Goal: Task Accomplishment & Management: Use online tool/utility

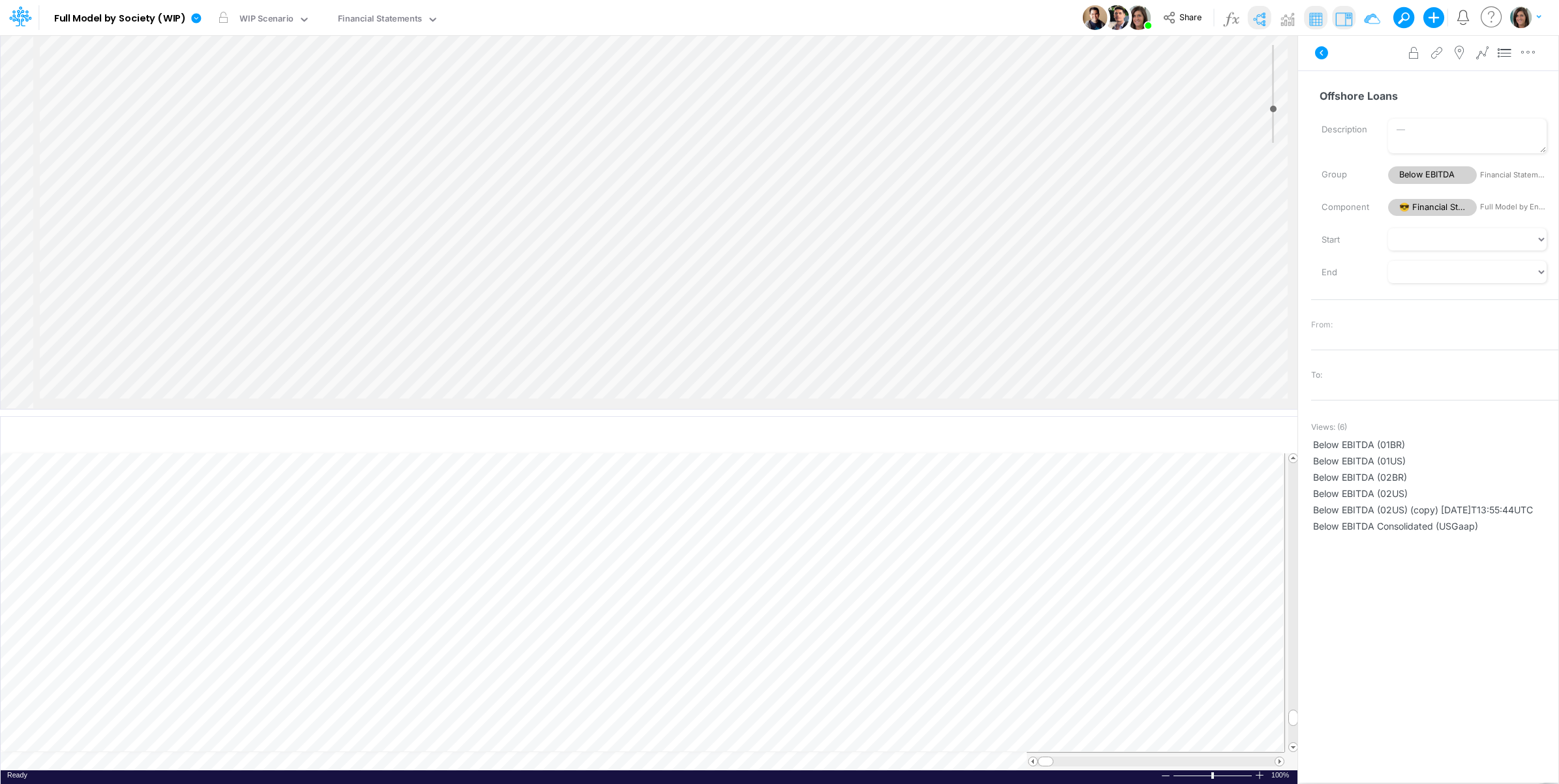
scroll to position [1087, 1645]
click at [1325, 59] on icon at bounding box center [1321, 52] width 16 height 16
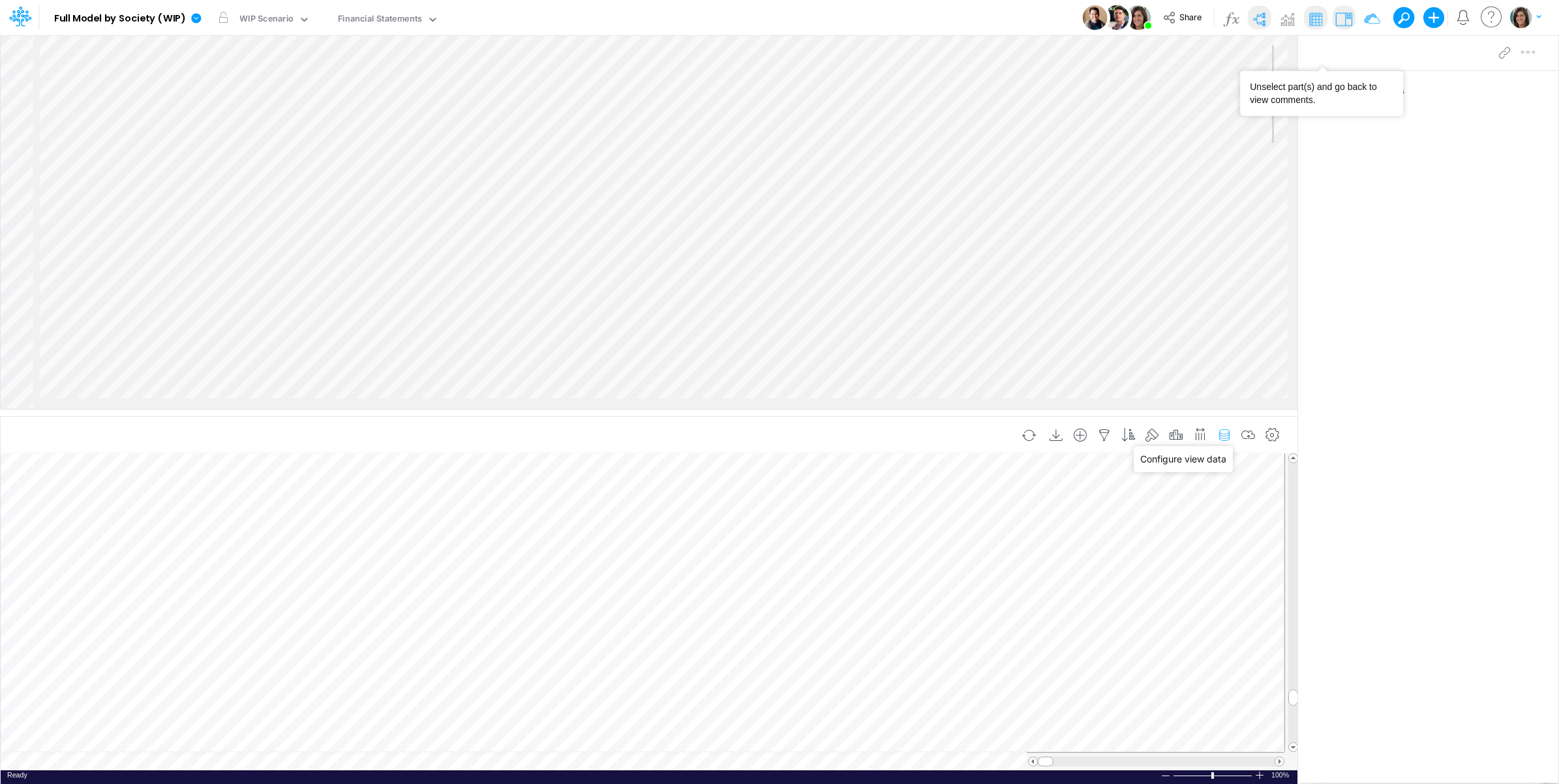
click at [1228, 435] on icon "button" at bounding box center [1224, 435] width 20 height 14
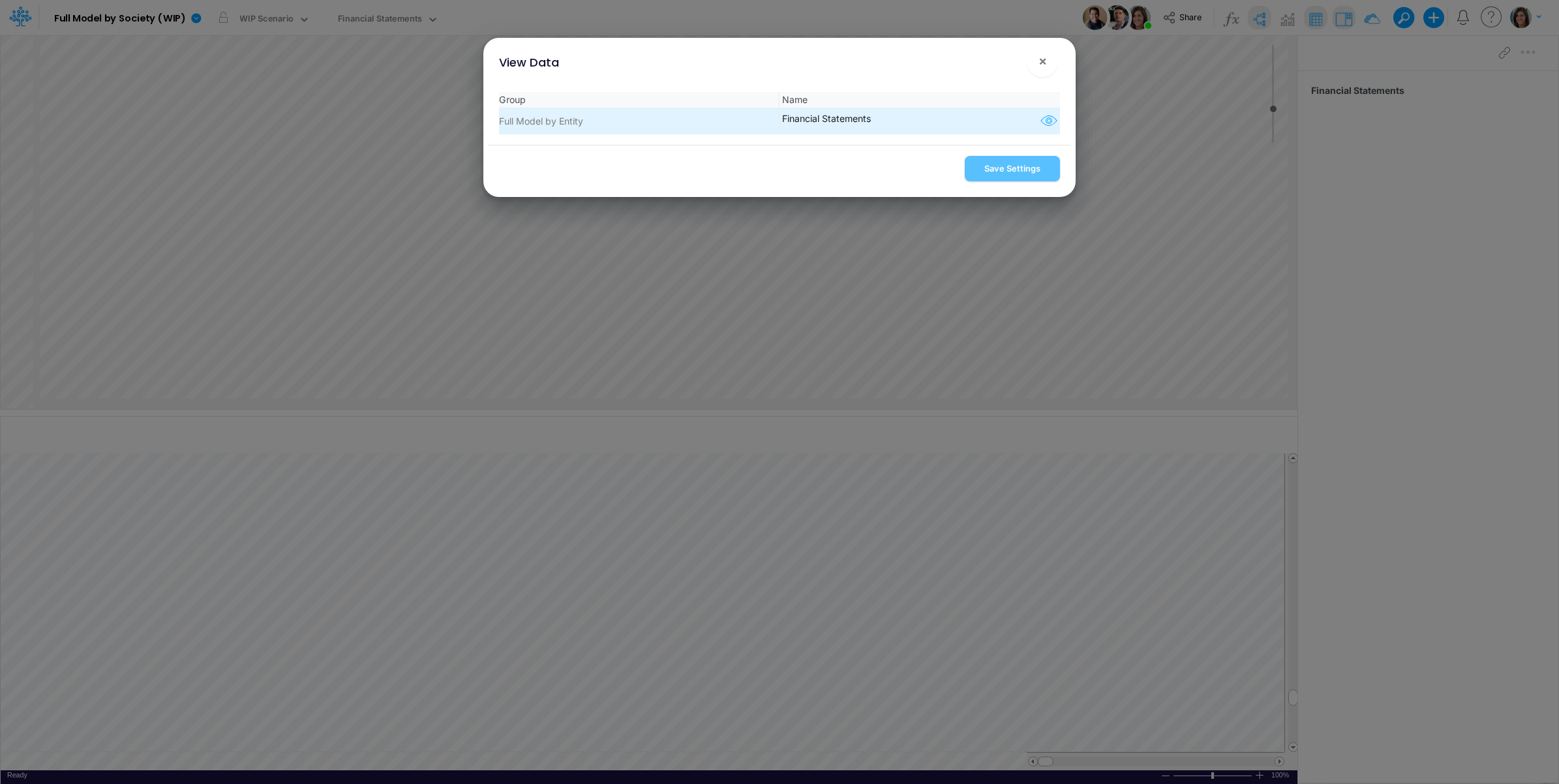
click at [1040, 117] on icon "button" at bounding box center [1049, 121] width 20 height 17
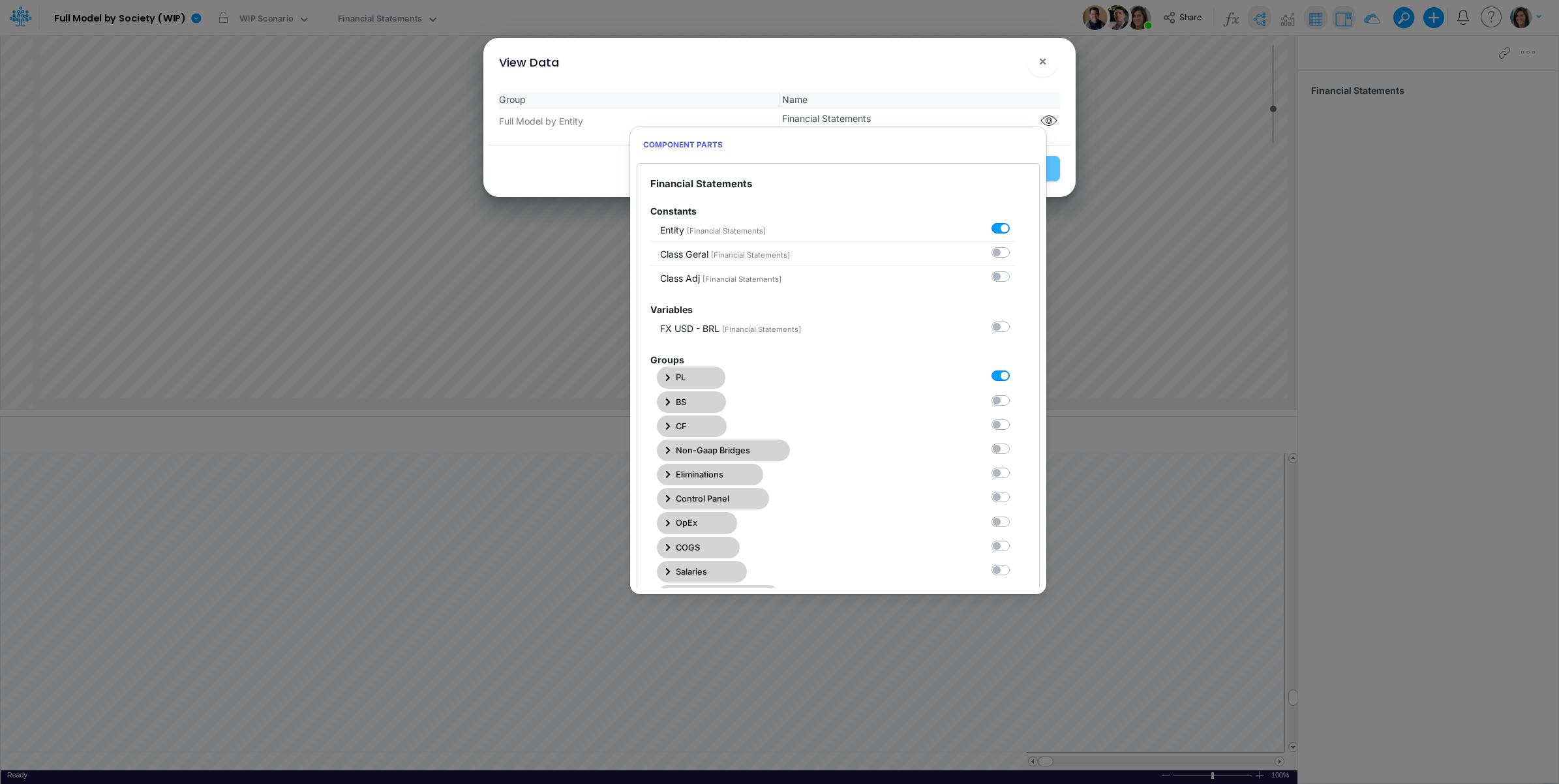
click at [1015, 369] on label at bounding box center [1015, 369] width 0 height 0
click at [1015, 376] on Statements0 "checkbox" at bounding box center [1019, 373] width 8 height 8
checkbox Statements0 "false"
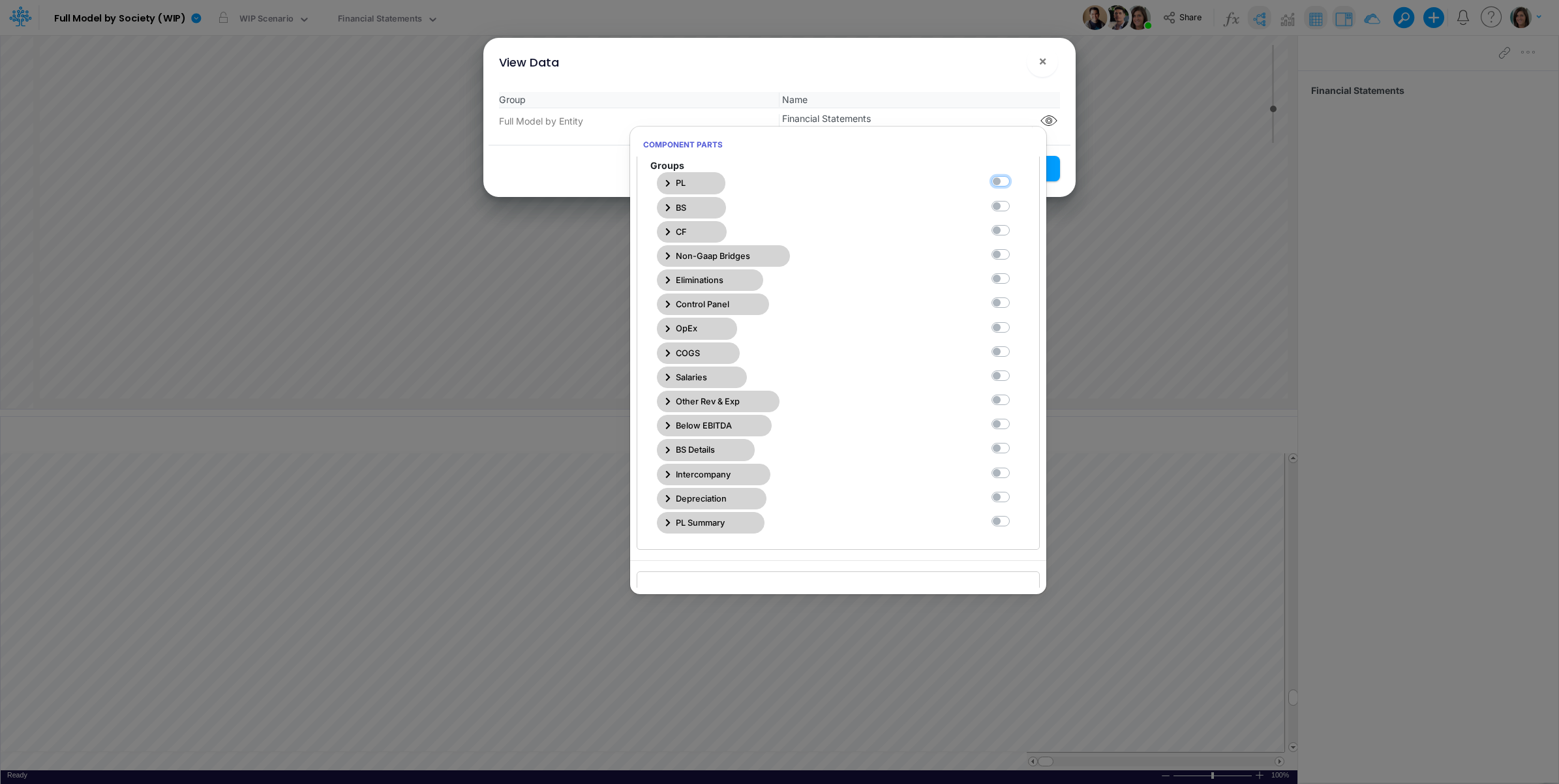
scroll to position [217, 0]
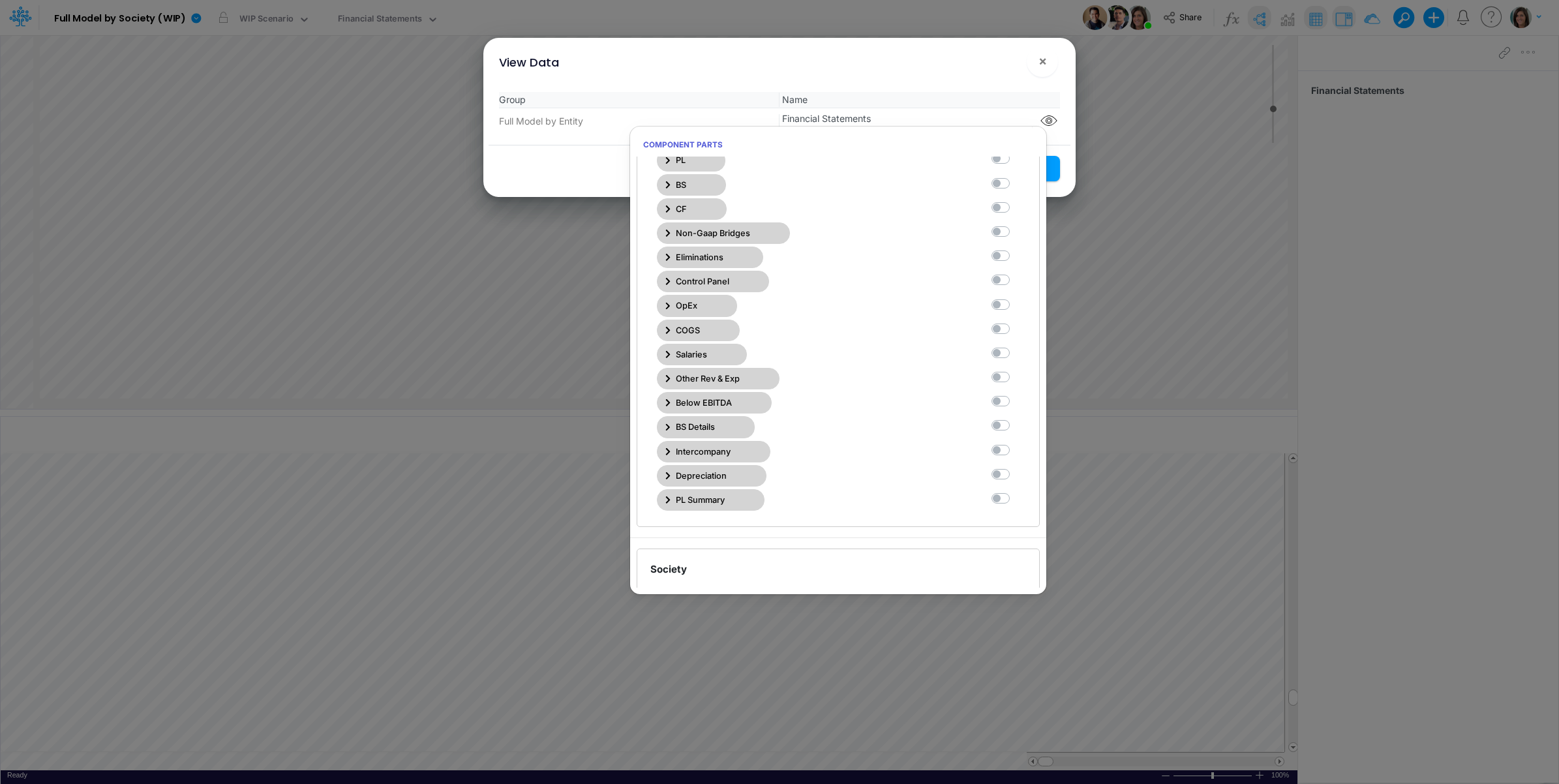
click at [1015, 394] on label at bounding box center [1015, 394] width 0 height 0
click at [1015, 403] on Statements10 "checkbox" at bounding box center [1019, 399] width 8 height 8
checkbox Statements10 "true"
click at [983, 82] on div "Group Name Full Model by Entity Financial Statements" at bounding box center [779, 113] width 582 height 63
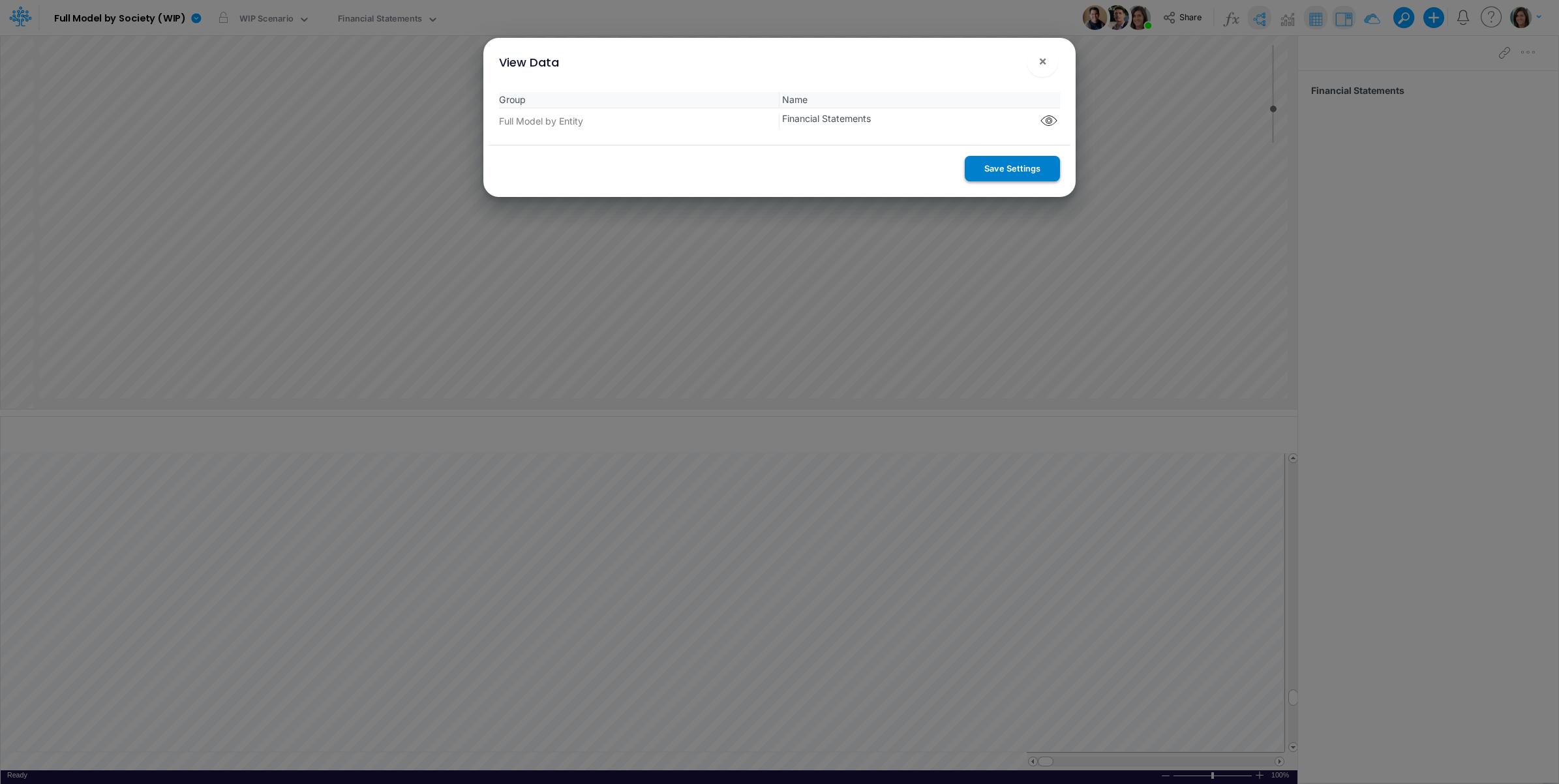
click at [1001, 167] on button "Save Settings" at bounding box center [1012, 168] width 95 height 25
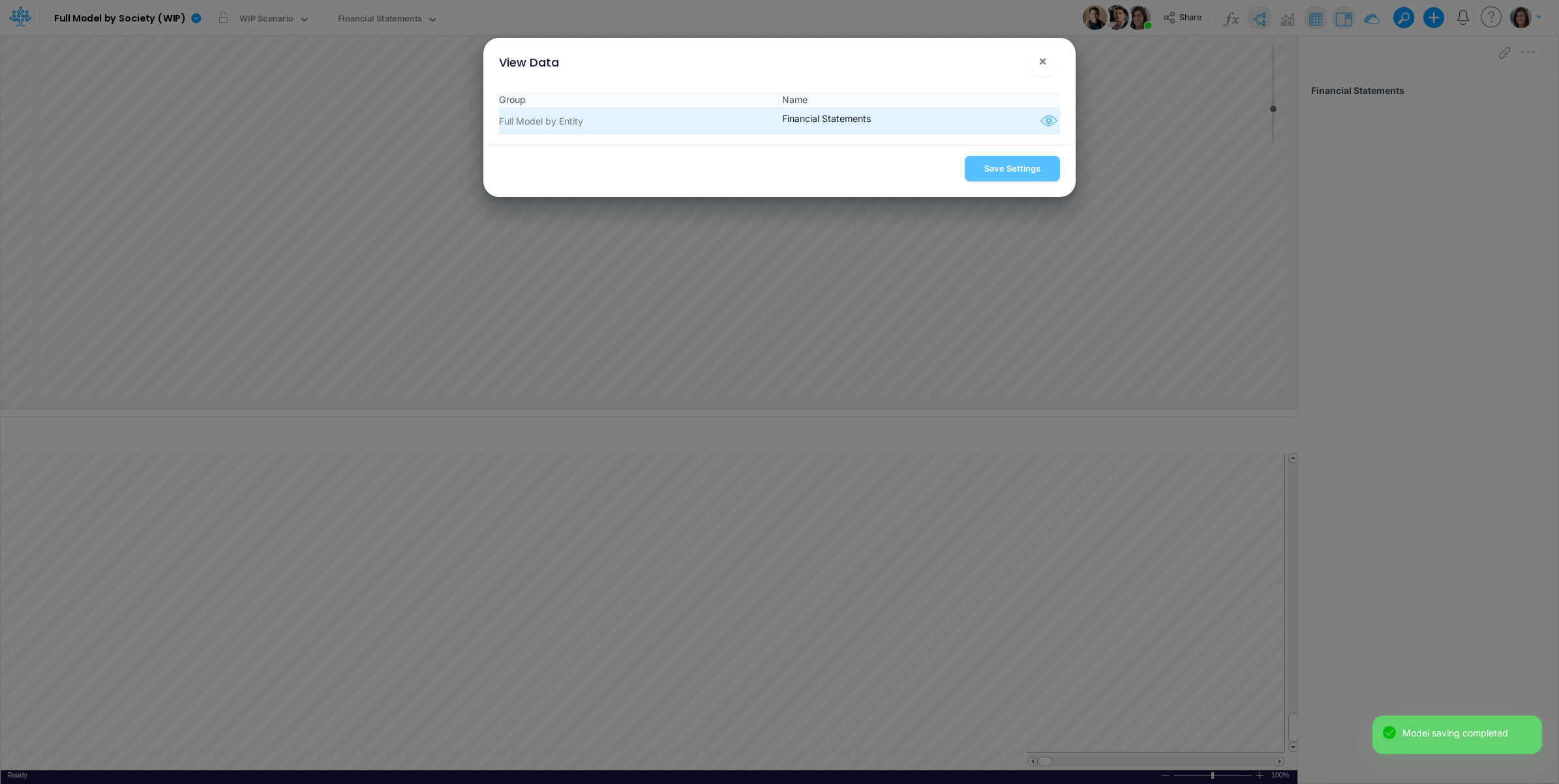
click at [1040, 124] on icon "button" at bounding box center [1049, 121] width 20 height 17
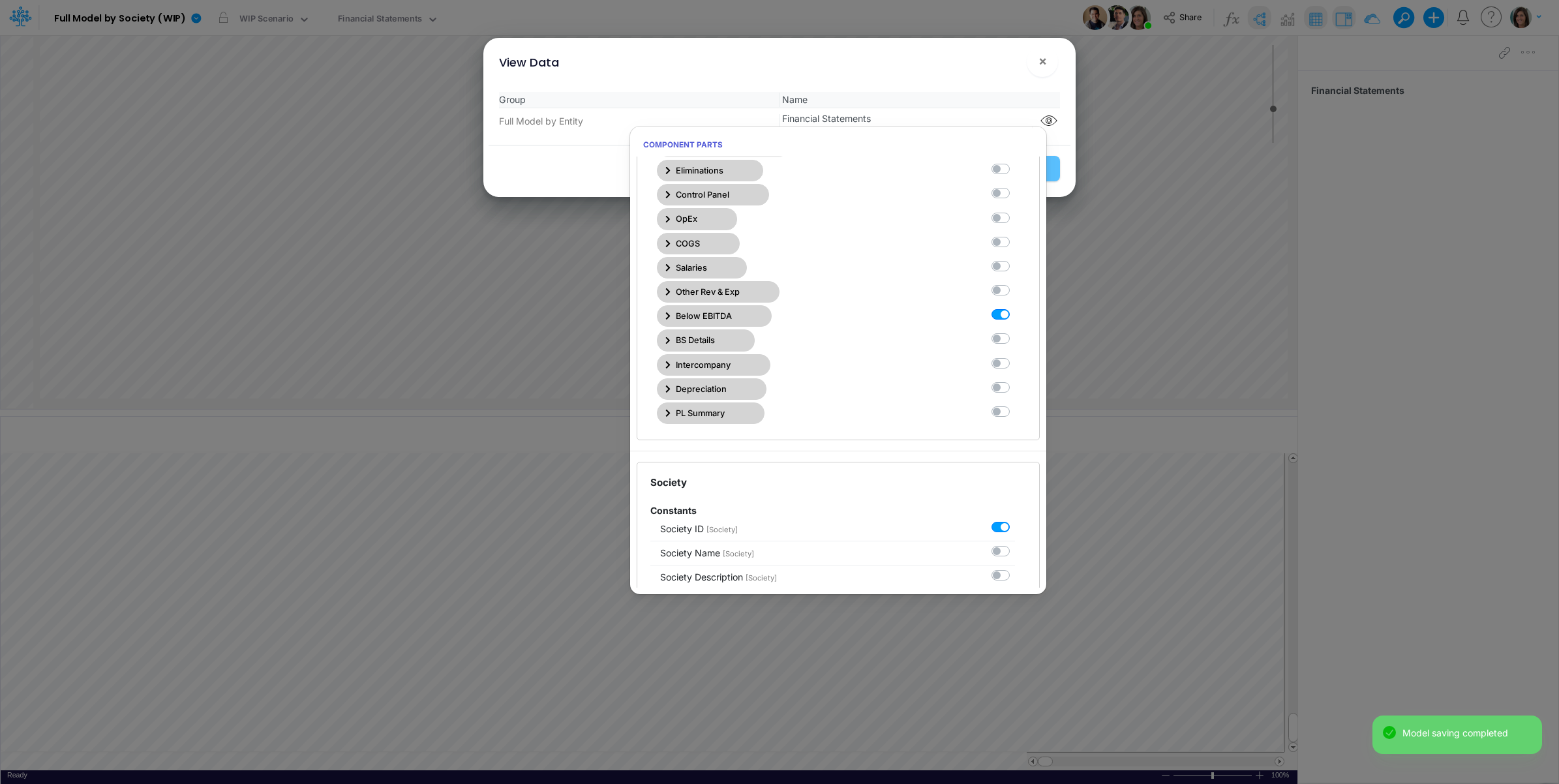
scroll to position [326, 0]
click at [1043, 69] on span "×" at bounding box center [1043, 61] width 8 height 16
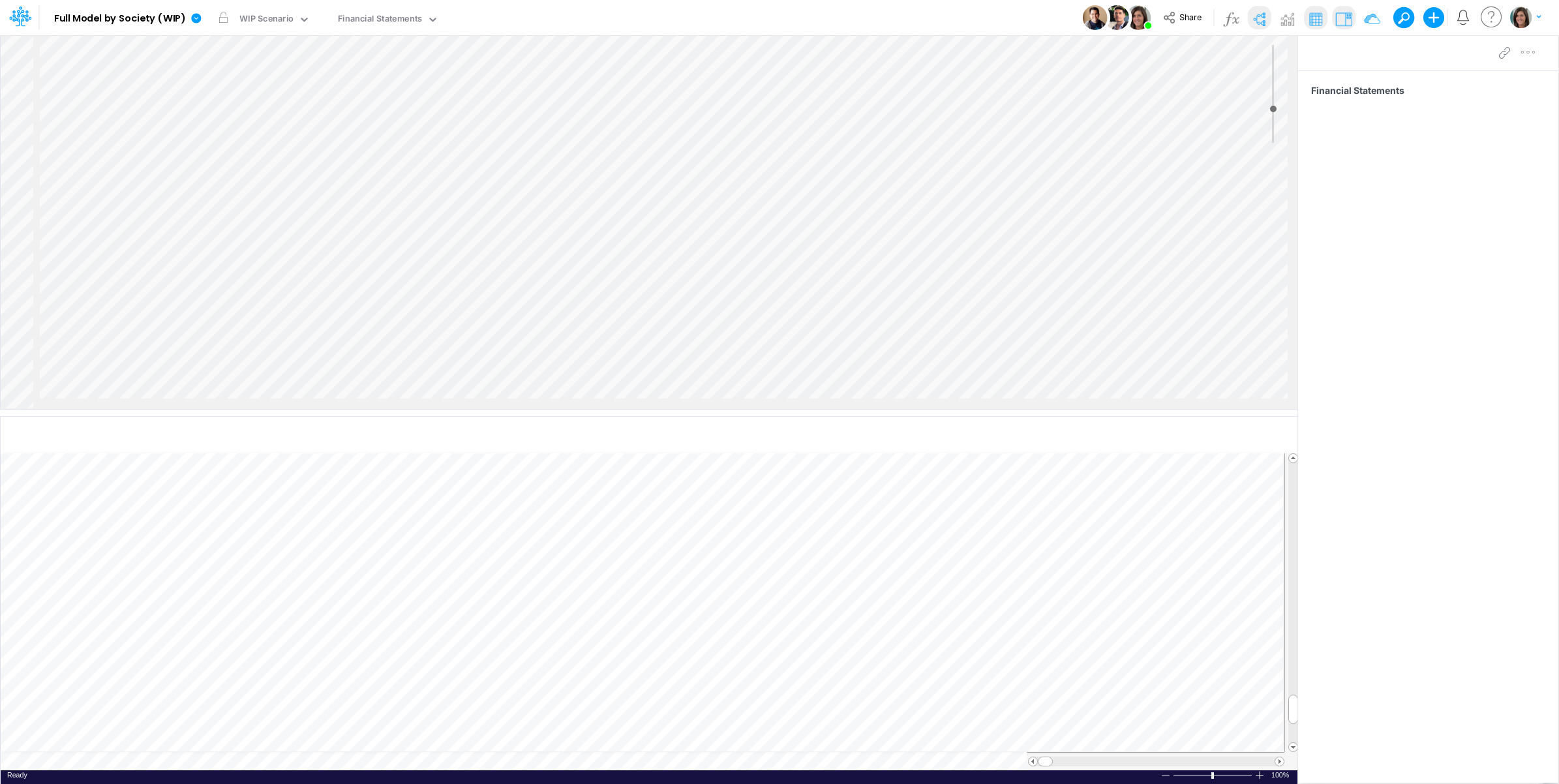
scroll to position [1304, 1645]
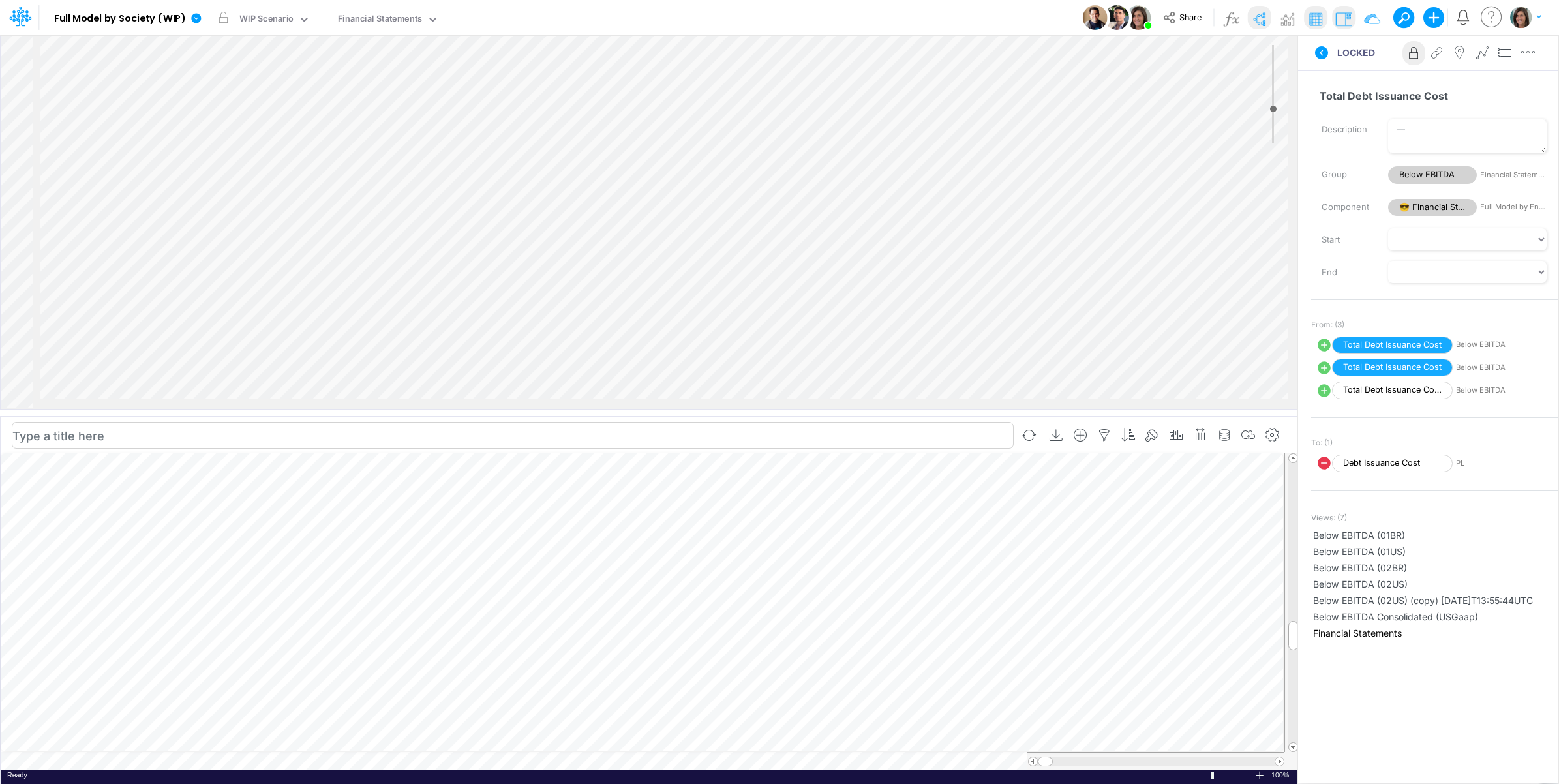
scroll to position [0, 1]
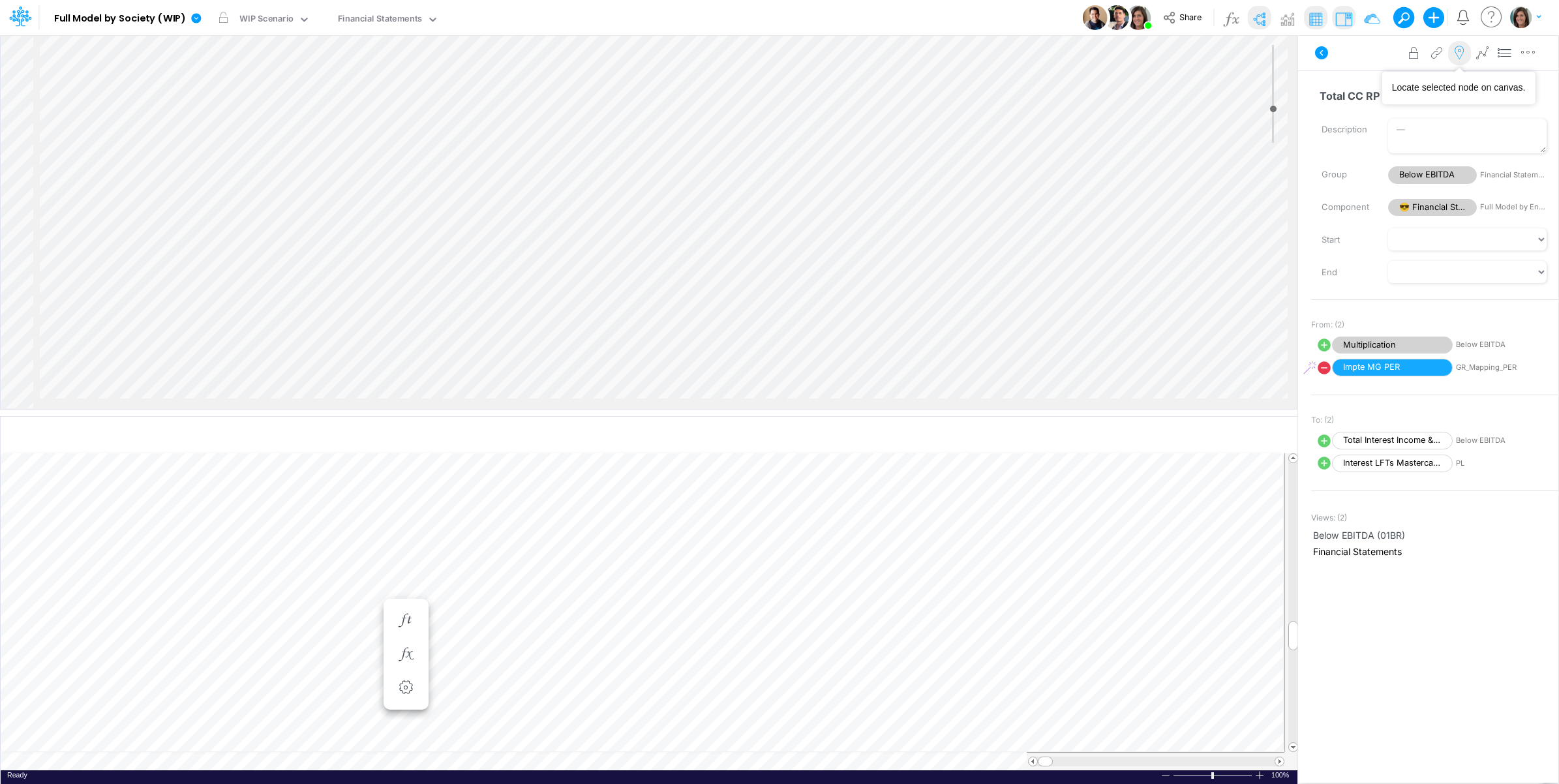
click at [1457, 51] on icon at bounding box center [1459, 53] width 20 height 14
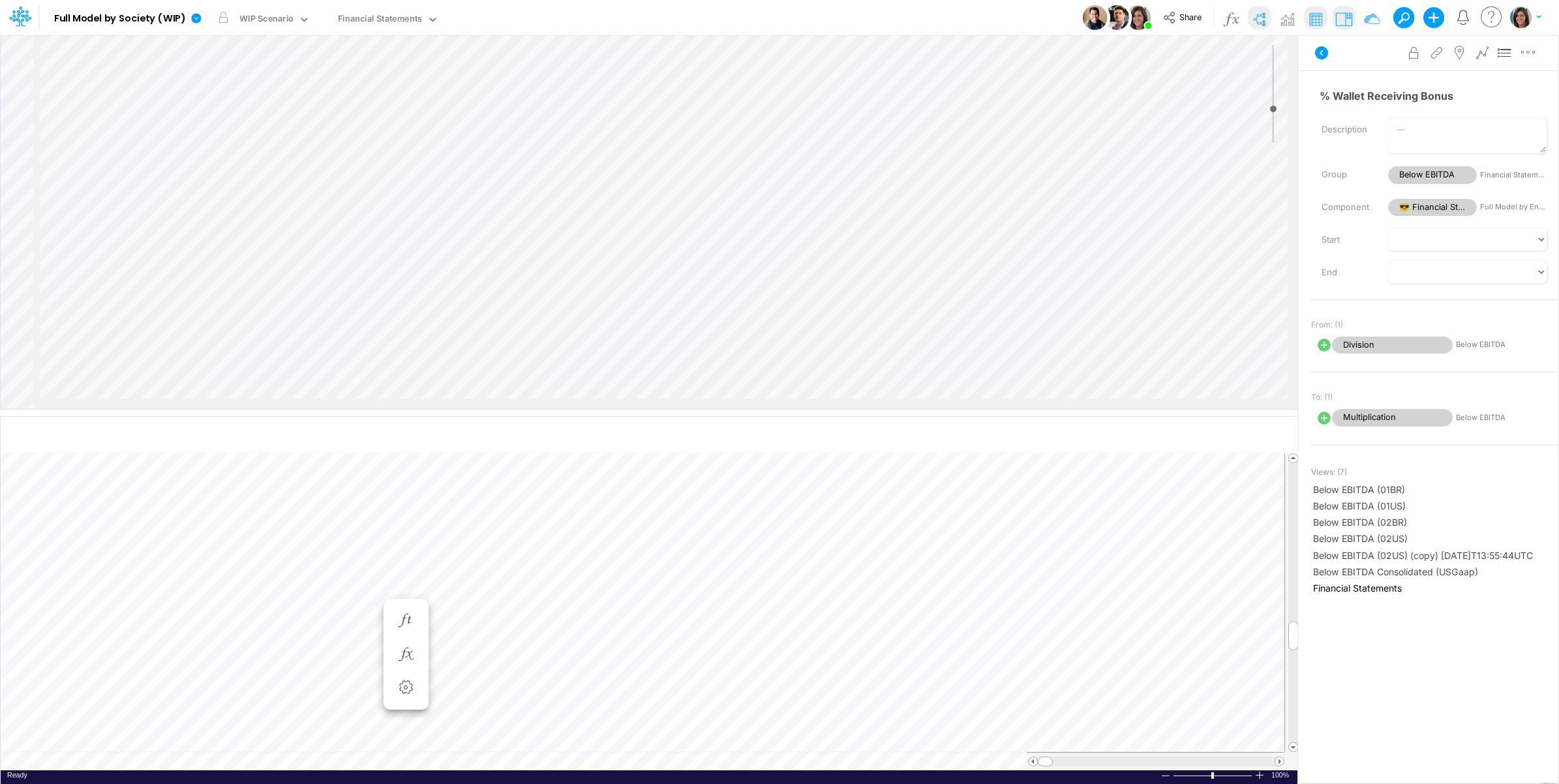
select select "Multiply"
select select "Add"
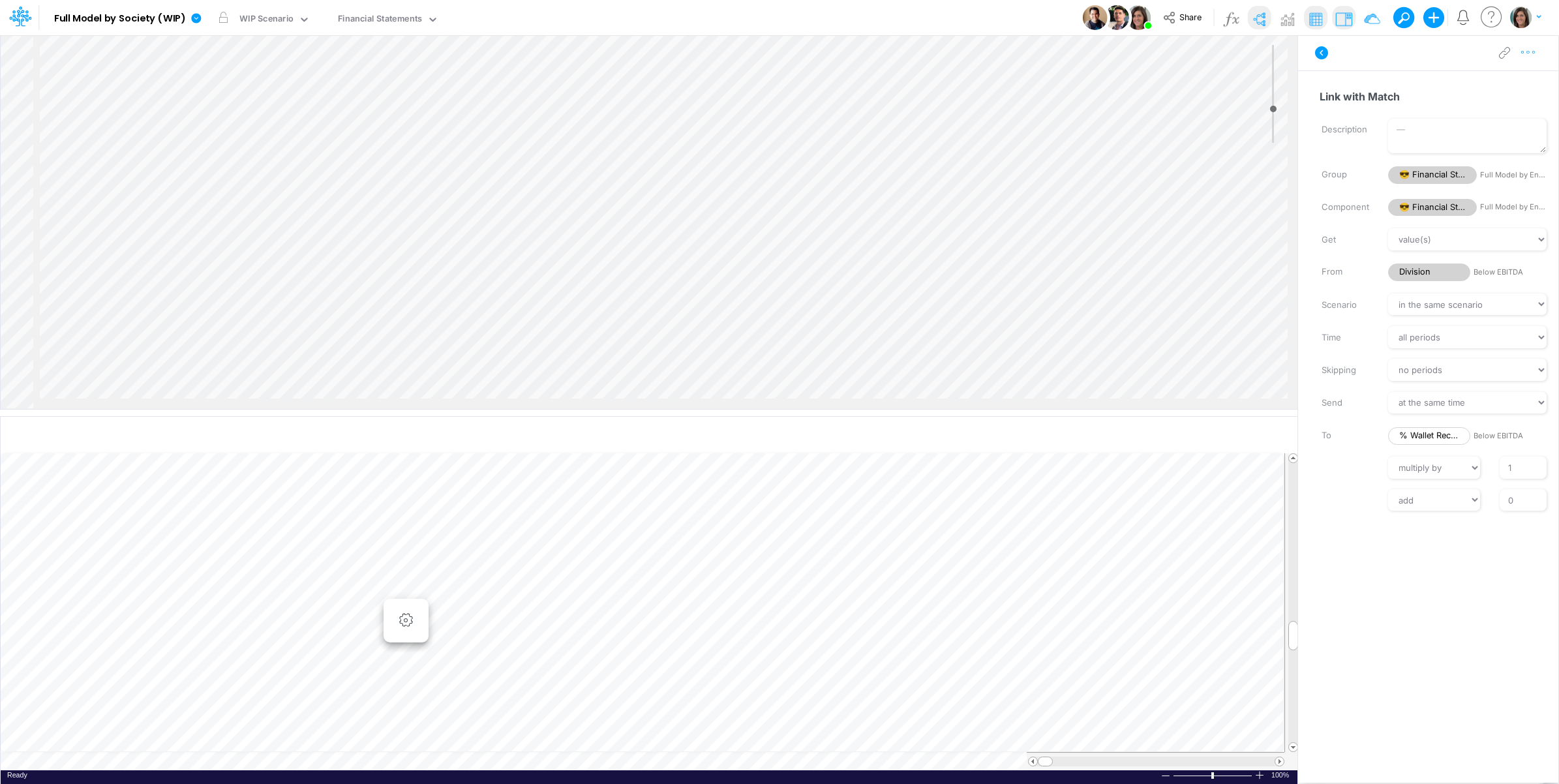
click at [1527, 60] on button "button" at bounding box center [1527, 53] width 24 height 26
click at [1510, 79] on button "Advanced settings" at bounding box center [1461, 85] width 155 height 22
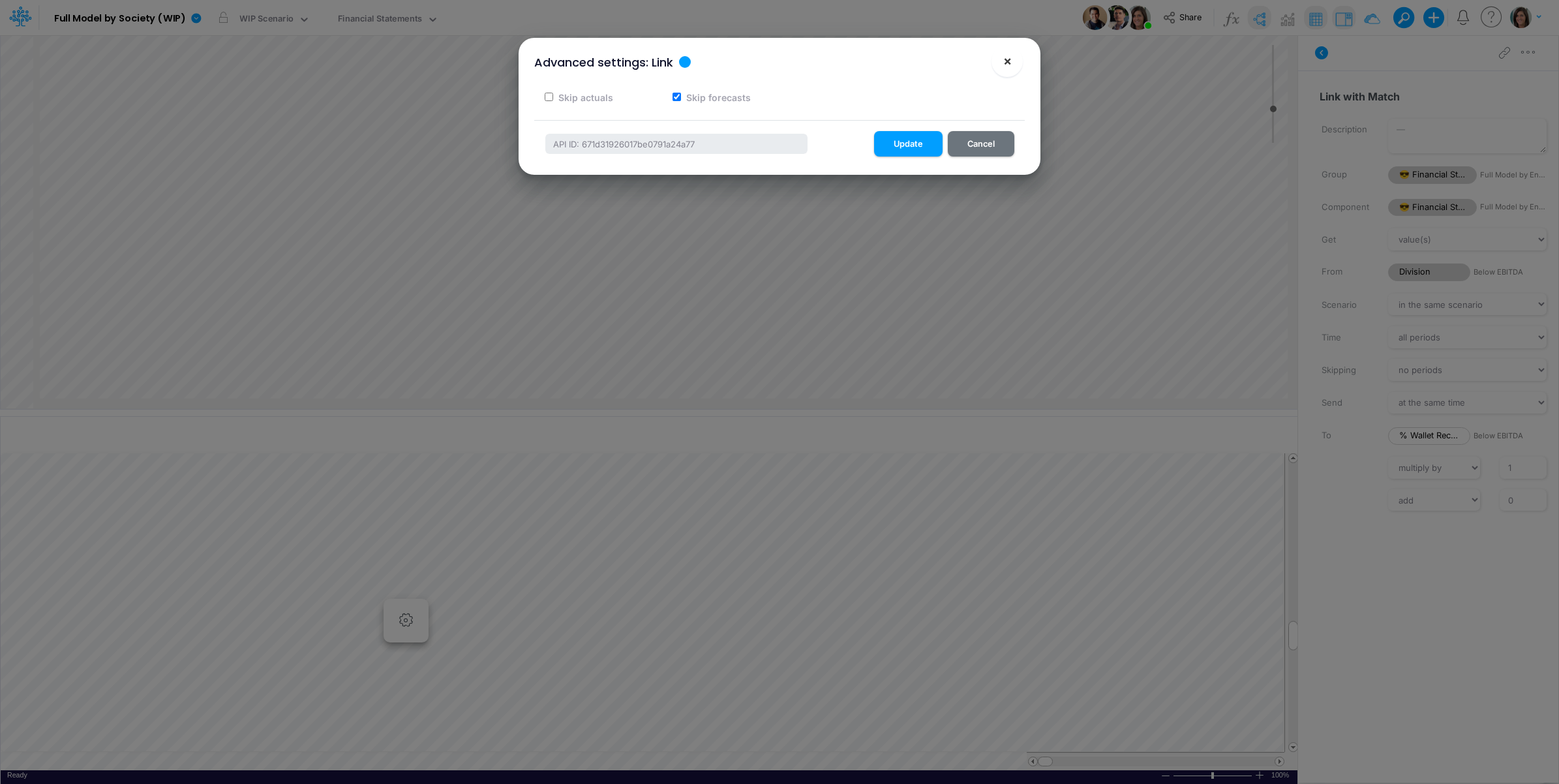
click at [1009, 64] on span "×" at bounding box center [1007, 61] width 8 height 16
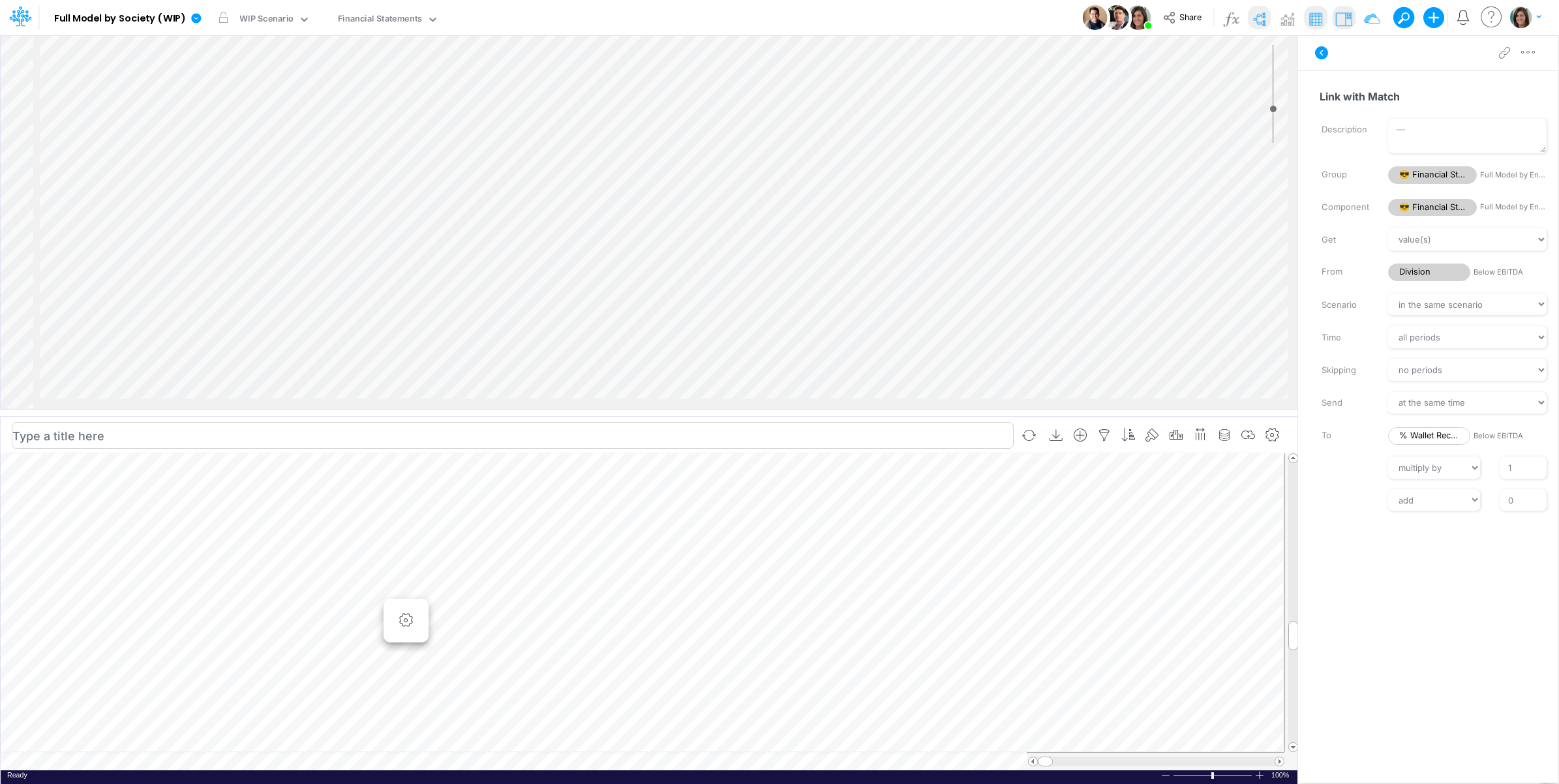
scroll to position [1829, 1645]
click at [1530, 56] on icon "button" at bounding box center [1528, 52] width 20 height 14
click at [1510, 85] on button "Advanced settings" at bounding box center [1461, 85] width 155 height 22
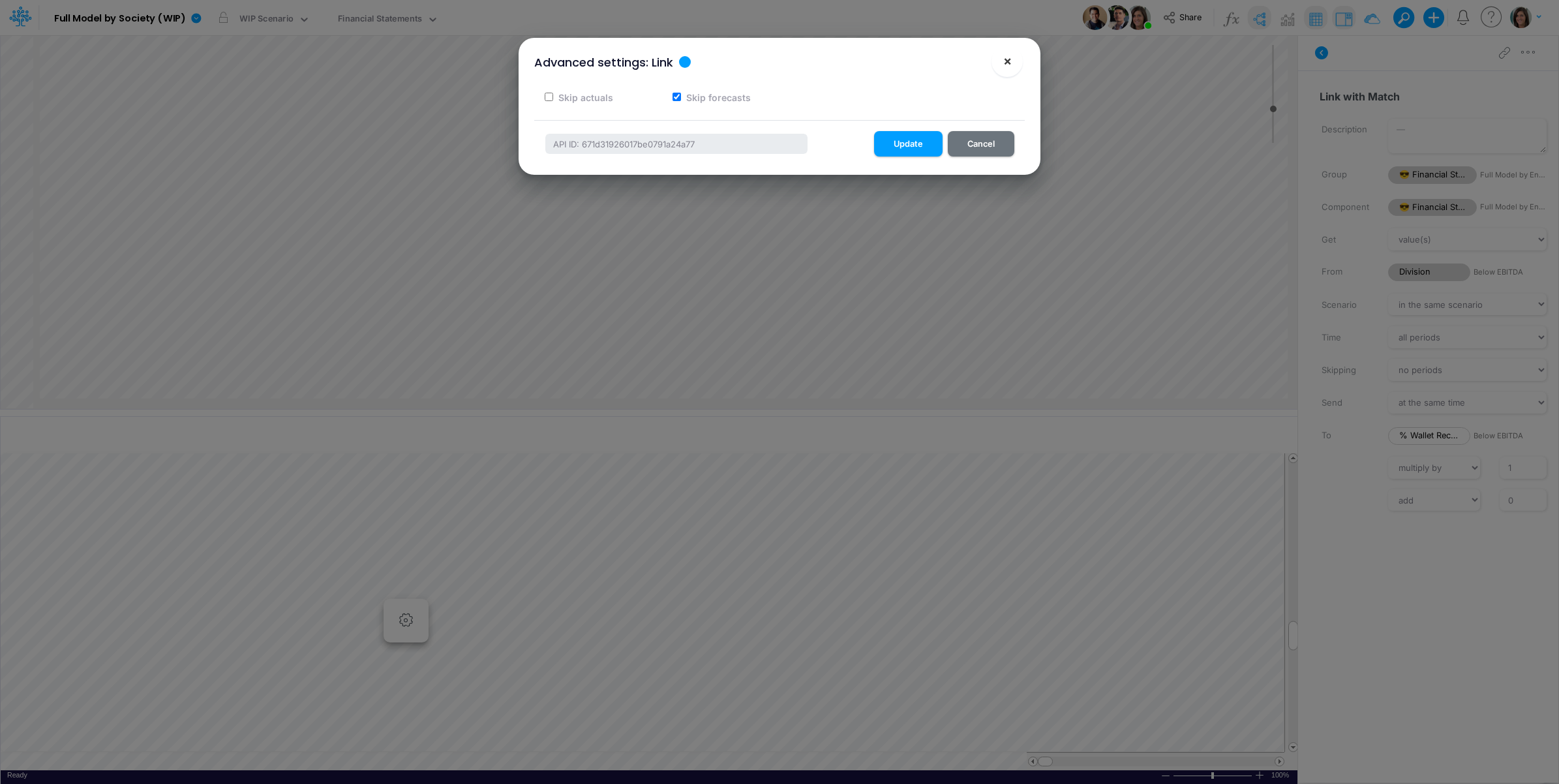
click at [1007, 56] on span "×" at bounding box center [1007, 61] width 8 height 16
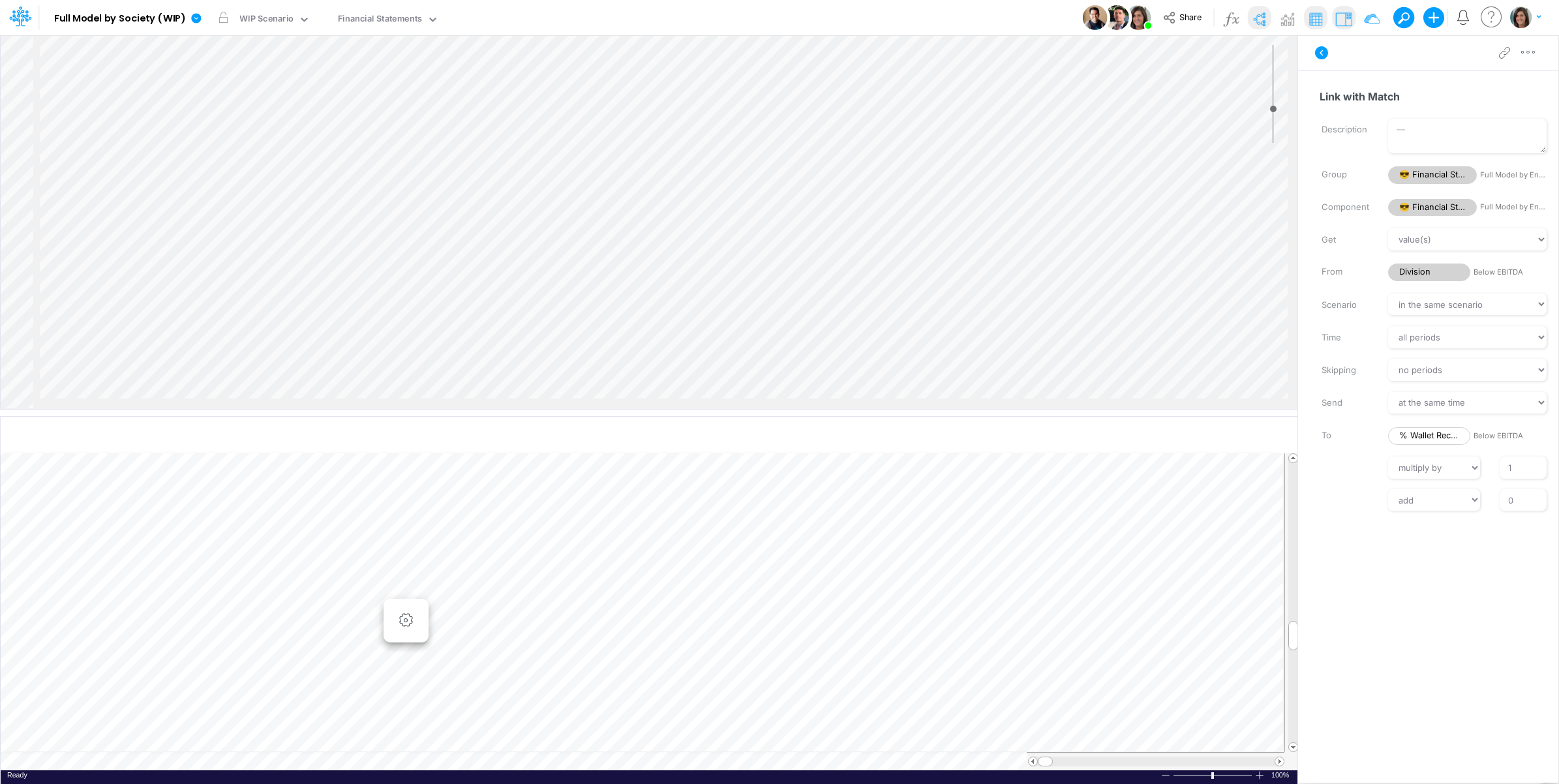
scroll to position [2372, 1645]
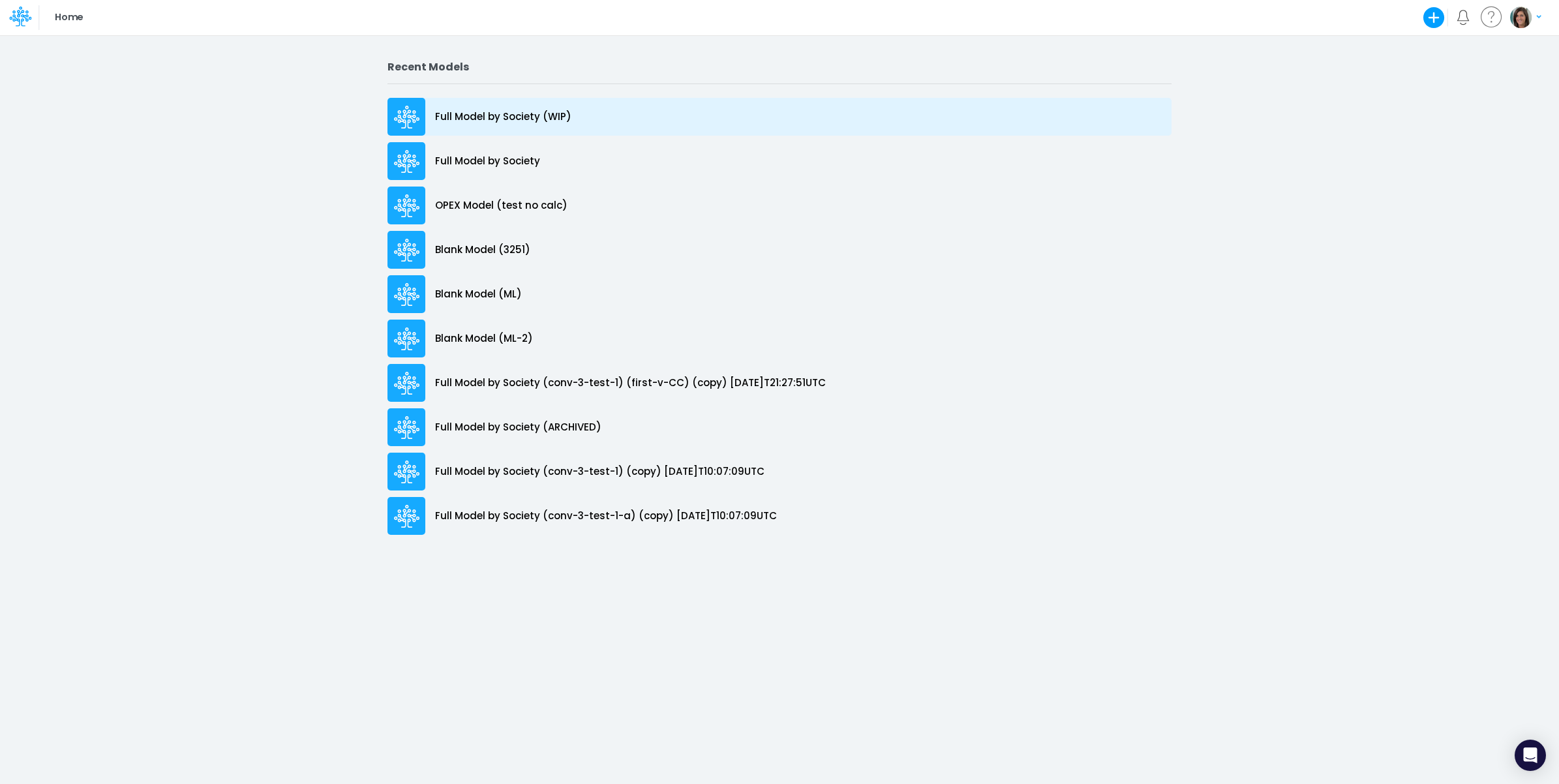
click at [552, 116] on p "Full Model by Society (WIP)" at bounding box center [503, 117] width 137 height 15
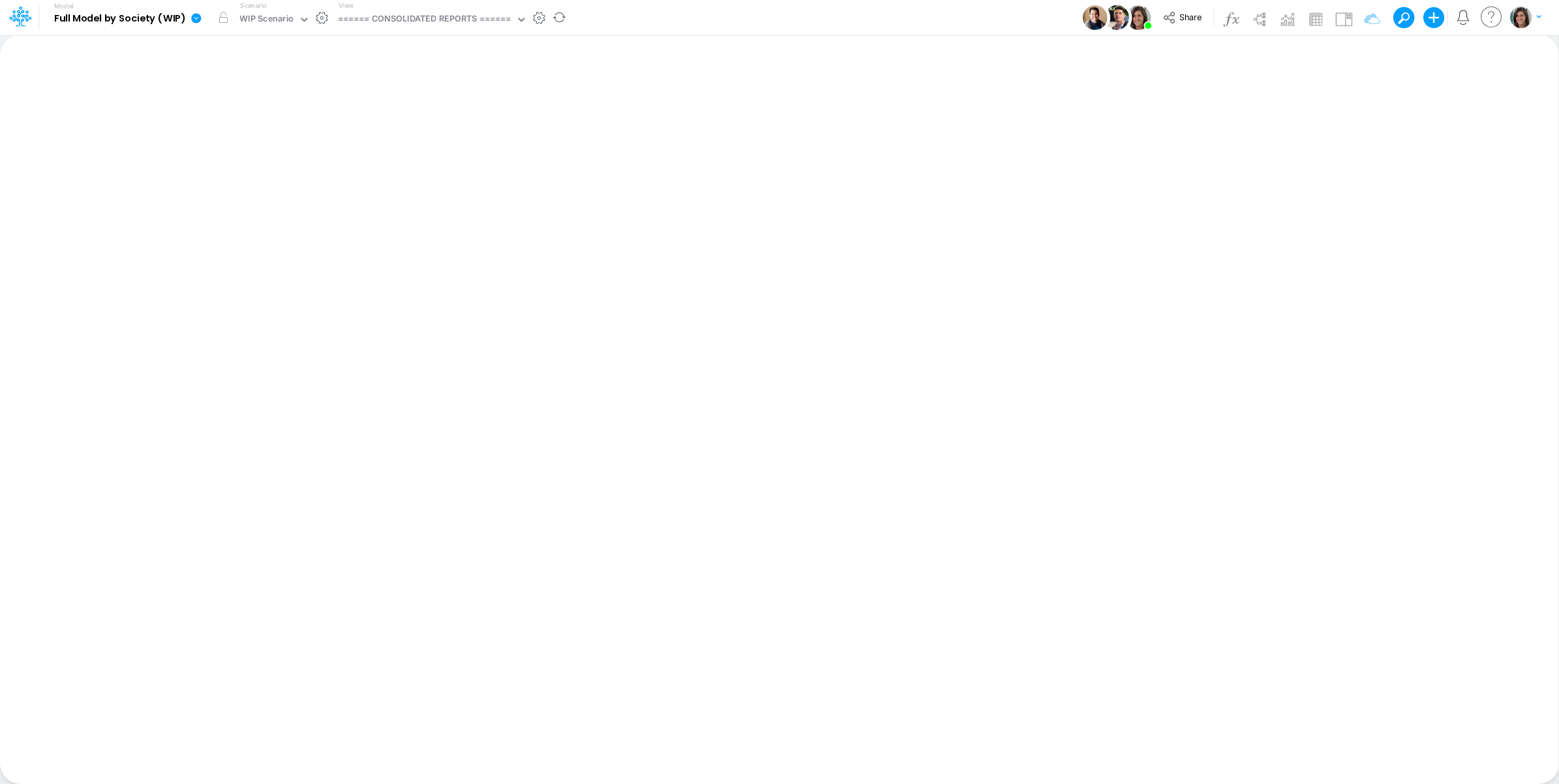
click at [194, 21] on icon at bounding box center [196, 18] width 10 height 10
click at [219, 138] on button "View model info" at bounding box center [262, 135] width 140 height 20
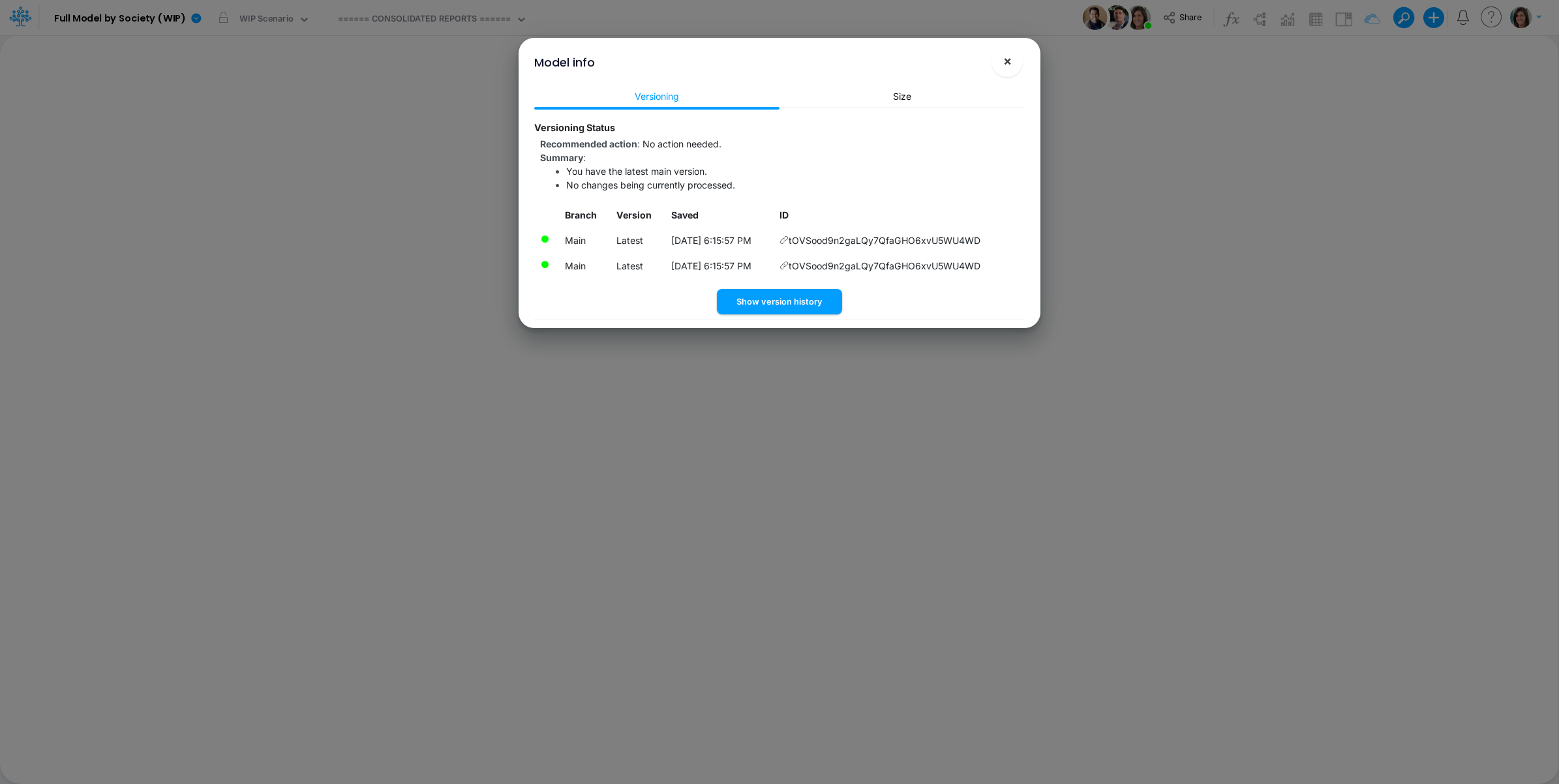
click at [1019, 56] on button "×" at bounding box center [1007, 61] width 31 height 31
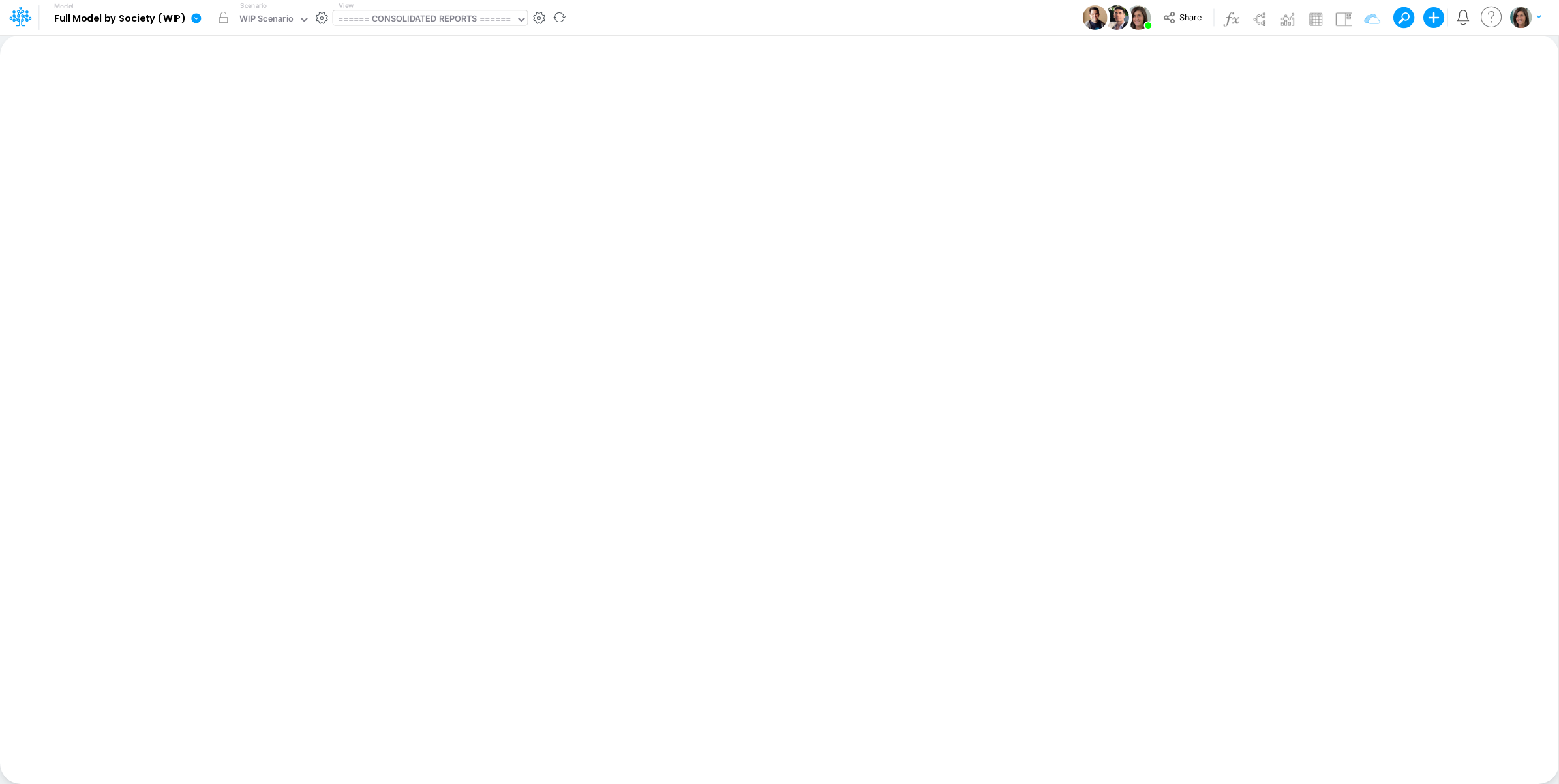
click at [451, 16] on div "====== CONSOLIDATED REPORTS ======" at bounding box center [425, 20] width 173 height 15
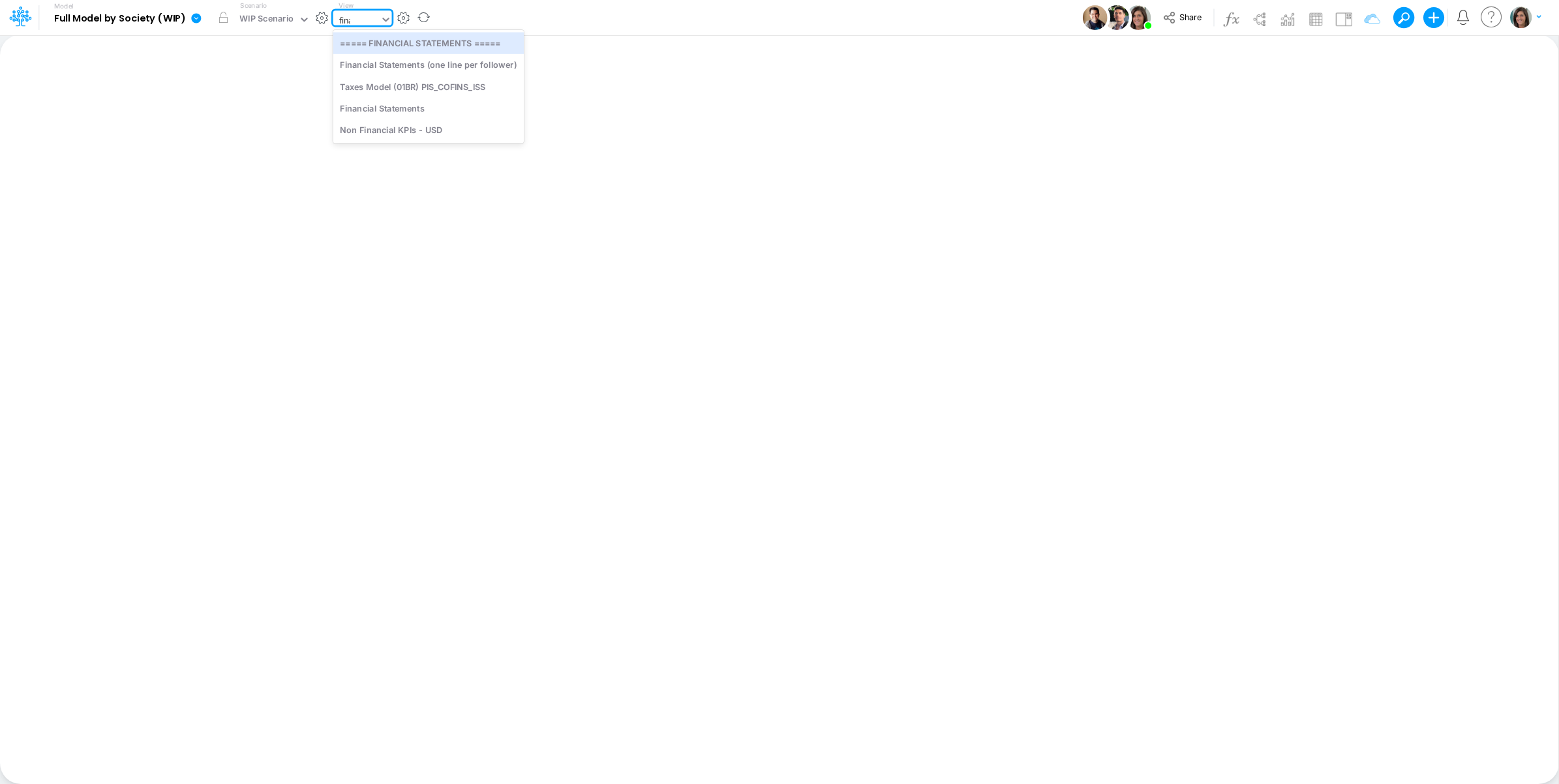
type input "finan"
click at [437, 82] on div "Financial Statements" at bounding box center [429, 86] width 191 height 21
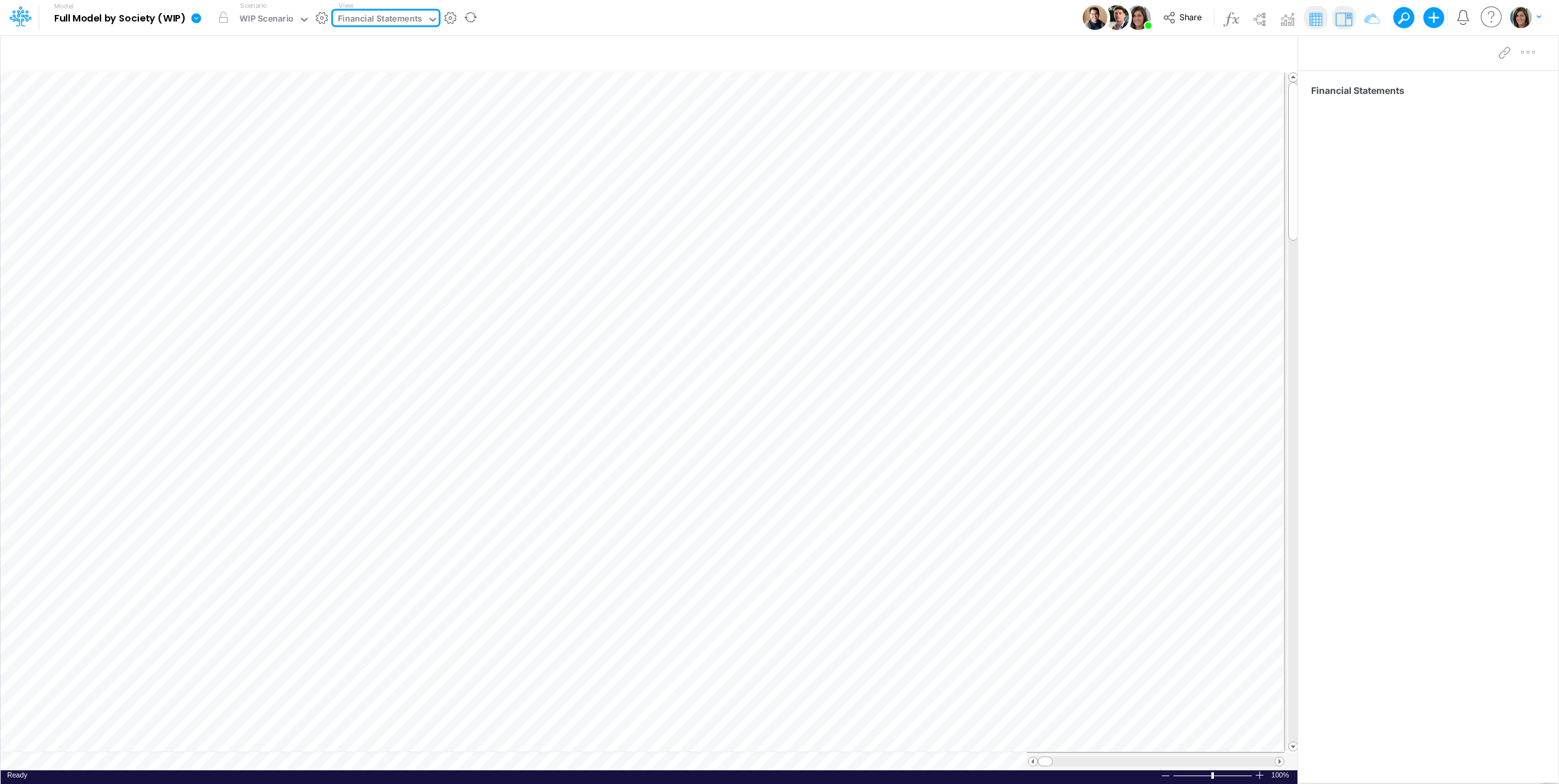
click at [194, 21] on icon at bounding box center [196, 18] width 10 height 10
click at [228, 130] on button "View model info" at bounding box center [262, 135] width 140 height 20
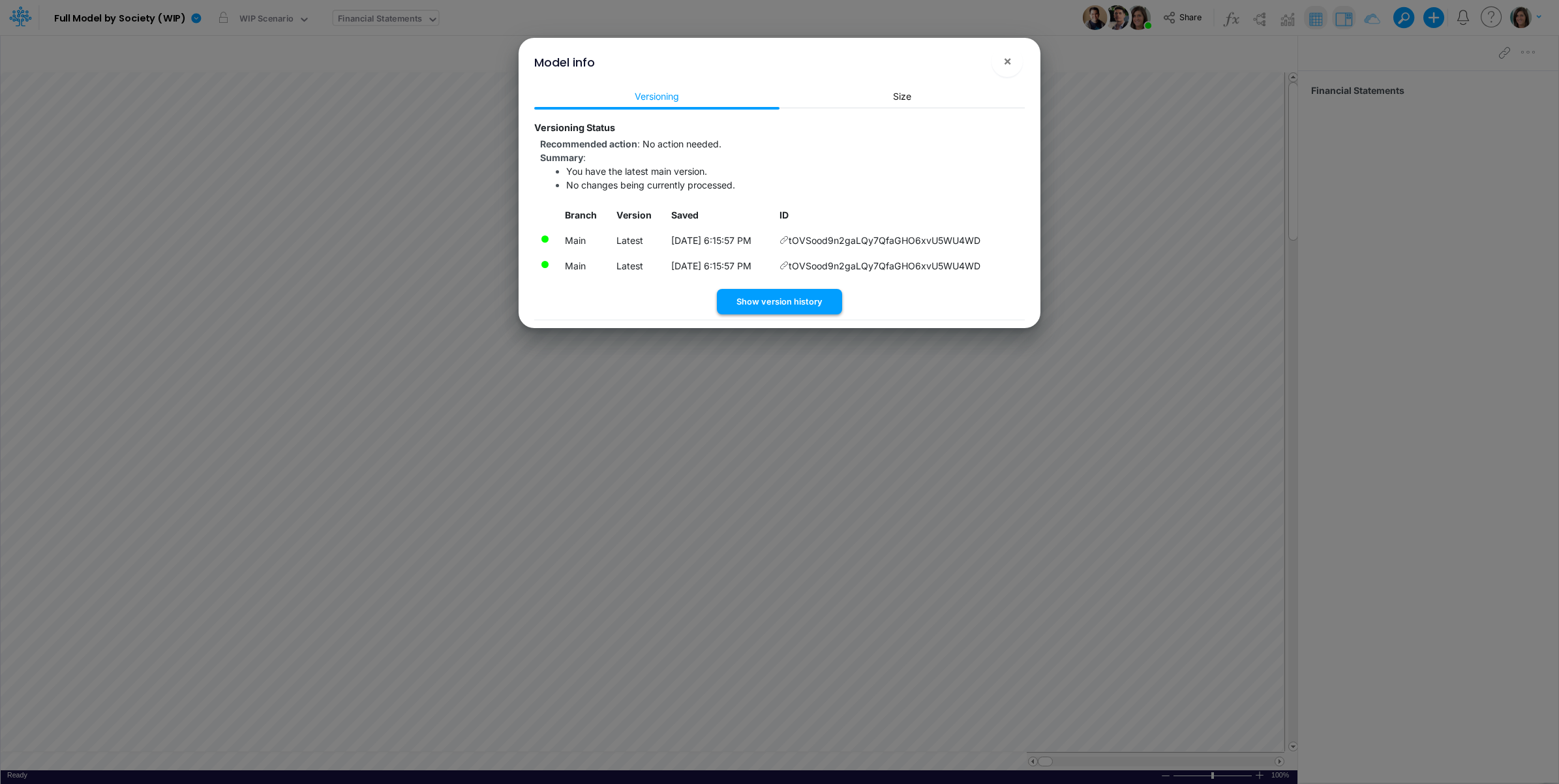
click at [802, 308] on button "Show version history" at bounding box center [779, 301] width 125 height 25
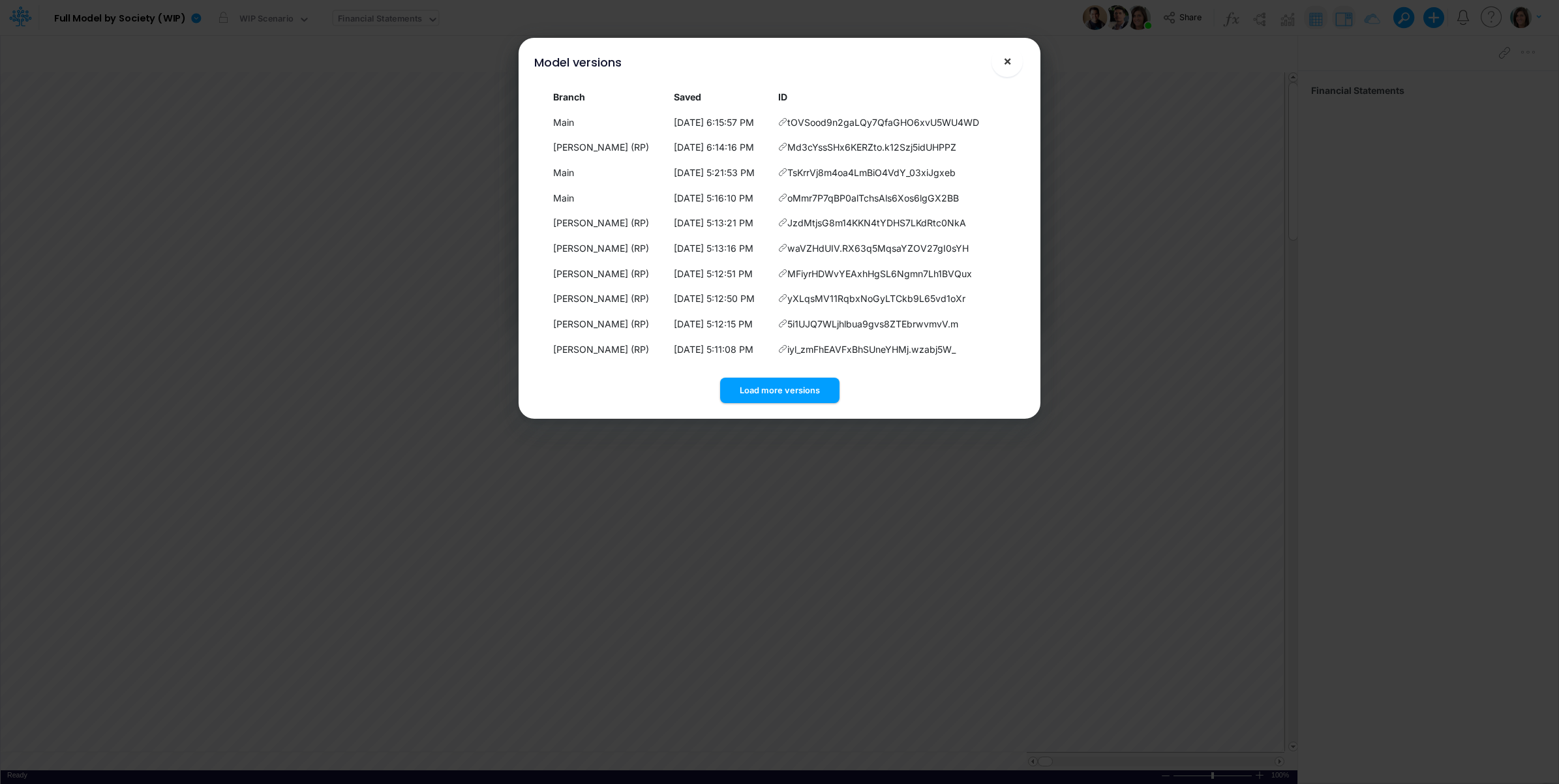
click at [1008, 63] on span "×" at bounding box center [1007, 61] width 8 height 16
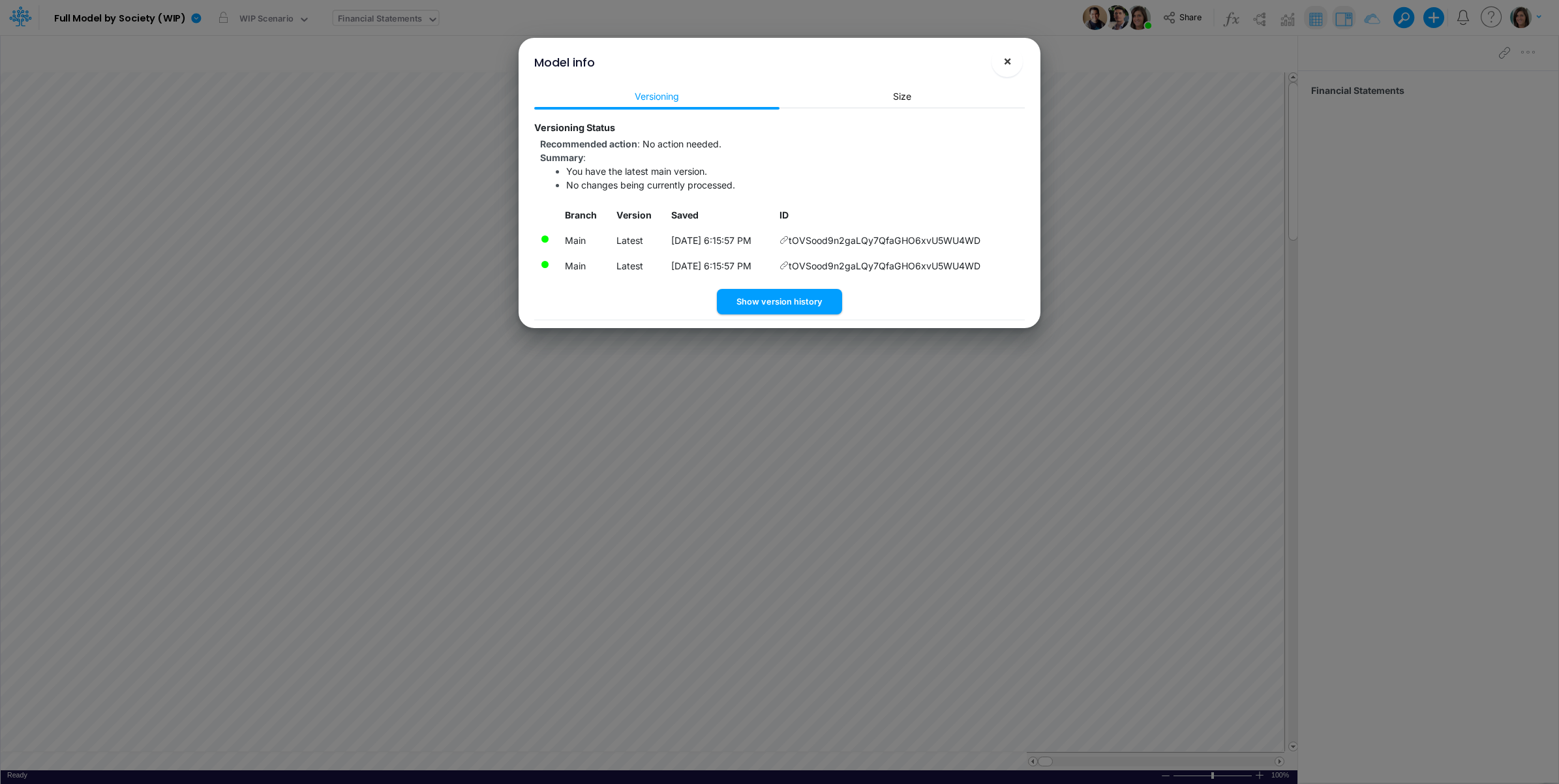
click at [1004, 67] on span "×" at bounding box center [1007, 61] width 8 height 16
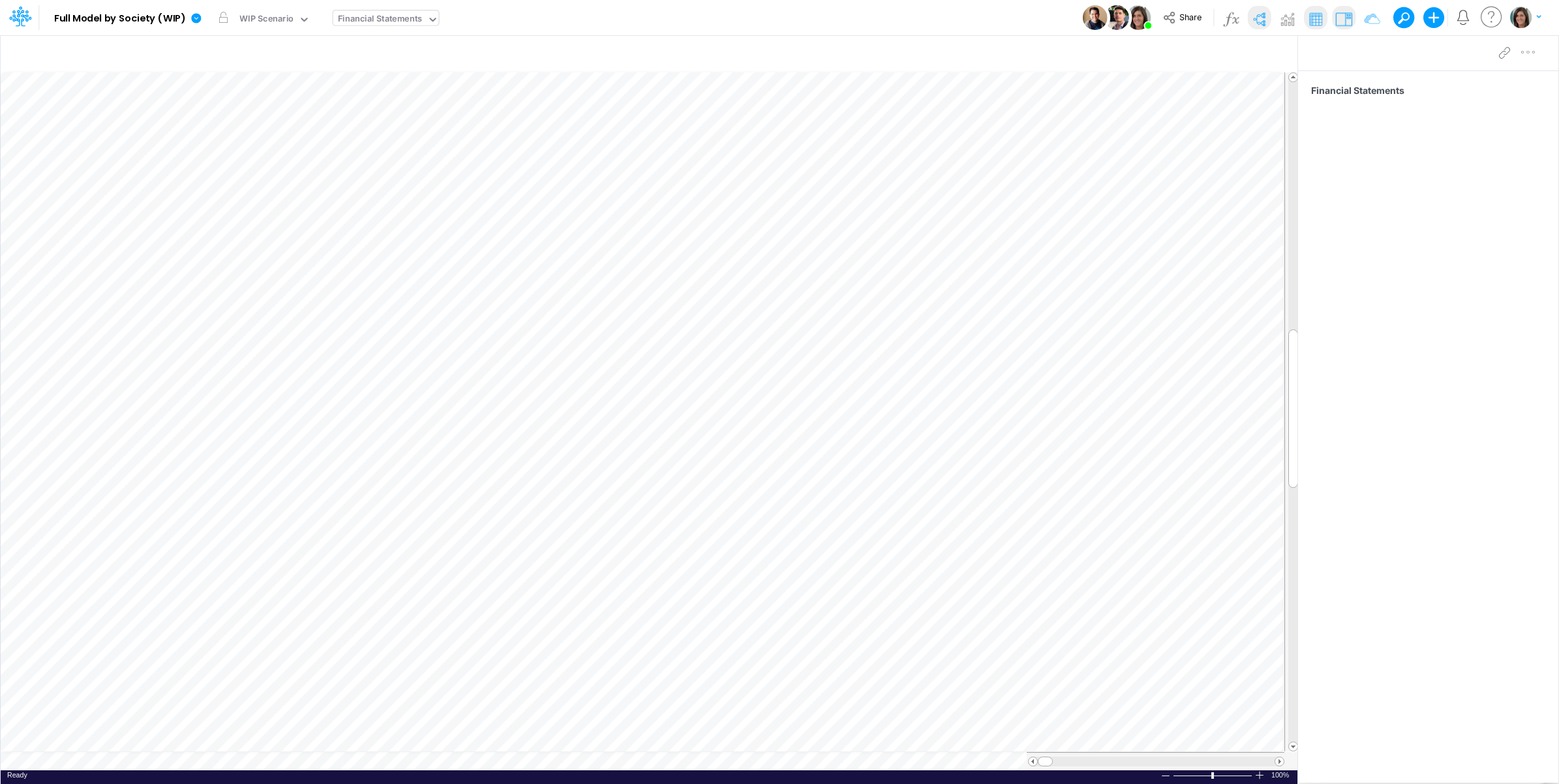
click at [1254, 24] on img at bounding box center [1259, 19] width 21 height 21
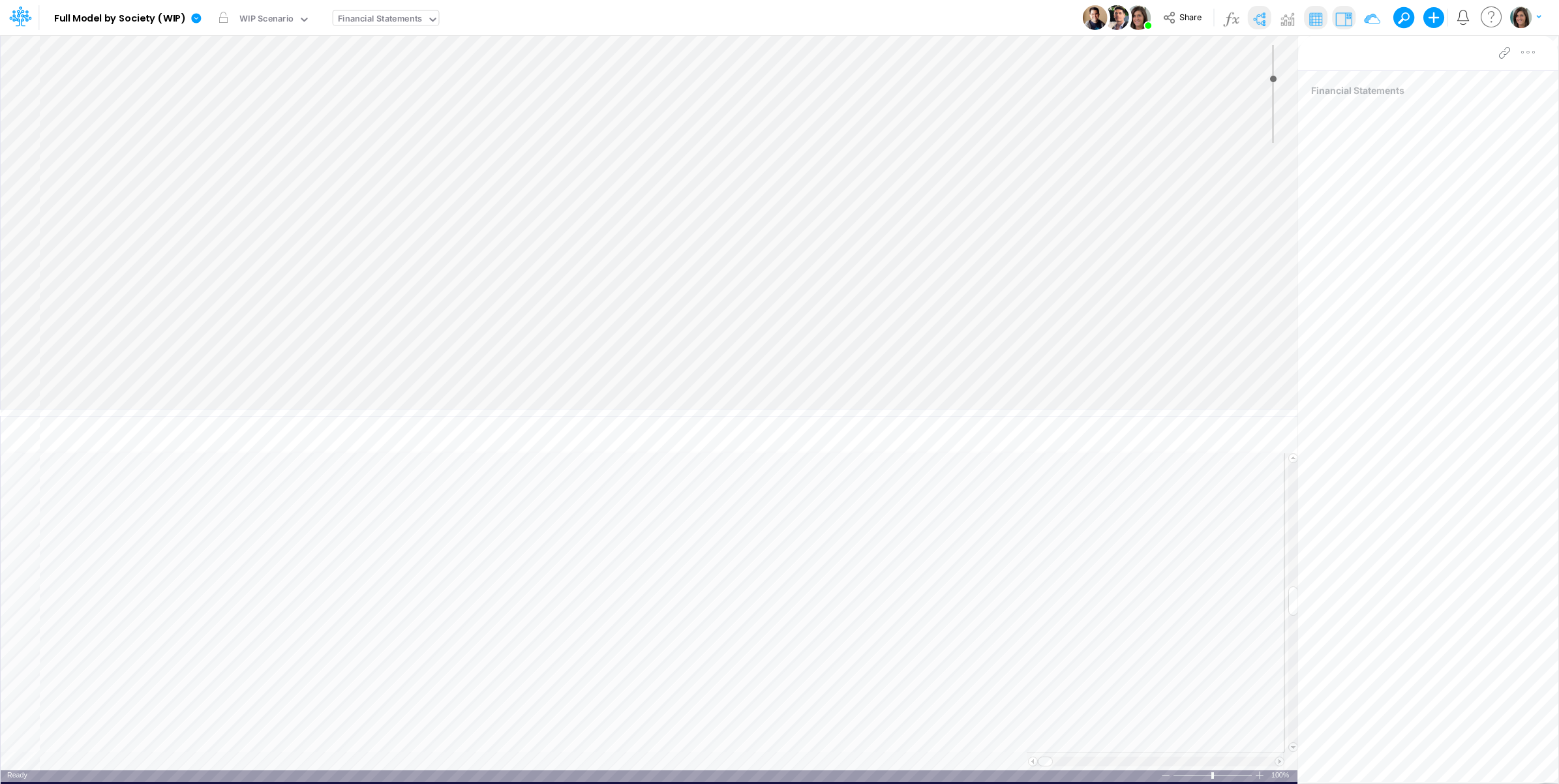
type input "0"
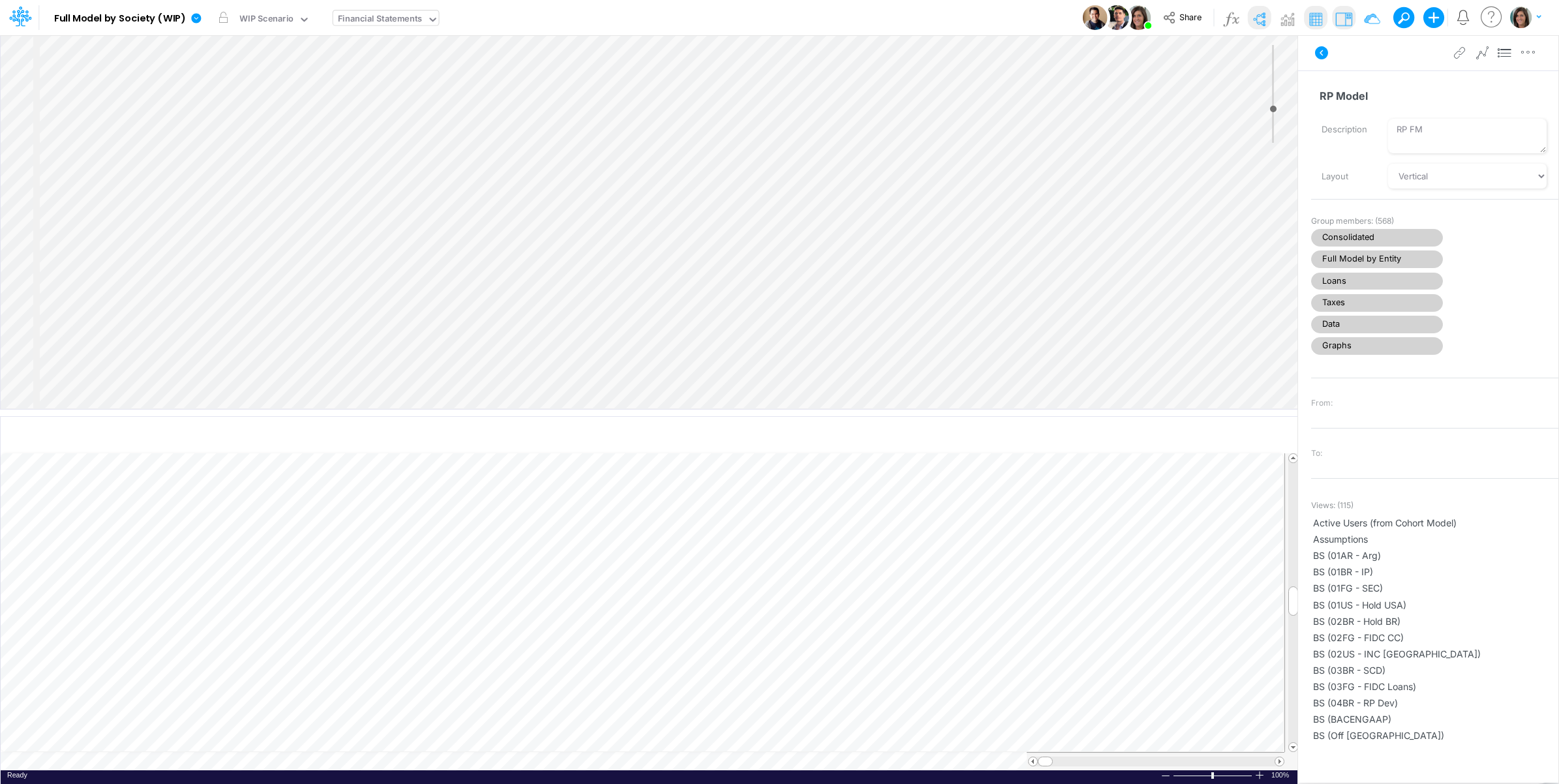
select select "Horizontal"
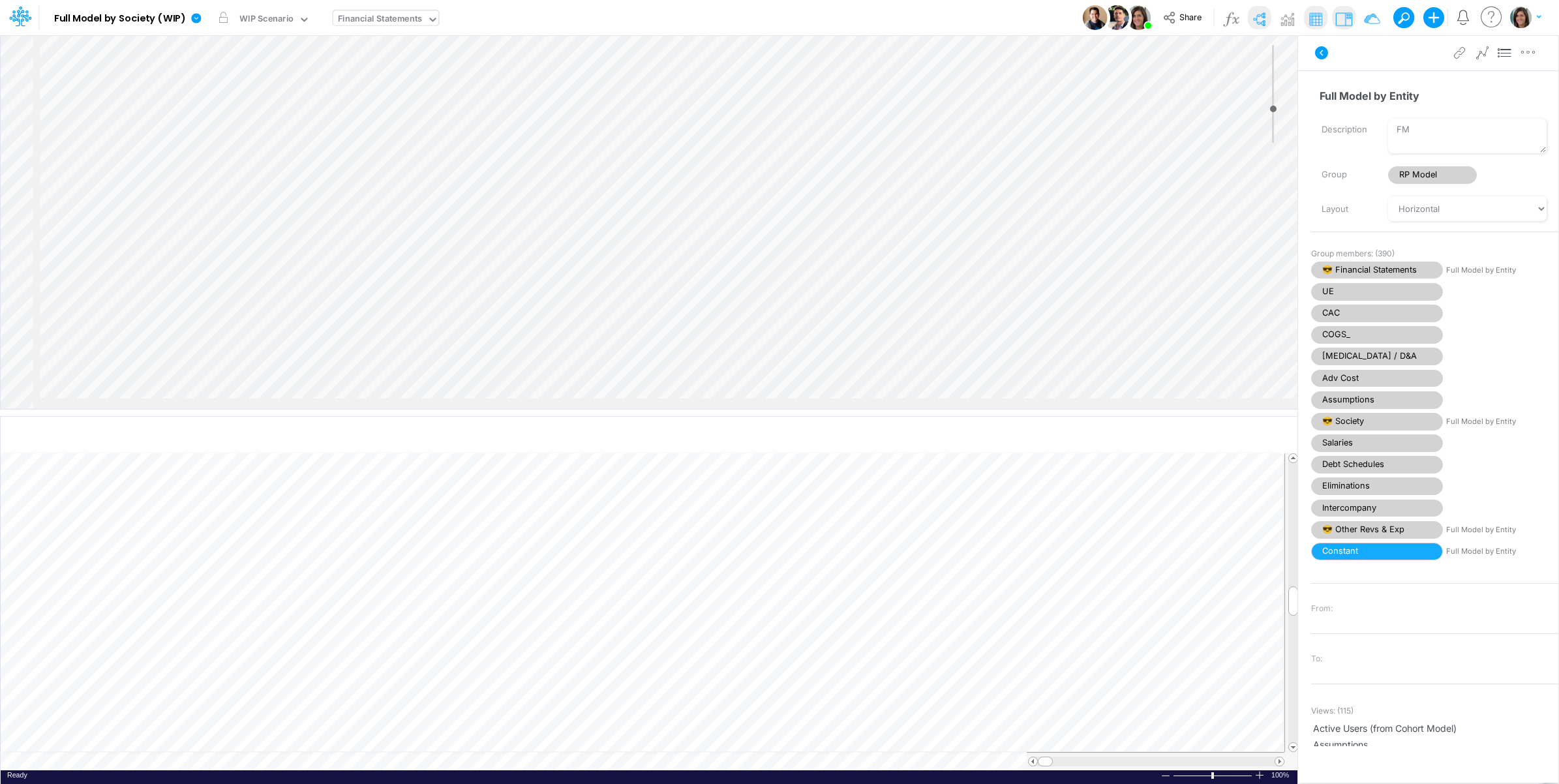
select select "Horizontal"
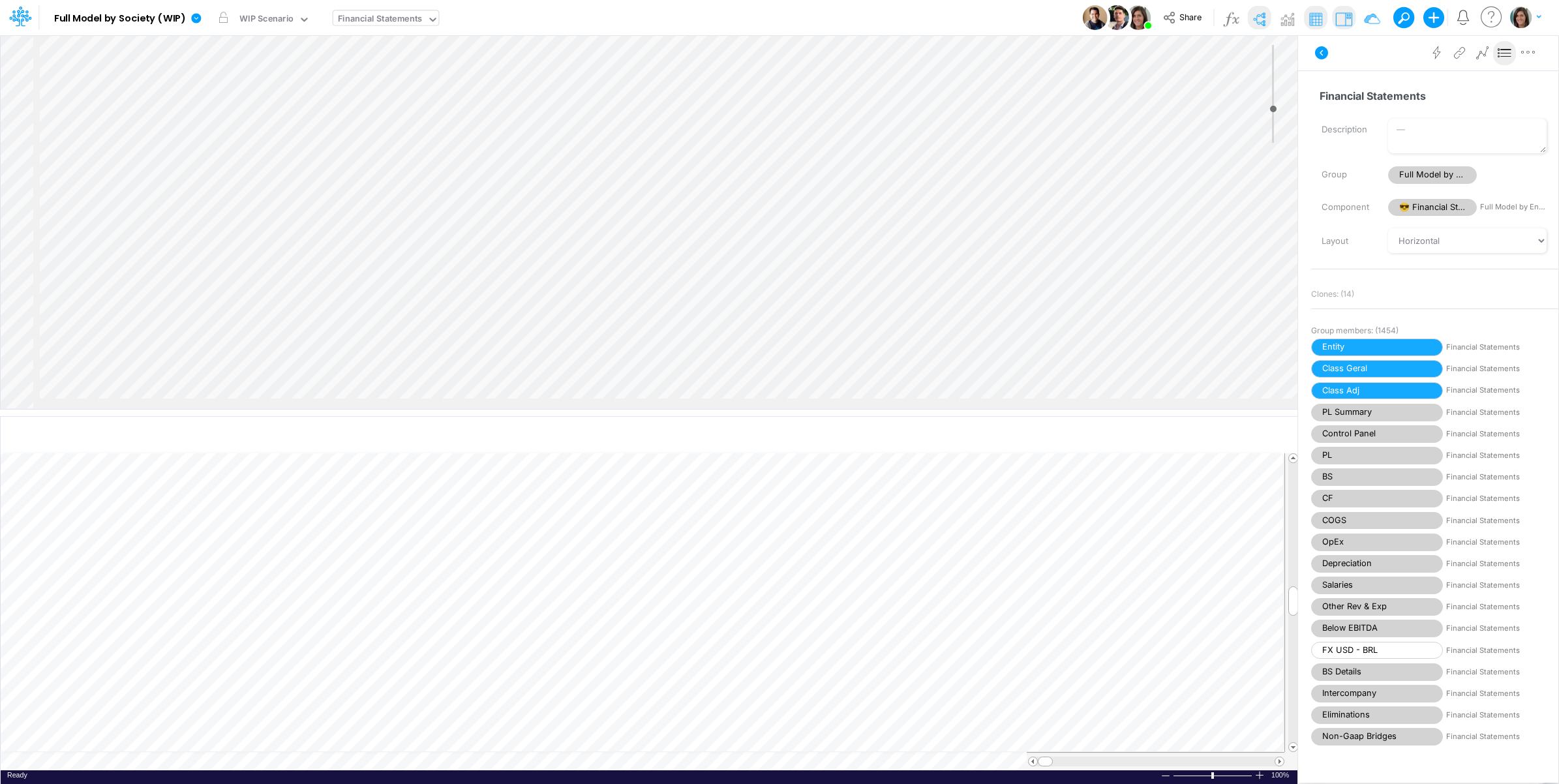
scroll to position [0, 1467]
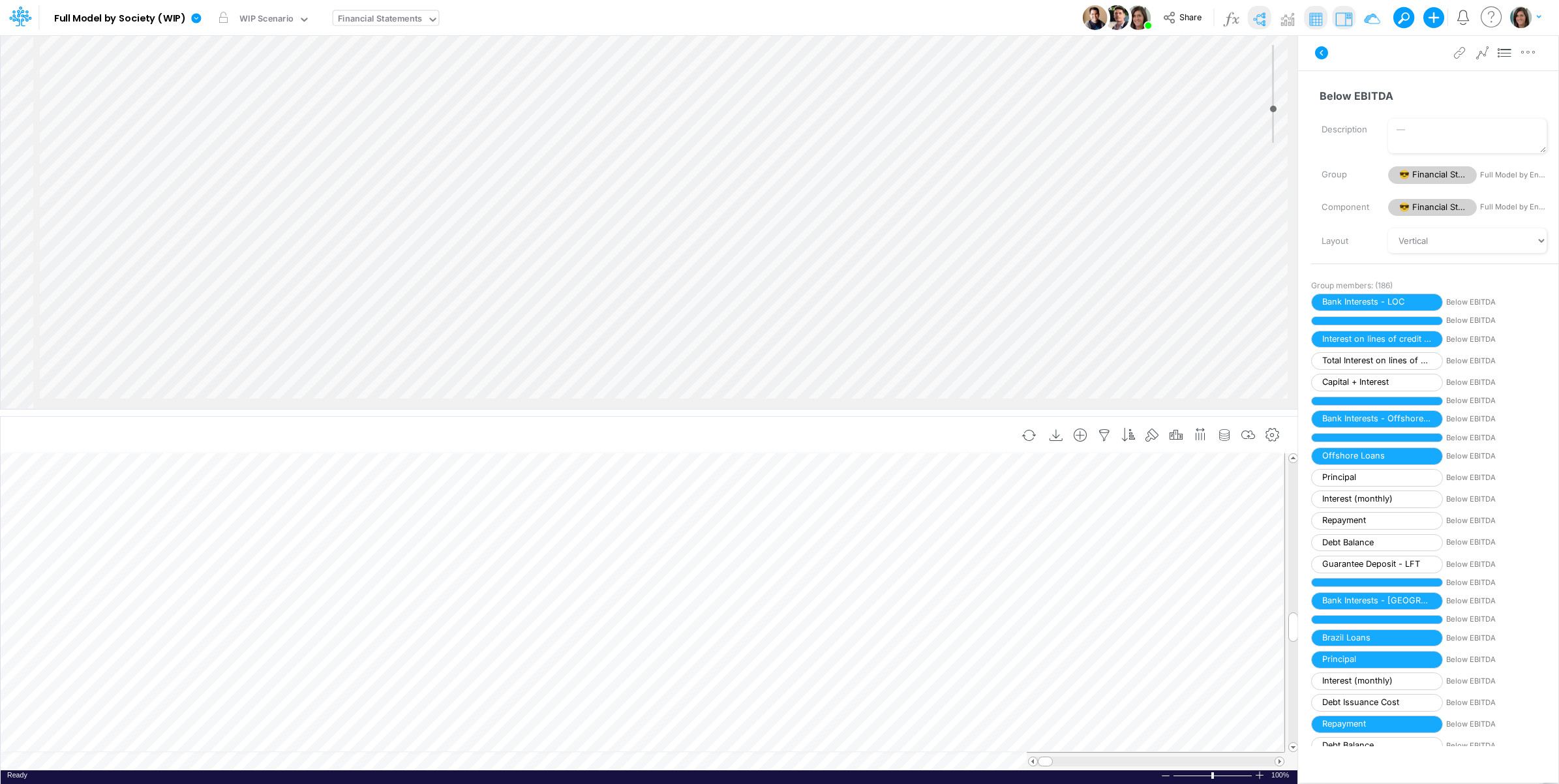
scroll to position [0, 1]
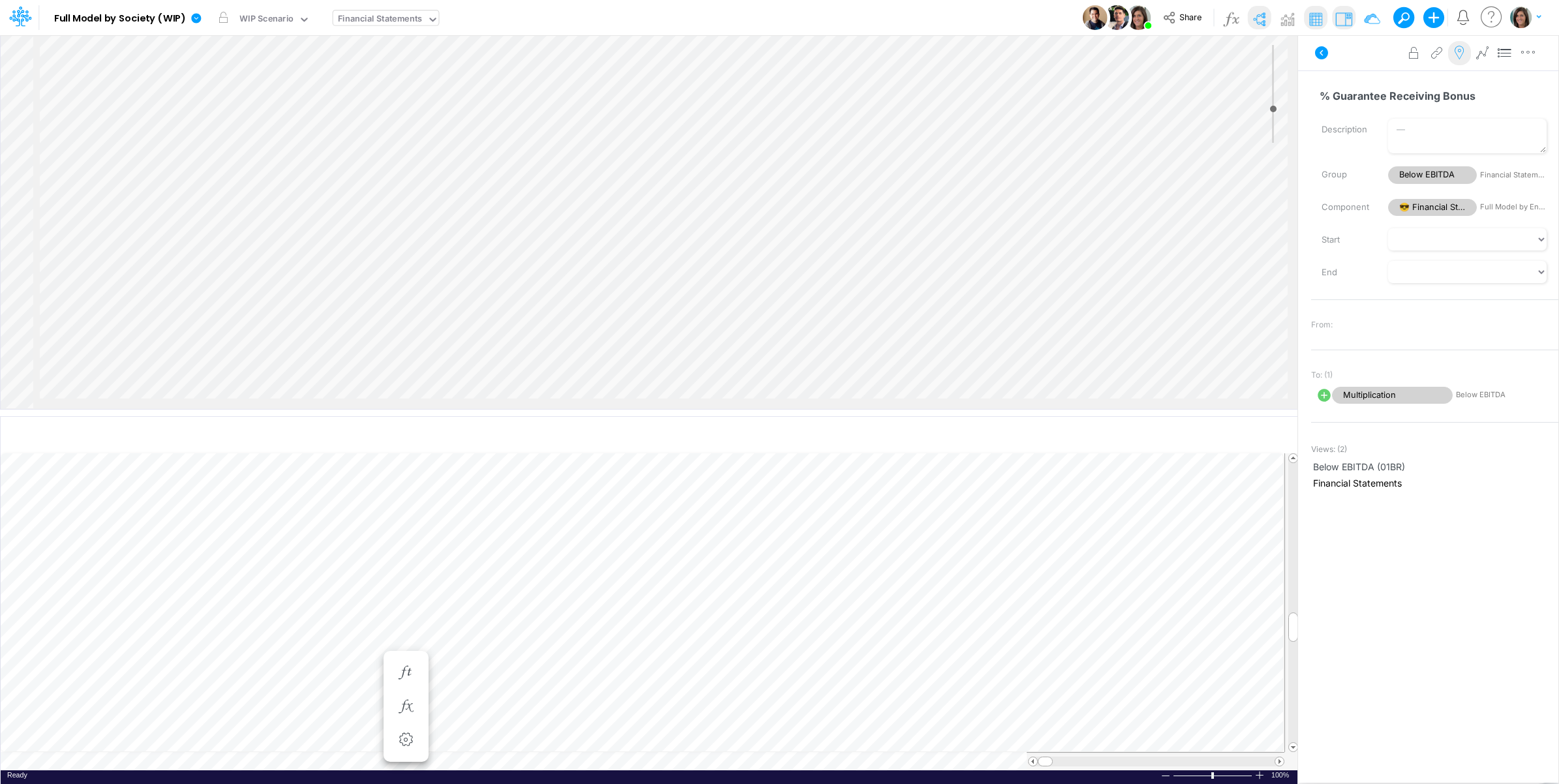
click at [1456, 56] on icon at bounding box center [1459, 53] width 20 height 14
click at [194, 15] on icon at bounding box center [196, 18] width 10 height 10
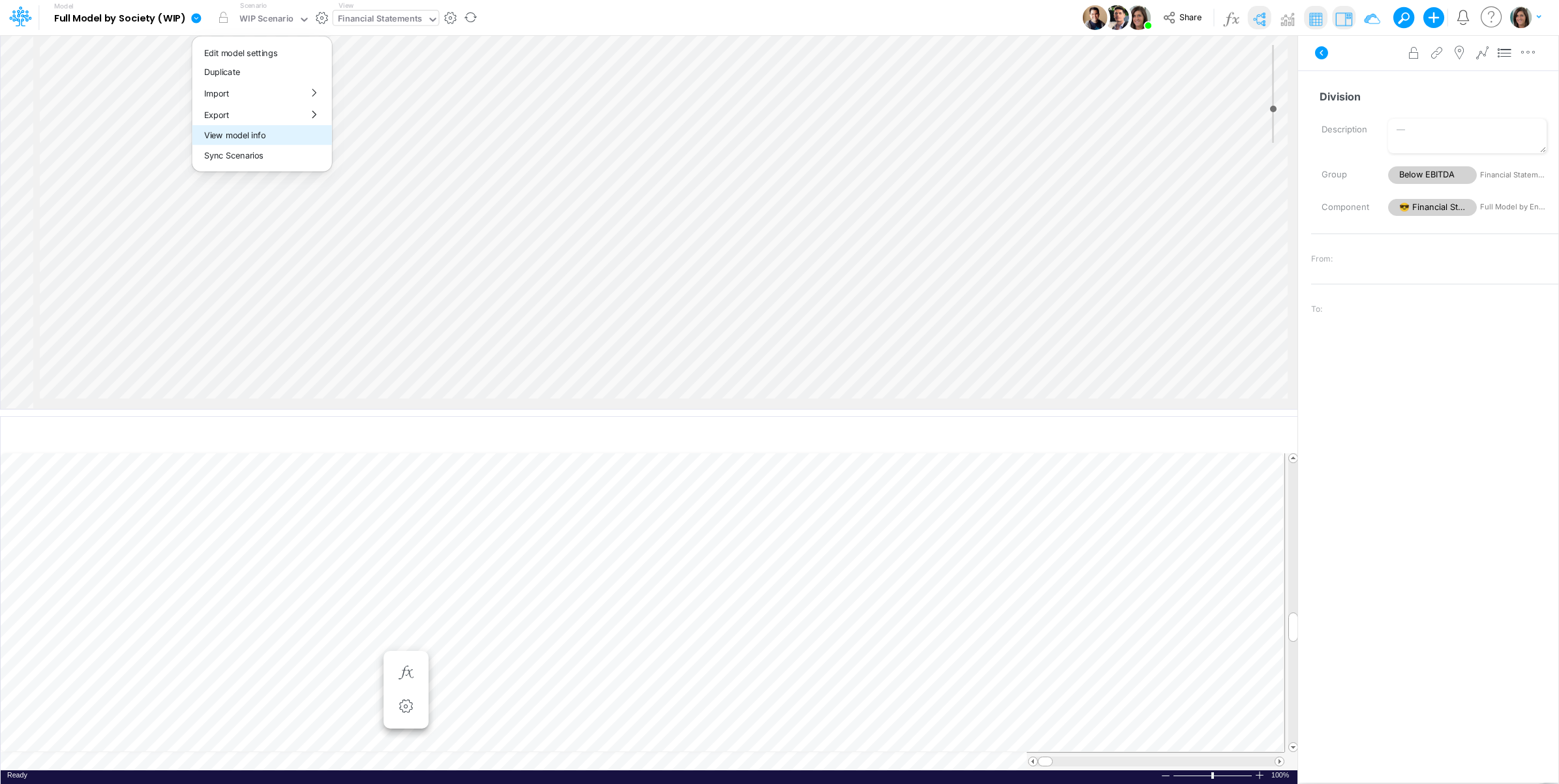
click at [230, 130] on button "View model info" at bounding box center [262, 135] width 140 height 20
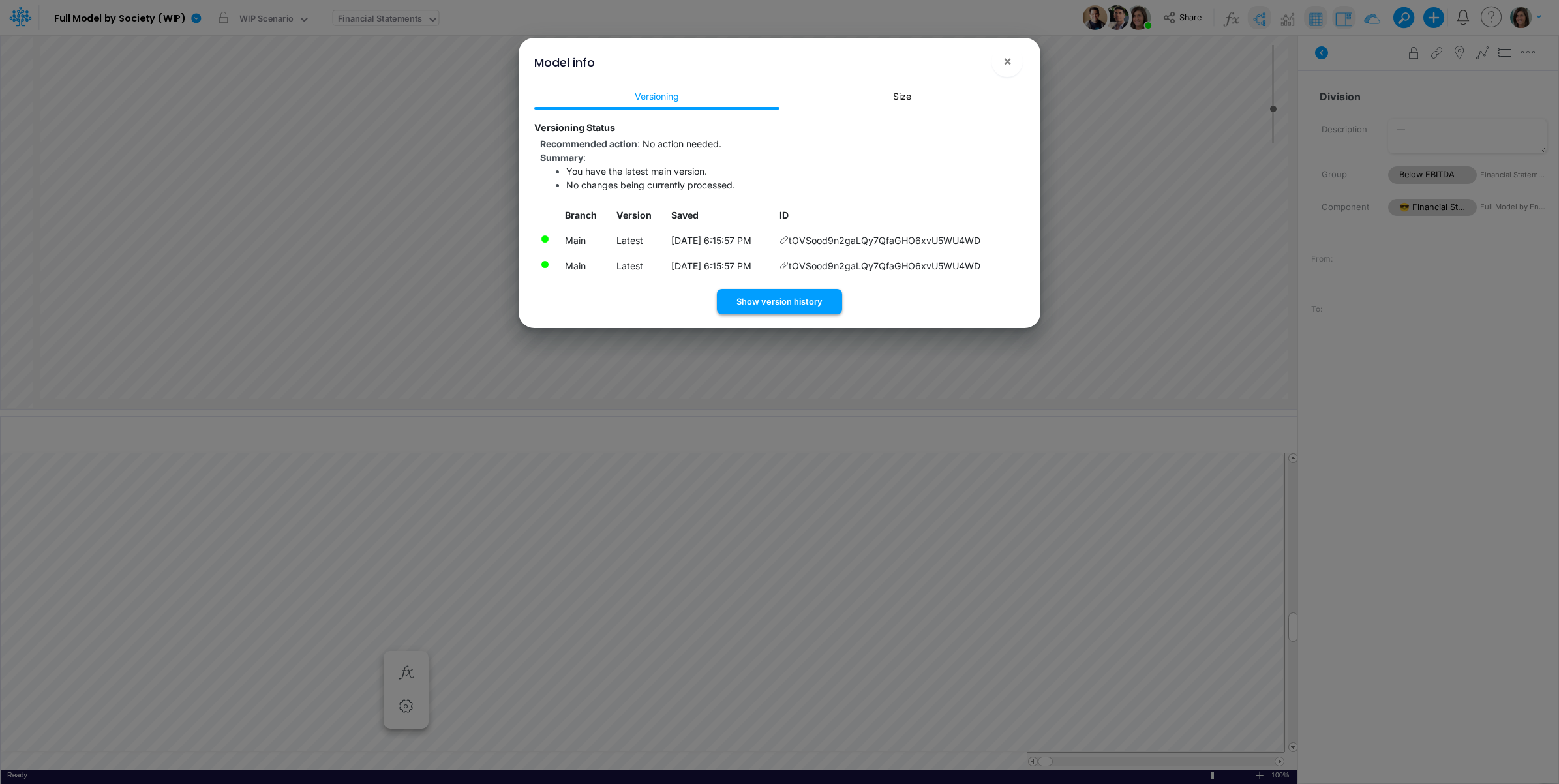
click at [800, 301] on button "Show version history" at bounding box center [779, 301] width 125 height 25
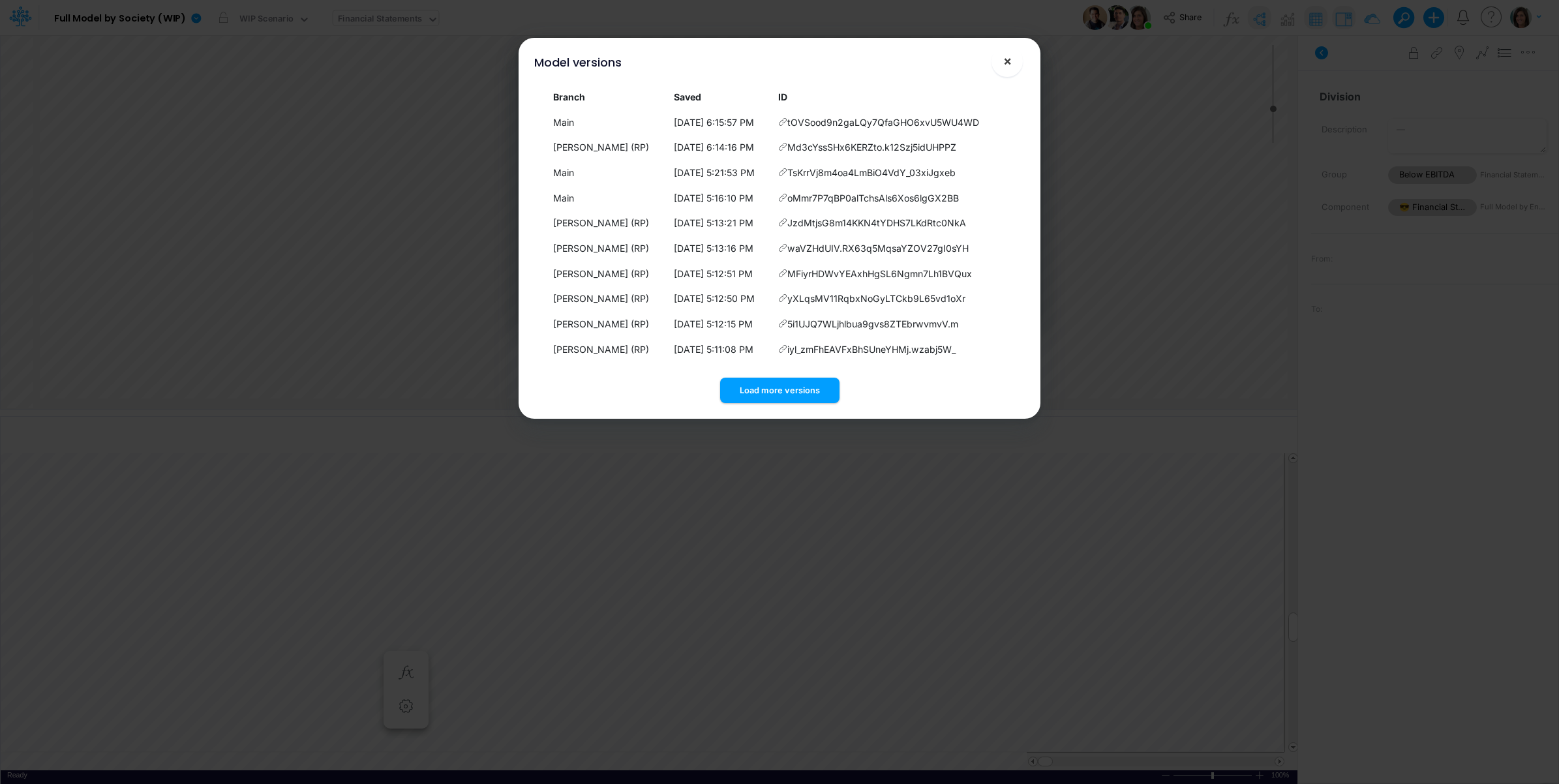
click at [1008, 56] on span "×" at bounding box center [1007, 61] width 8 height 16
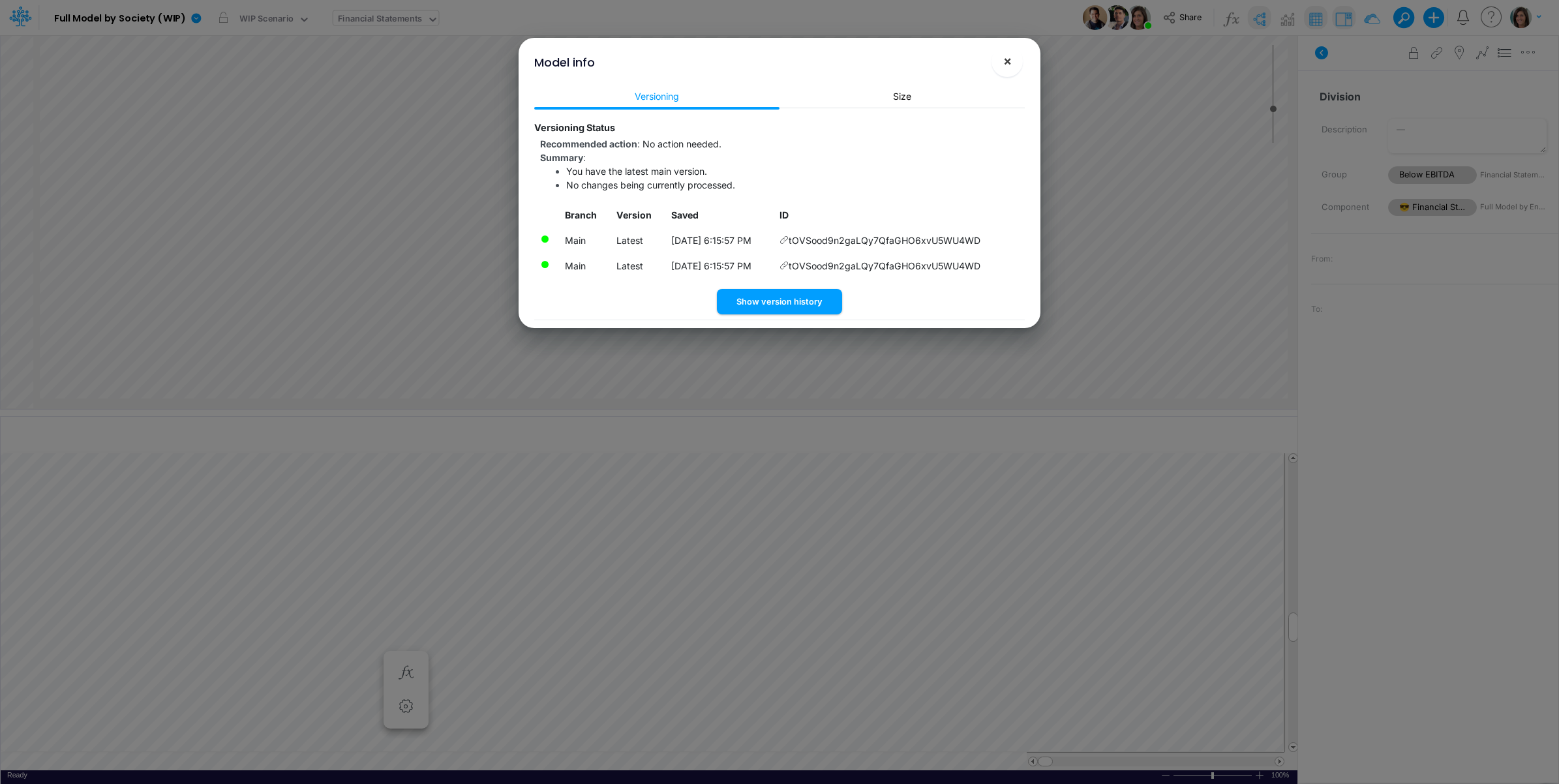
click at [1004, 60] on span "×" at bounding box center [1007, 61] width 8 height 16
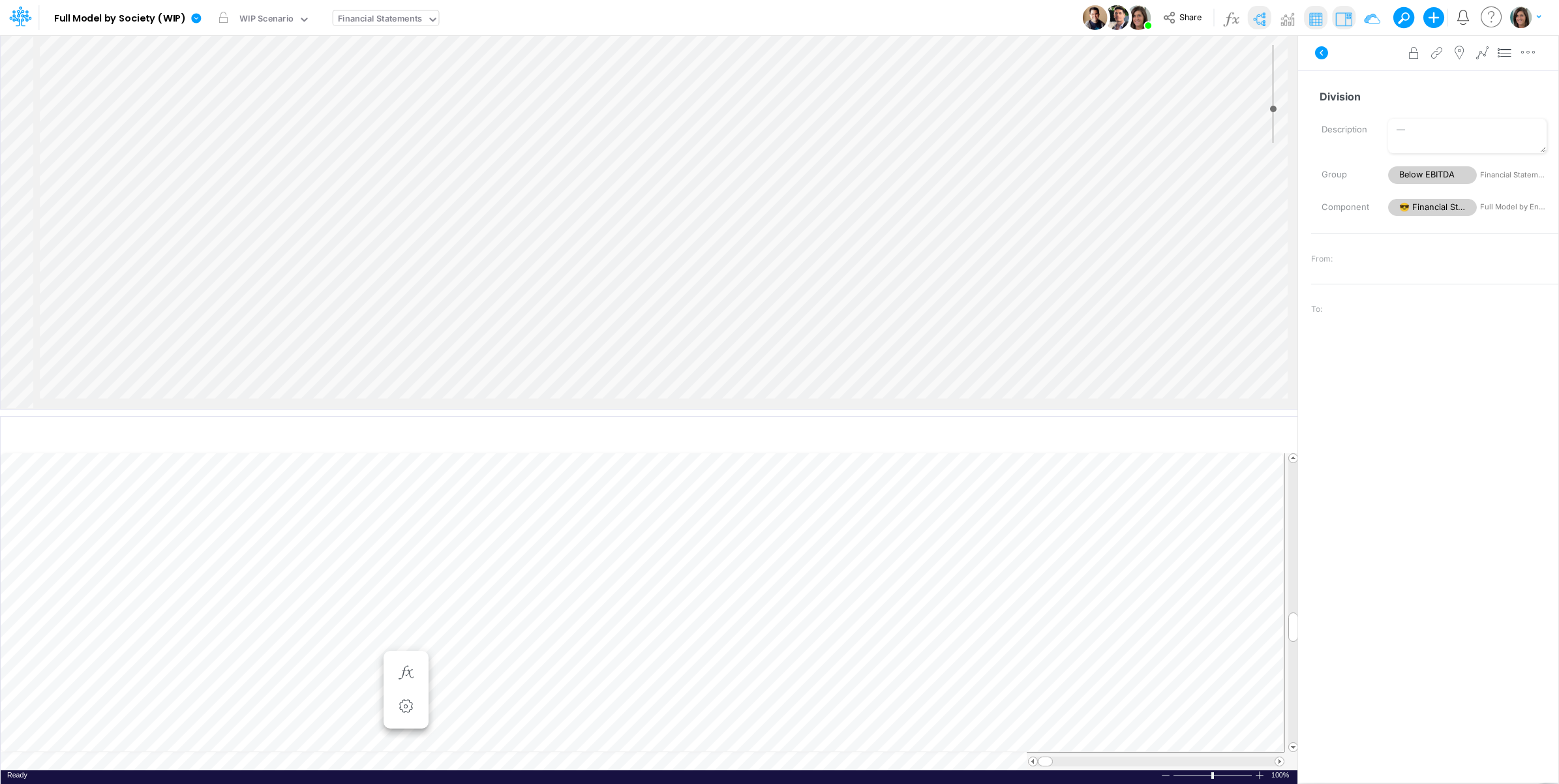
select select "1"
select select "Multiply"
select select "Add"
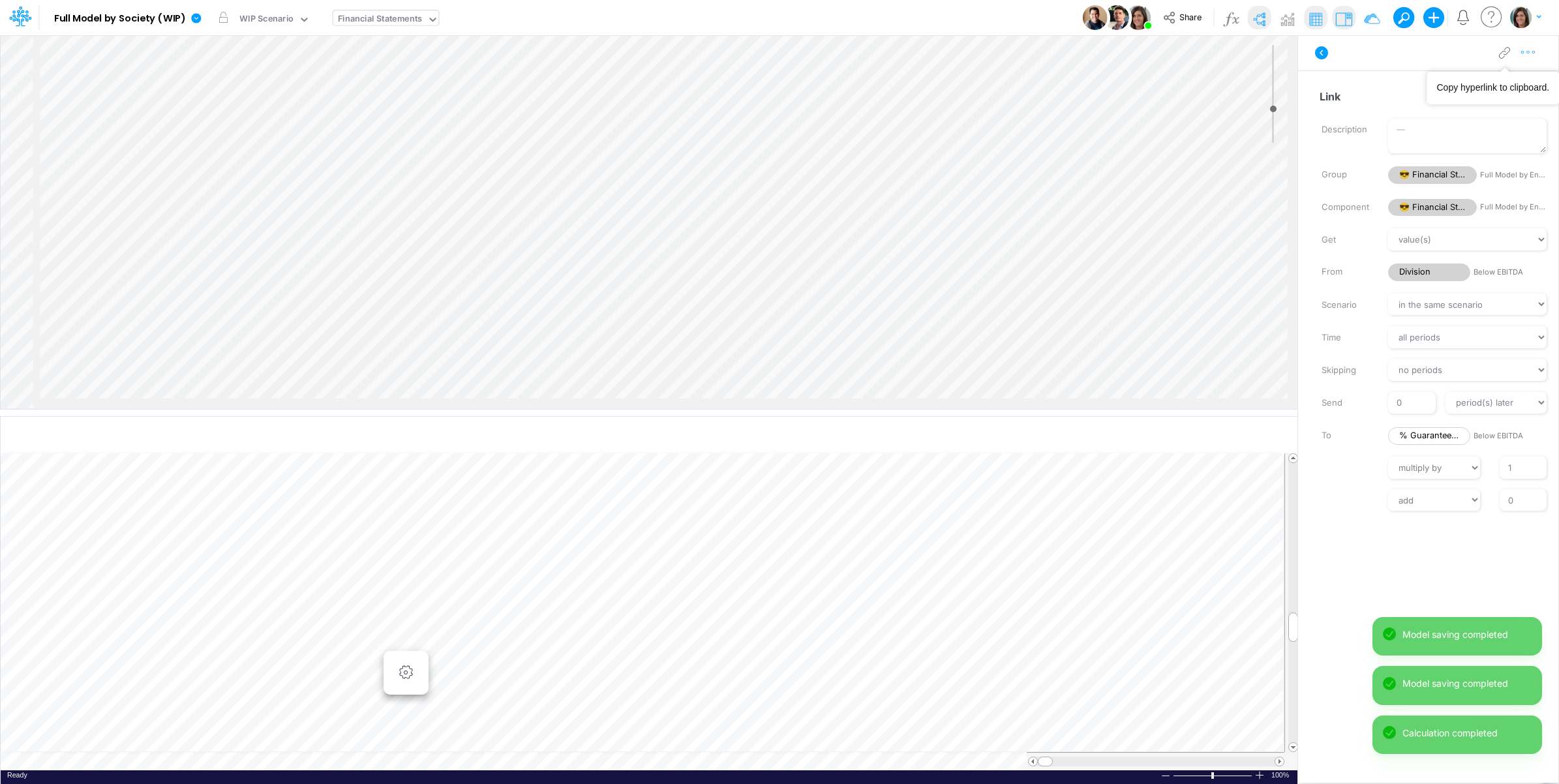
click at [1533, 52] on icon "button" at bounding box center [1528, 52] width 20 height 14
click at [1498, 79] on button "Advanced settings" at bounding box center [1461, 85] width 155 height 22
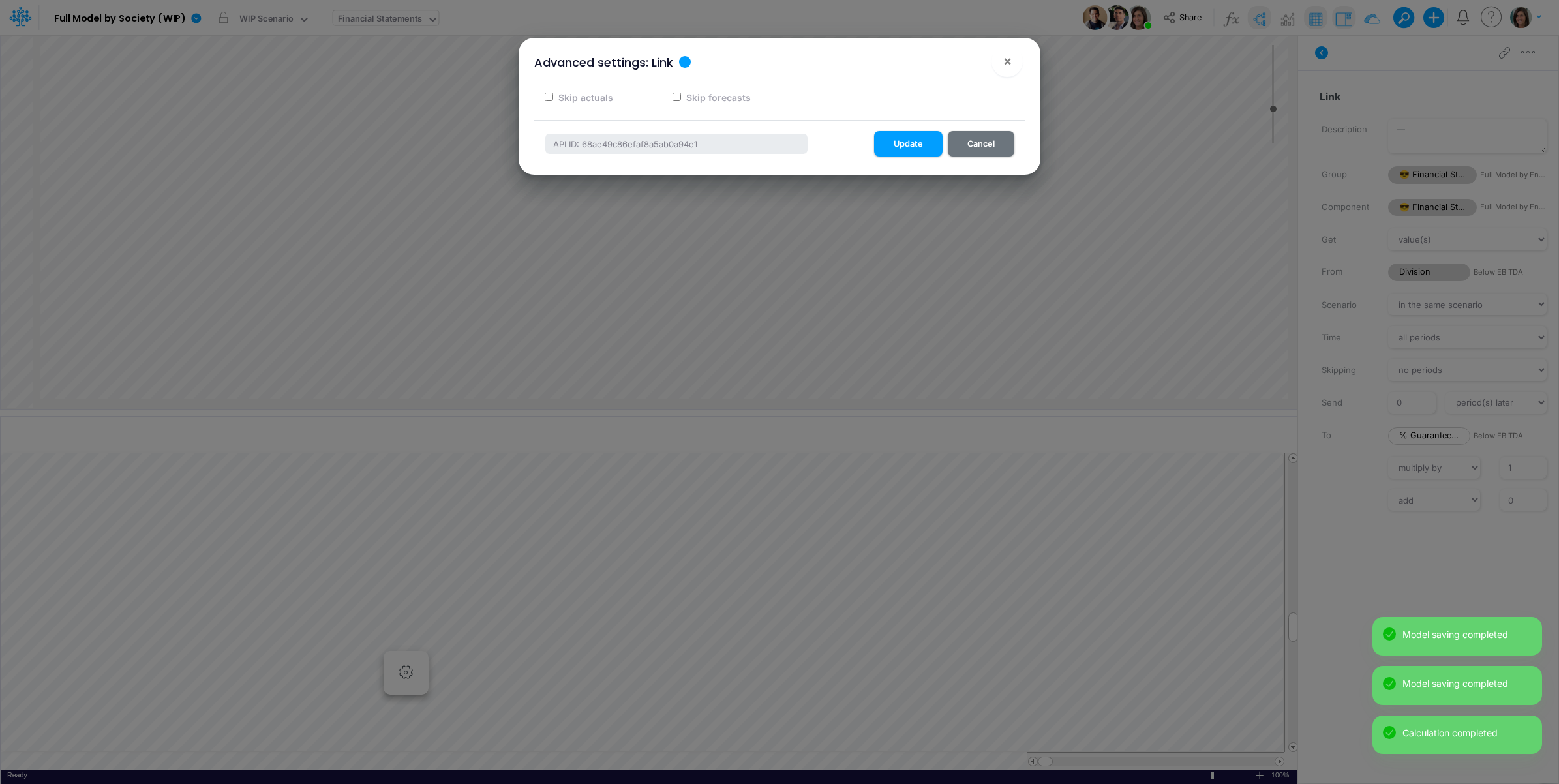
drag, startPoint x: 728, startPoint y: 97, endPoint x: 765, endPoint y: 96, distance: 37.0
click at [728, 98] on label "Skip forecasts" at bounding box center [717, 97] width 66 height 14
click at [681, 98] on input "Skip forecasts" at bounding box center [677, 97] width 8 height 8
checkbox input "true"
click at [910, 142] on button "Update" at bounding box center [908, 143] width 69 height 25
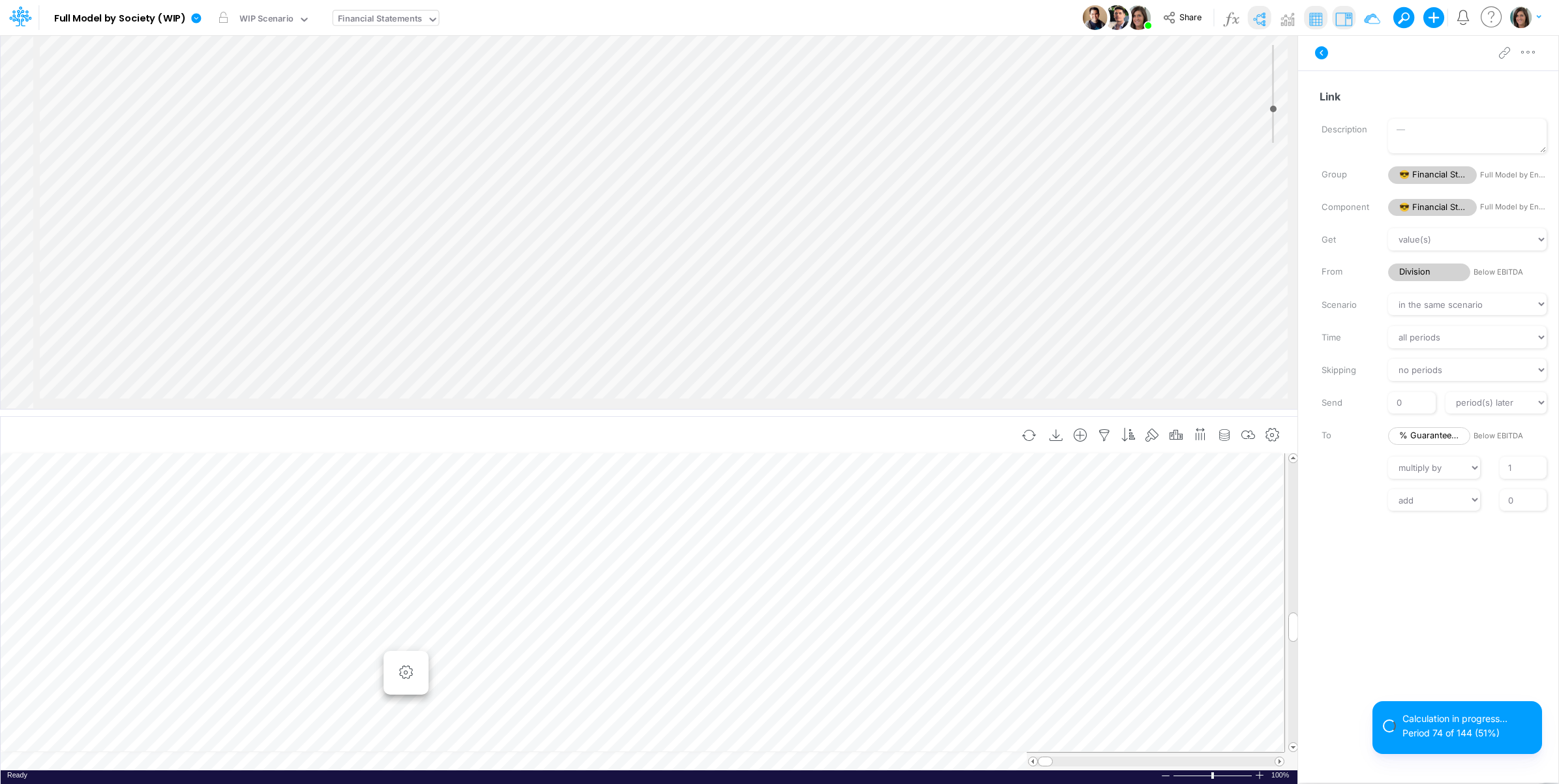
scroll to position [1771, 1400]
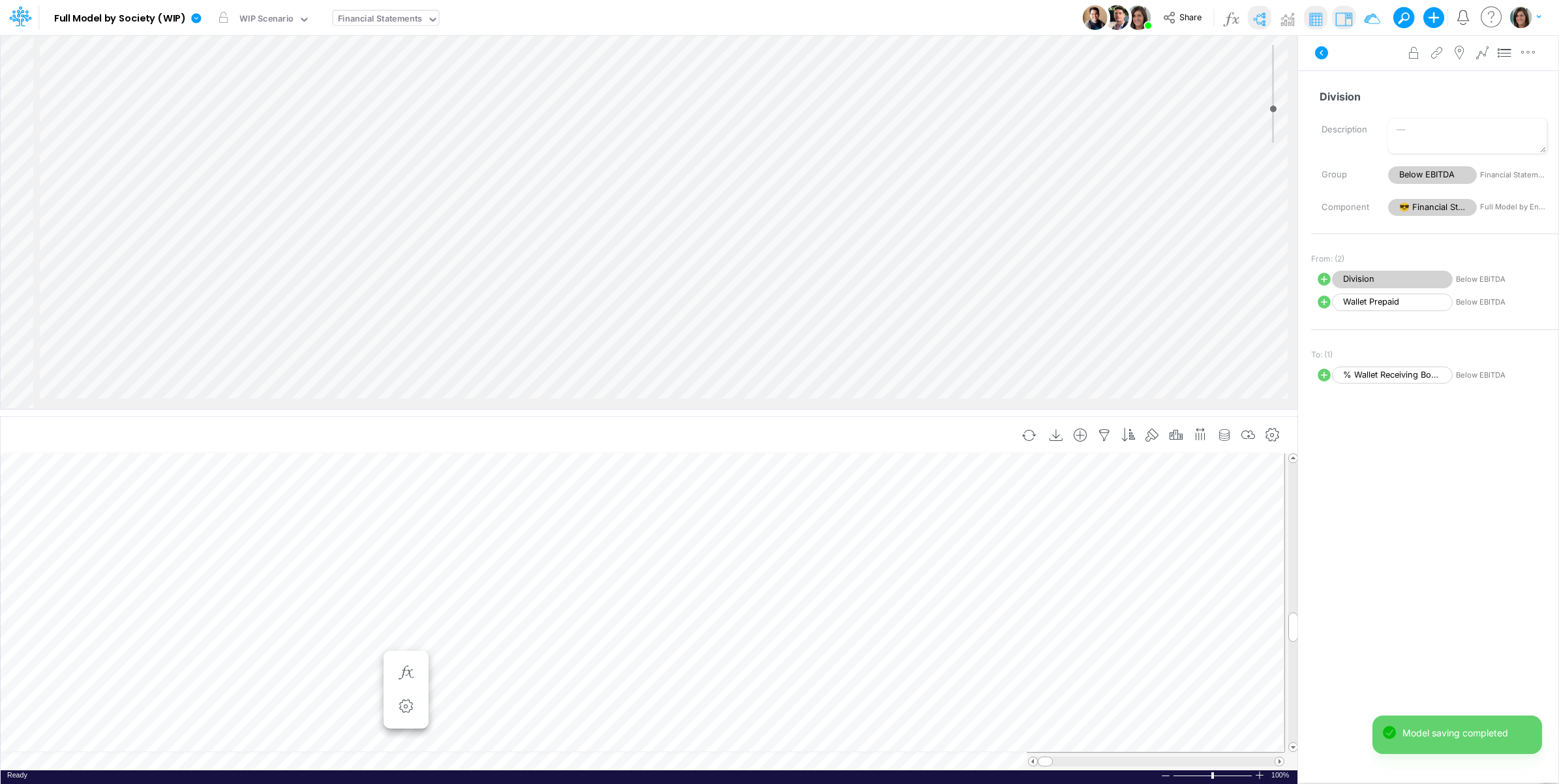
select select "Multiply"
select select "Add"
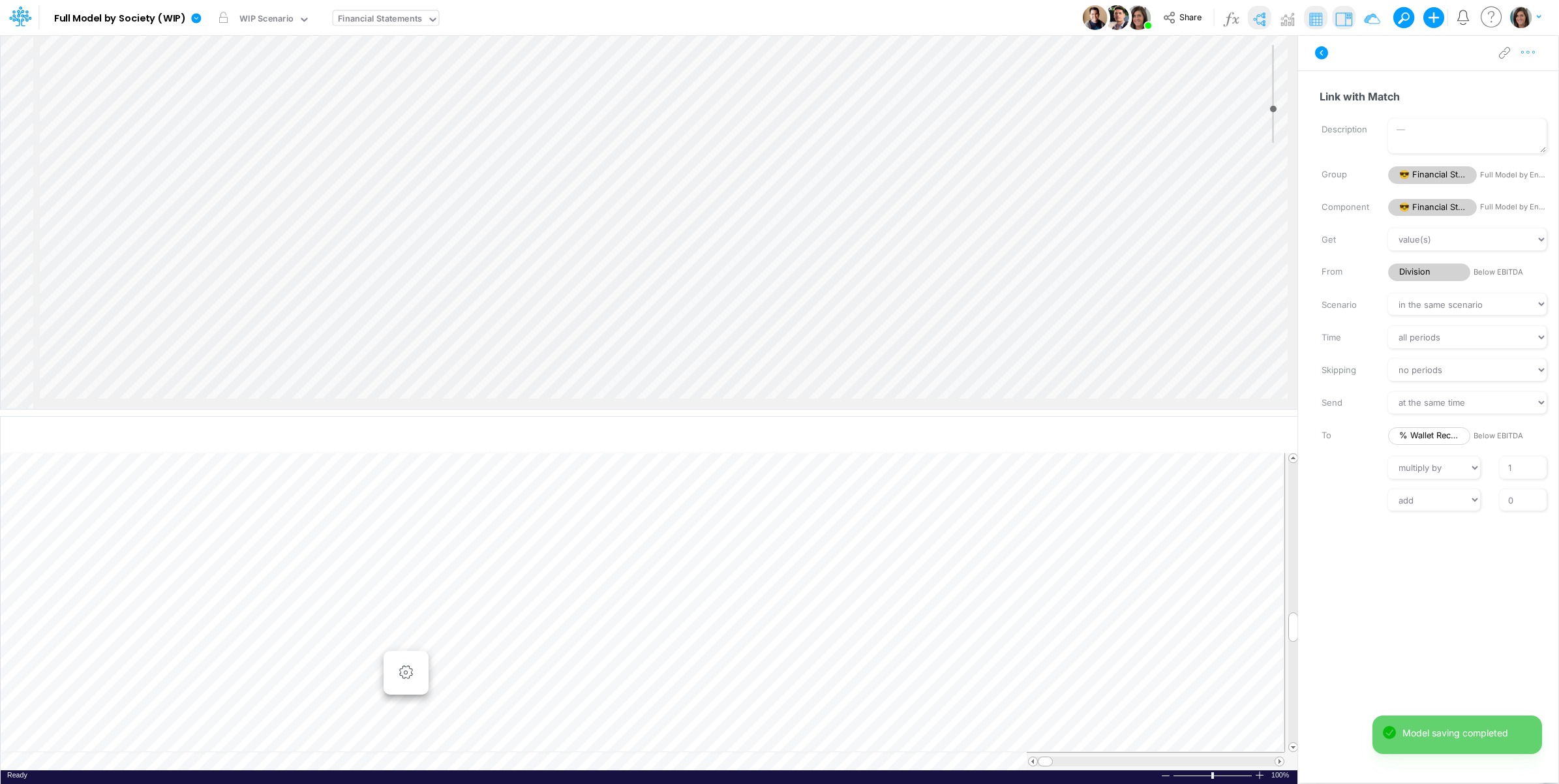
click at [1537, 60] on button "button" at bounding box center [1527, 53] width 24 height 26
click at [1511, 83] on button "Advanced settings" at bounding box center [1461, 85] width 155 height 22
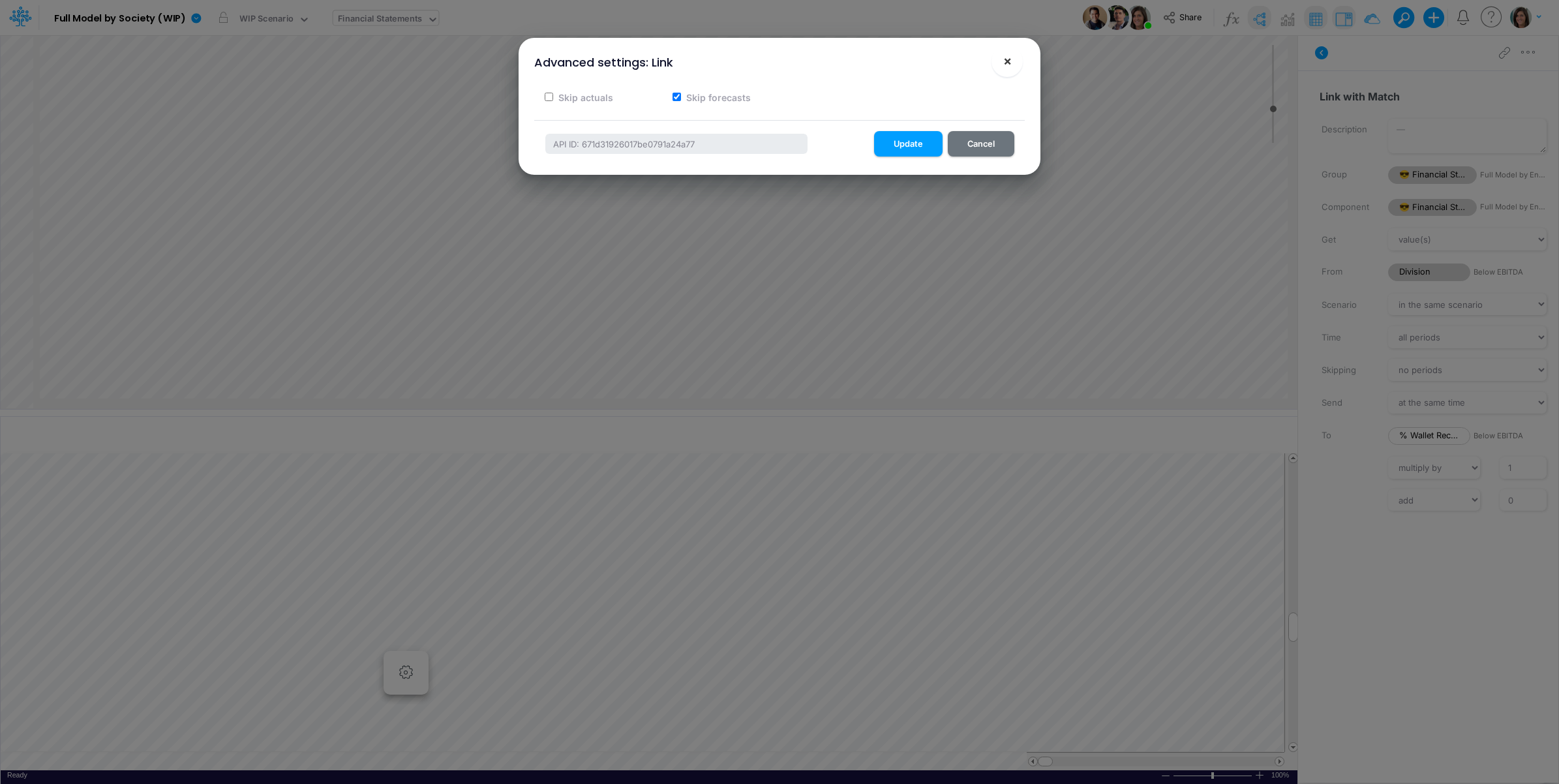
click at [1014, 57] on button "×" at bounding box center [1007, 61] width 31 height 31
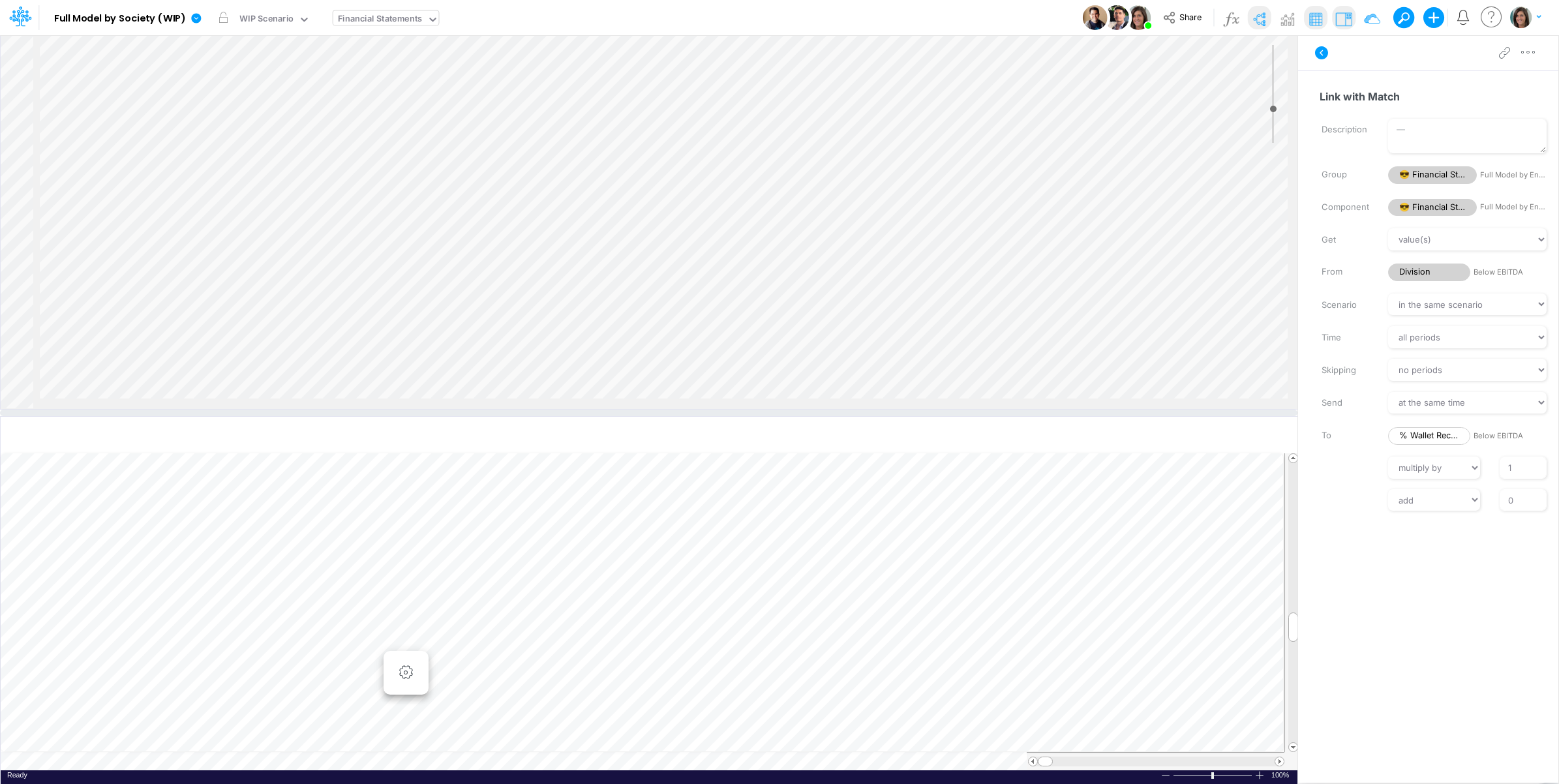
scroll to position [0, 1]
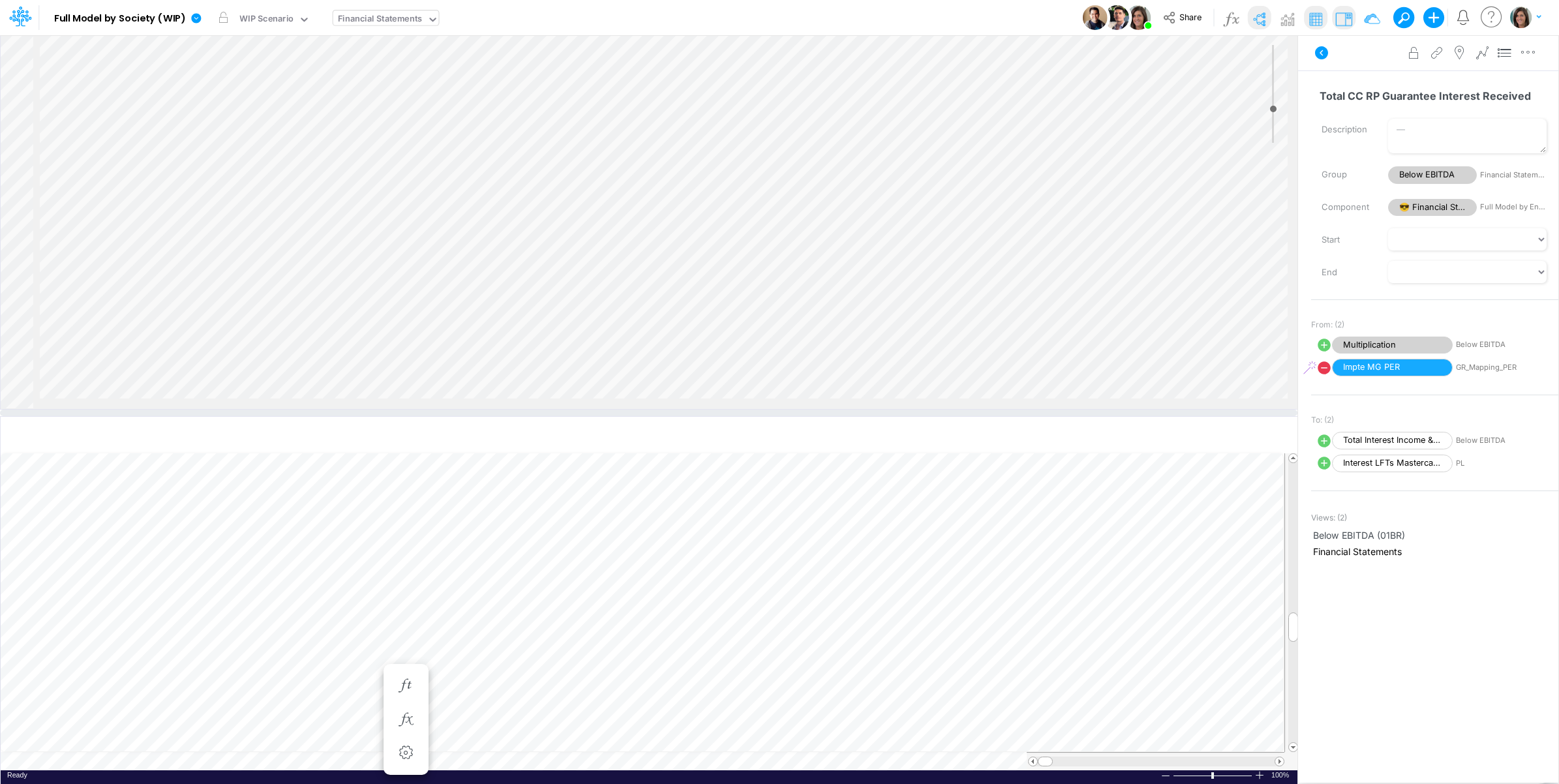
scroll to position [0, 1]
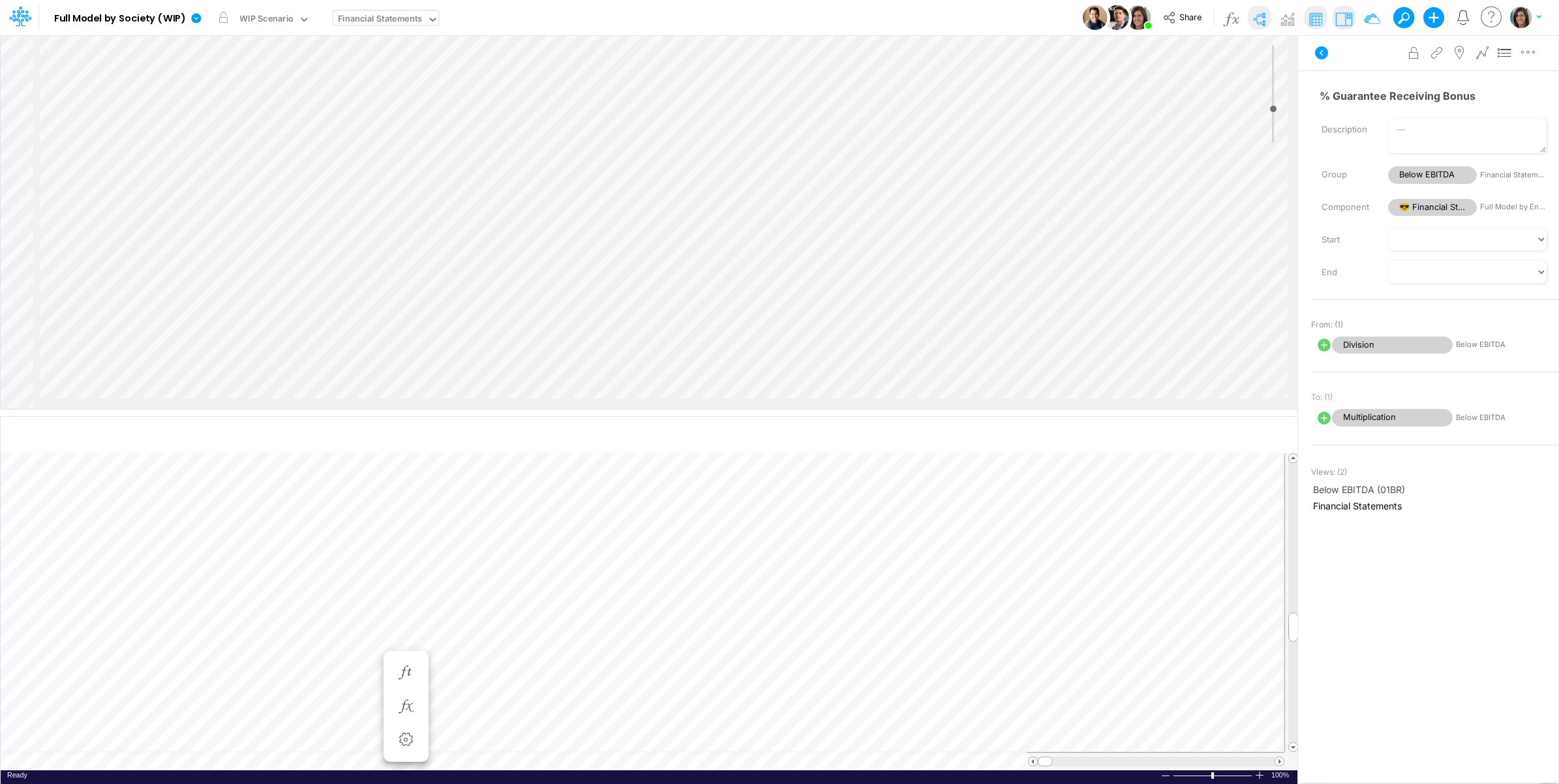
click at [1324, 349] on icon at bounding box center [1324, 345] width 13 height 13
select select "Multiply"
select select "Add"
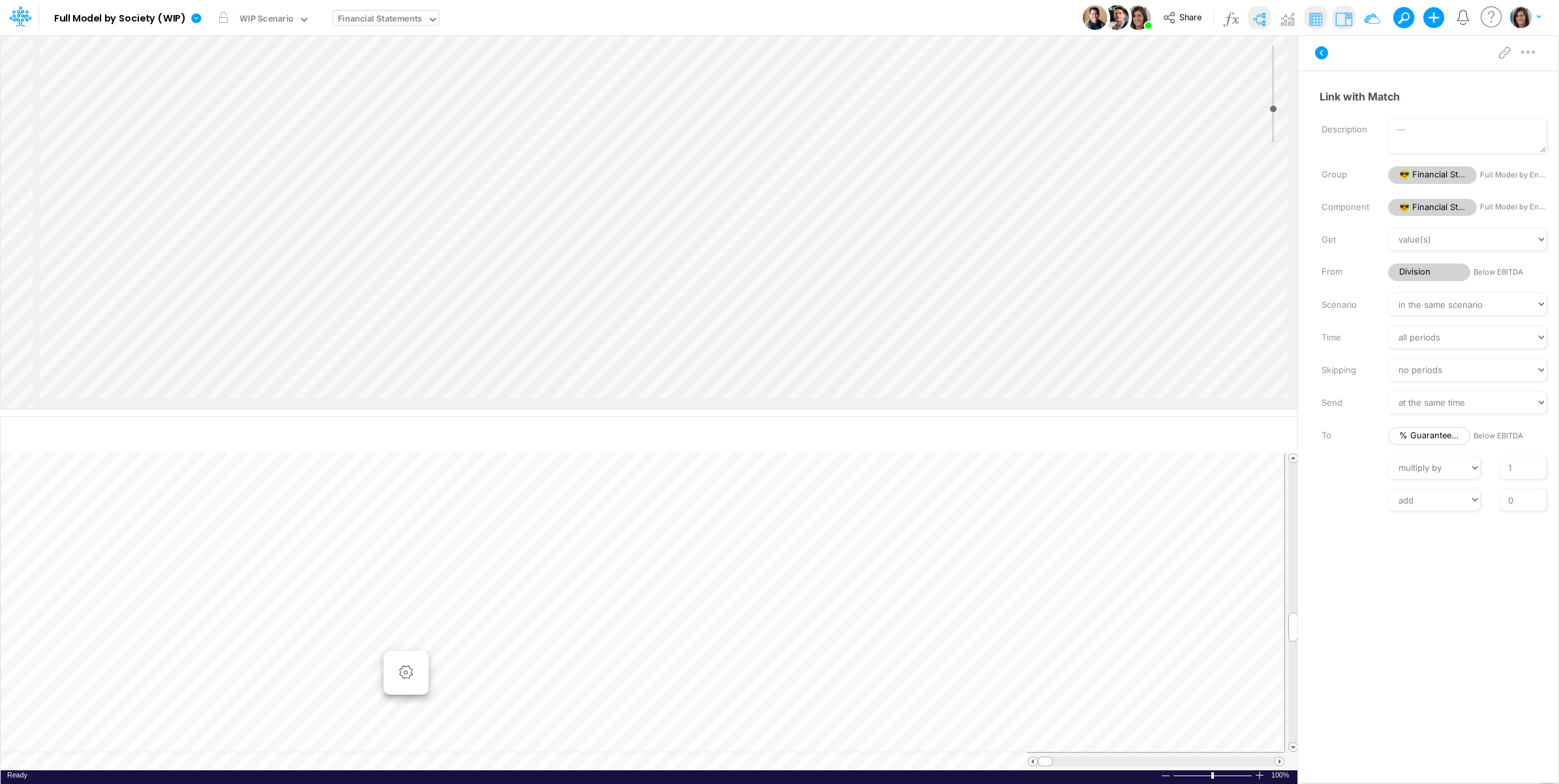
drag, startPoint x: 1537, startPoint y: 53, endPoint x: 1524, endPoint y: 65, distance: 17.7
click at [1536, 53] on icon "button" at bounding box center [1528, 52] width 20 height 14
click at [1514, 85] on button "Advanced settings" at bounding box center [1461, 85] width 155 height 22
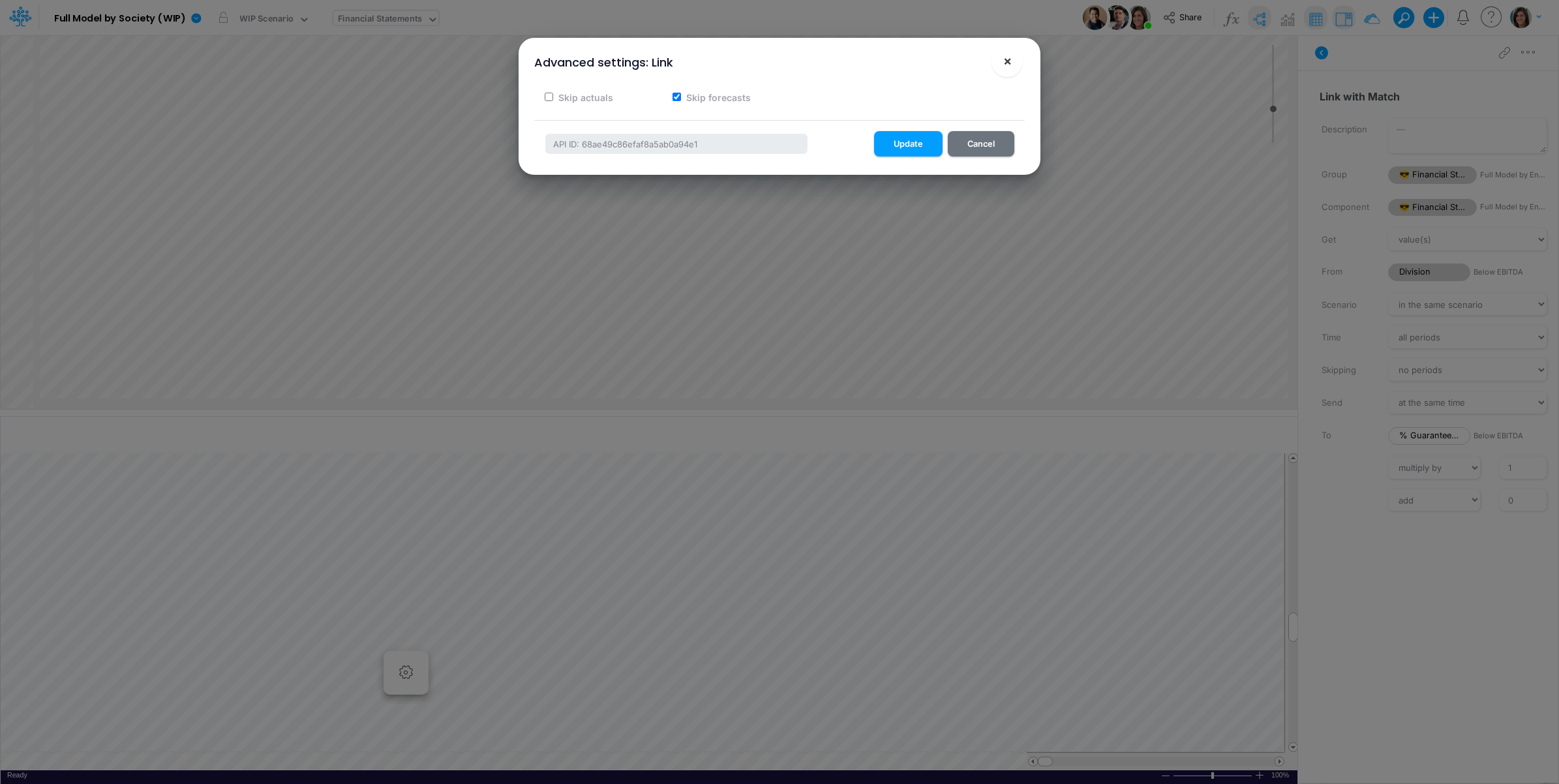
click at [1015, 59] on button "×" at bounding box center [1007, 61] width 31 height 31
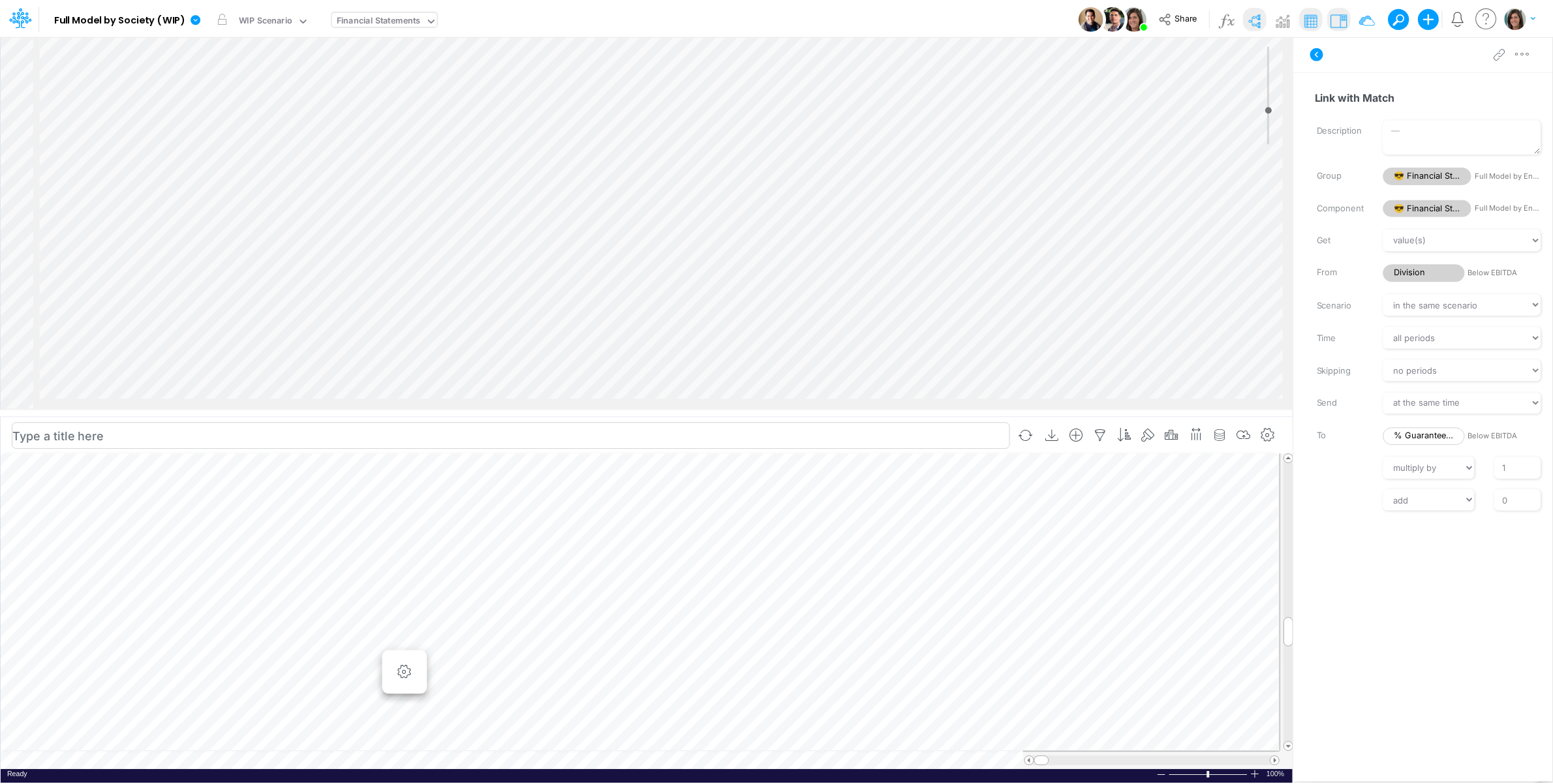
scroll to position [0, 1]
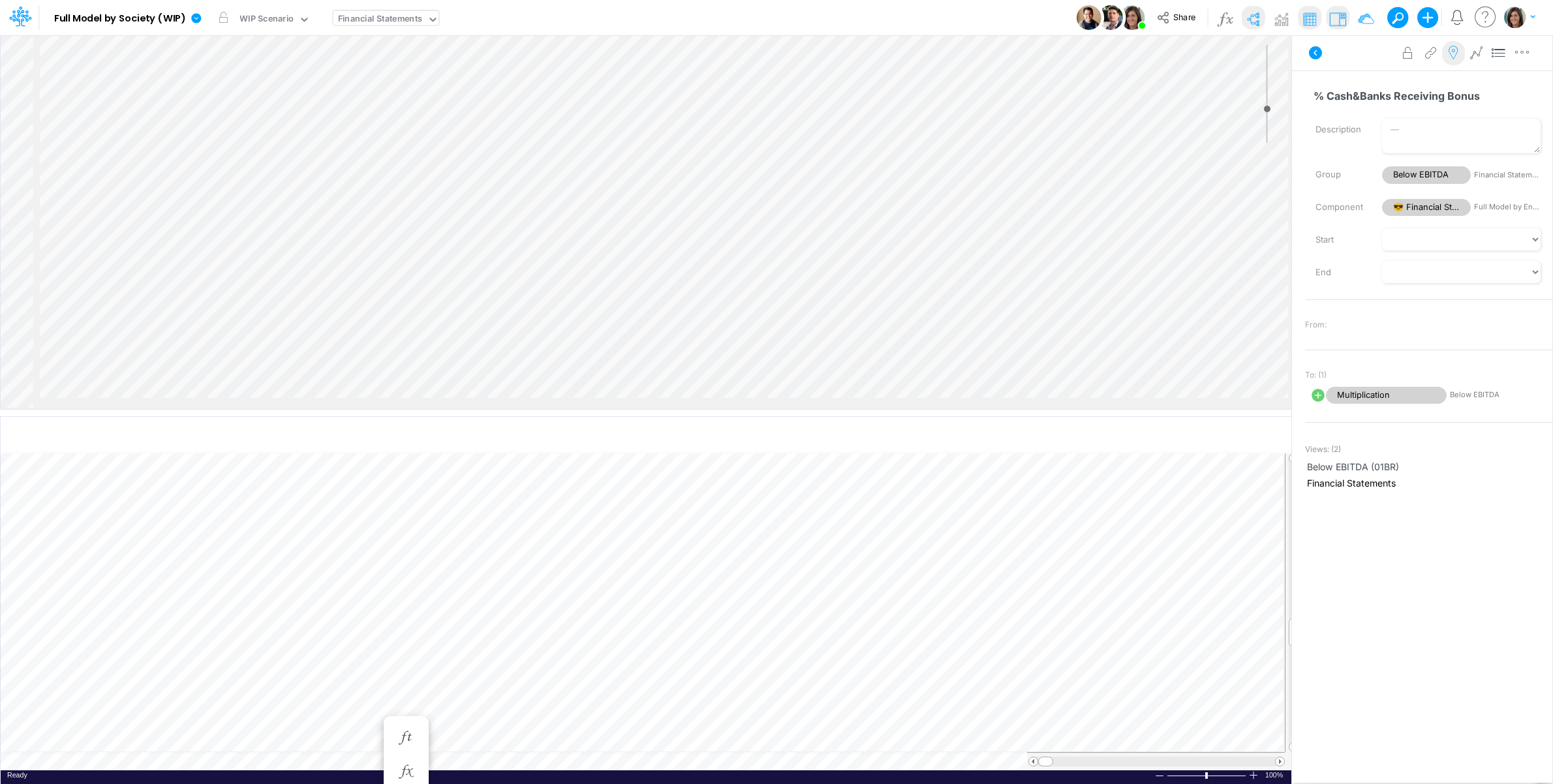
click at [1458, 62] on button at bounding box center [1453, 53] width 23 height 25
select select "1"
select select "Multiply"
select select "Add"
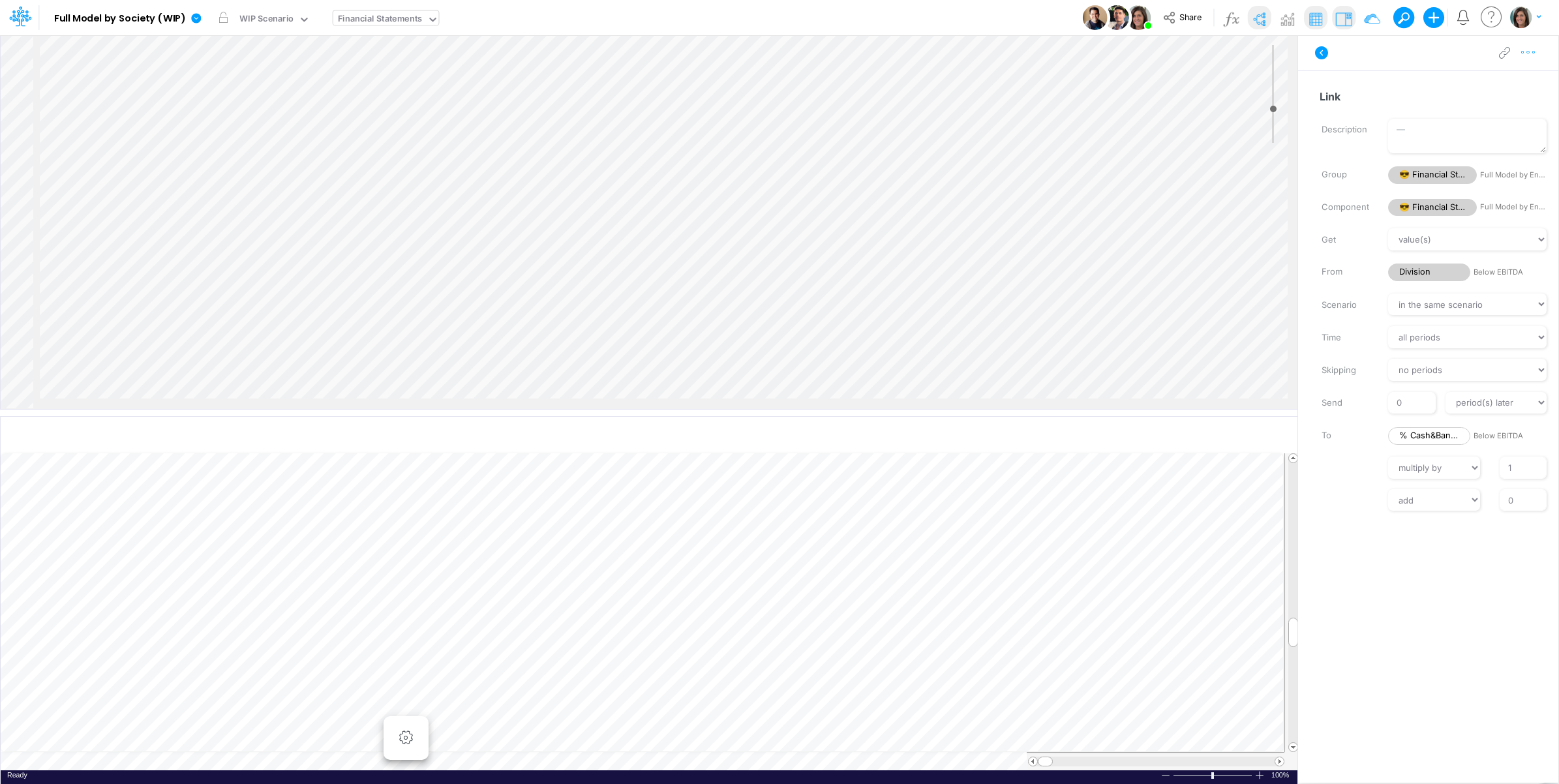
click at [1531, 56] on icon "button" at bounding box center [1528, 52] width 20 height 14
click at [1511, 80] on button "Advanced settings" at bounding box center [1461, 85] width 155 height 22
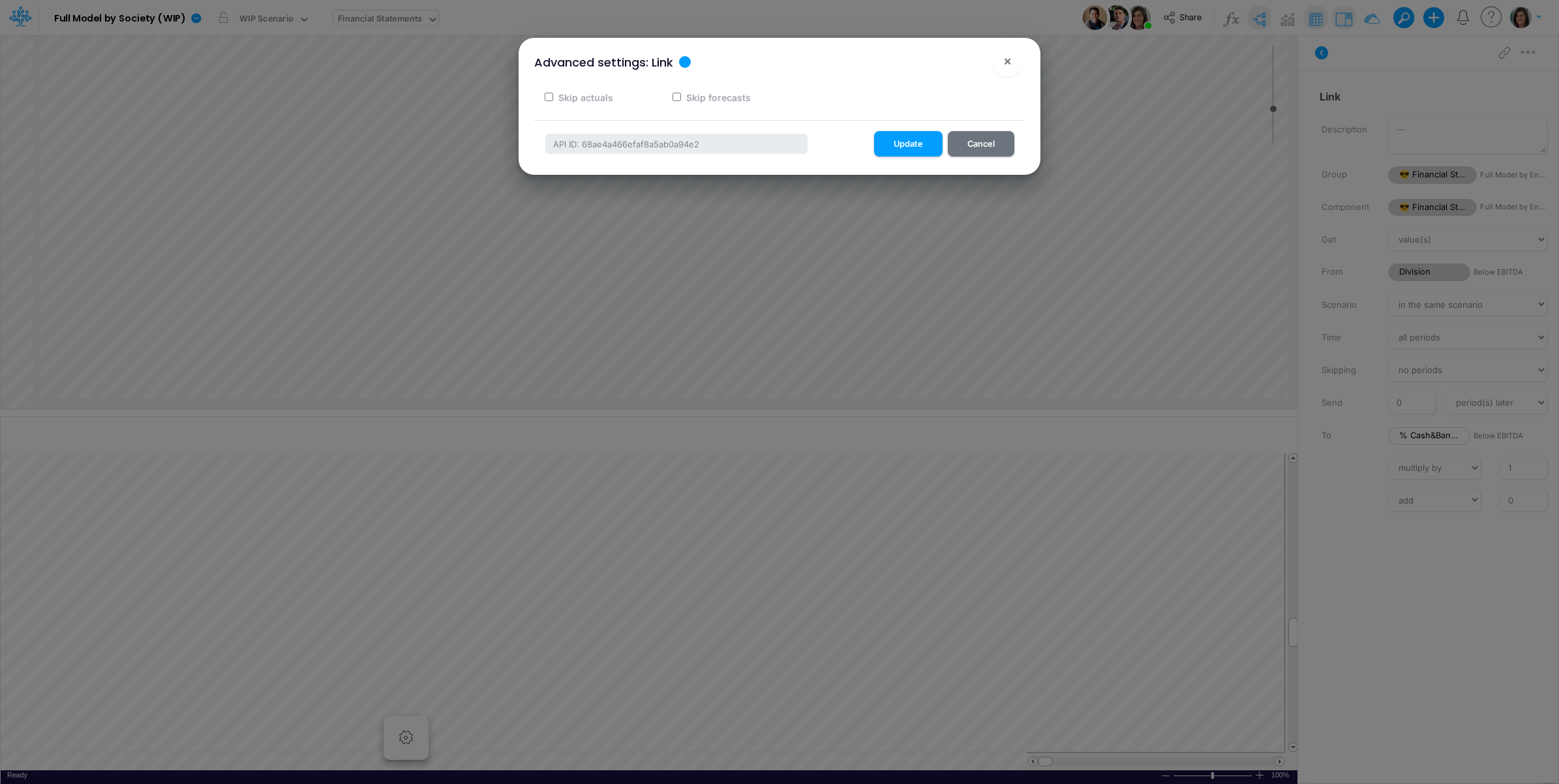
click at [731, 90] on div "Skip forecasts" at bounding box center [712, 97] width 101 height 25
click at [729, 96] on label "Skip forecasts" at bounding box center [717, 97] width 66 height 14
click at [681, 96] on input "Skip forecasts" at bounding box center [677, 97] width 8 height 8
checkbox input "true"
click at [914, 136] on button "Update" at bounding box center [908, 143] width 69 height 25
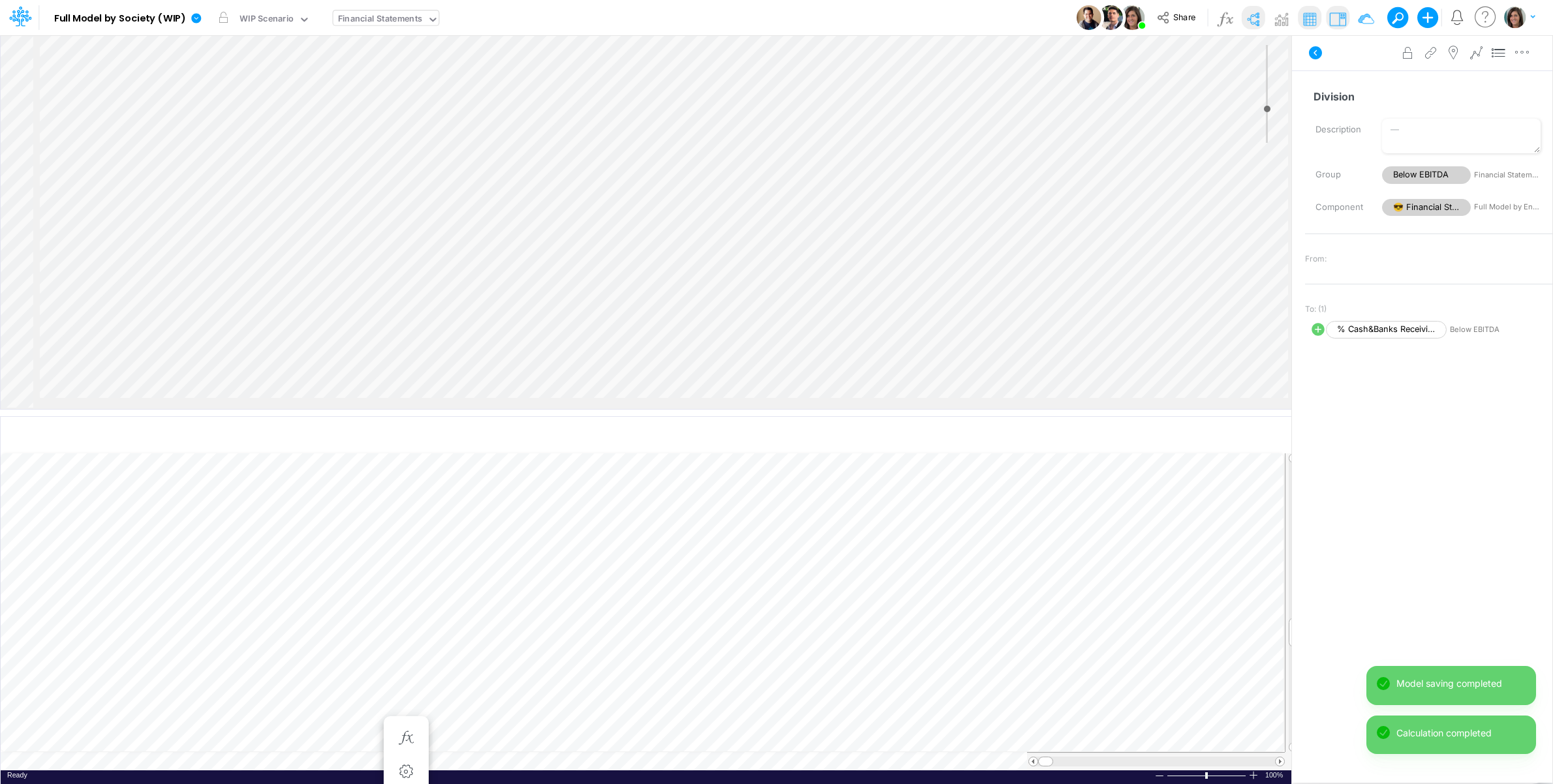
select select "Multiply"
select select "Add"
click at [1531, 54] on icon "button" at bounding box center [1528, 52] width 20 height 14
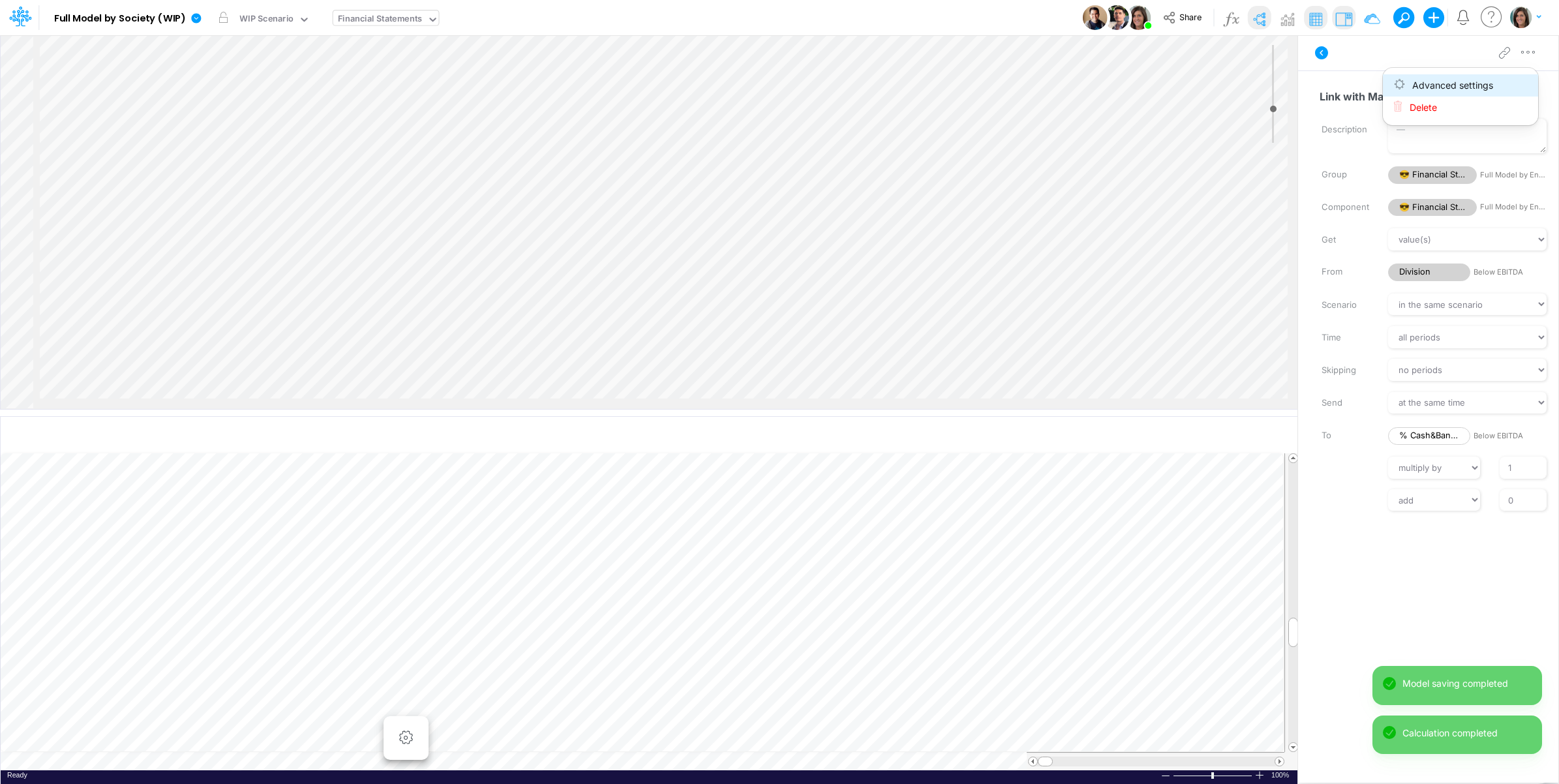
click at [1500, 85] on button "Advanced settings" at bounding box center [1461, 85] width 155 height 22
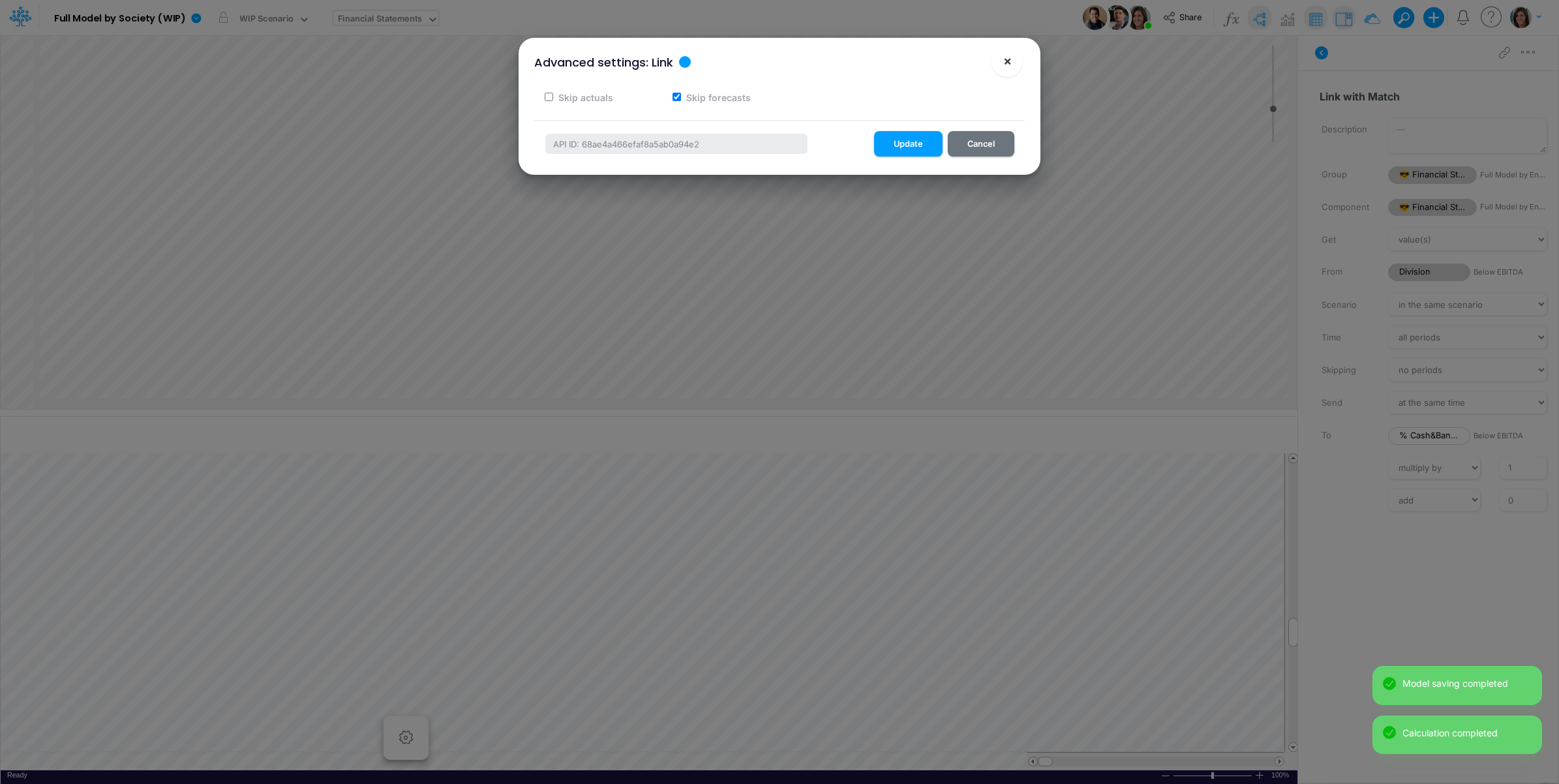
click at [1009, 53] on span "×" at bounding box center [1007, 61] width 8 height 16
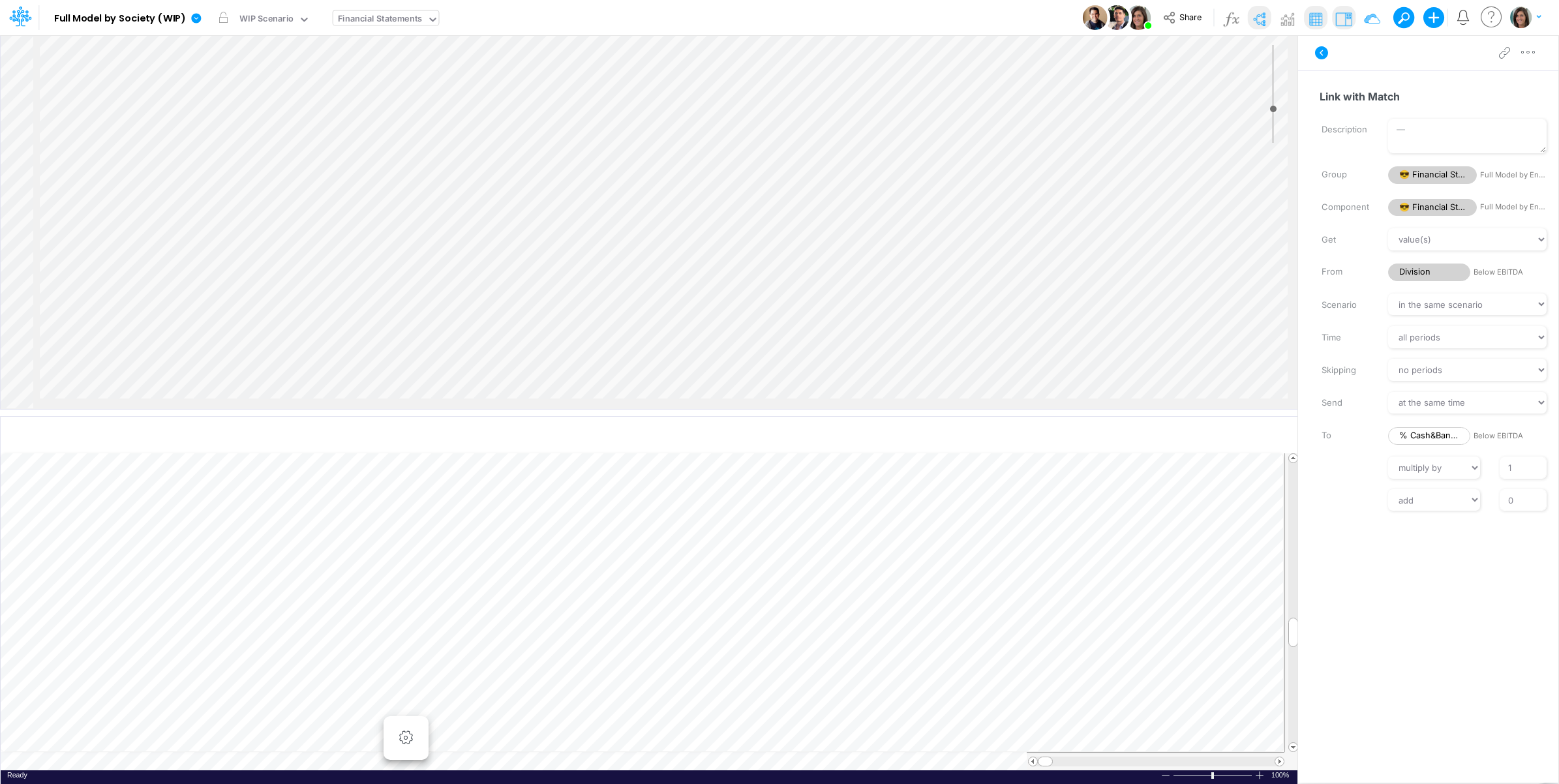
scroll to position [1699, 1482]
select select "Multiply"
select select "Add"
click at [1534, 51] on icon "button" at bounding box center [1528, 52] width 20 height 14
click at [1503, 85] on button "Advanced settings" at bounding box center [1461, 85] width 155 height 22
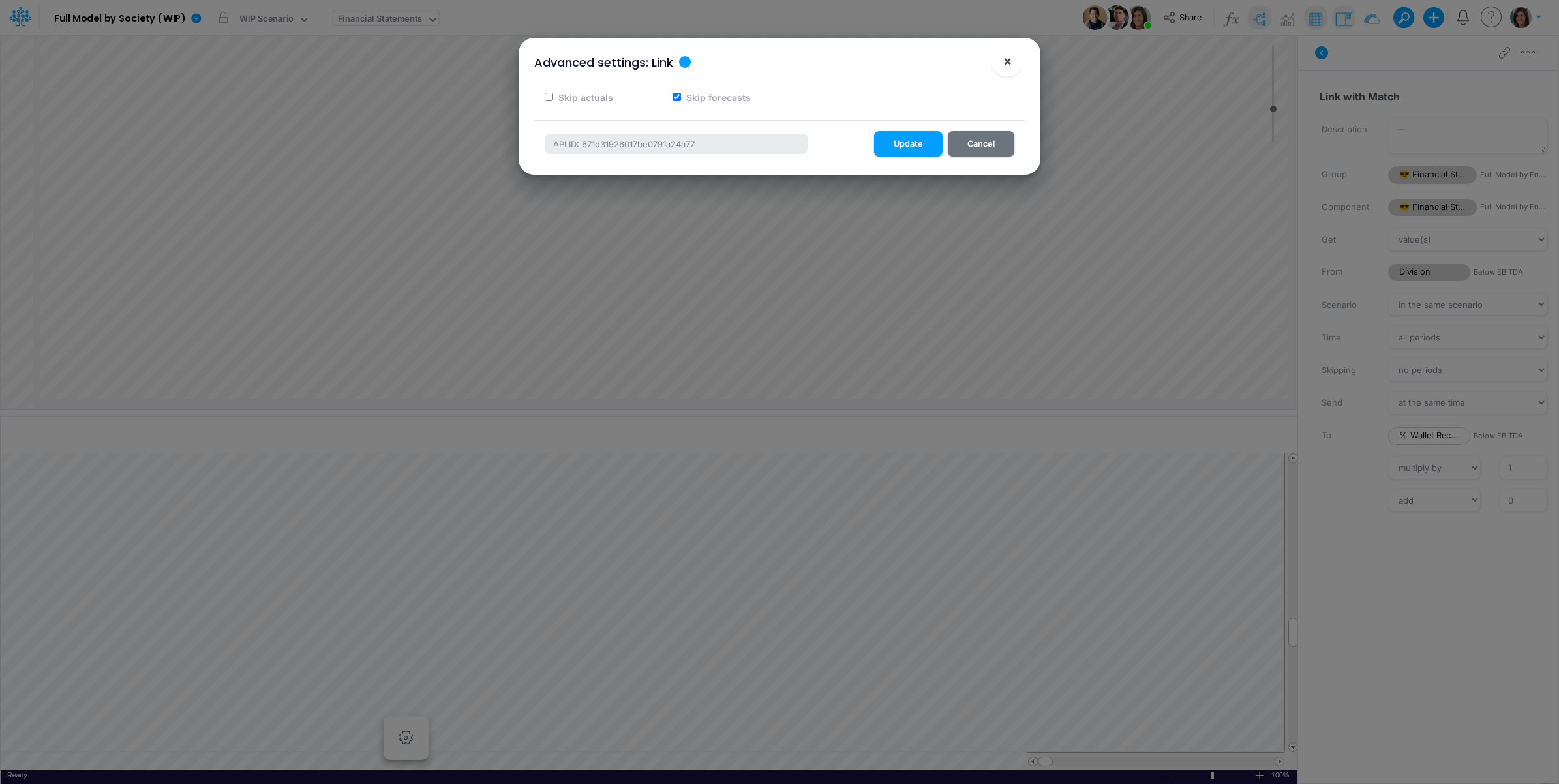
click at [1013, 60] on button "×" at bounding box center [1007, 61] width 31 height 31
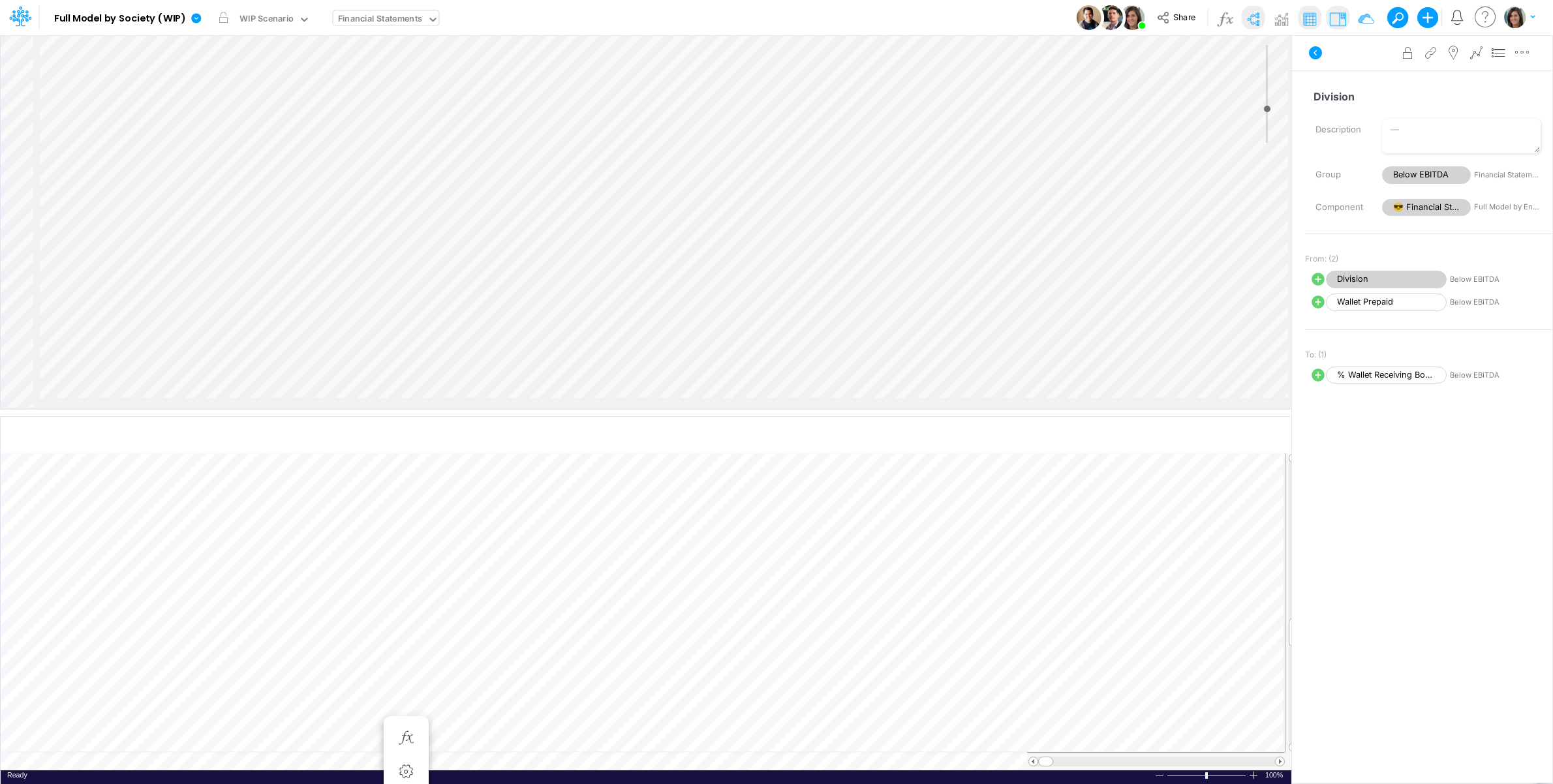
select select "1"
select select "Multiply"
select select "Add"
select select "1"
select select "Multiply"
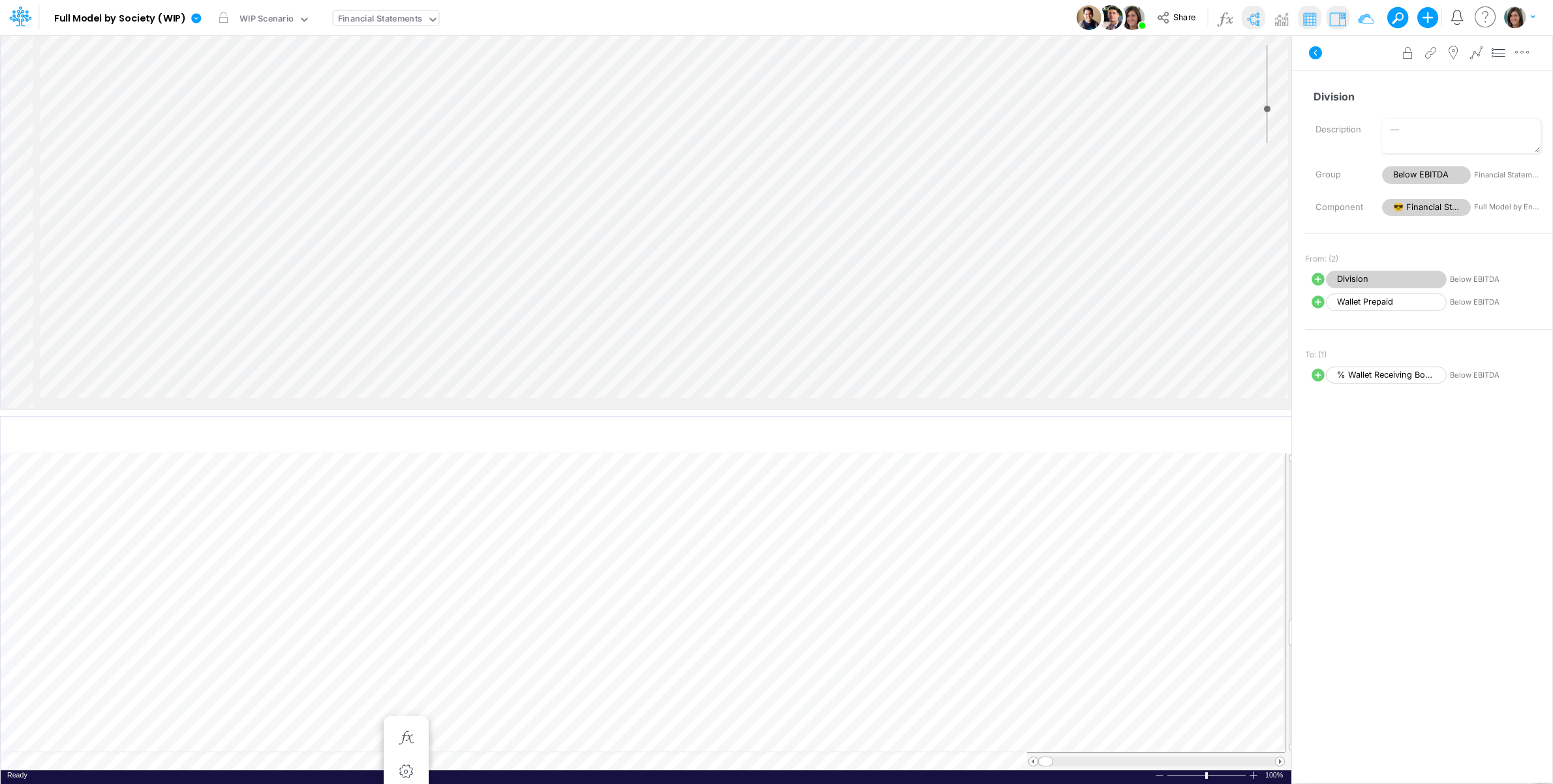
select select "Add"
click at [1528, 59] on icon "button" at bounding box center [1528, 52] width 20 height 14
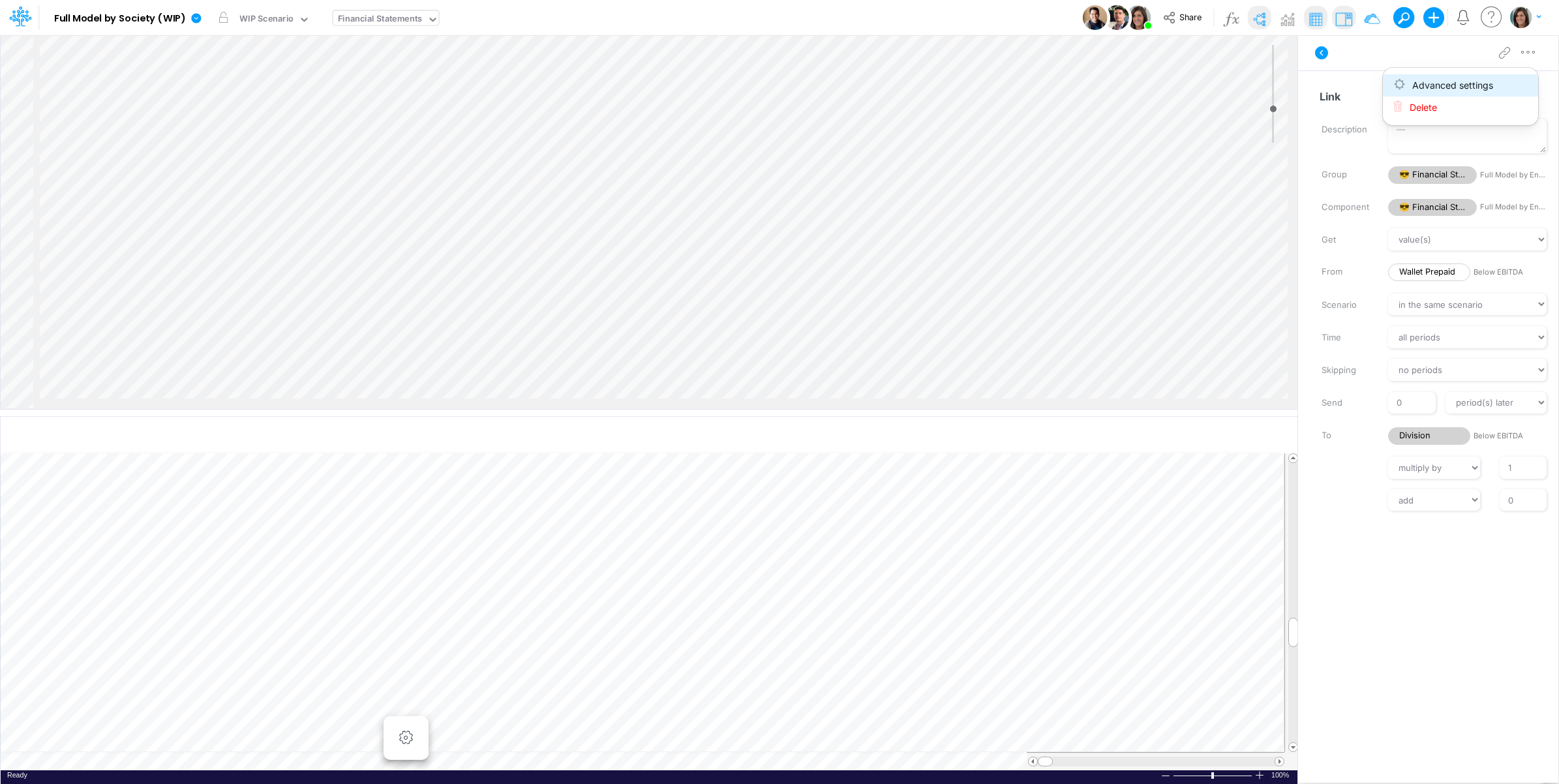
click at [1508, 82] on button "Advanced settings" at bounding box center [1461, 85] width 155 height 22
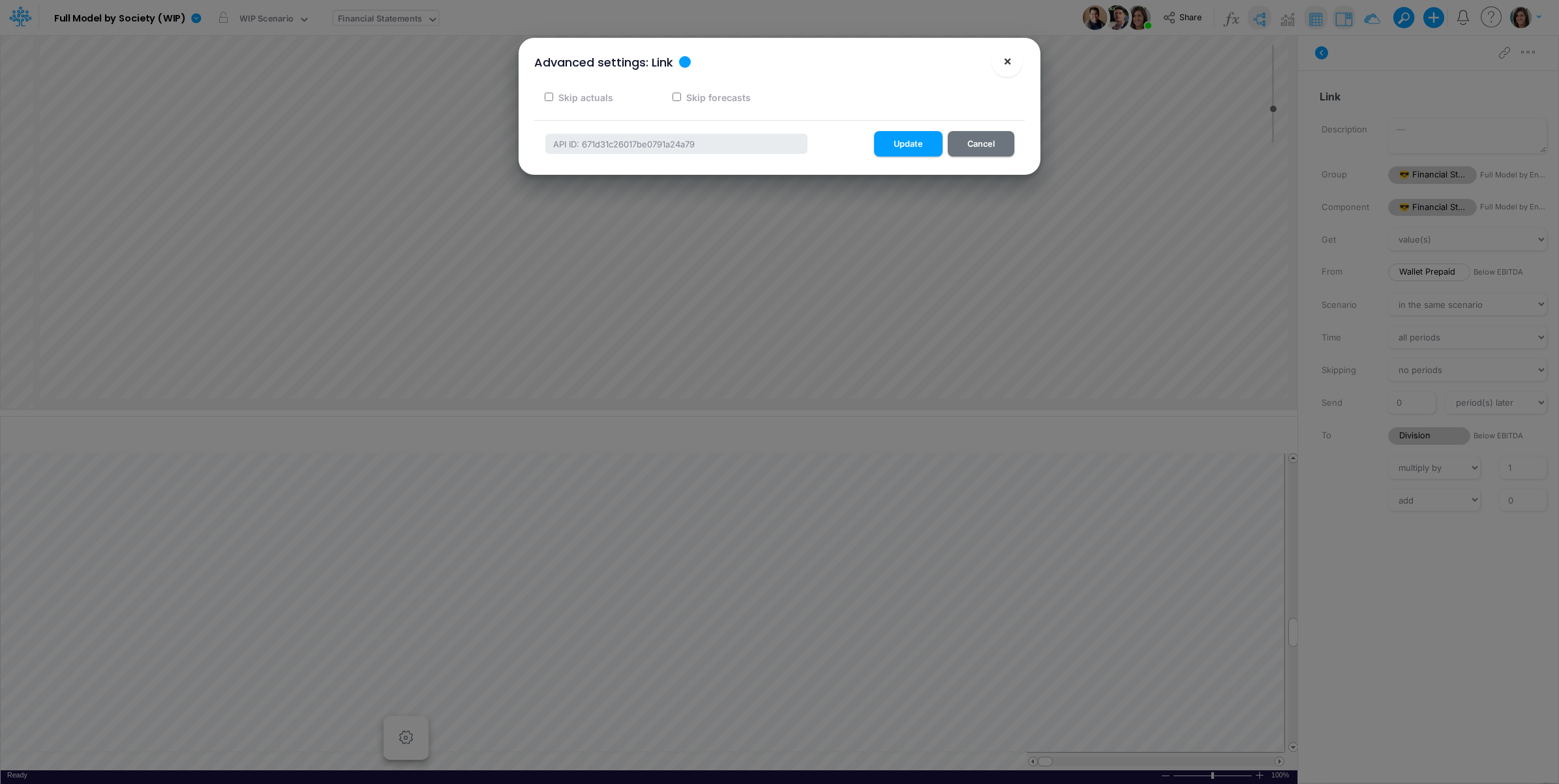
click at [1008, 65] on span "×" at bounding box center [1007, 61] width 8 height 16
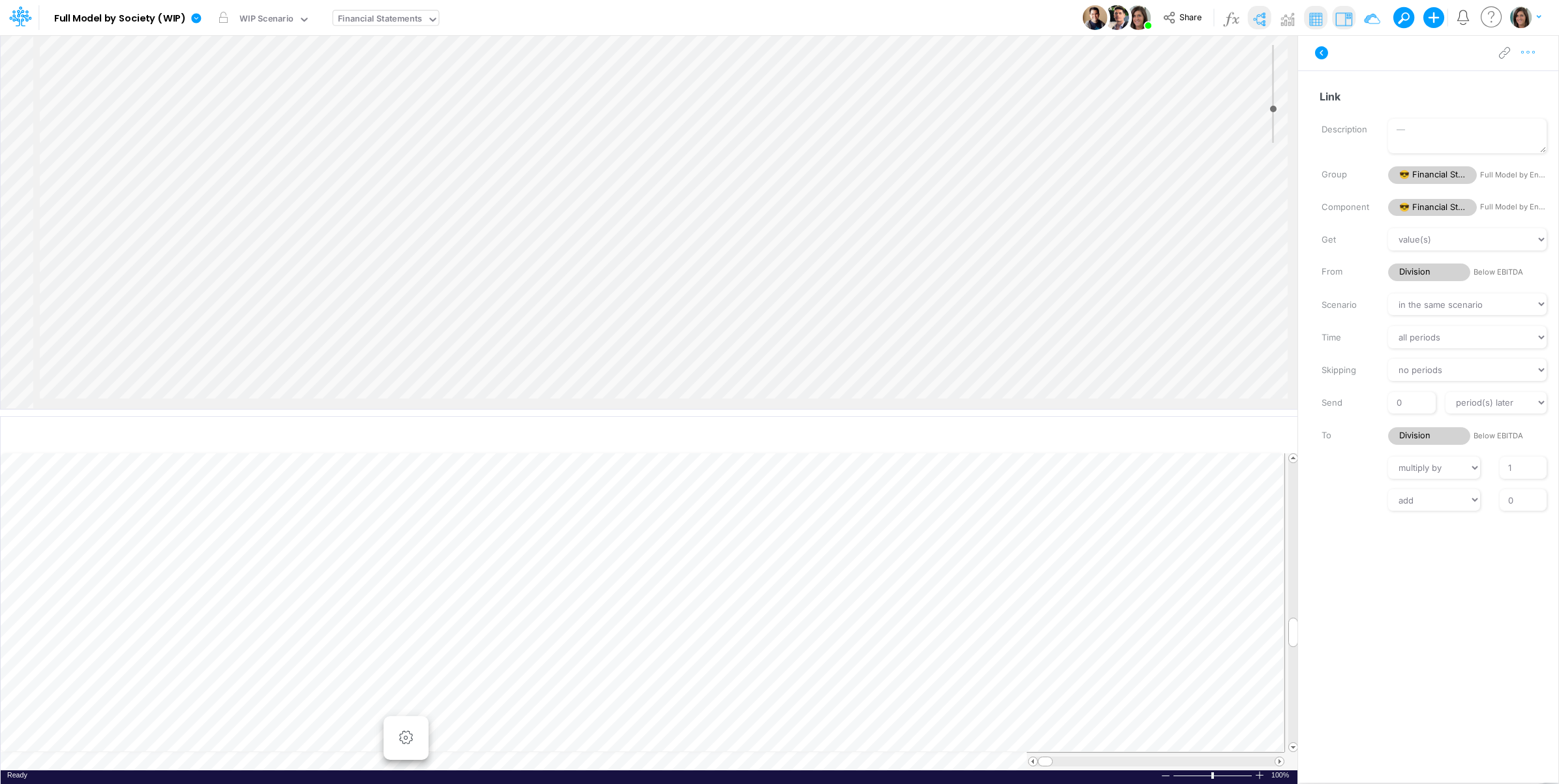
click at [1530, 52] on icon "button" at bounding box center [1528, 52] width 20 height 14
click at [1495, 83] on button "Advanced settings" at bounding box center [1461, 85] width 155 height 22
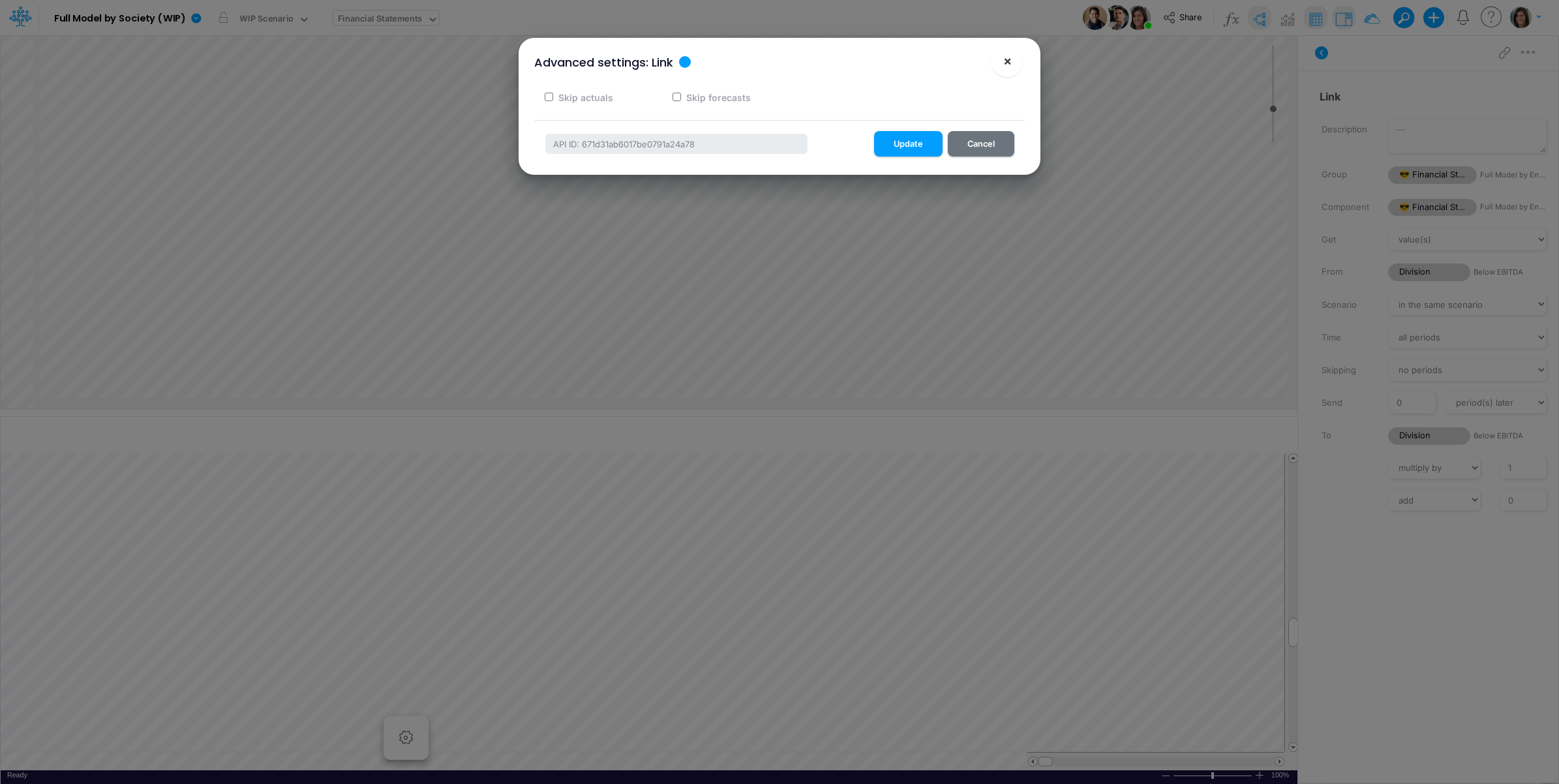
click at [1004, 59] on span "×" at bounding box center [1007, 61] width 8 height 16
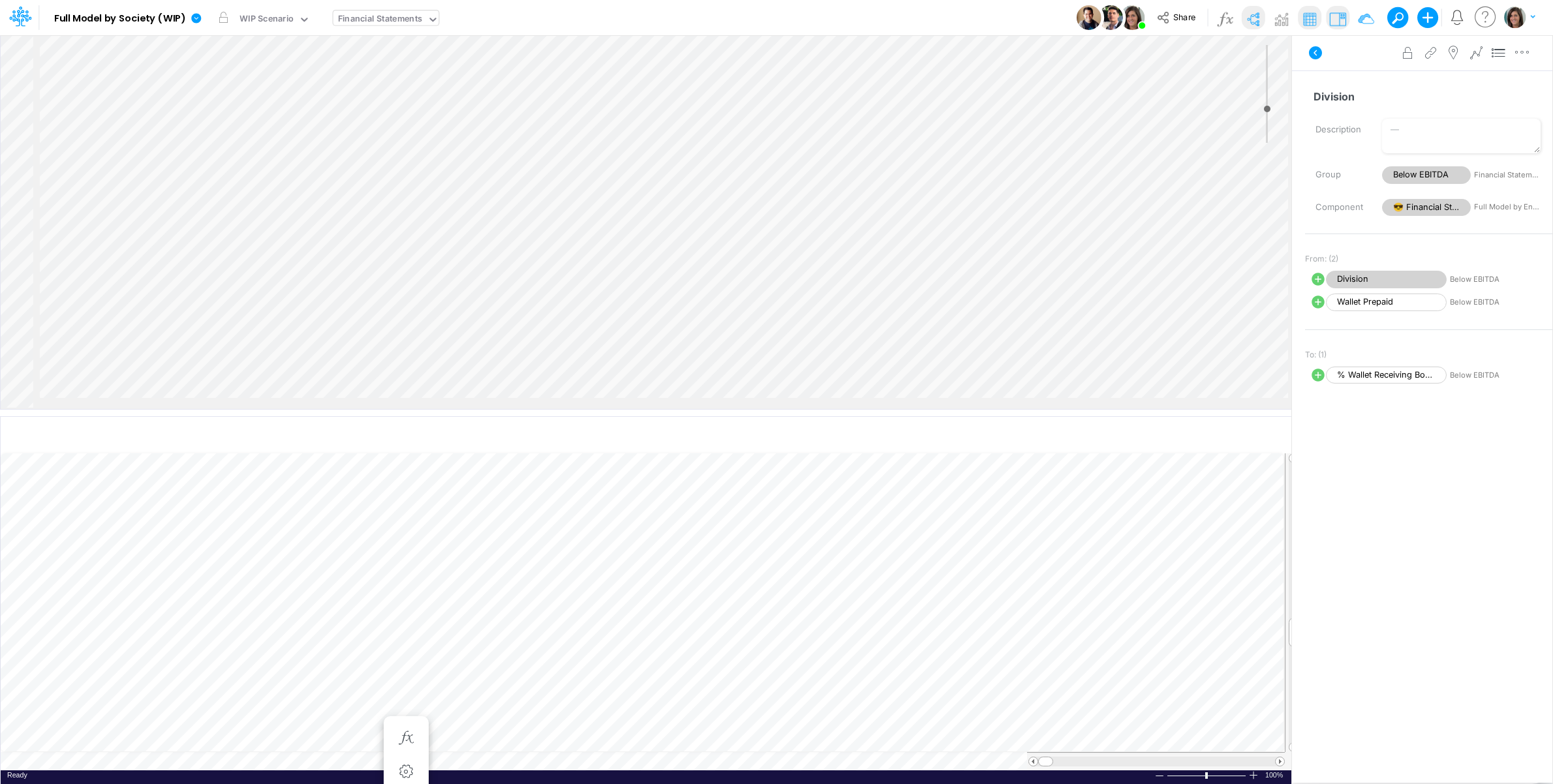
select select "1"
select select "Multiply"
select select "Add"
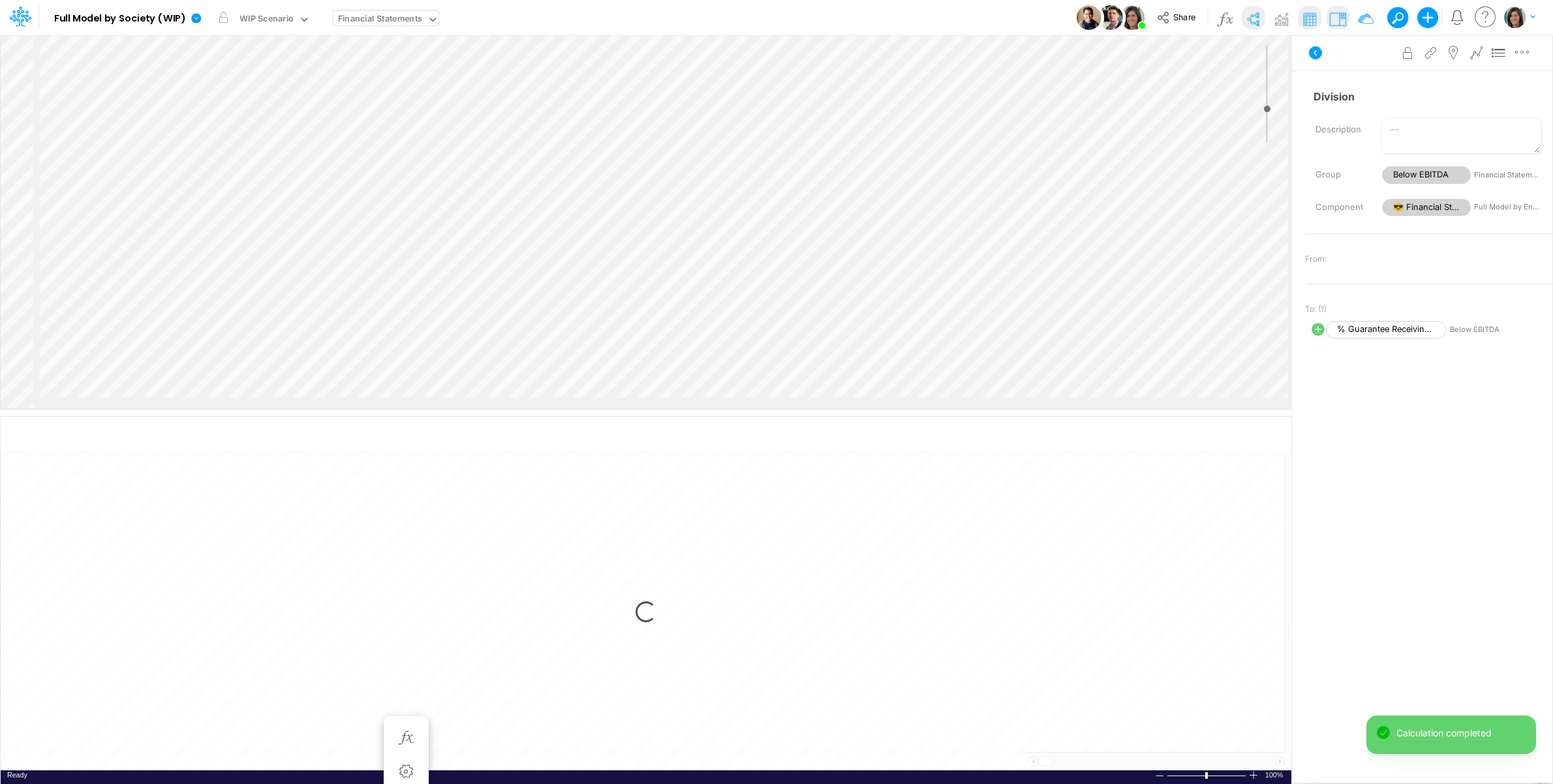
select select "1"
select select "Multiply"
select select "Add"
select select "1"
select select "Multiply"
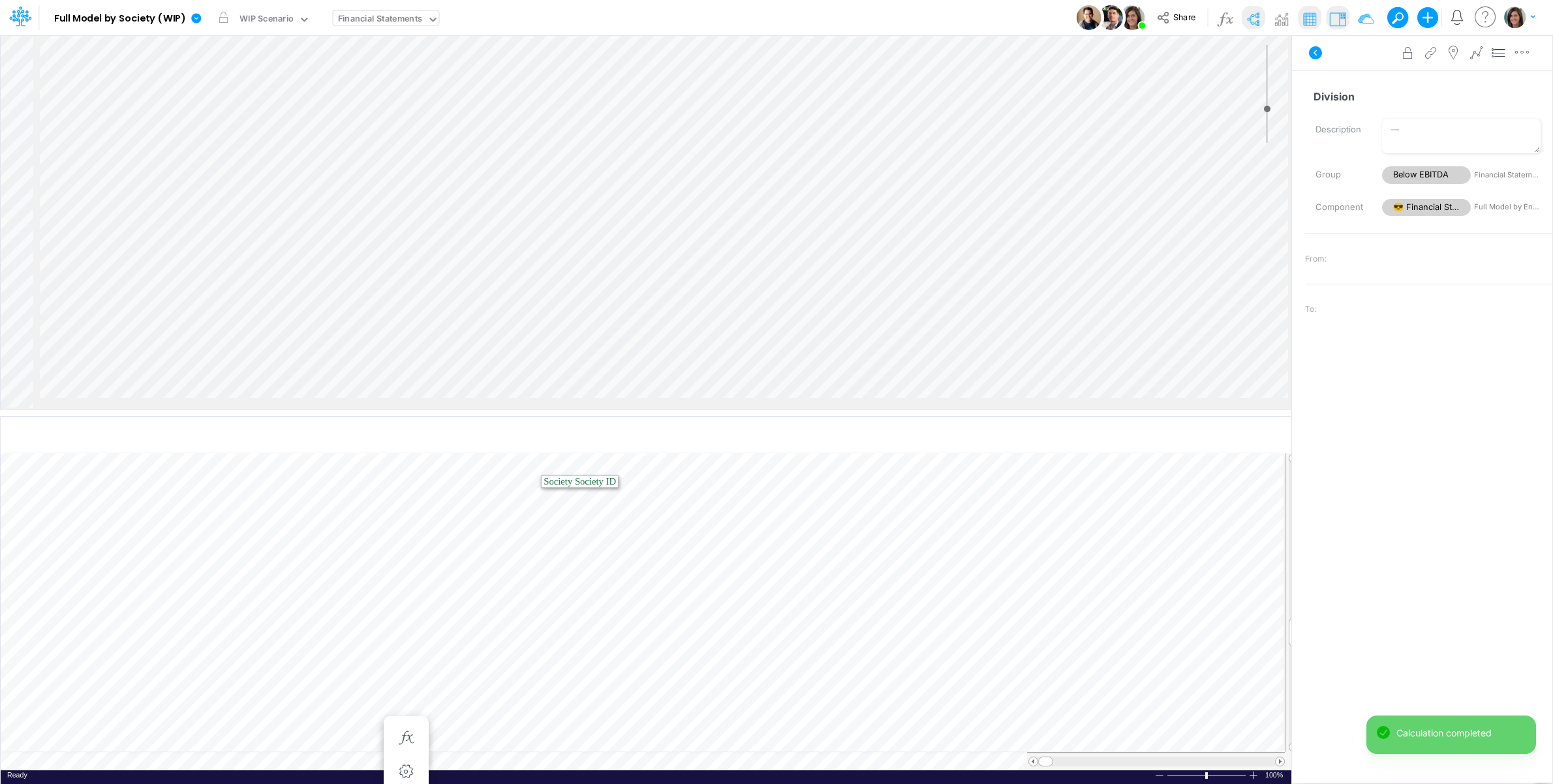
select select "Add"
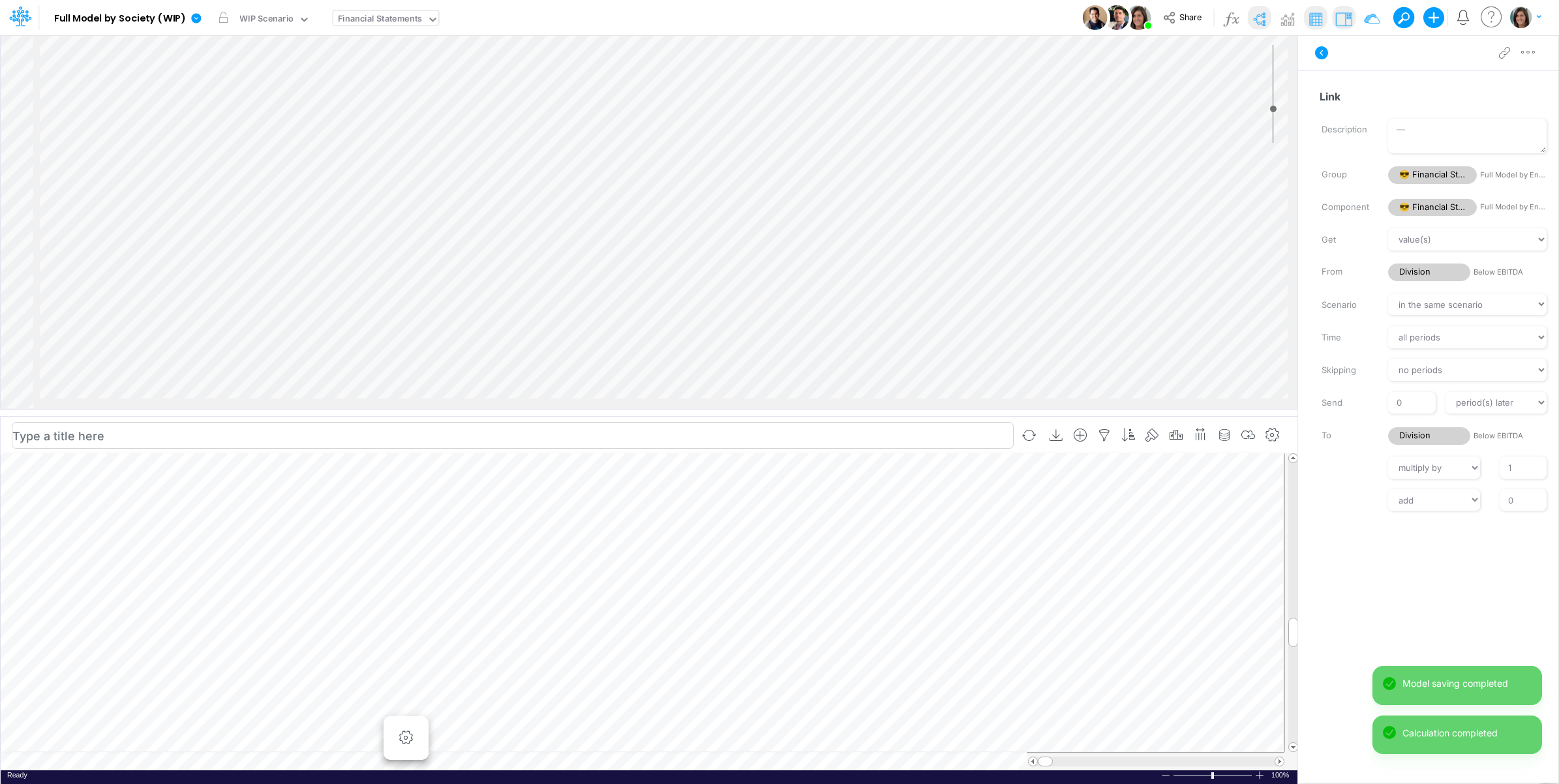
scroll to position [0, 1]
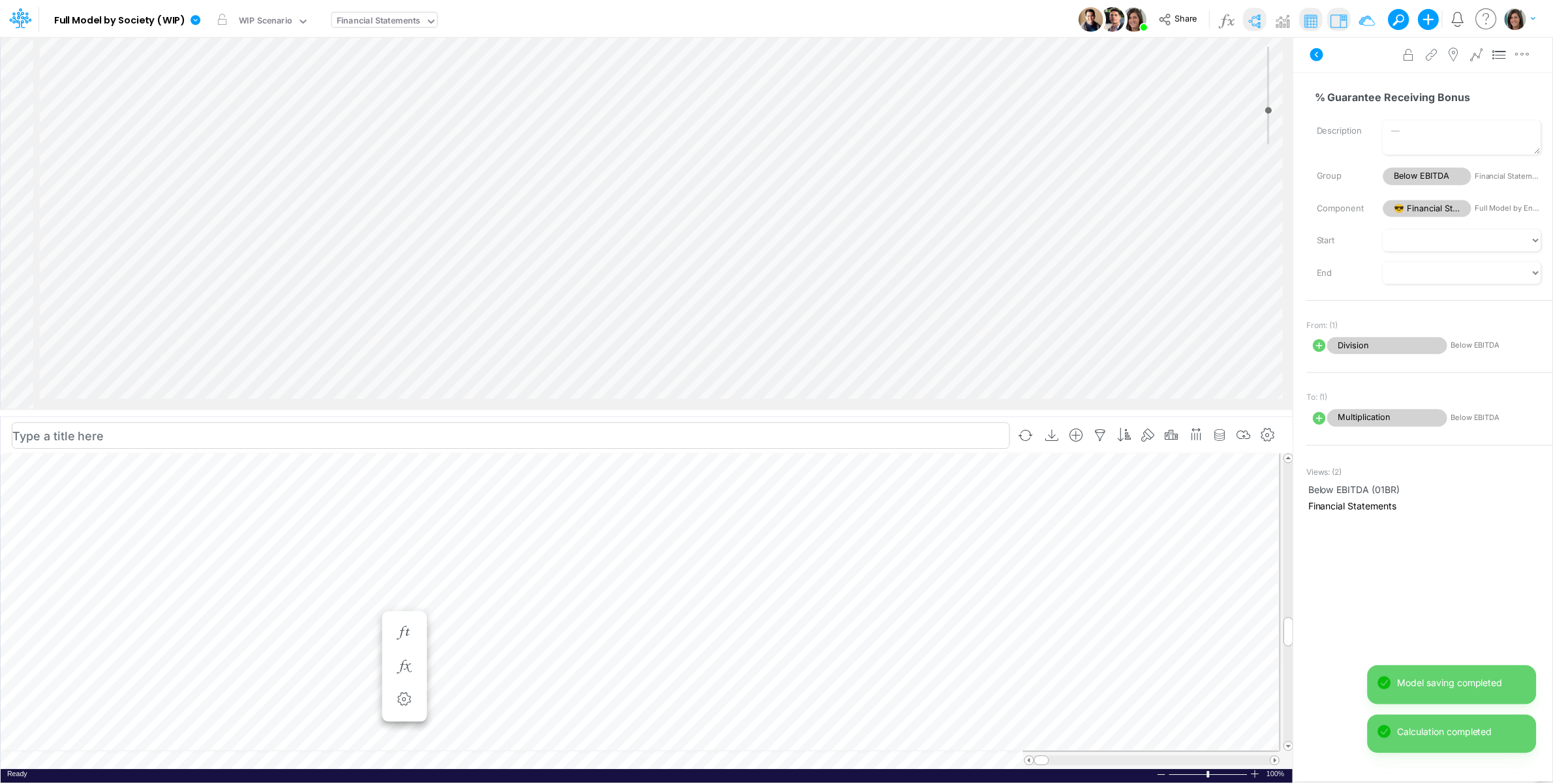
scroll to position [0, 1]
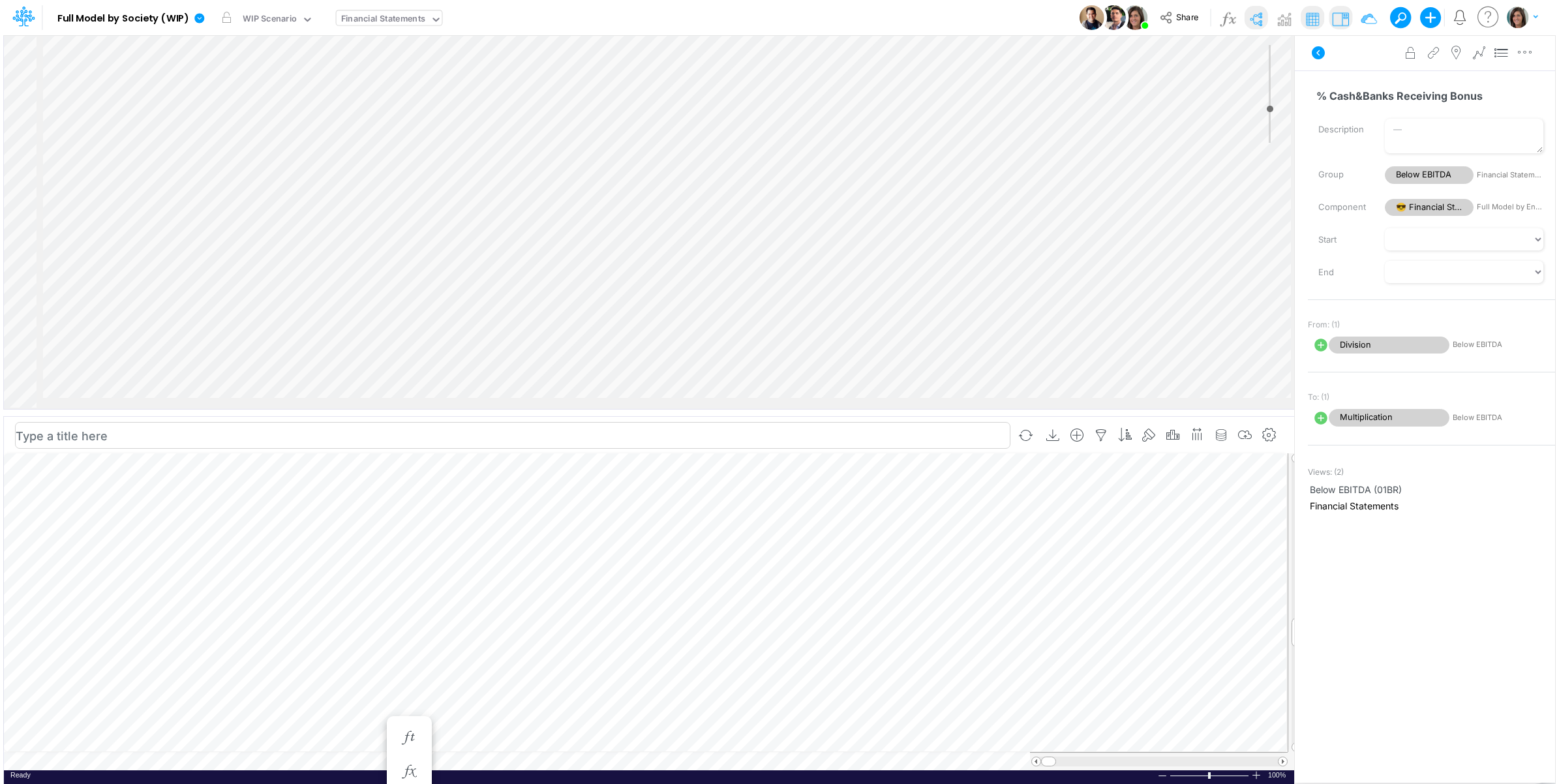
scroll to position [2460, 1482]
select select "1"
select select "Multiply"
select select "Add"
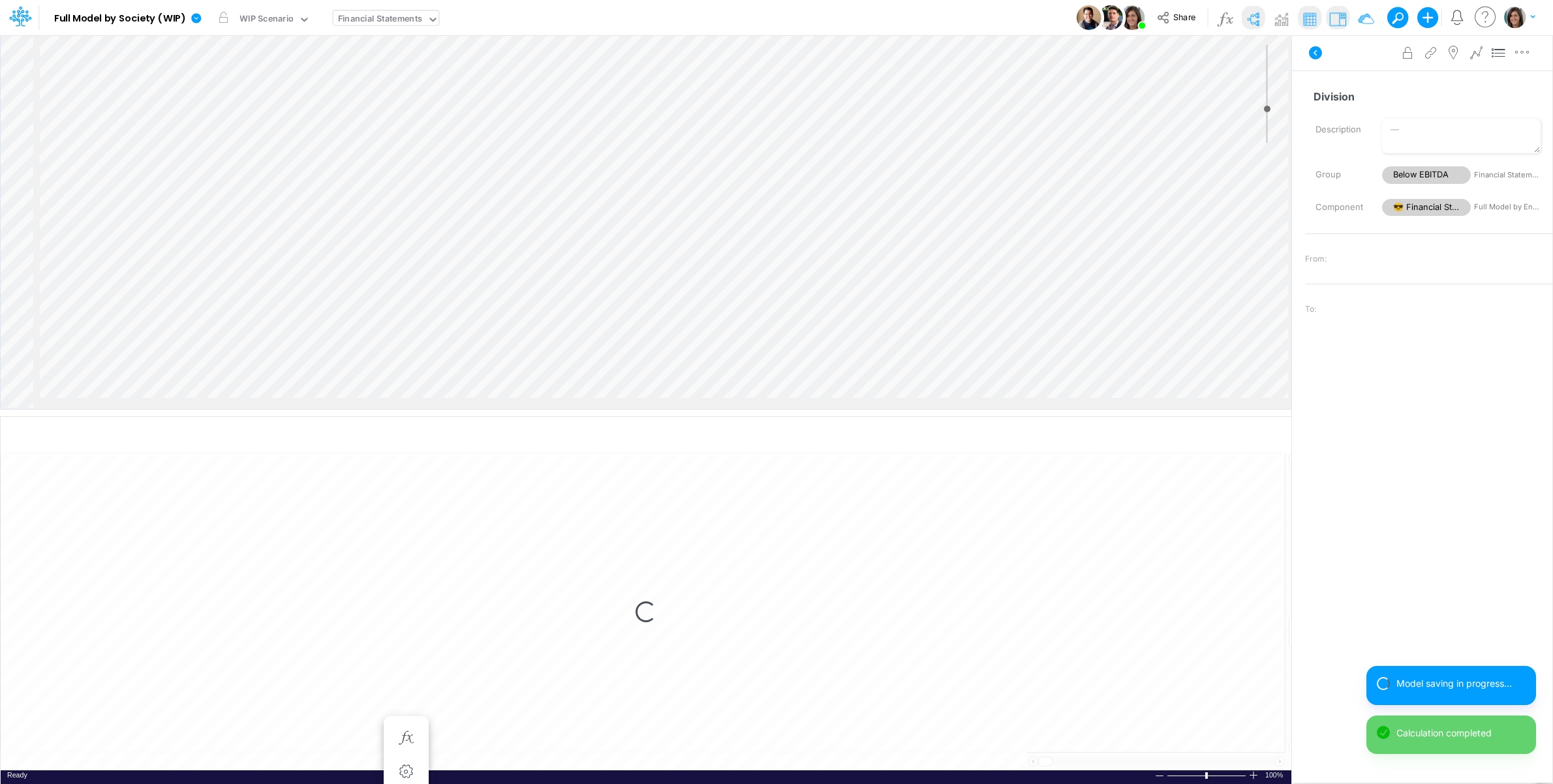
select select "1"
select select "Multiply"
select select "Add"
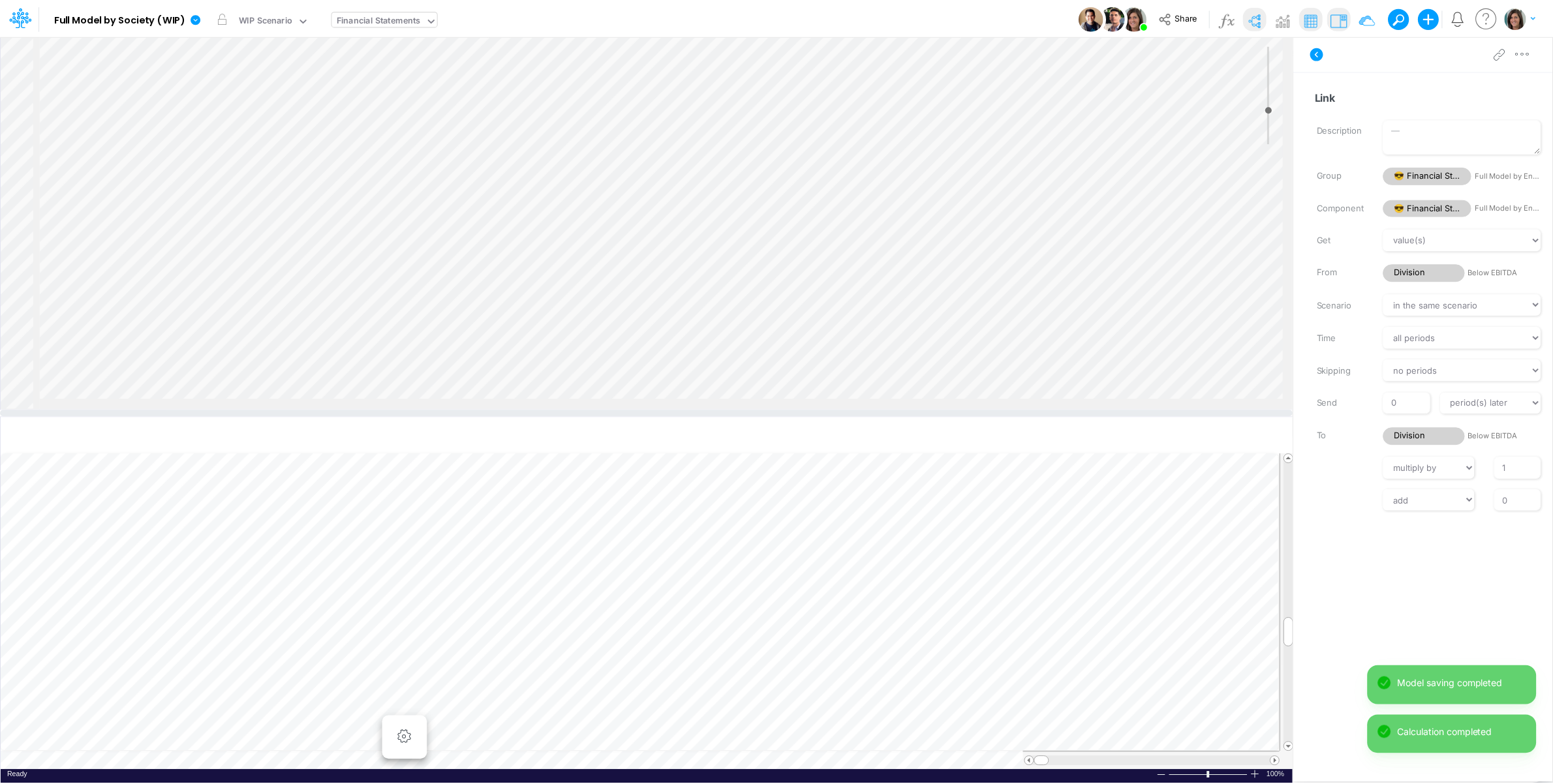
scroll to position [1699, 1483]
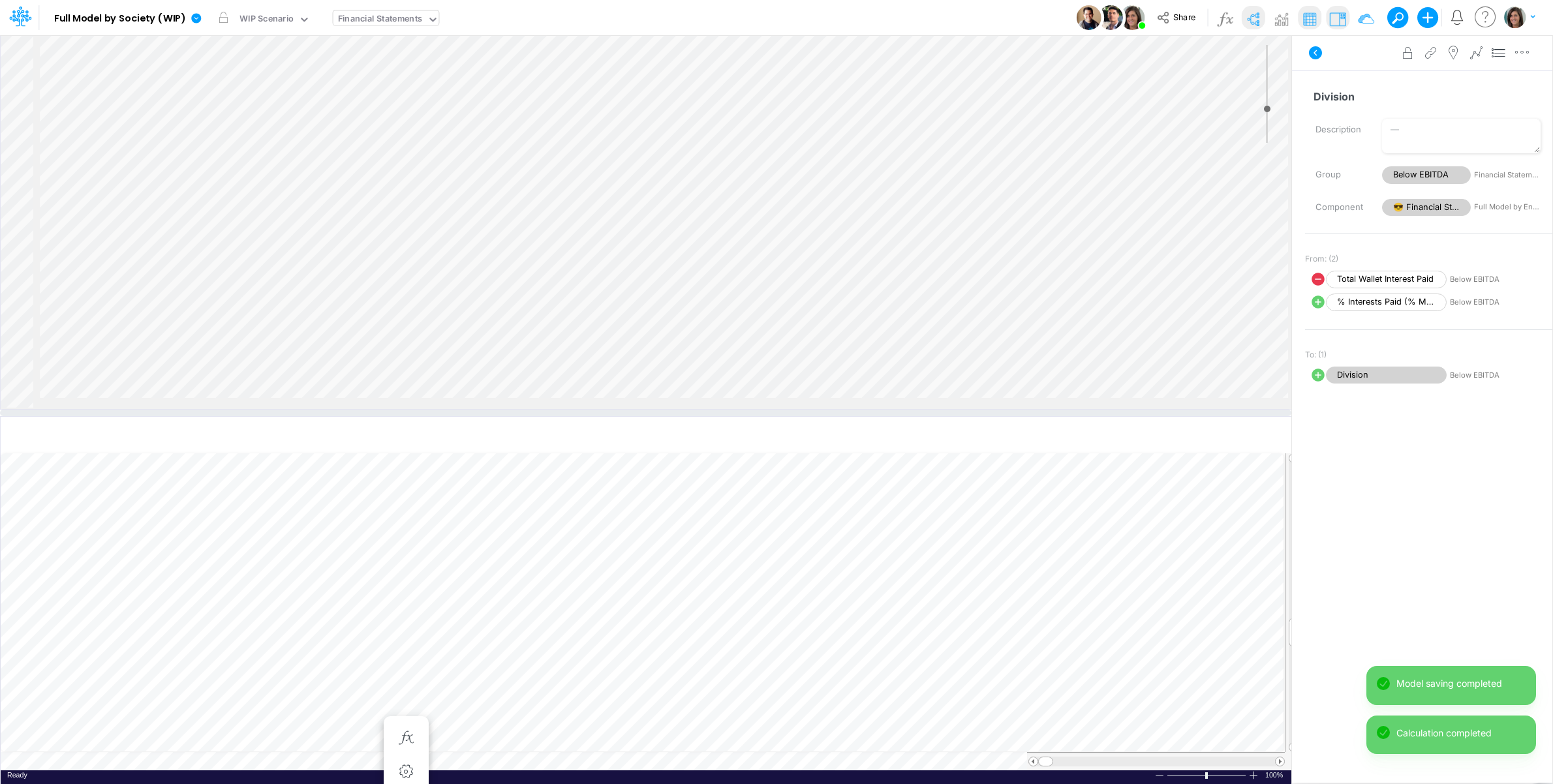
select select "1"
select select "Multiply"
select select "Add"
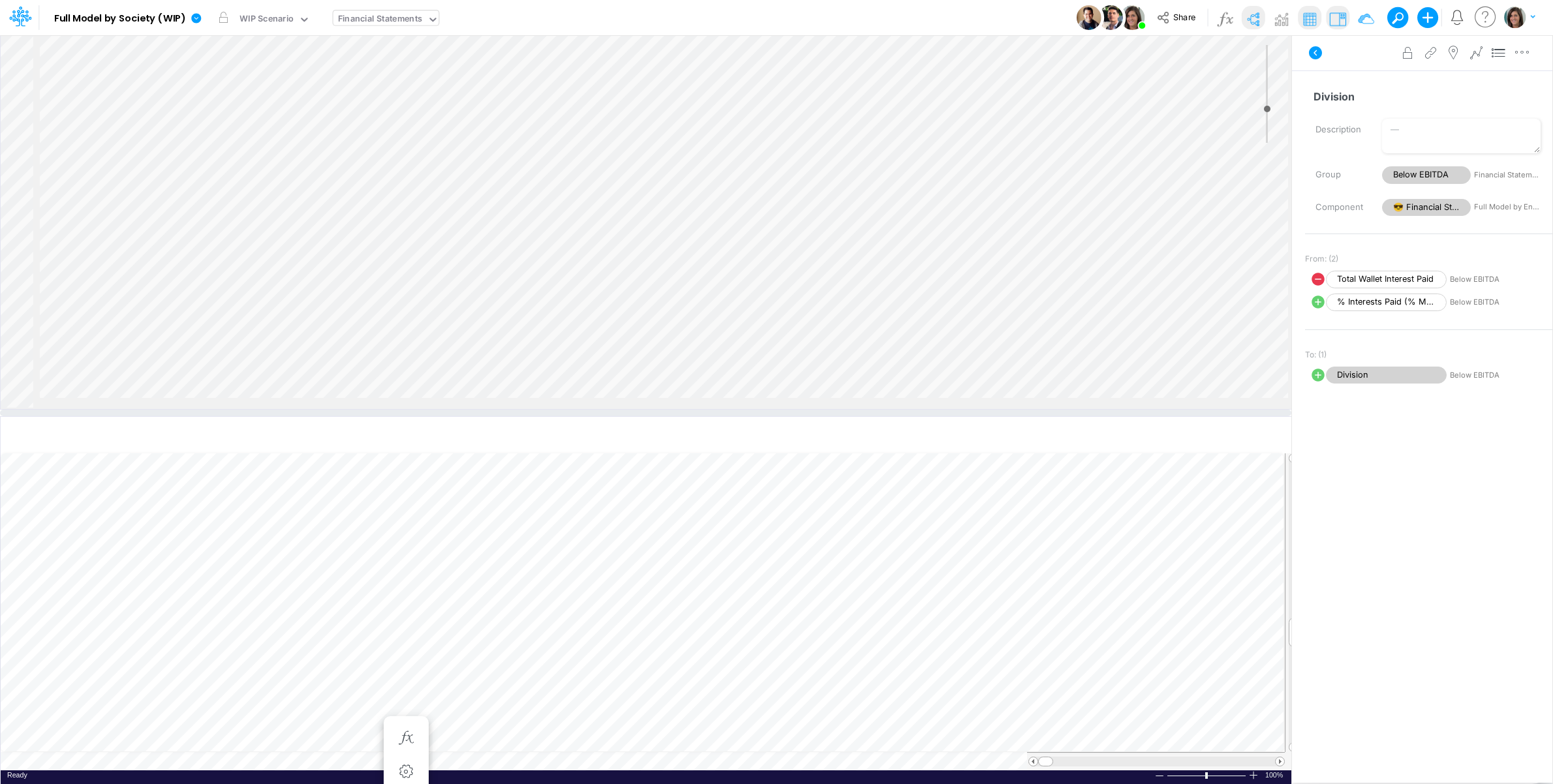
select select "Multiply"
select select "Add"
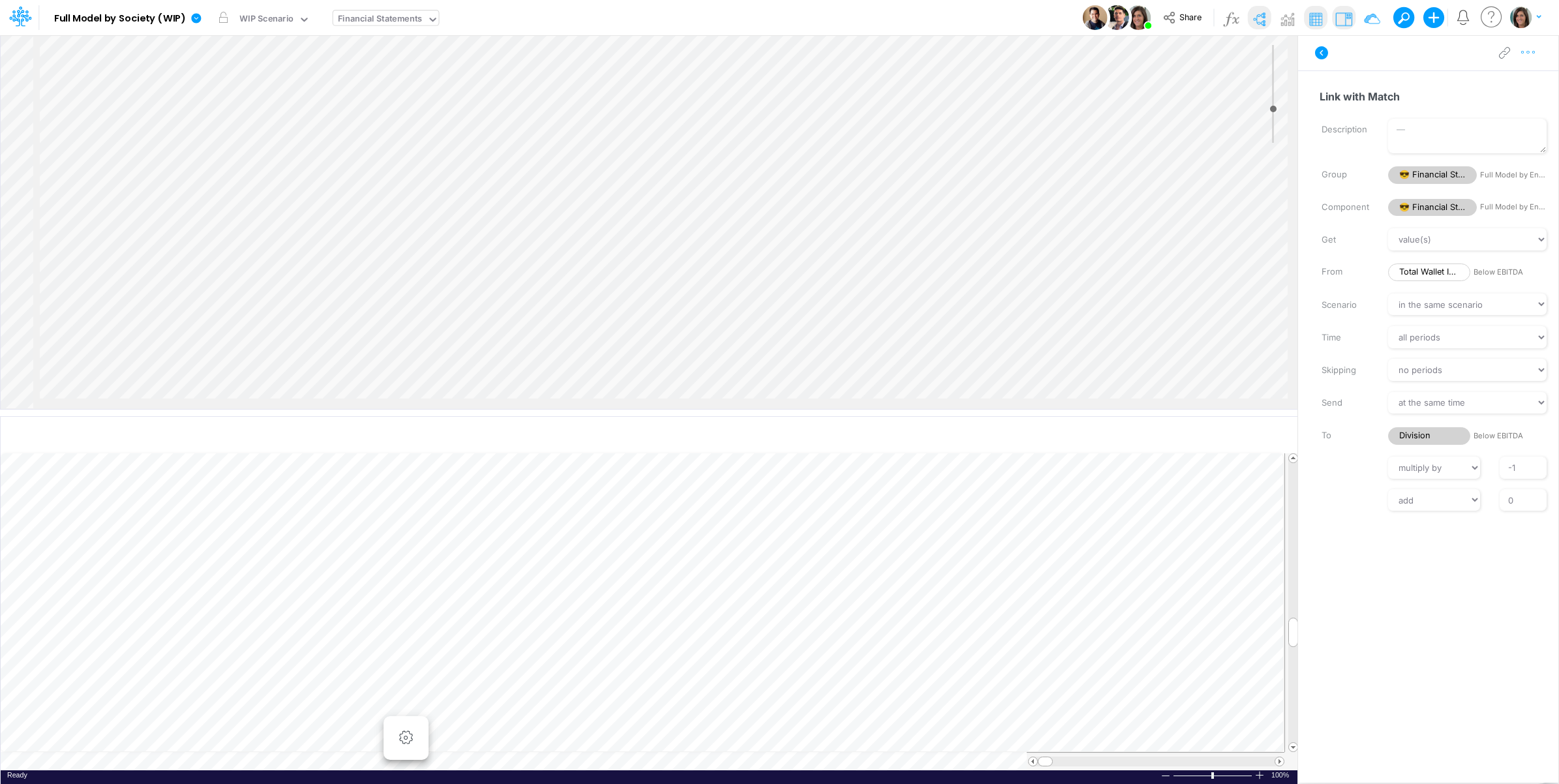
click at [1531, 61] on button "button" at bounding box center [1527, 53] width 24 height 26
click at [1508, 83] on button "Advanced settings" at bounding box center [1461, 85] width 155 height 22
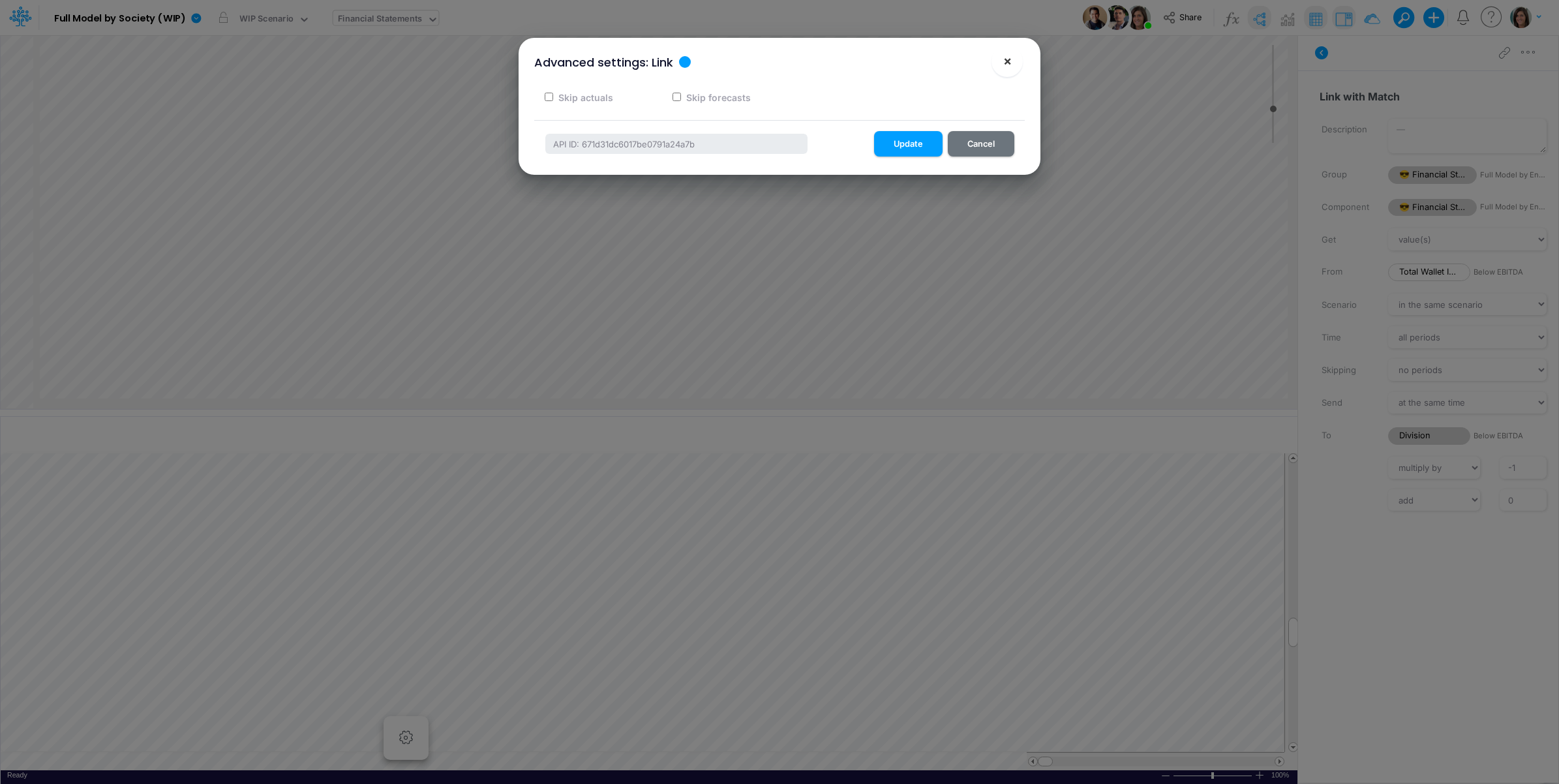
click at [1007, 65] on span "×" at bounding box center [1007, 61] width 8 height 16
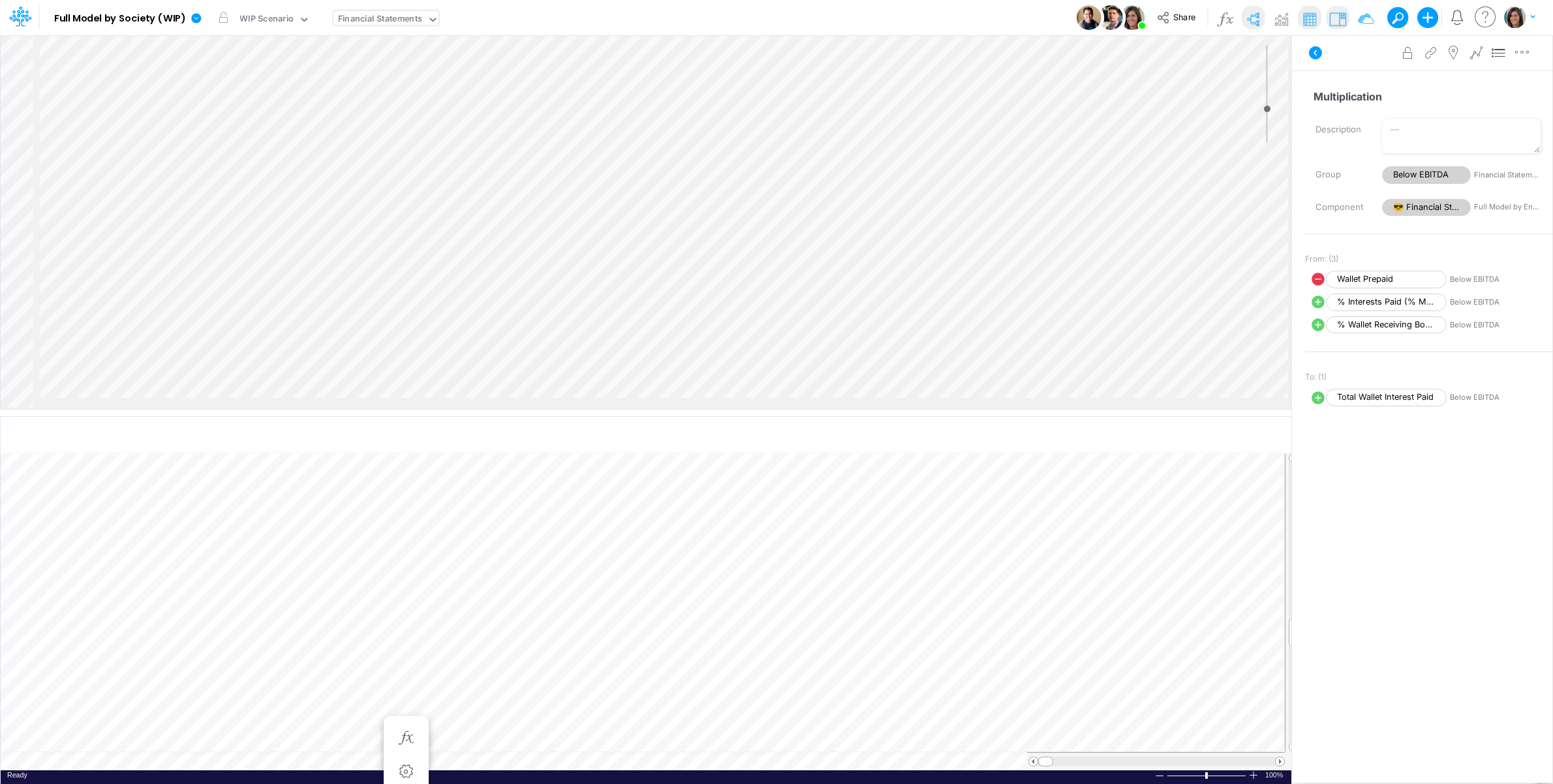
select select "Multiply"
select select "Add"
click at [1528, 56] on icon "button" at bounding box center [1528, 52] width 20 height 14
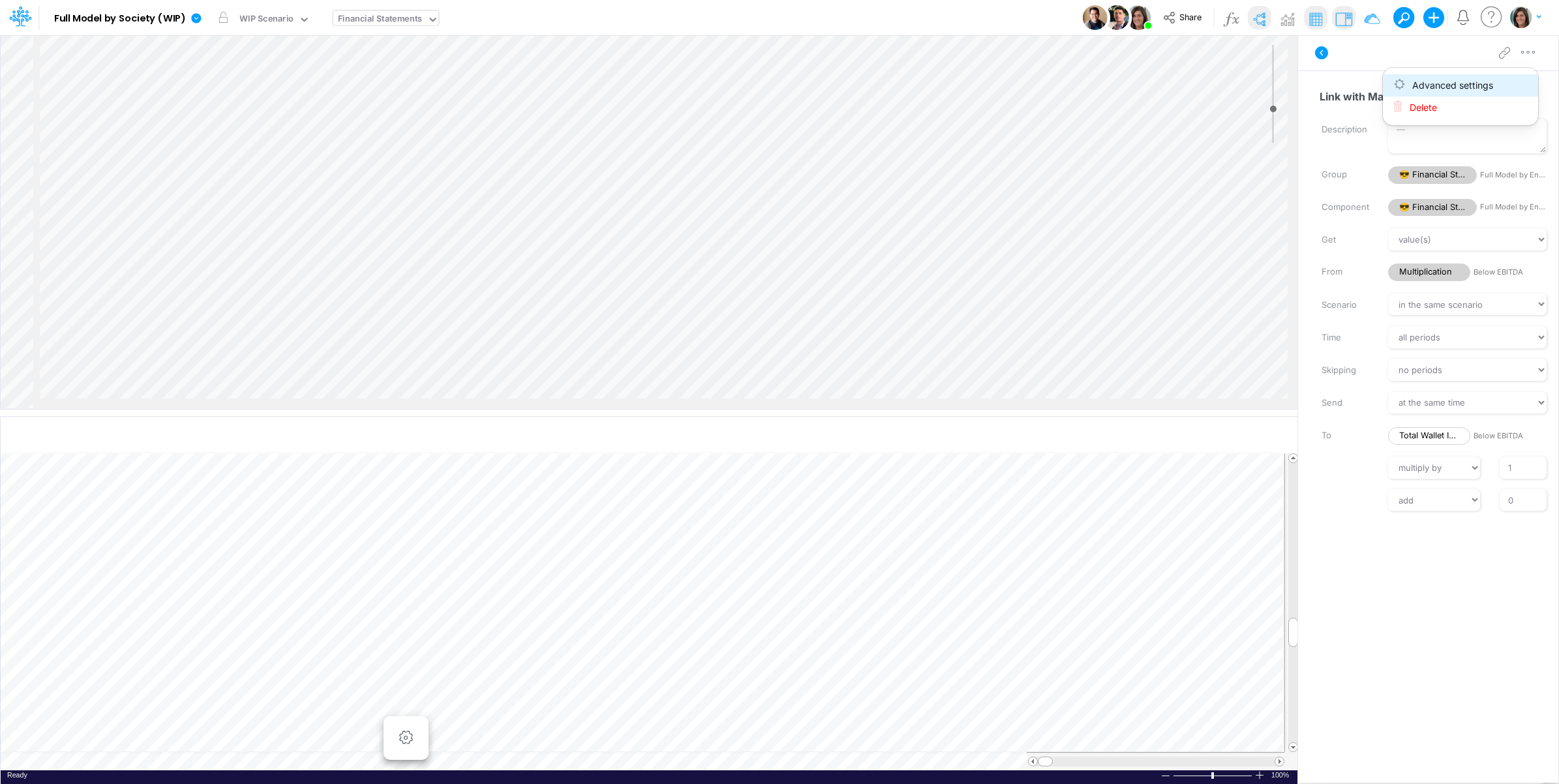
click at [1497, 95] on button "Advanced settings" at bounding box center [1461, 85] width 155 height 22
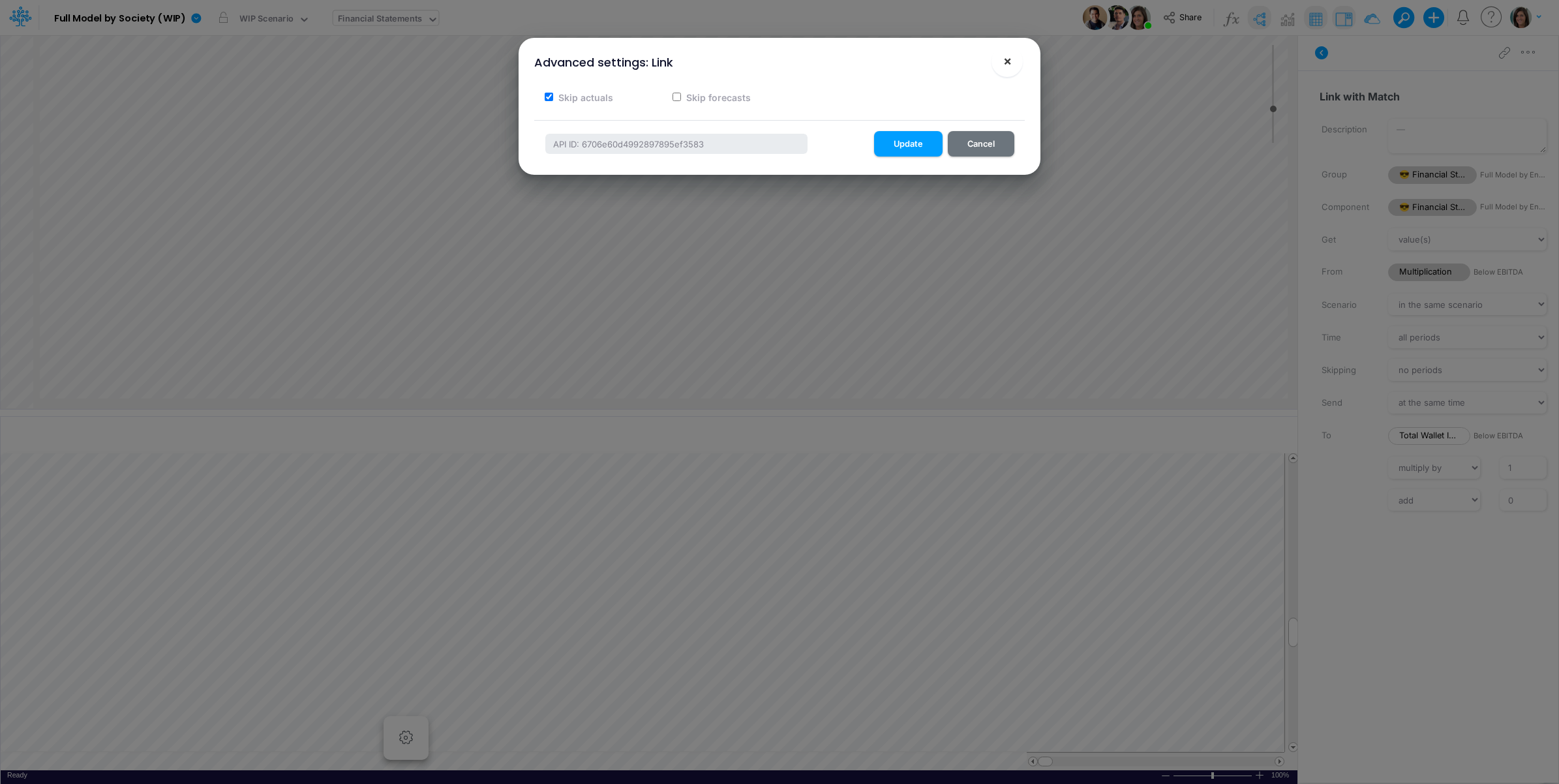
click at [993, 63] on button "×" at bounding box center [1007, 61] width 31 height 31
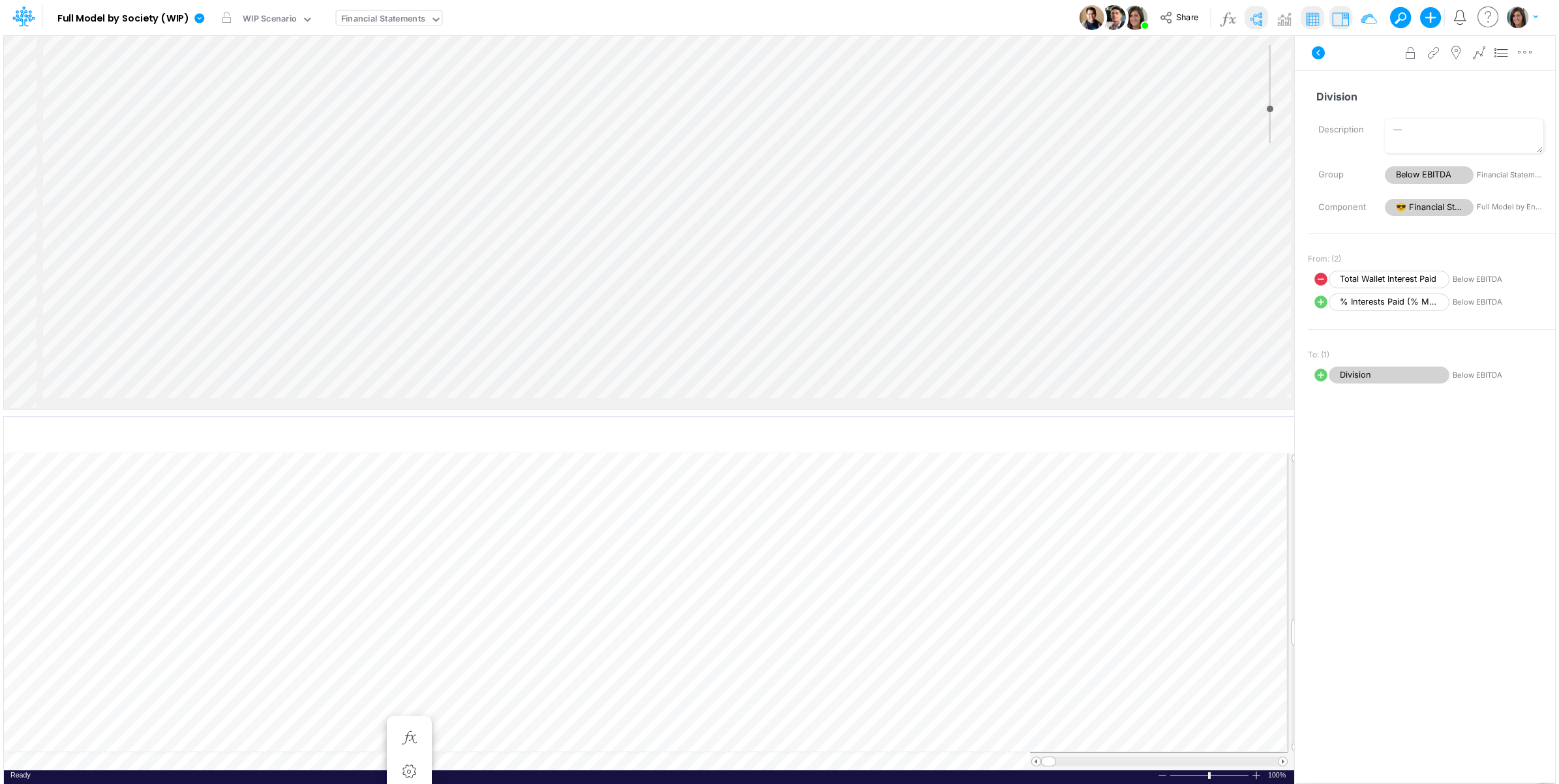
scroll to position [2568, 1482]
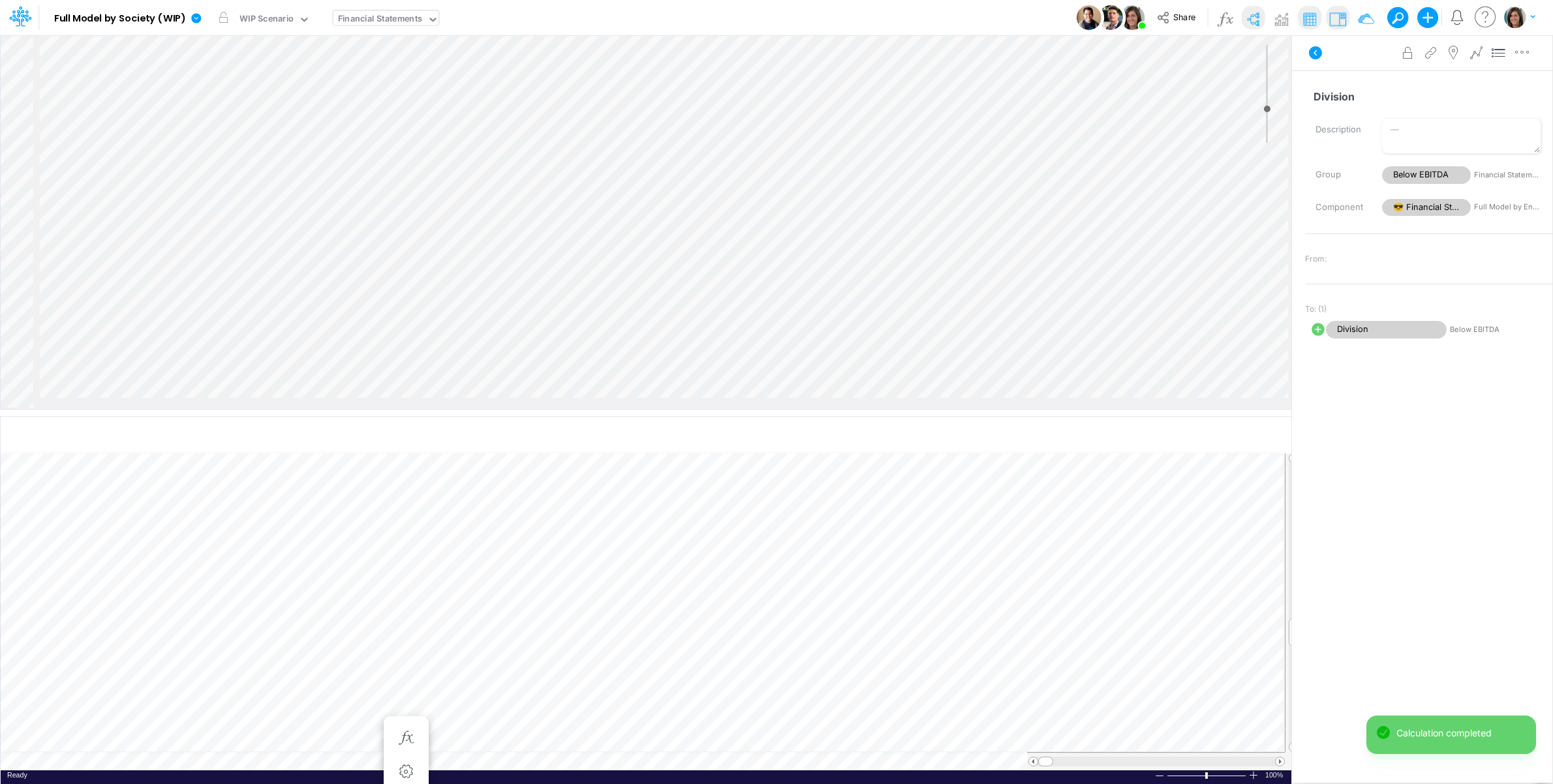
select select "1"
select select "Multiply"
select select "Add"
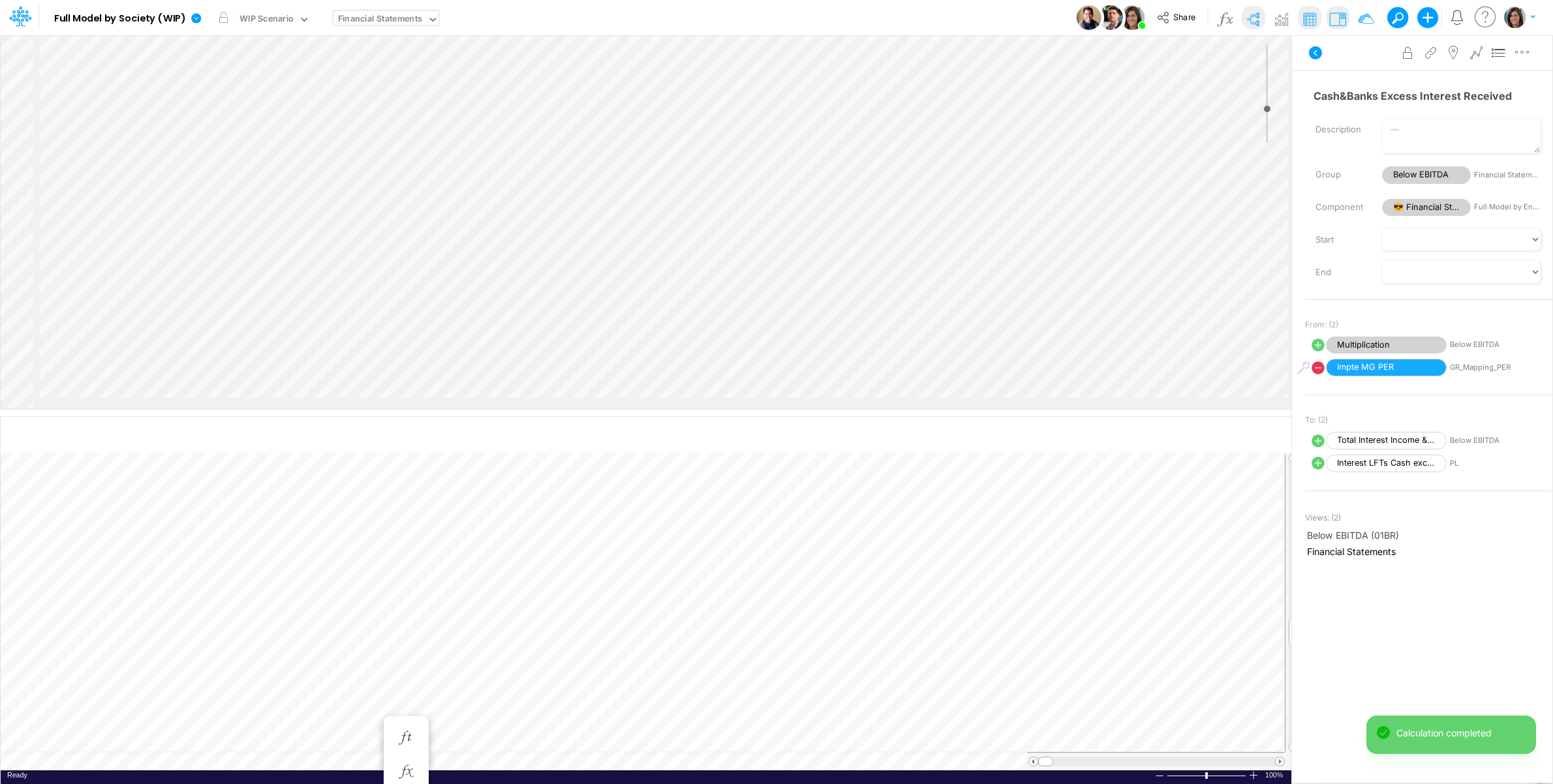
select select "1"
select select "Multiply"
select select "Add"
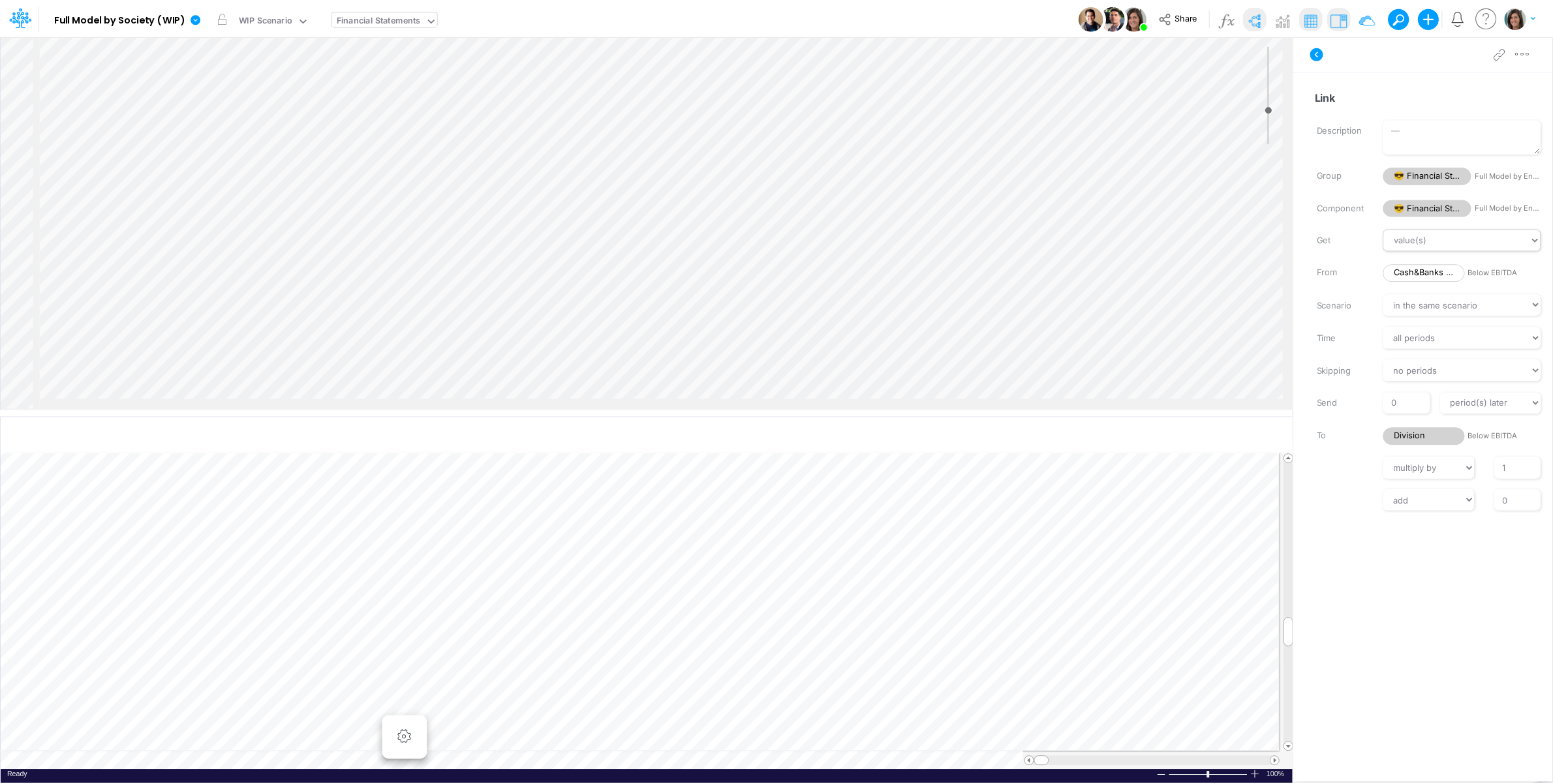
scroll to position [1808, 1483]
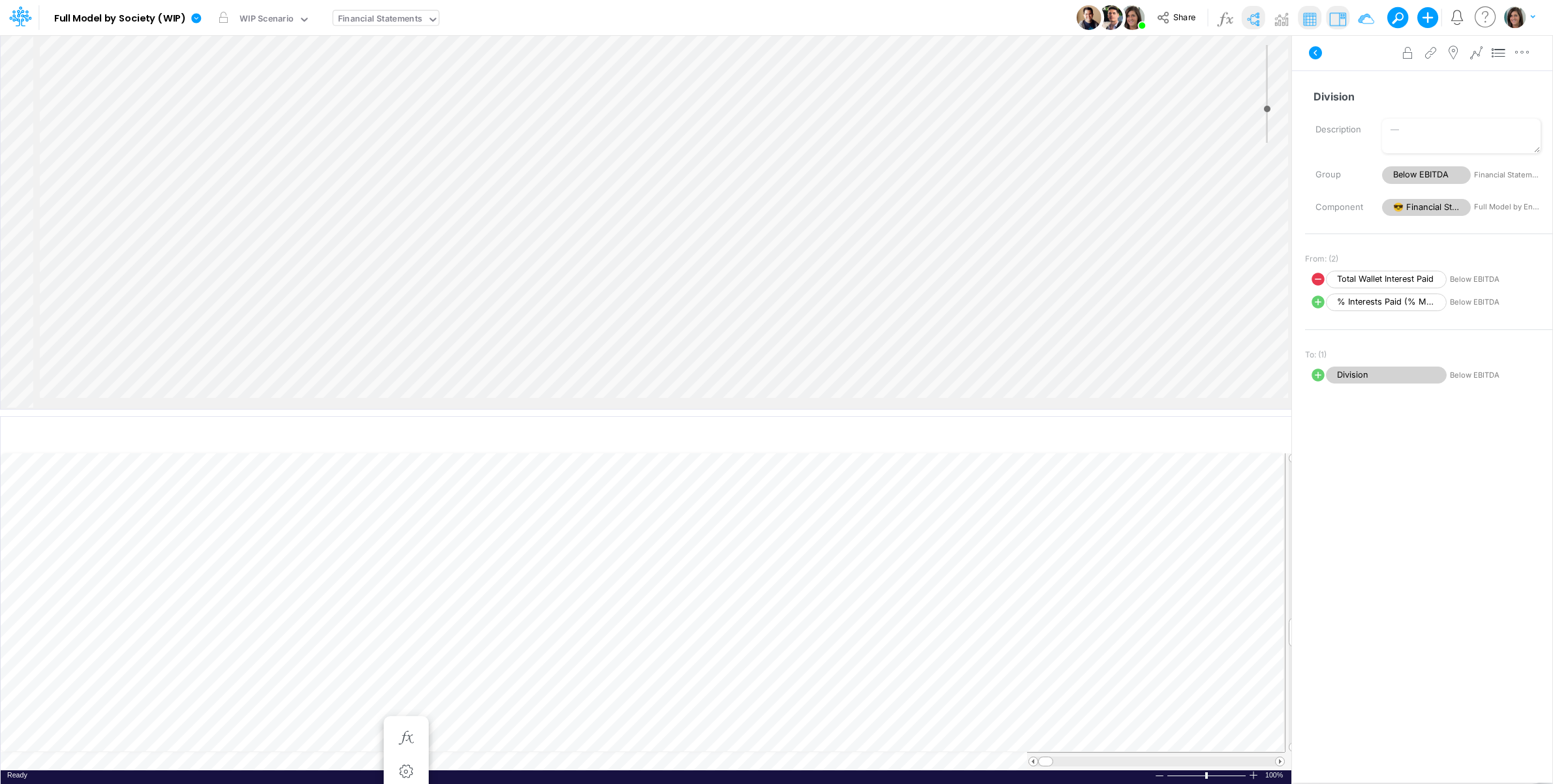
scroll to position [2568, 1483]
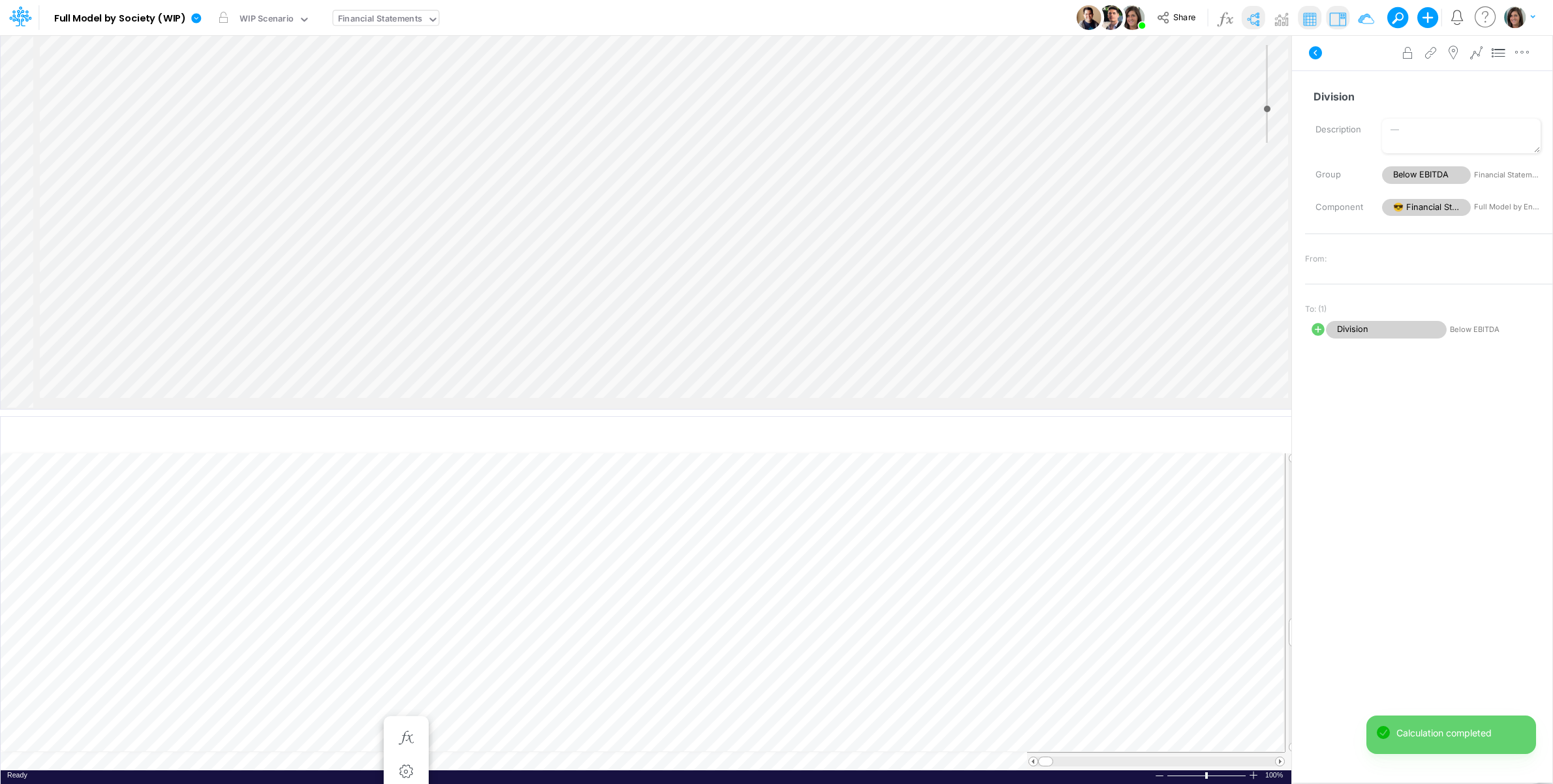
select select "1"
select select "Multiply"
select select "Add"
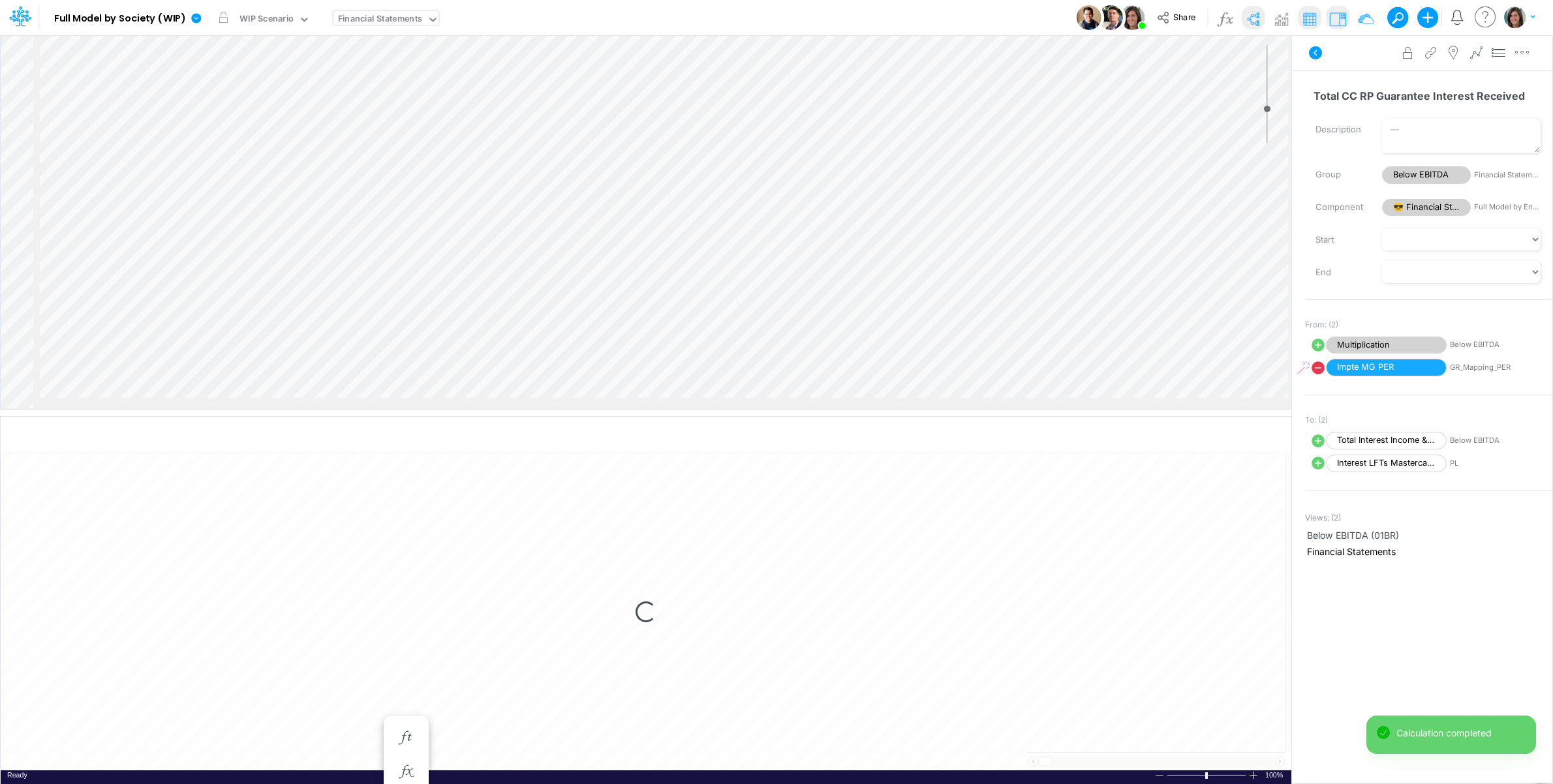
select select "1"
select select "Multiply"
select select "Add"
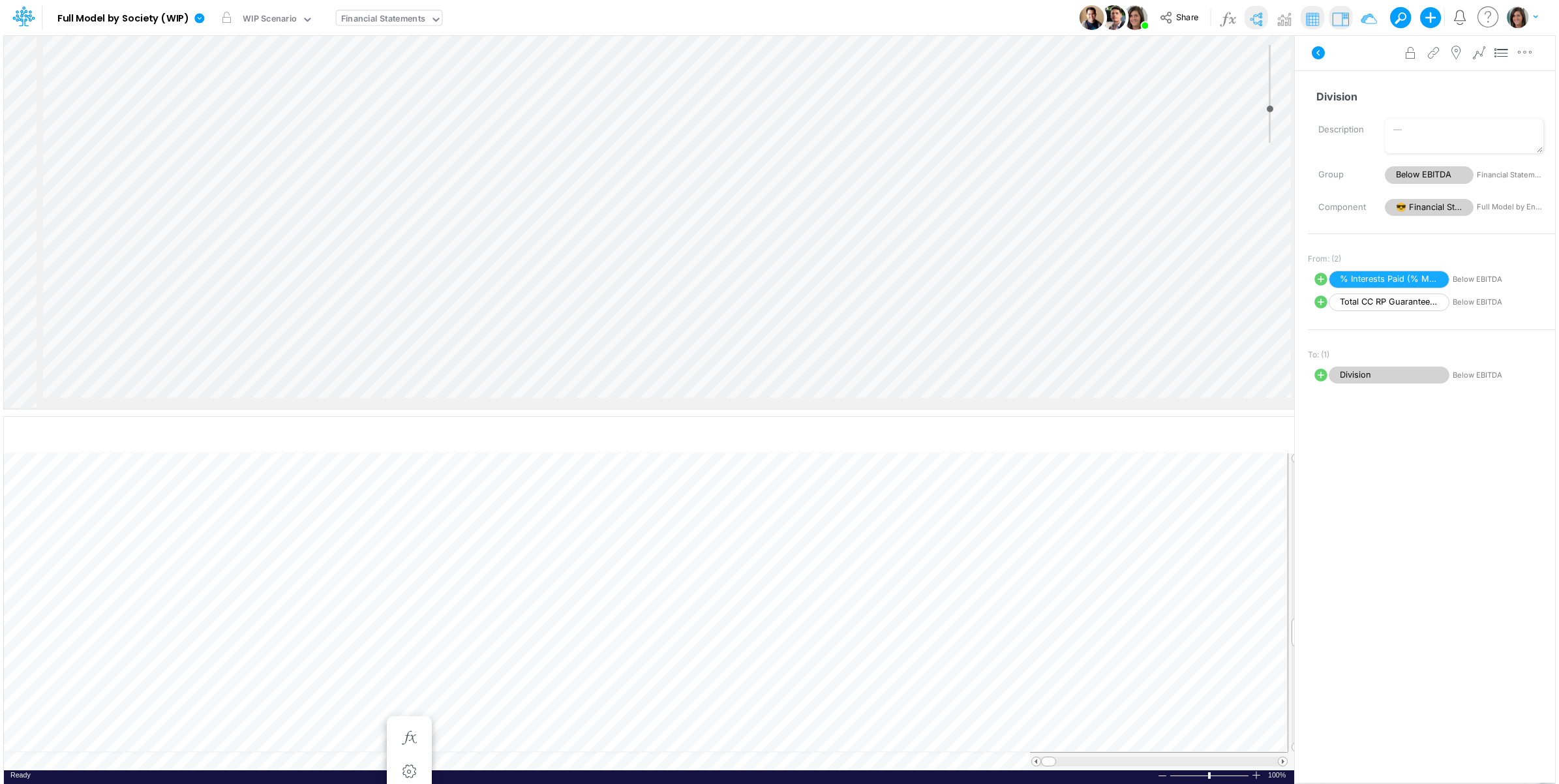
scroll to position [1699, 1482]
select select "1"
select select "Multiply"
select select "Add"
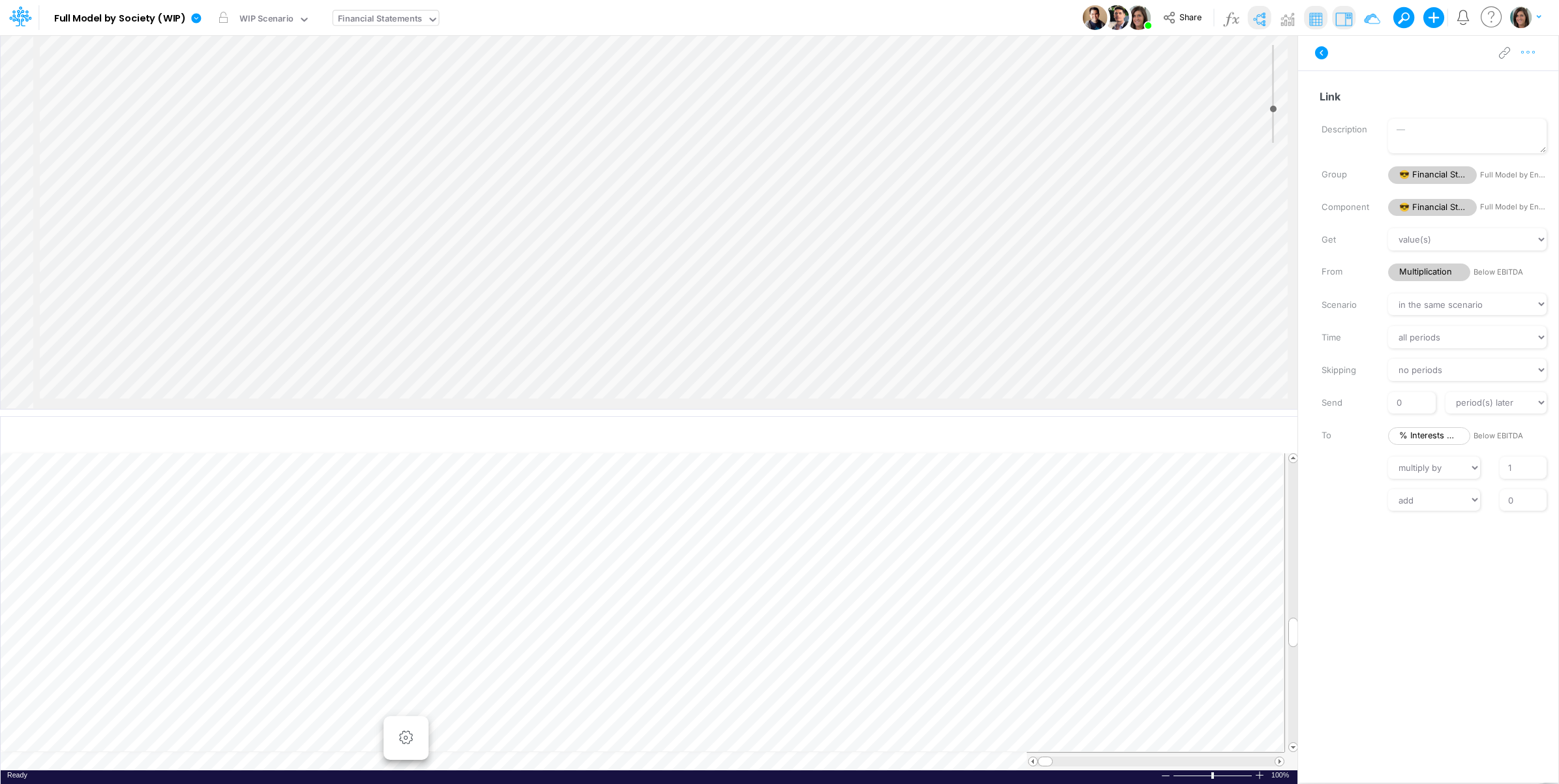
click at [1533, 59] on icon "button" at bounding box center [1528, 52] width 20 height 14
click at [1479, 85] on span "Advanced settings" at bounding box center [1452, 85] width 81 height 11
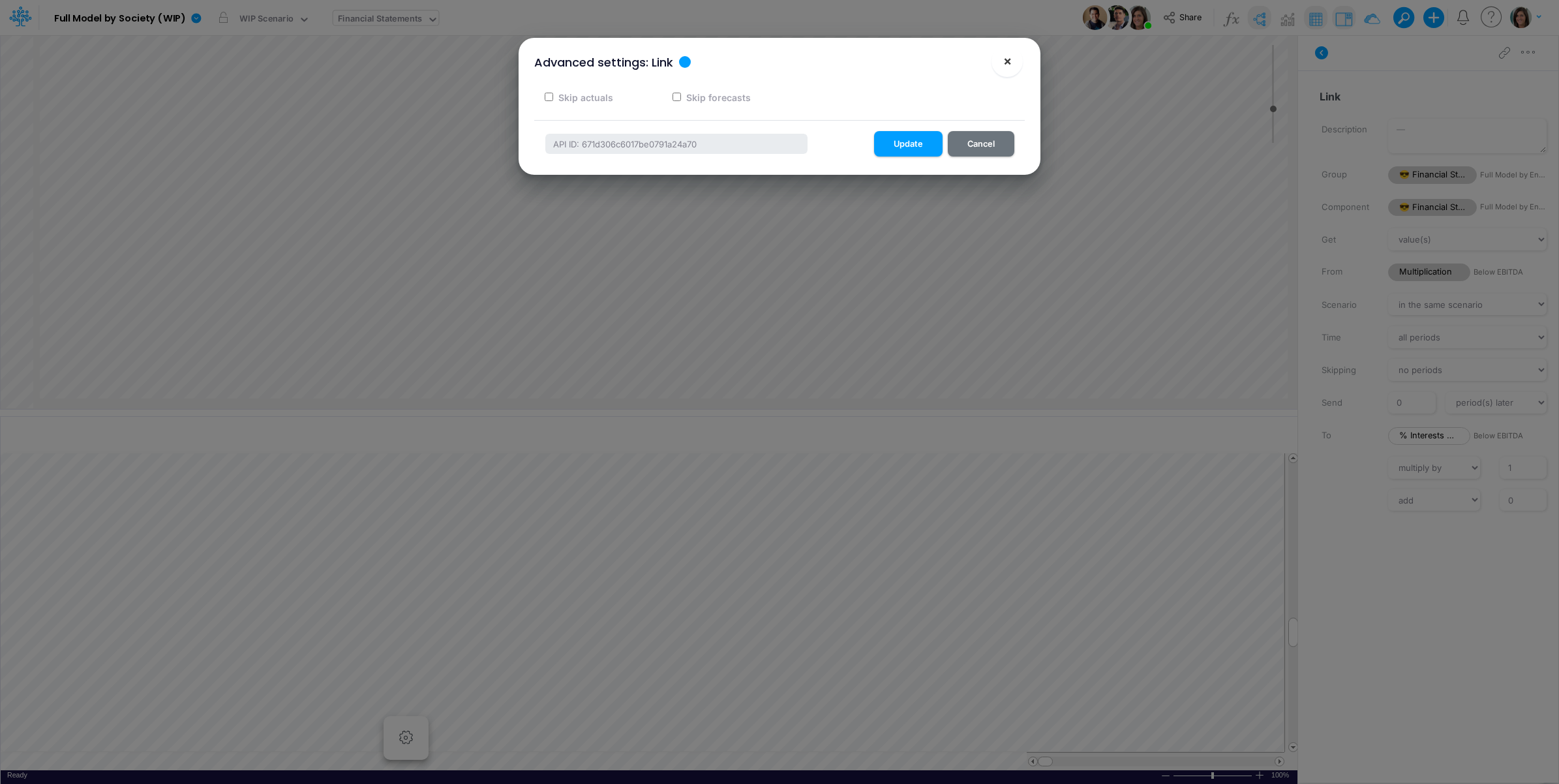
click at [1005, 54] on span "×" at bounding box center [1007, 61] width 8 height 16
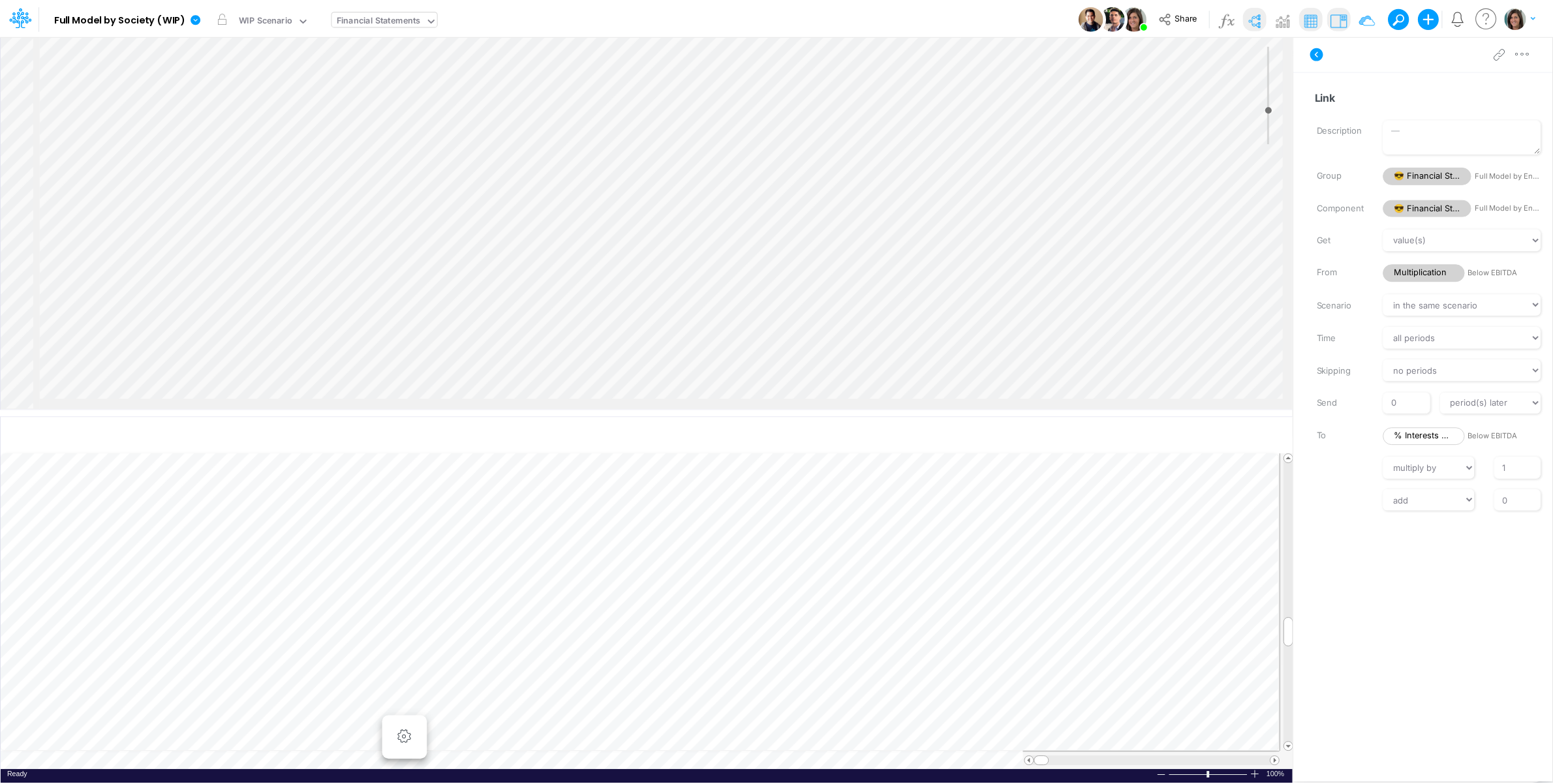
scroll to position [1699, 1483]
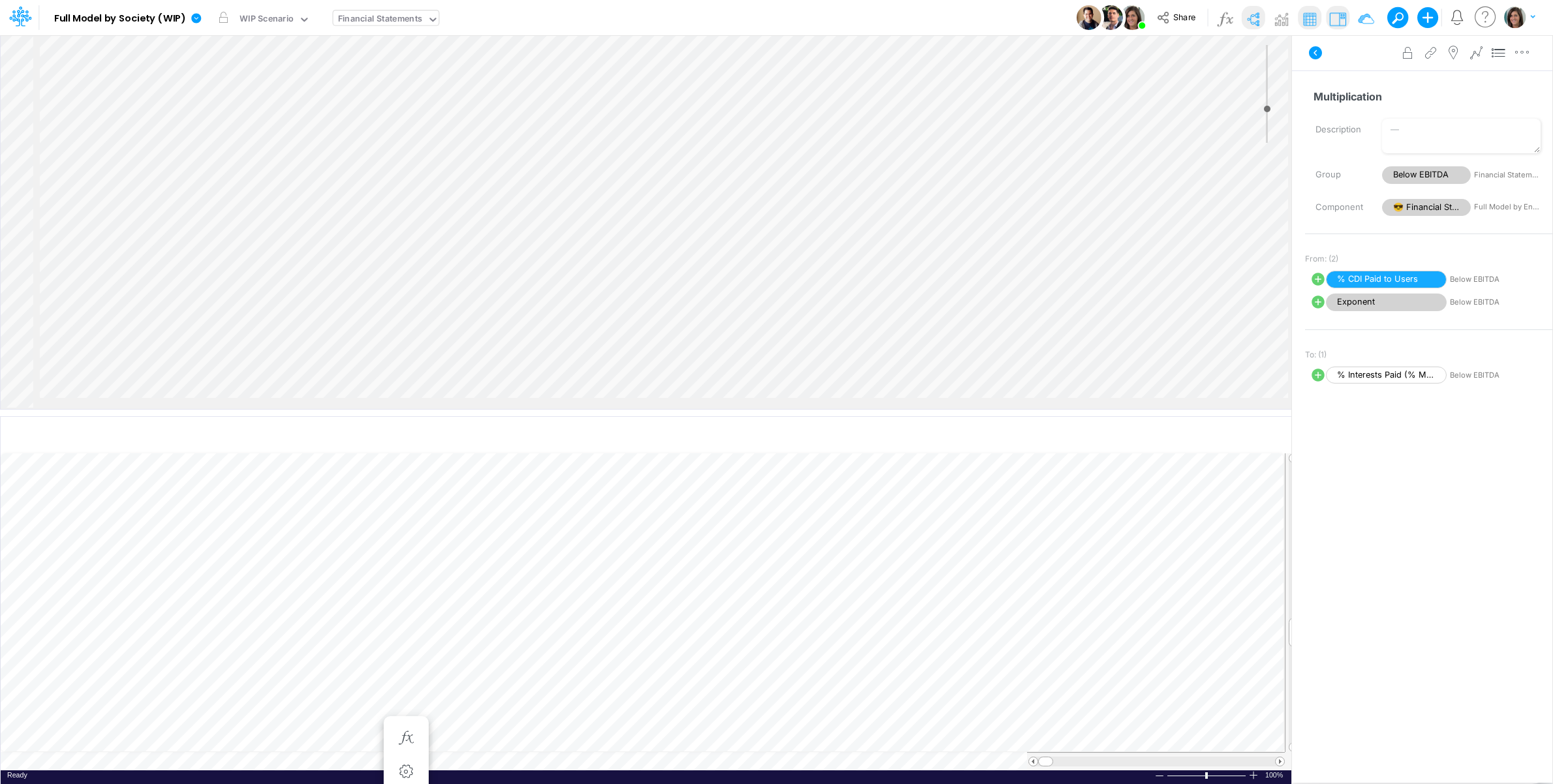
select select "1"
select select "Multiply"
select select "Add"
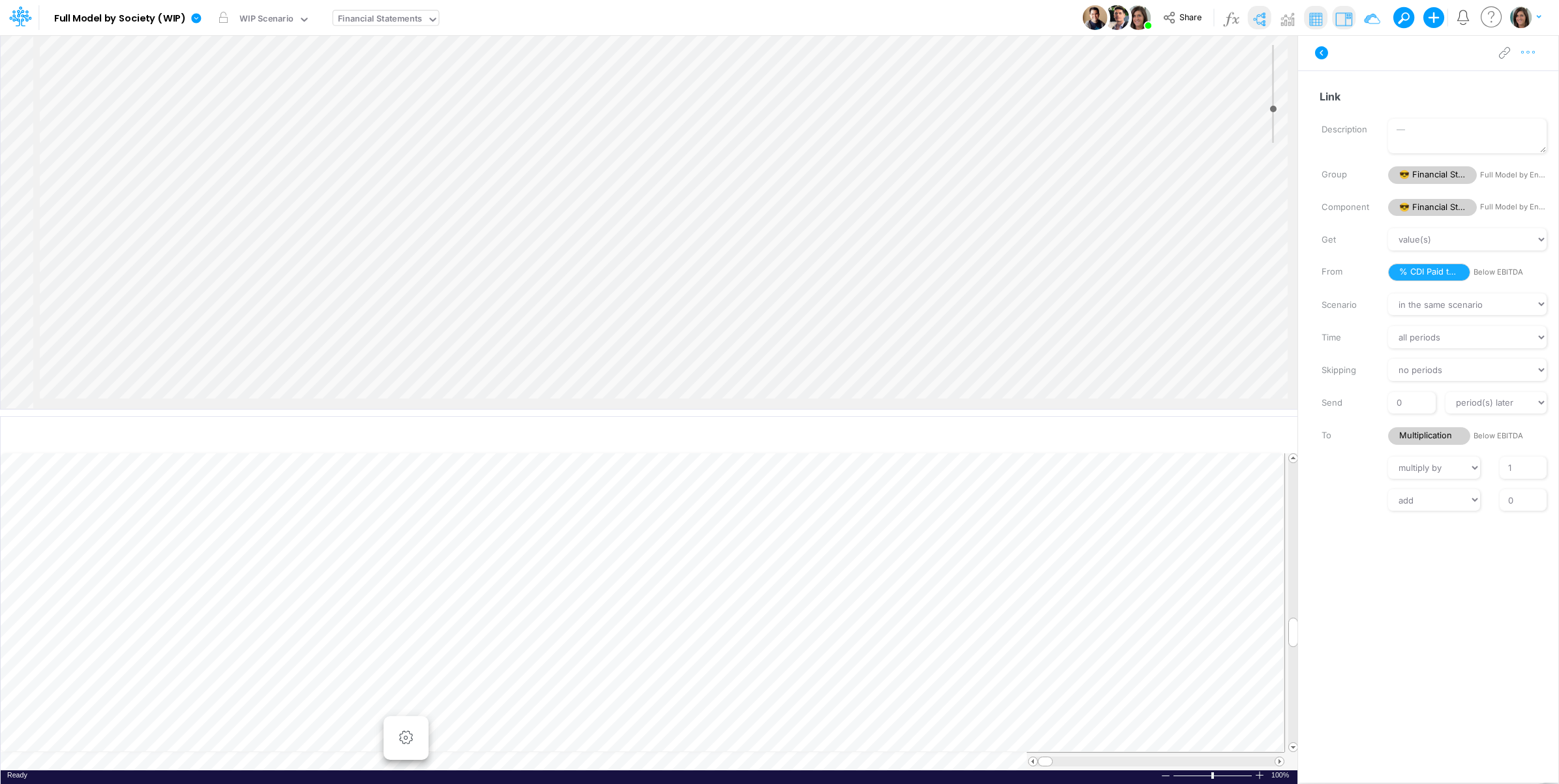
click at [1530, 52] on icon "button" at bounding box center [1528, 52] width 20 height 14
click at [1492, 80] on span "Advanced settings" at bounding box center [1452, 85] width 81 height 11
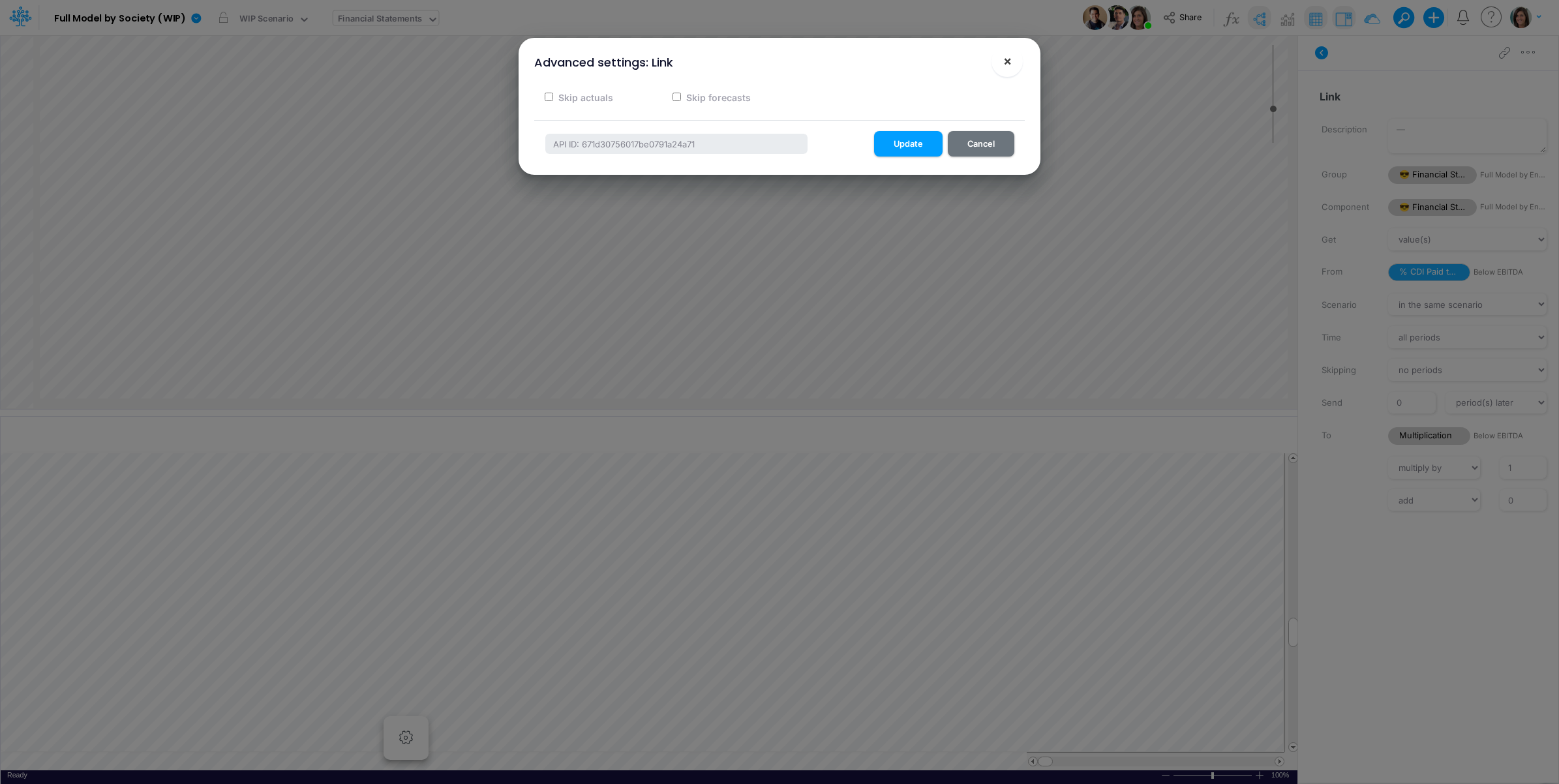
click at [1011, 60] on span "×" at bounding box center [1007, 61] width 8 height 16
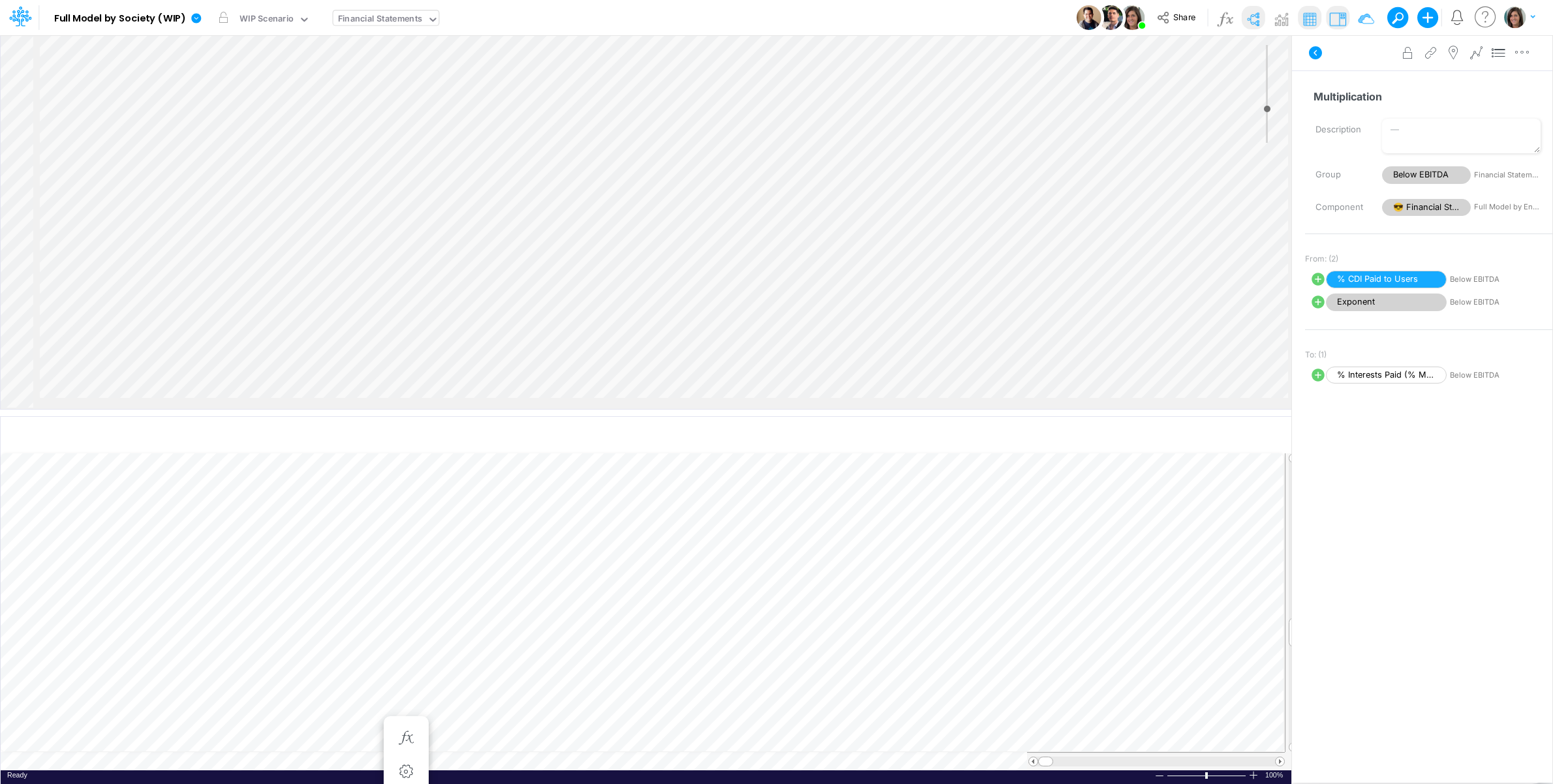
select select "Multiply"
select select "Add"
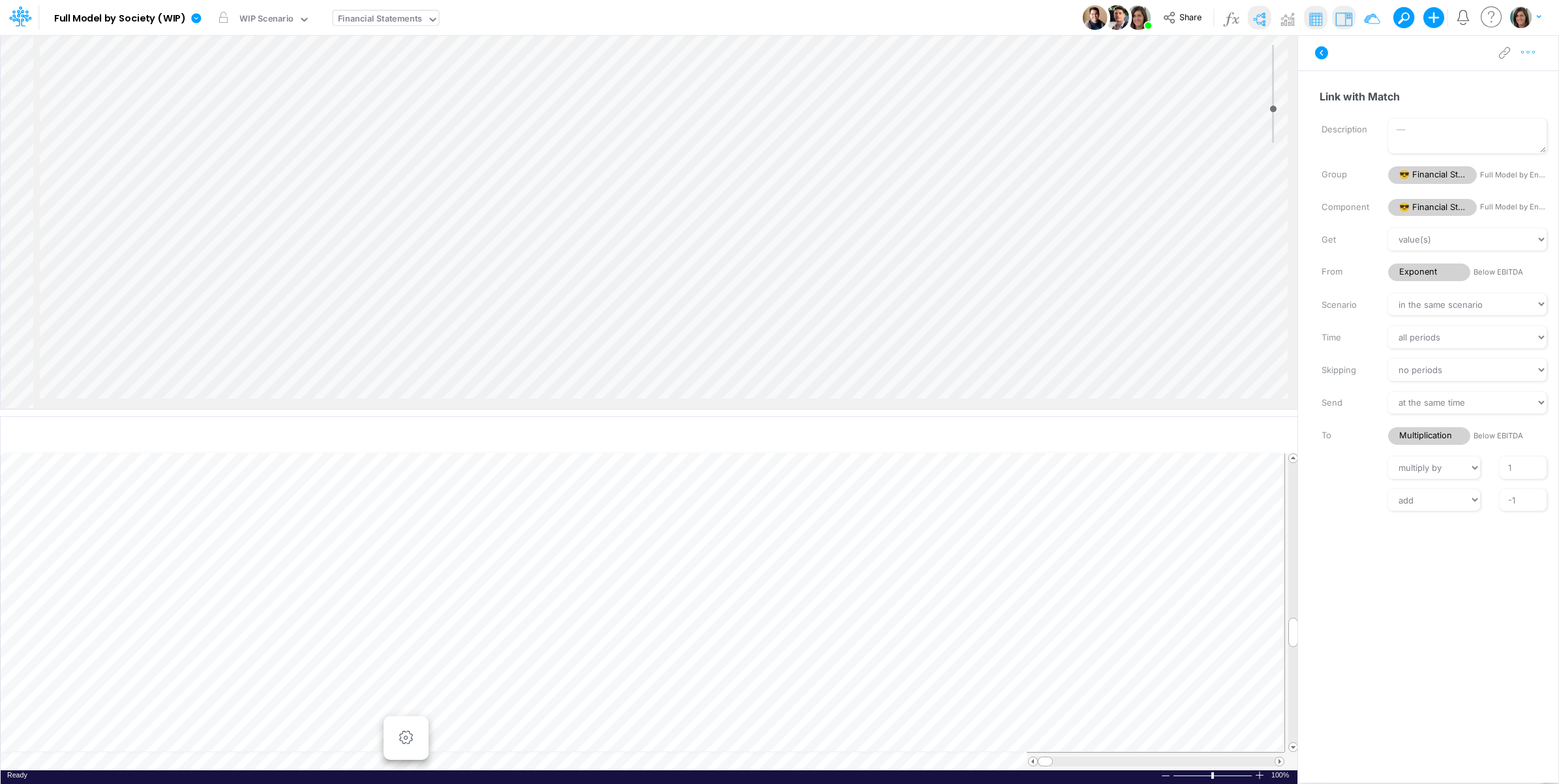
click at [1528, 54] on icon "button" at bounding box center [1528, 52] width 20 height 14
click at [1515, 79] on button "Advanced settings" at bounding box center [1461, 85] width 155 height 22
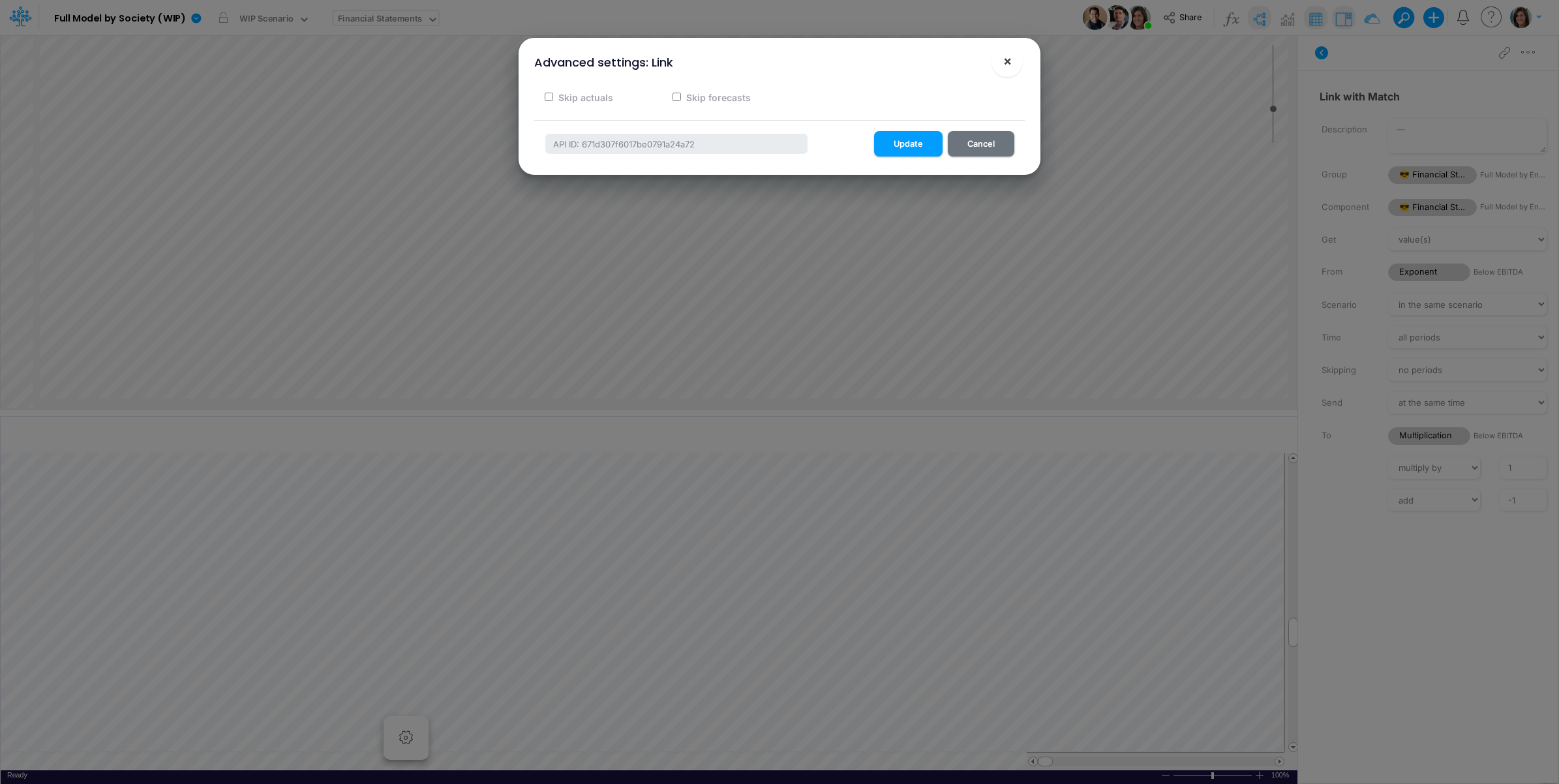
click at [1005, 60] on span "×" at bounding box center [1007, 61] width 8 height 16
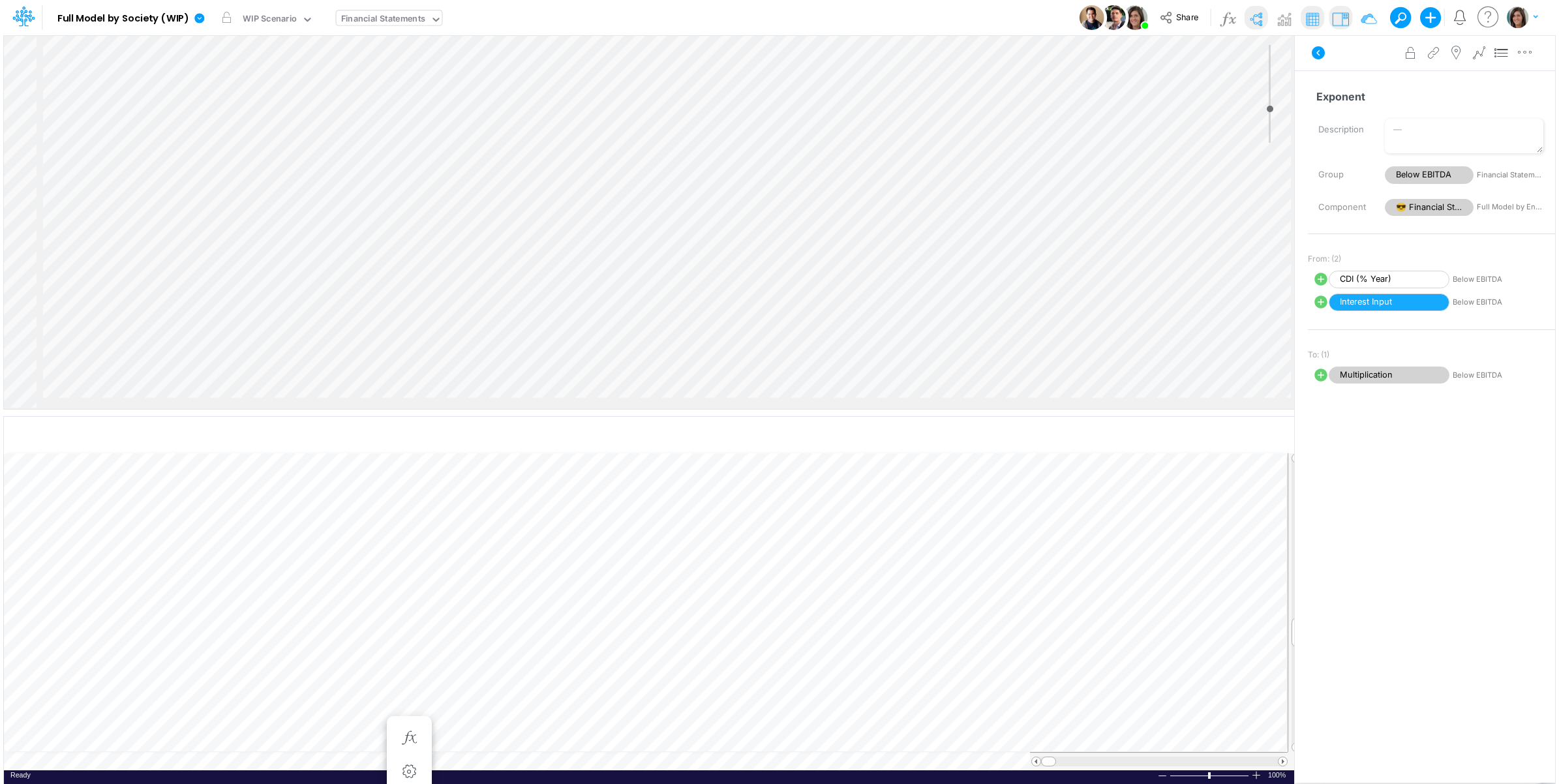
scroll to position [1699, 1482]
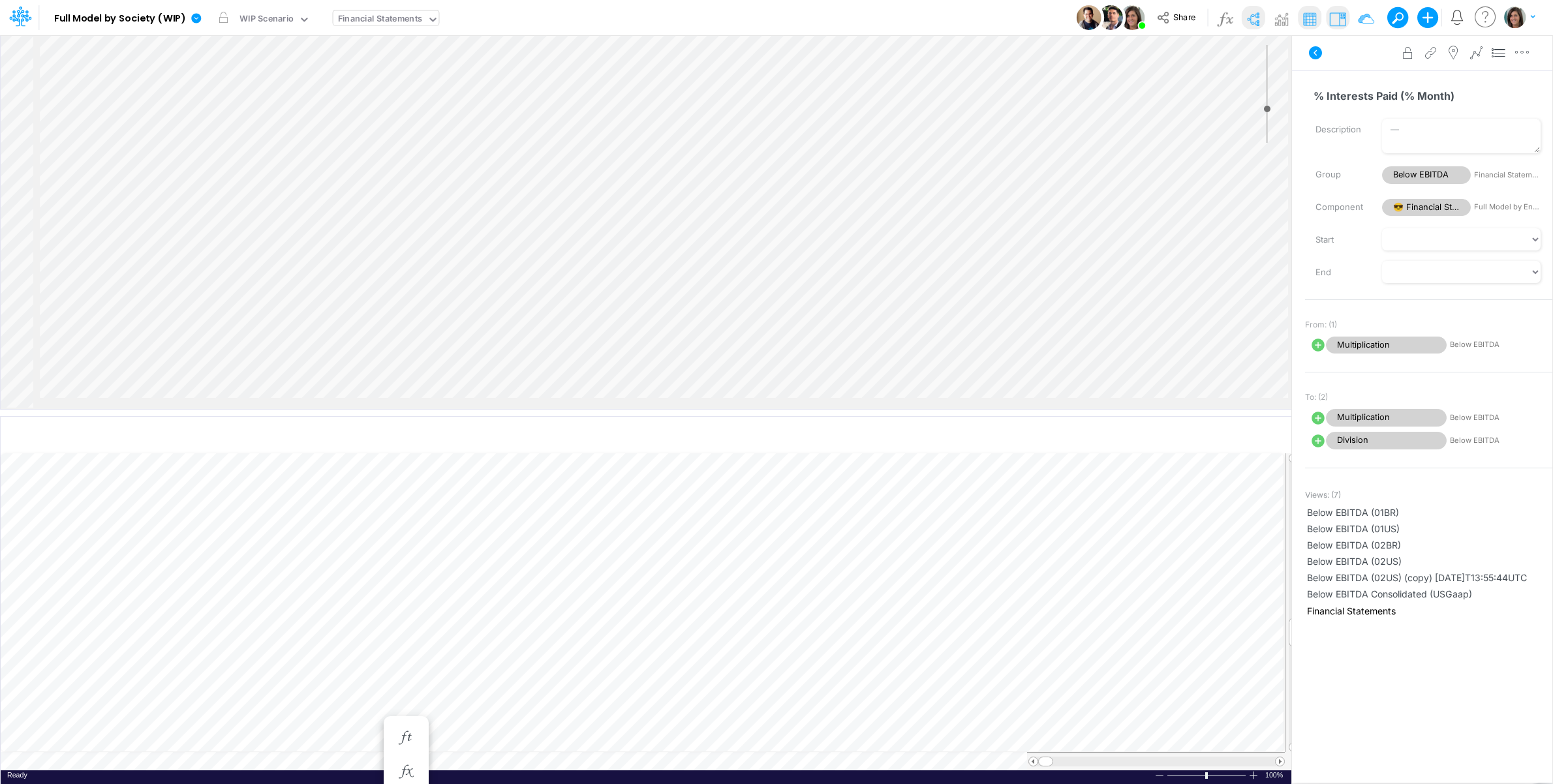
select select "1"
select select "Multiply"
select select "Add"
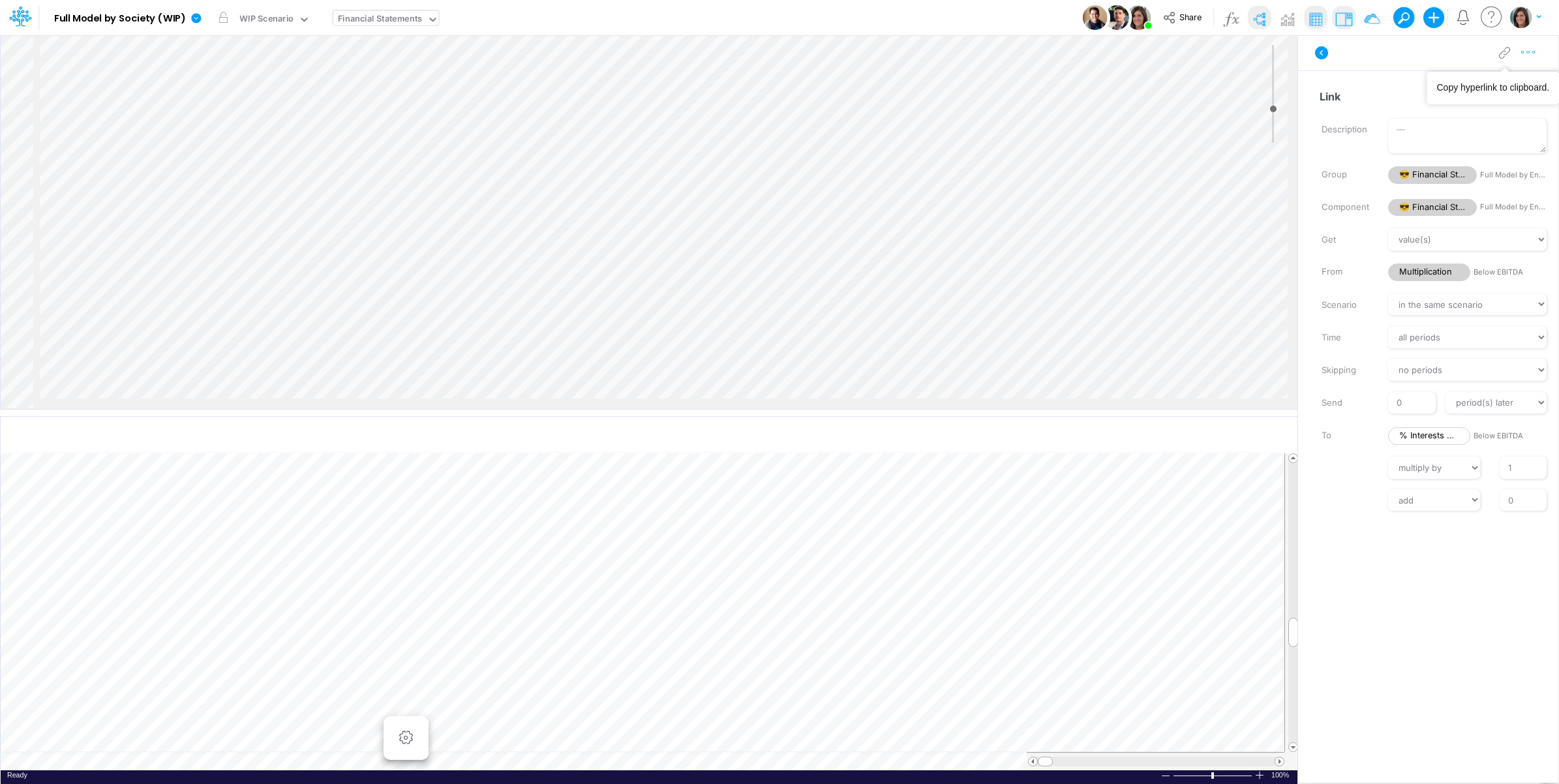
click at [1526, 54] on icon "button" at bounding box center [1528, 52] width 20 height 14
click at [1495, 76] on button "Advanced settings" at bounding box center [1461, 85] width 155 height 22
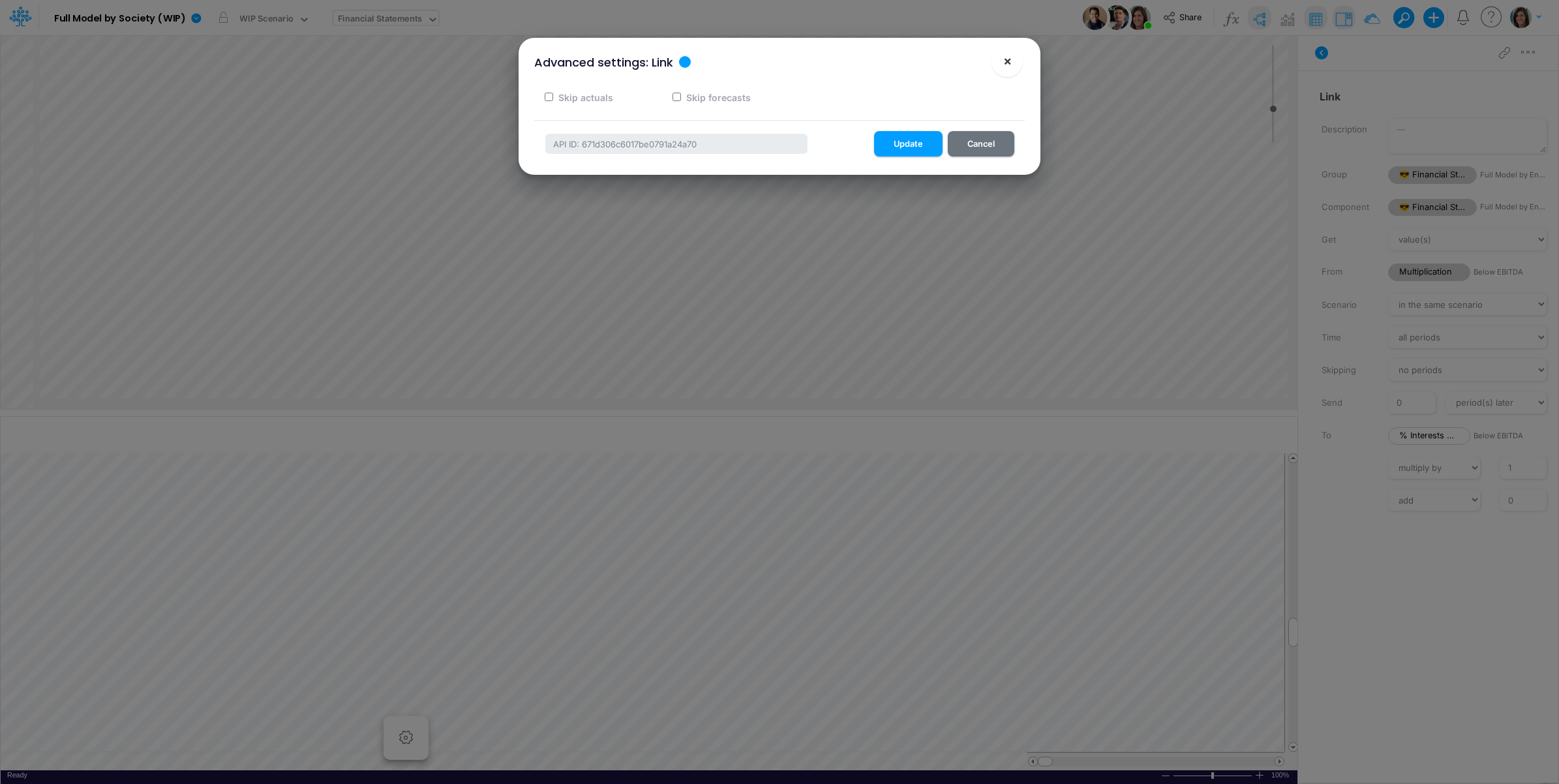
click at [1009, 59] on span "×" at bounding box center [1007, 61] width 8 height 16
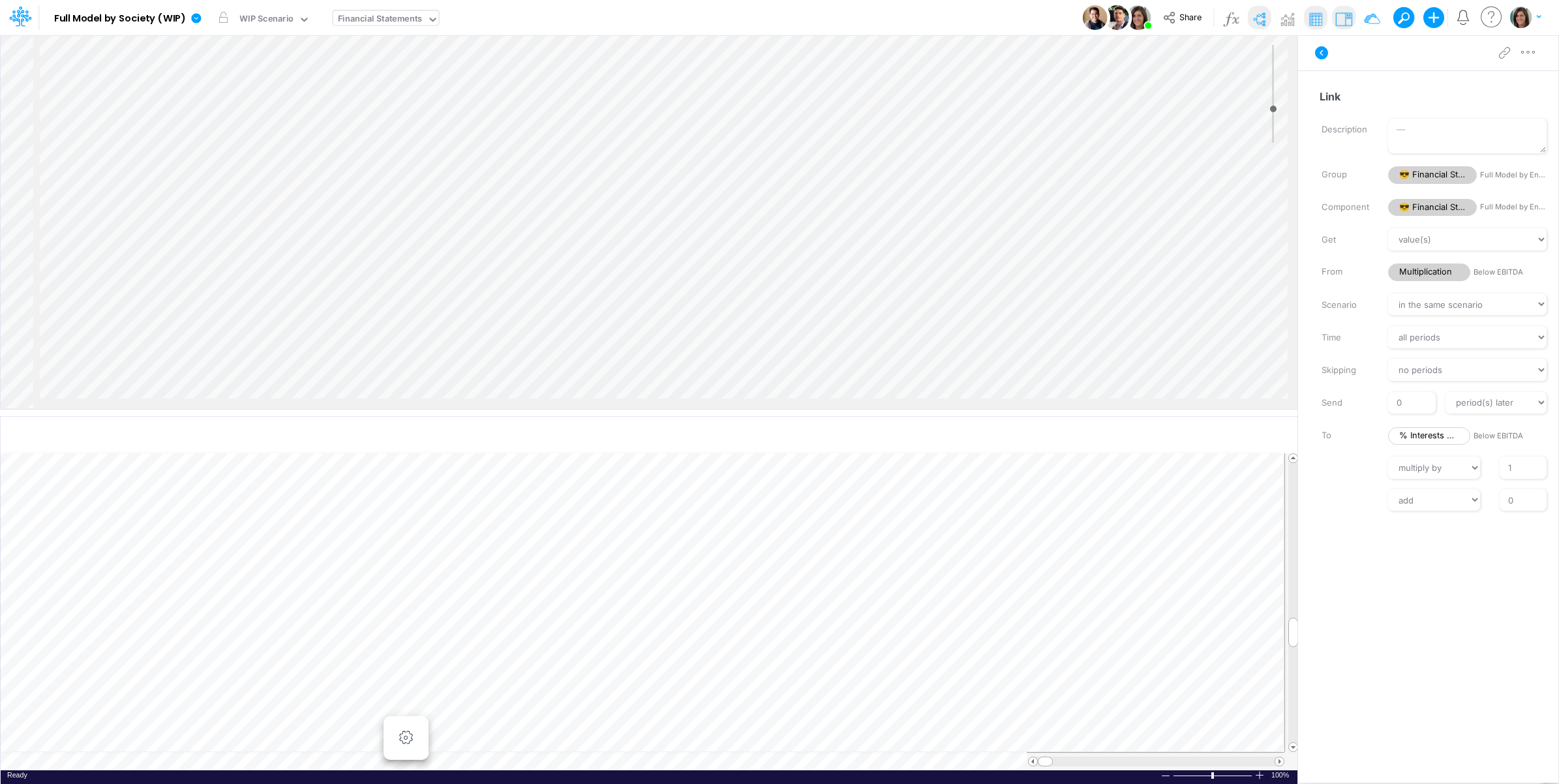
scroll to position [2242, 1482]
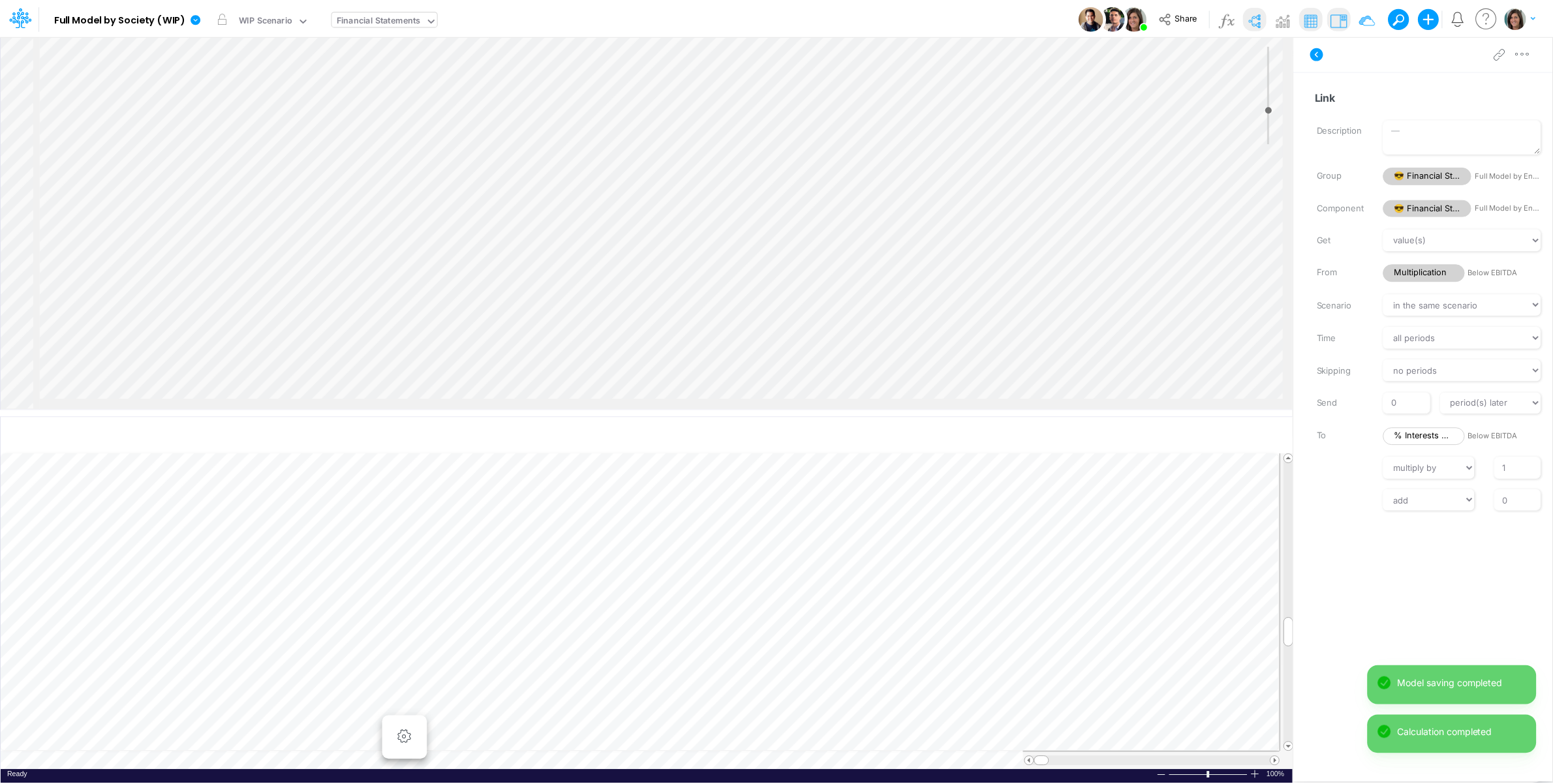
scroll to position [2460, 1483]
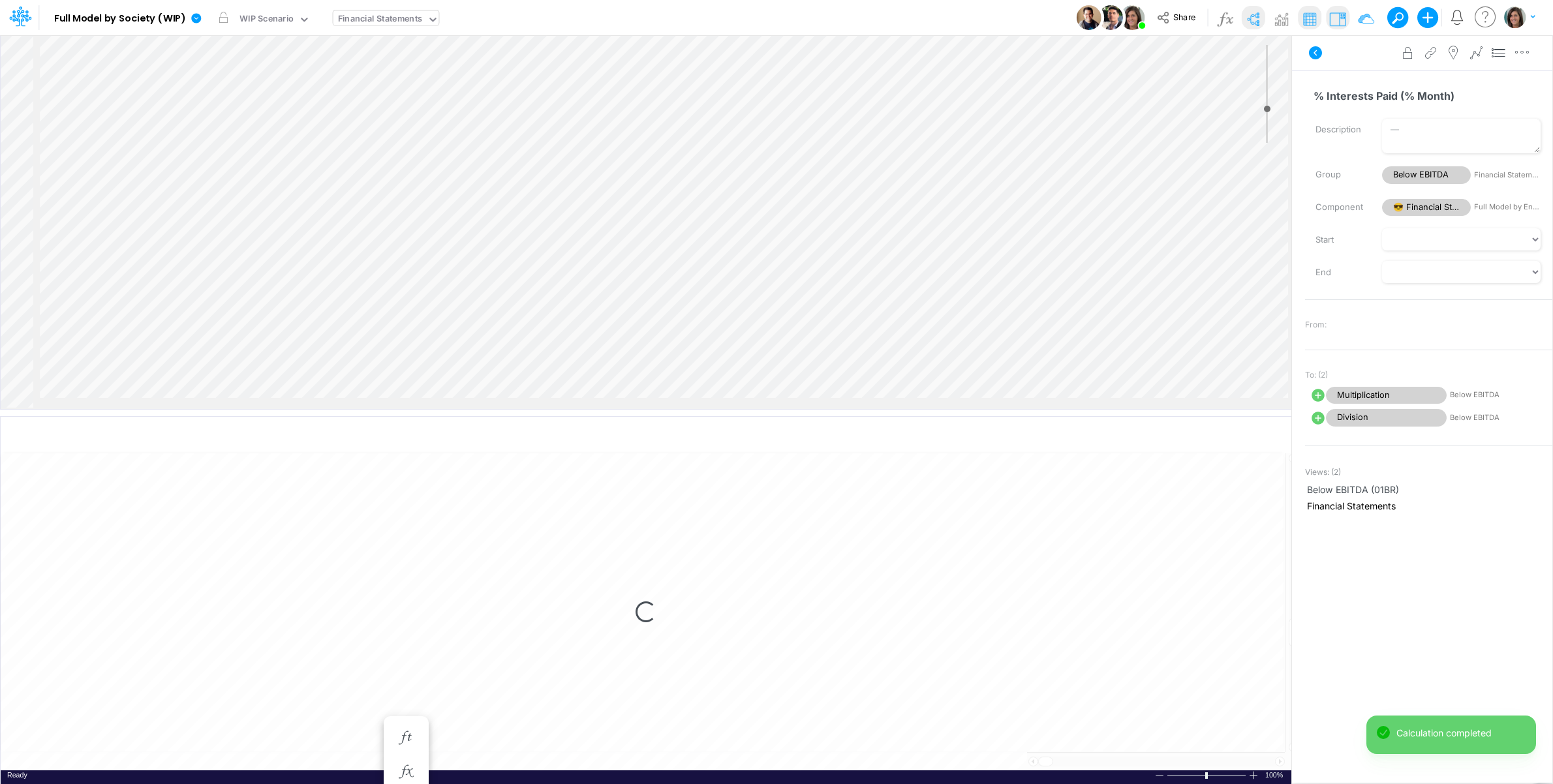
select select "1"
select select "Multiply"
select select "Add"
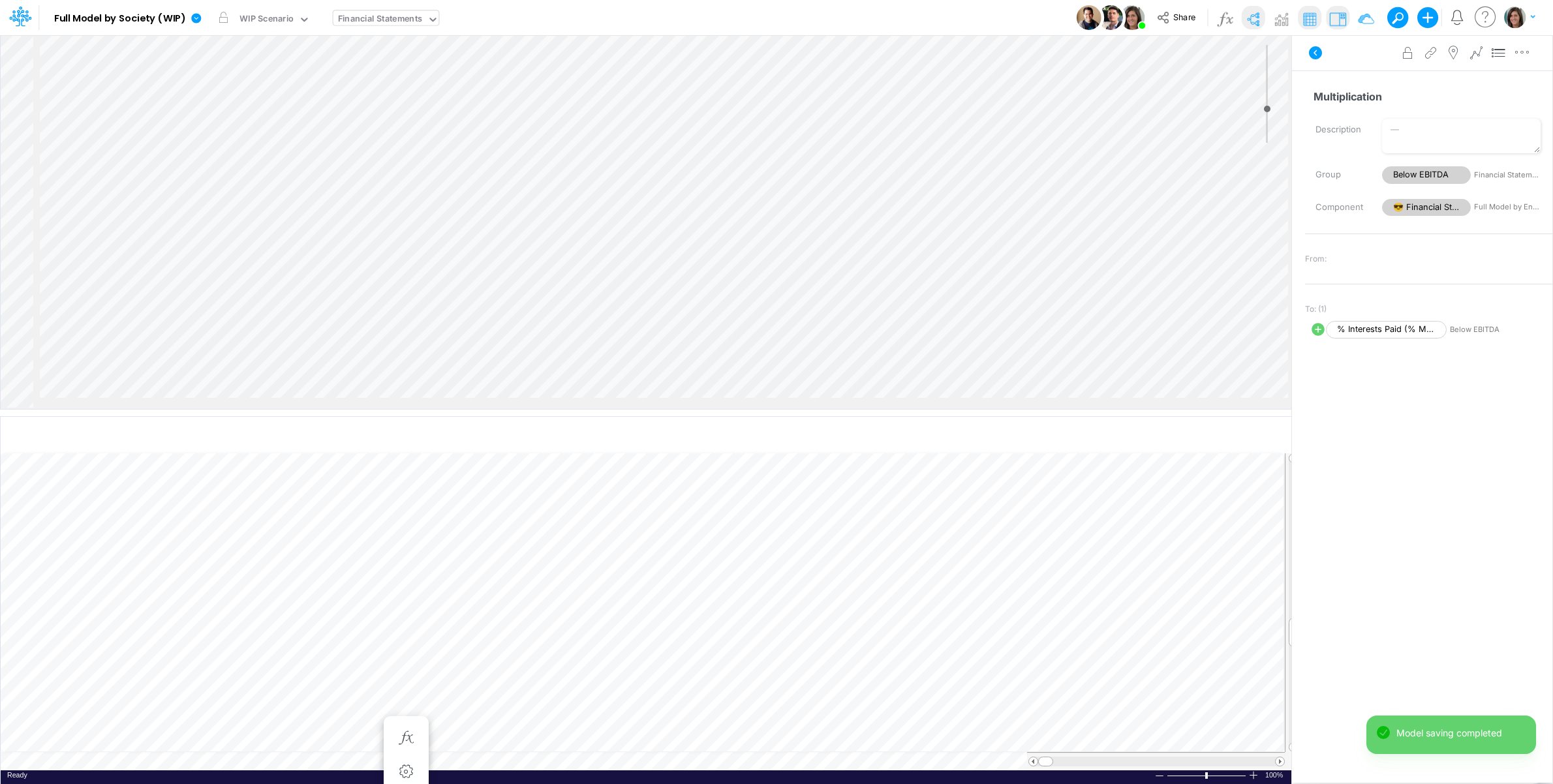
scroll to position [2242, 1483]
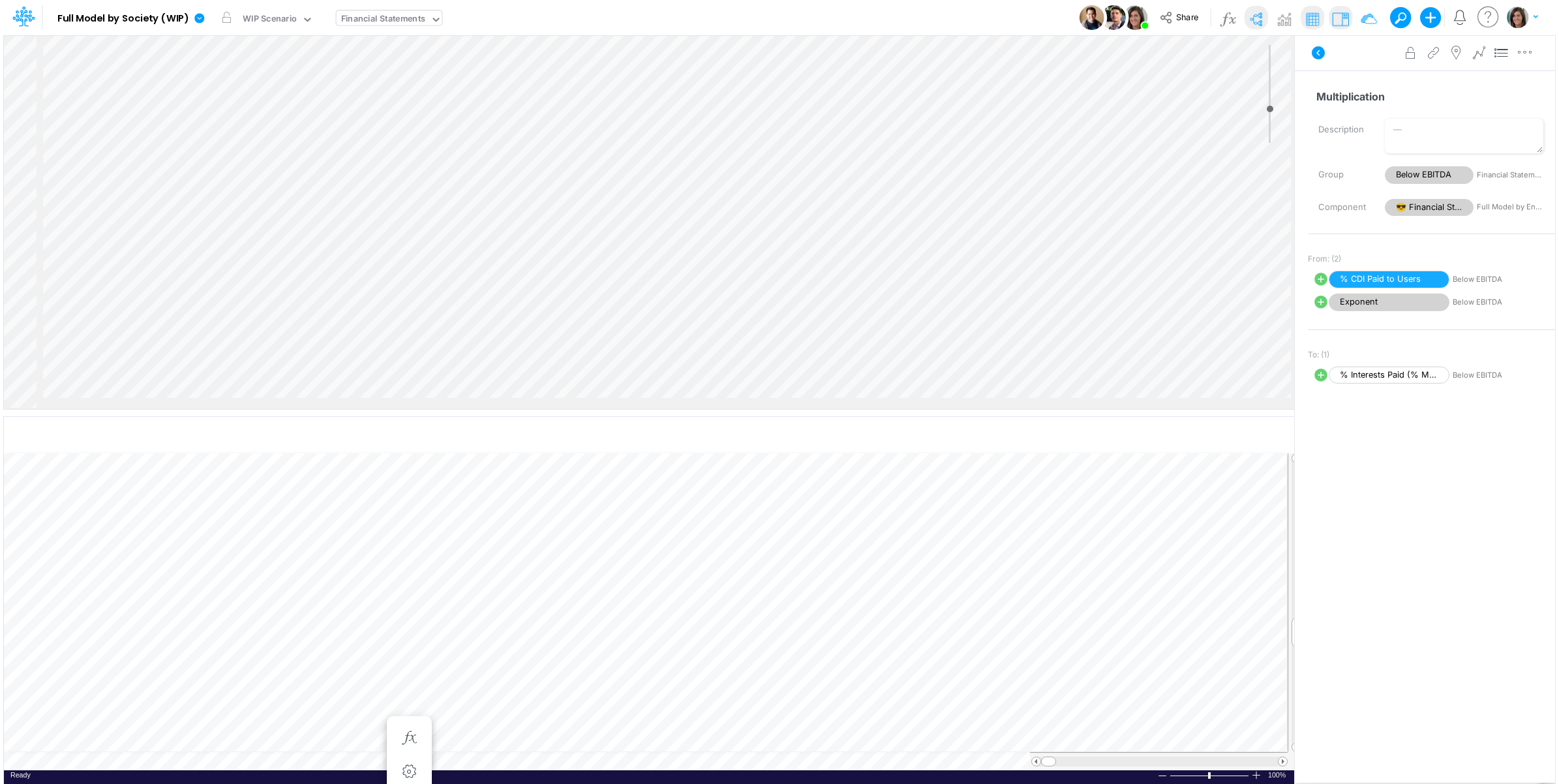
scroll to position [2242, 1482]
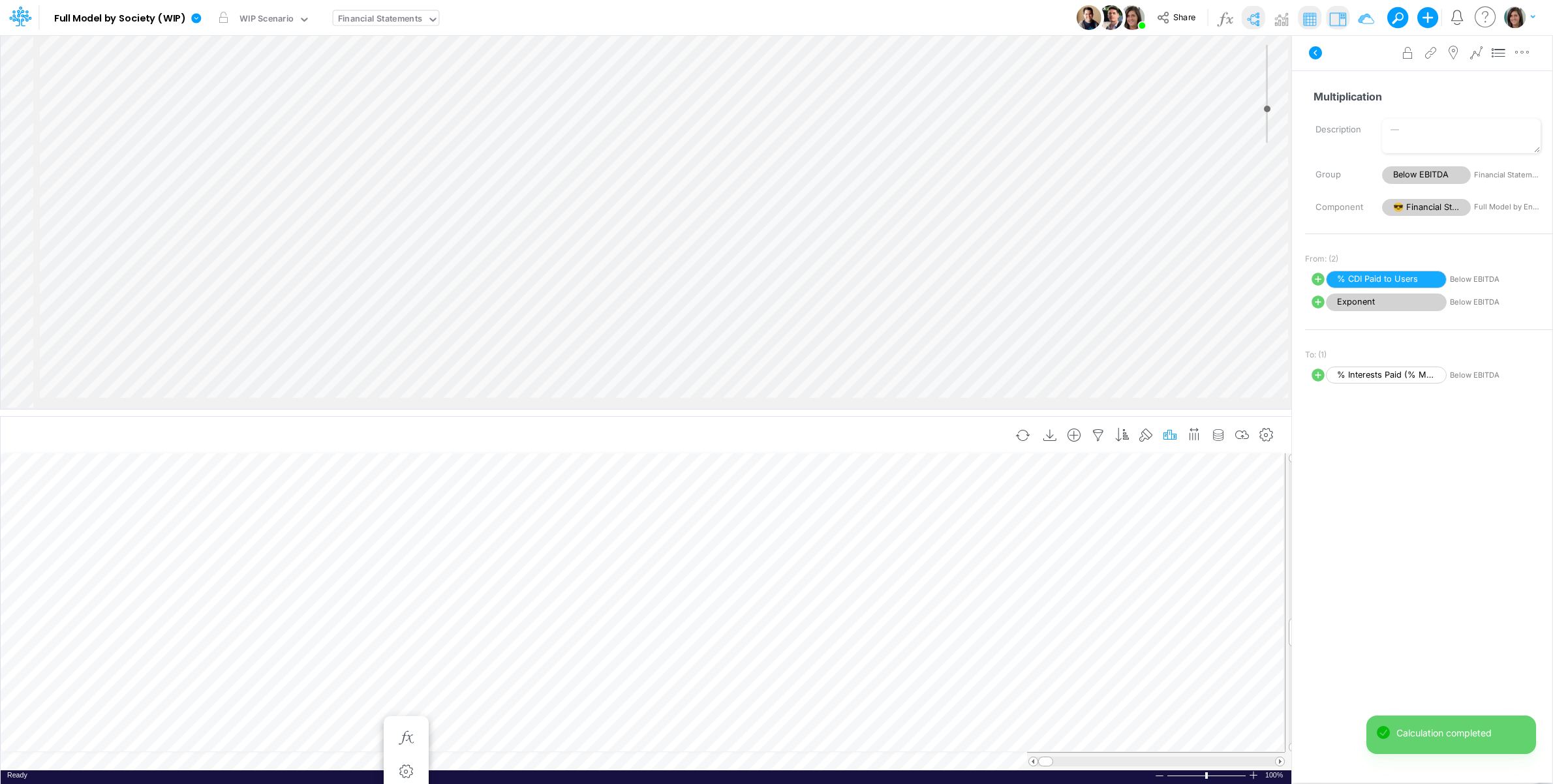
select select "1"
select select "Multiply"
select select "Add"
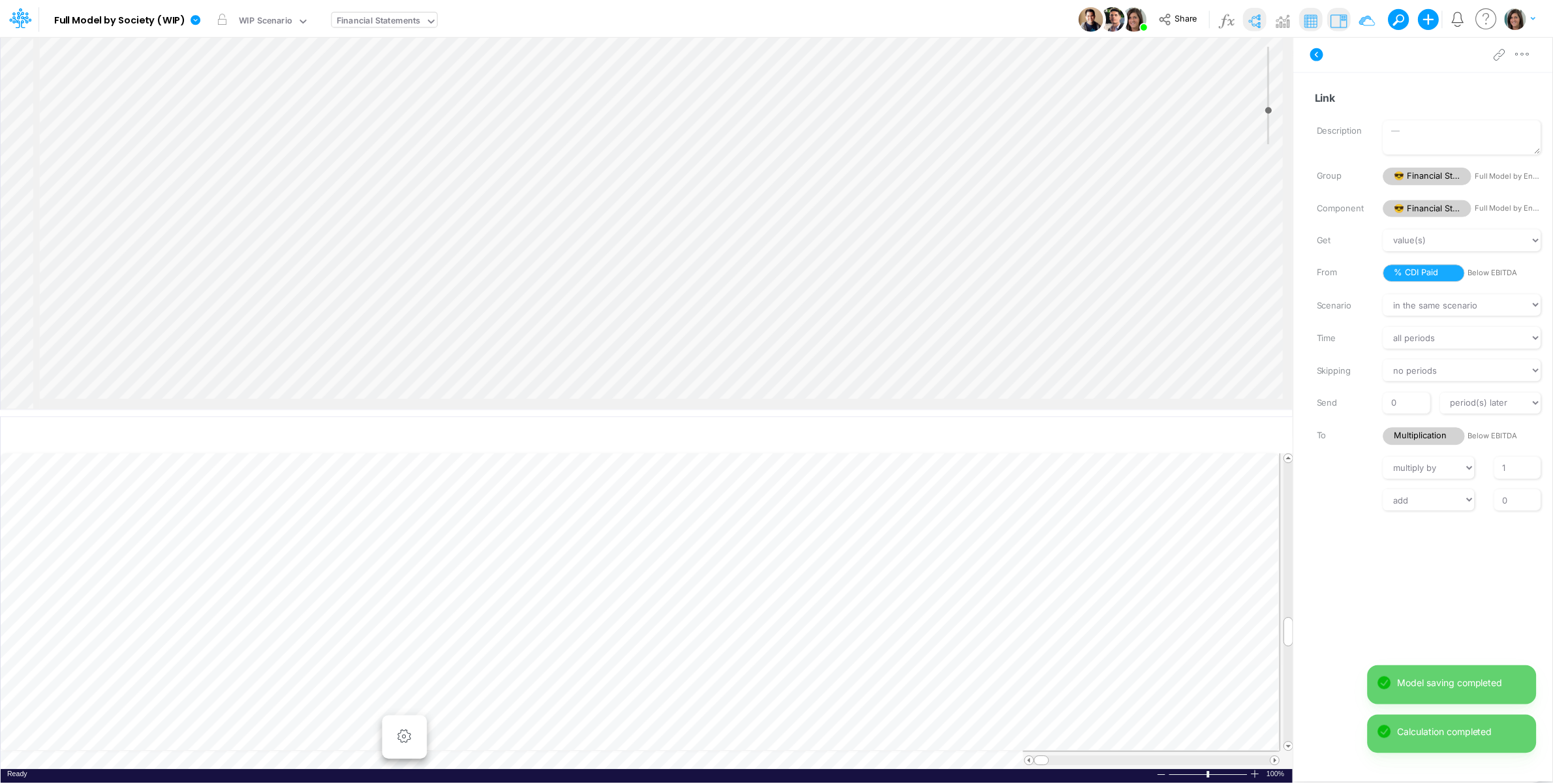
scroll to position [2460, 1483]
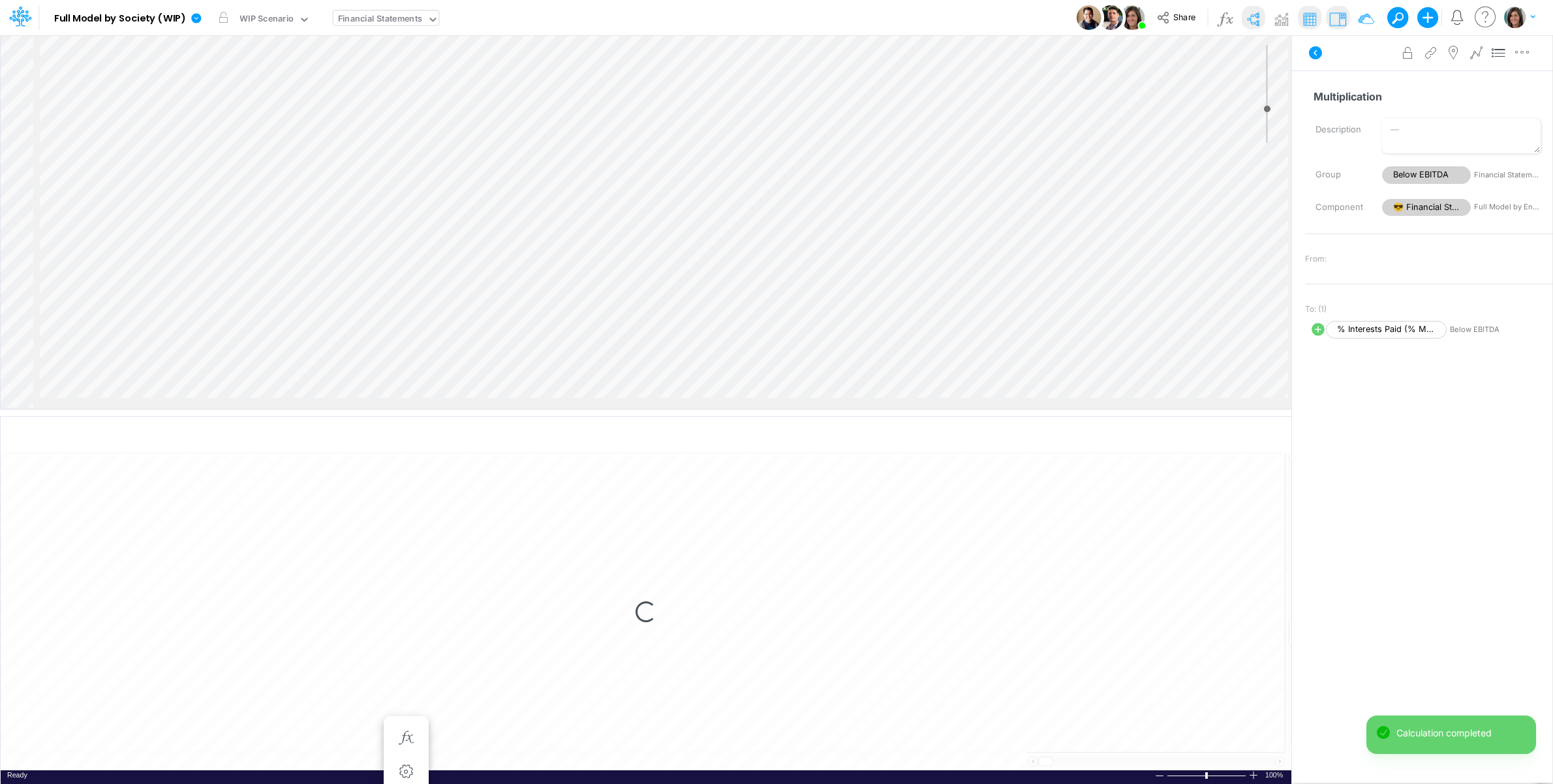
select select "1"
select select "Multiply"
select select "Add"
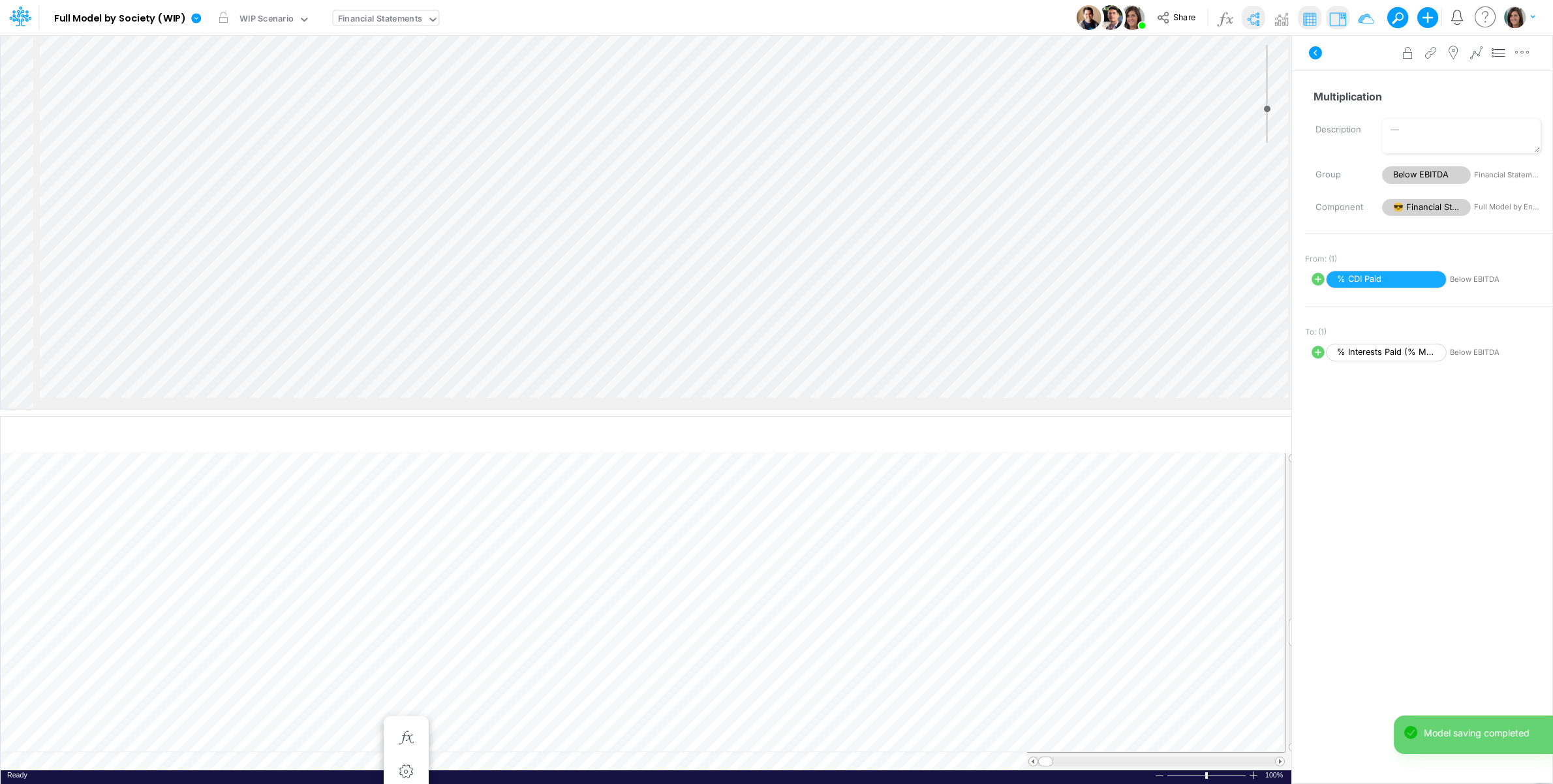
scroll to position [2242, 1483]
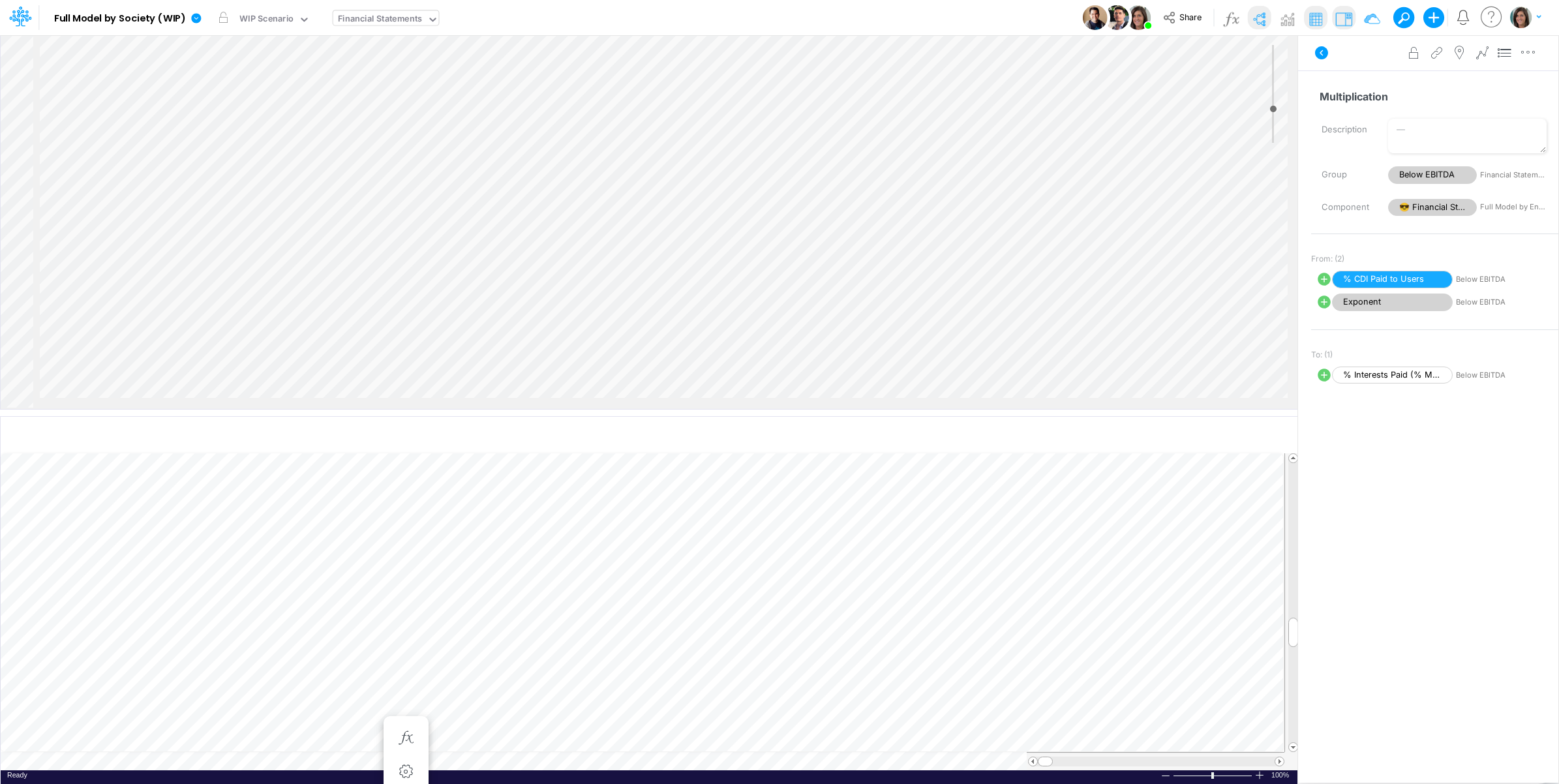
select select "Multiply"
select select "Add"
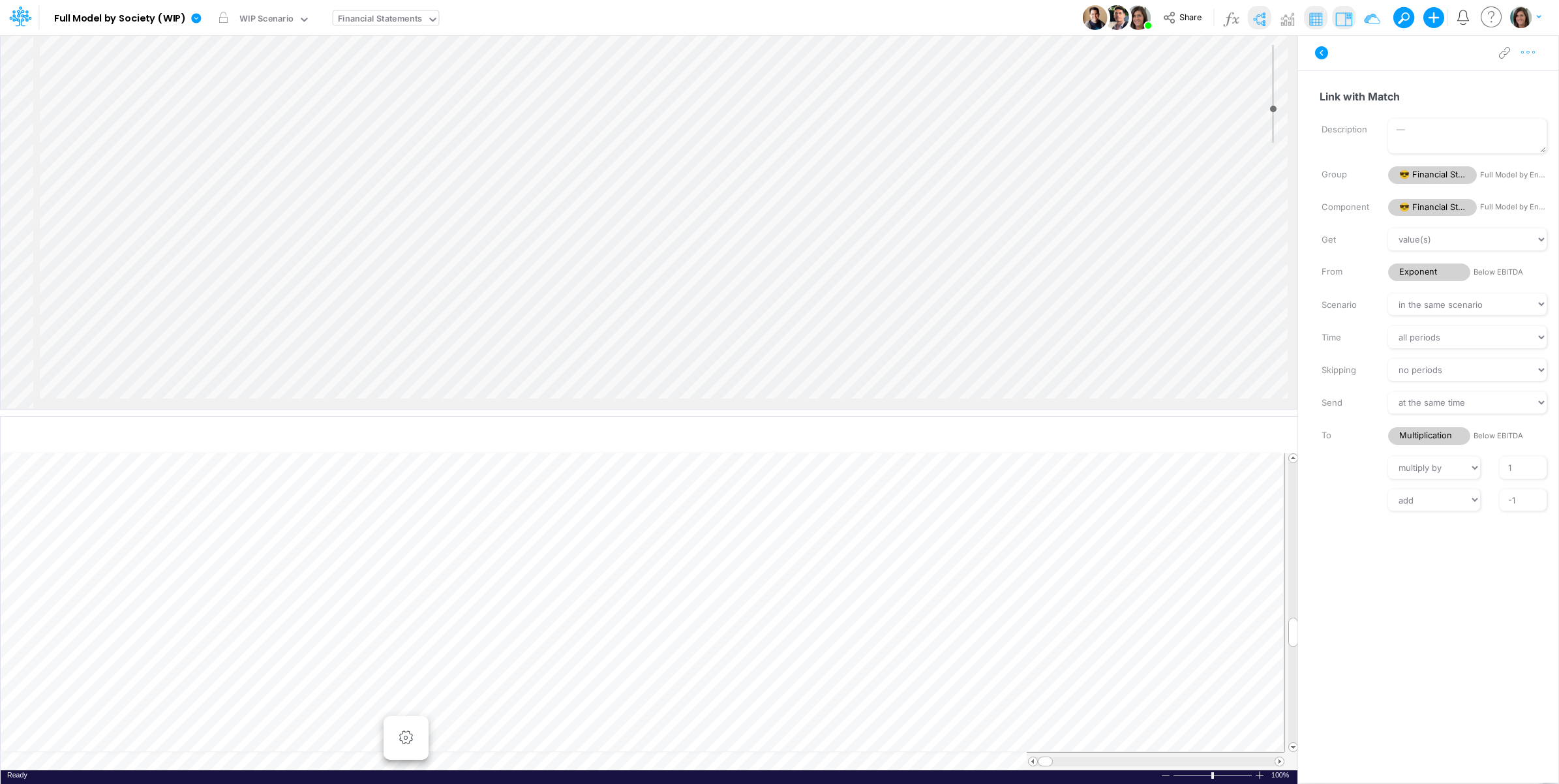
click at [1531, 56] on icon "button" at bounding box center [1528, 52] width 20 height 14
click at [1518, 77] on button "Advanced settings" at bounding box center [1461, 85] width 155 height 22
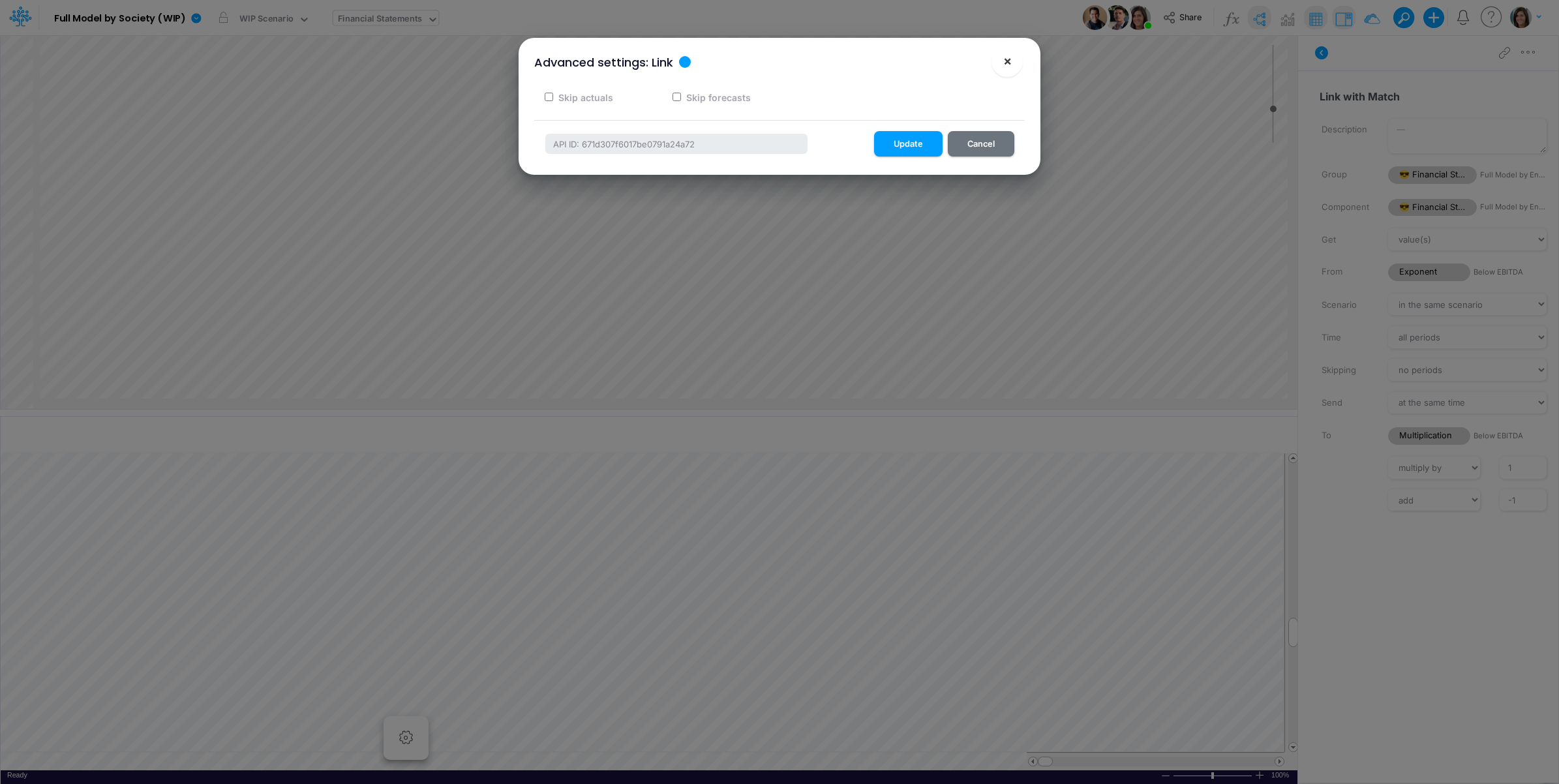
click at [1003, 63] on span "×" at bounding box center [1007, 61] width 8 height 16
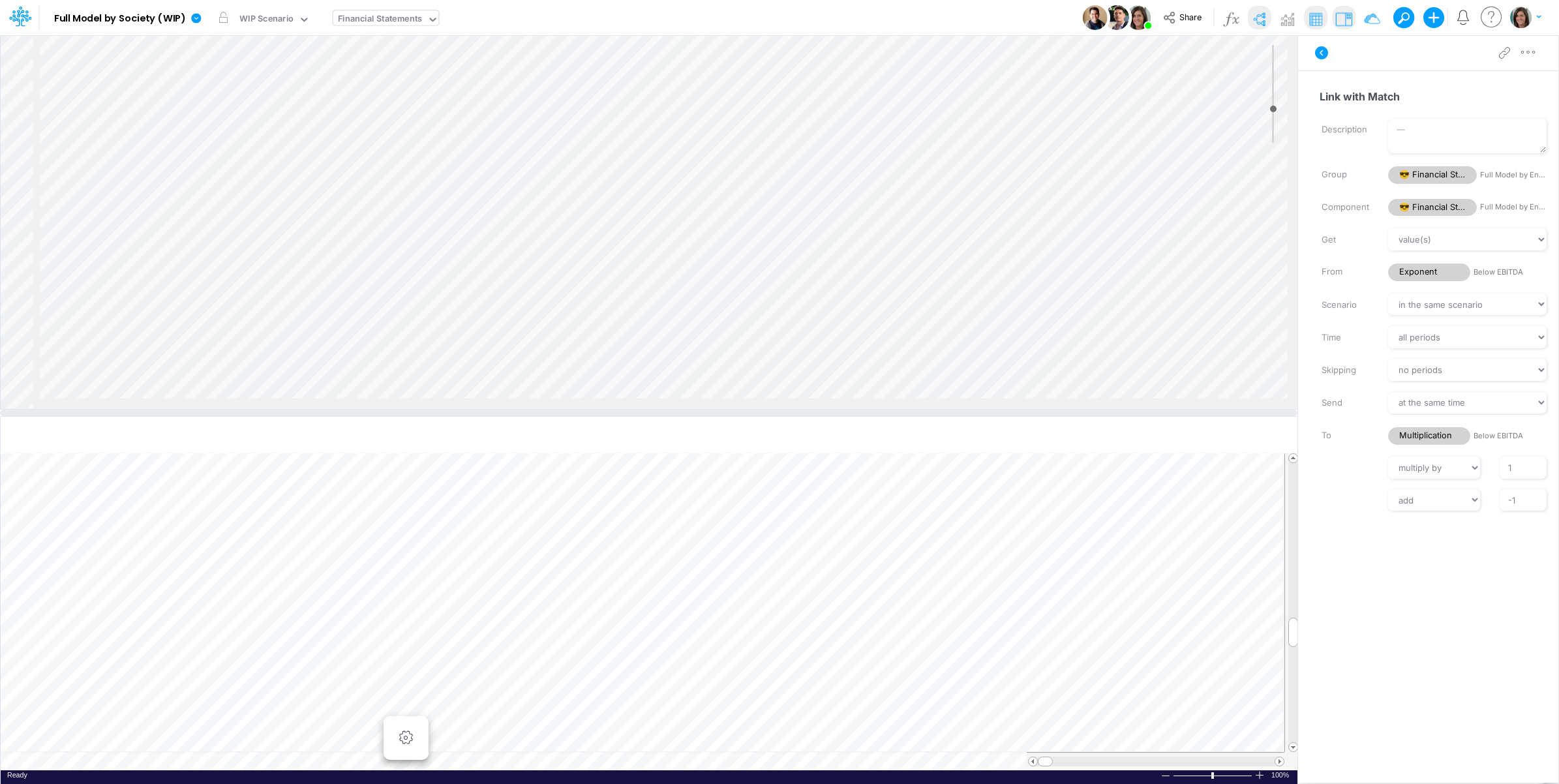
scroll to position [1916, 1482]
click at [1325, 53] on icon at bounding box center [1322, 53] width 13 height 13
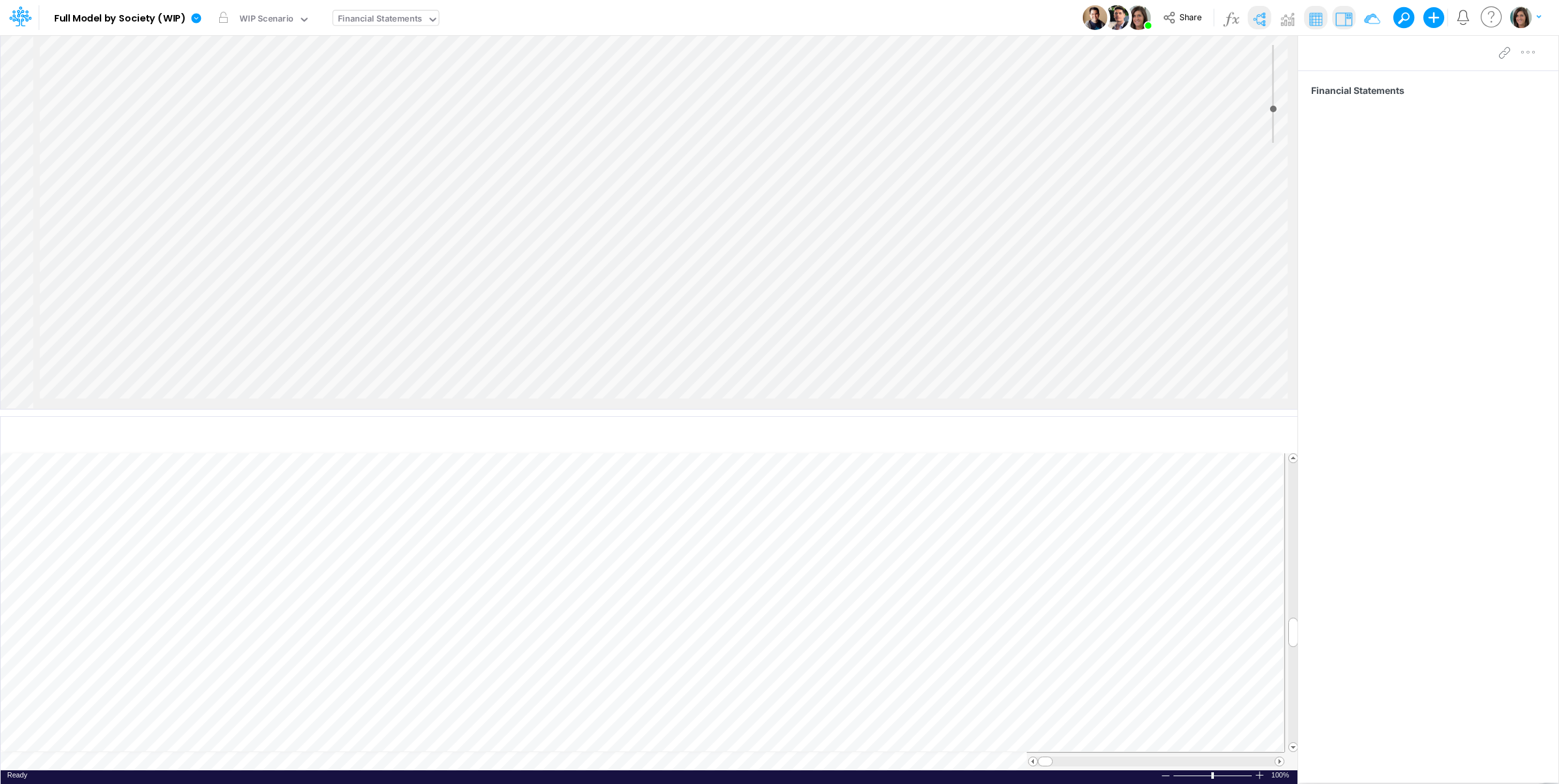
scroll to position [2351, 1482]
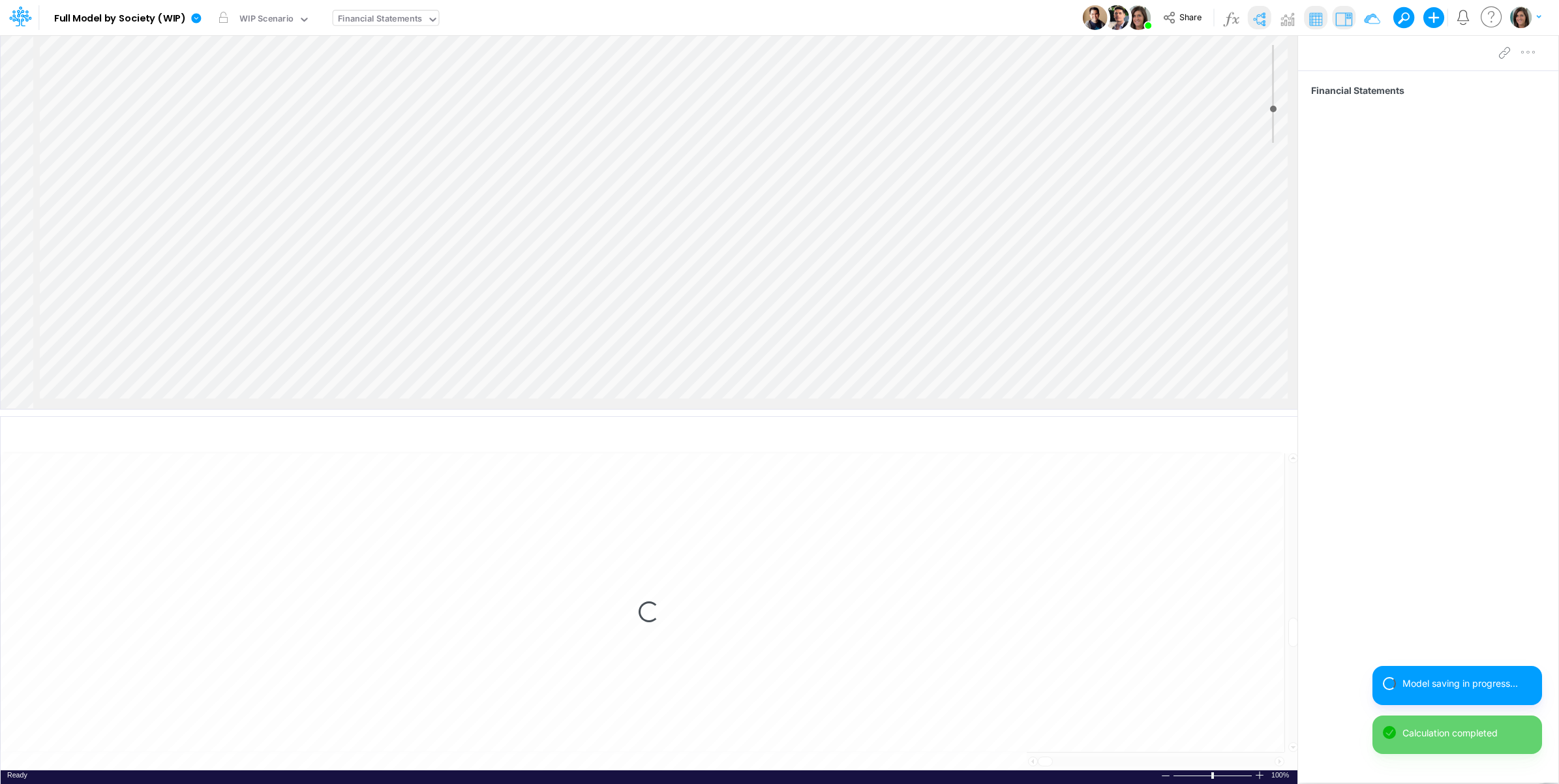
select select "1"
select select "Multiply"
select select "Add"
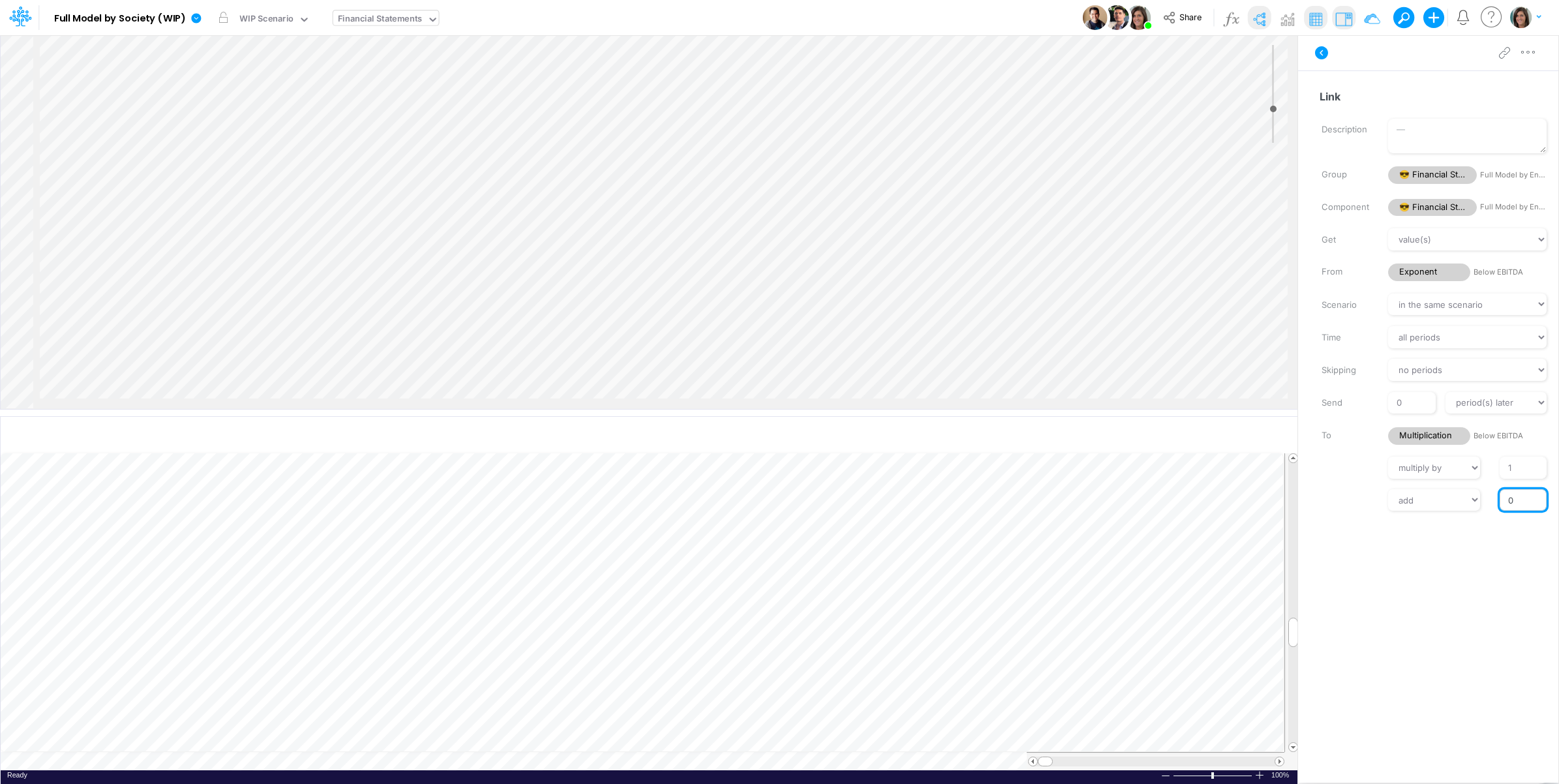
drag, startPoint x: 1505, startPoint y: 502, endPoint x: 1514, endPoint y: 506, distance: 9.8
click at [1514, 506] on input "0" at bounding box center [1522, 500] width 47 height 22
type input "-1"
click at [1395, 702] on div at bounding box center [1435, 613] width 247 height 184
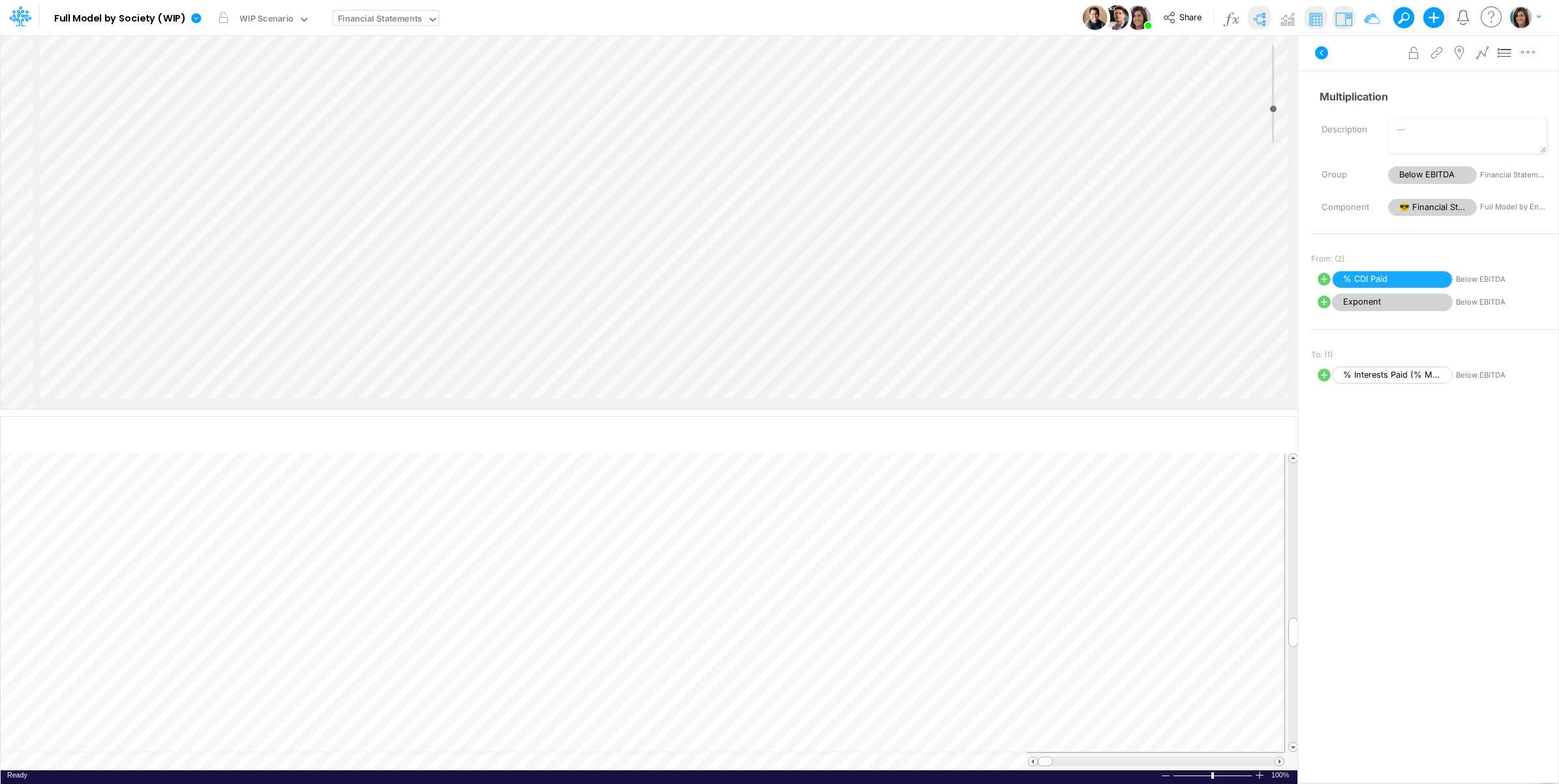
select select "Multiply"
select select "Add"
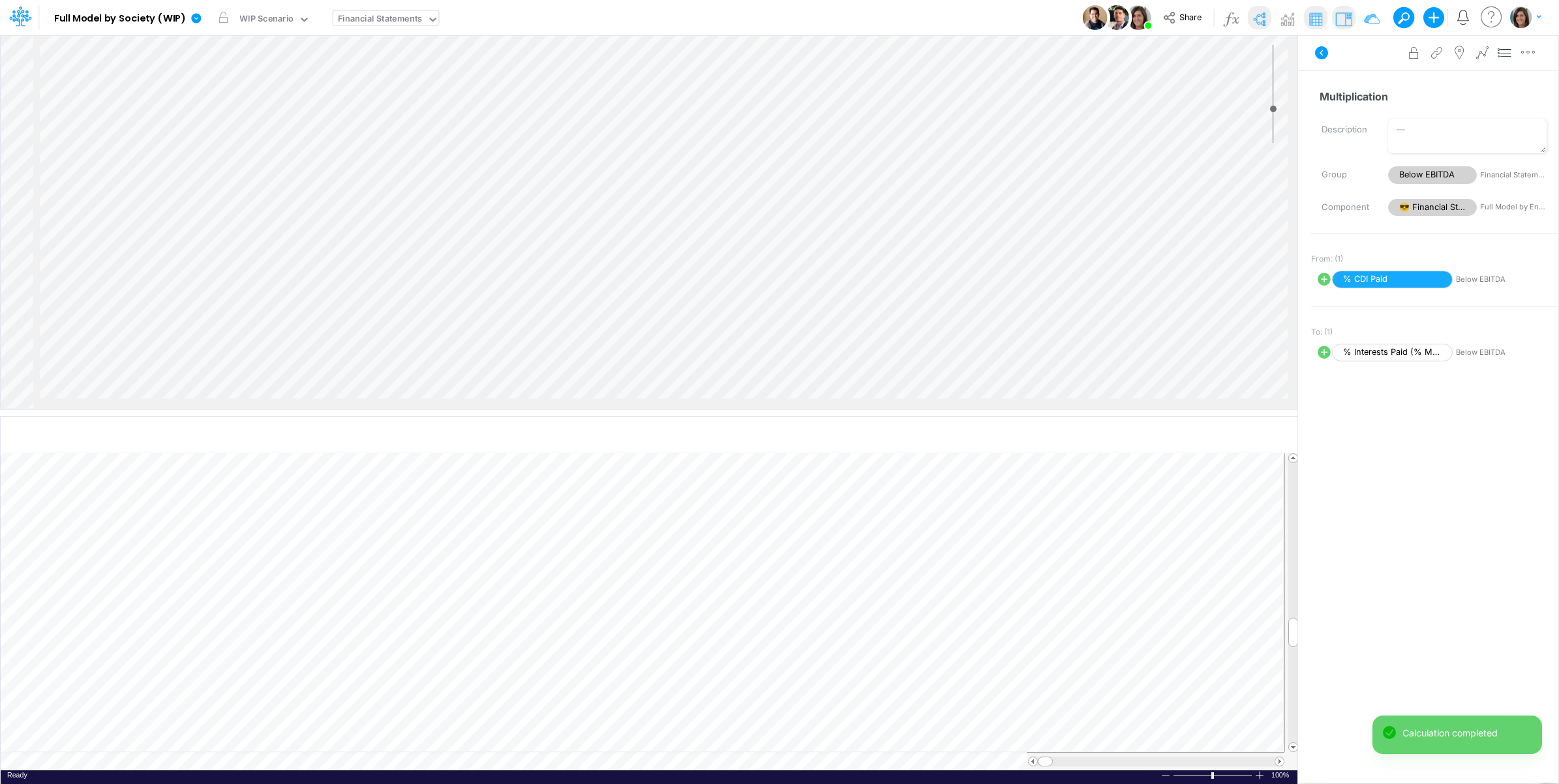
select select "1"
select select "Multiply"
select select "Add"
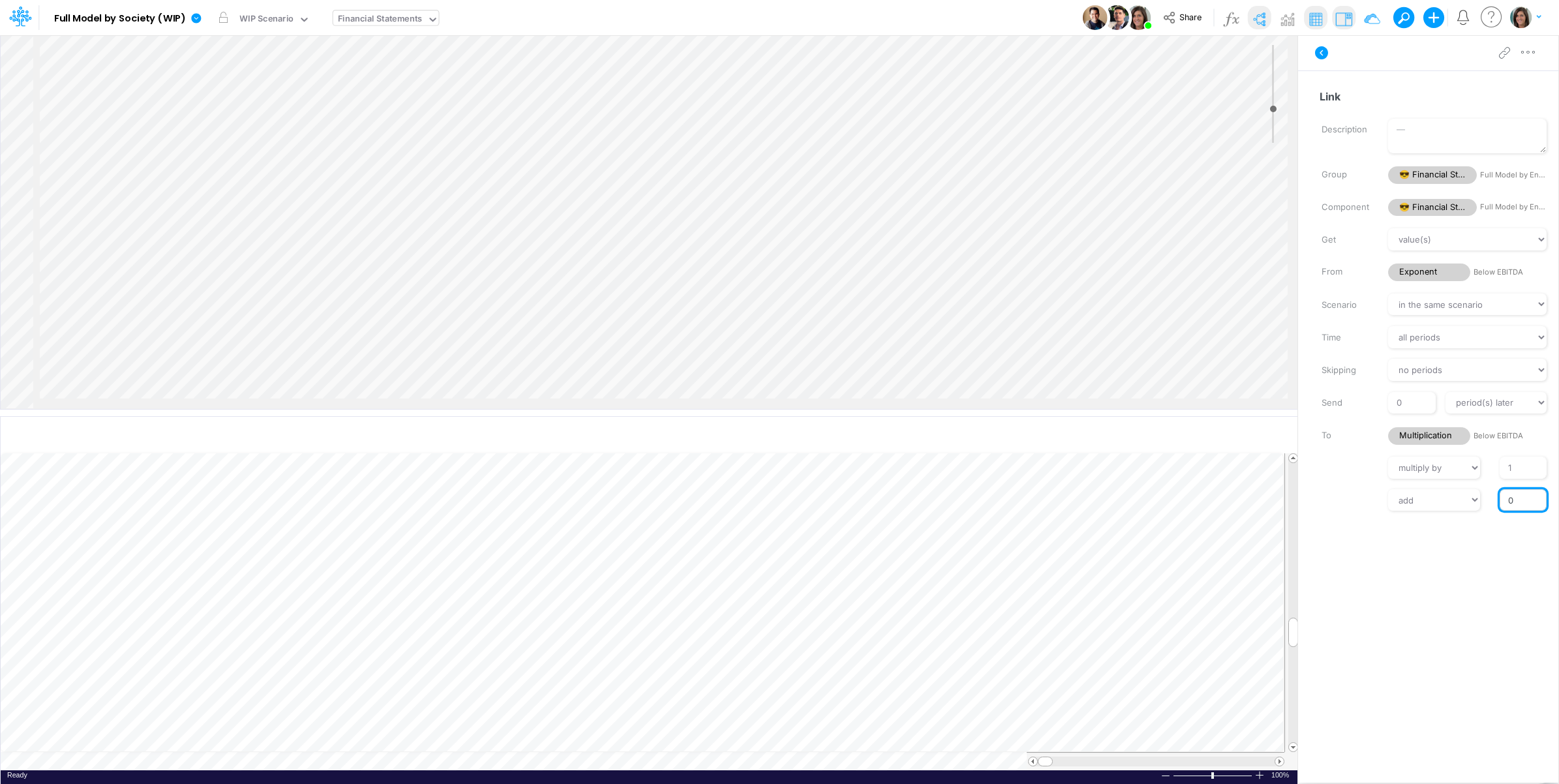
drag, startPoint x: 1507, startPoint y: 502, endPoint x: 1517, endPoint y: 502, distance: 10.0
click at [1517, 502] on input "0" at bounding box center [1522, 500] width 47 height 22
type input "-1"
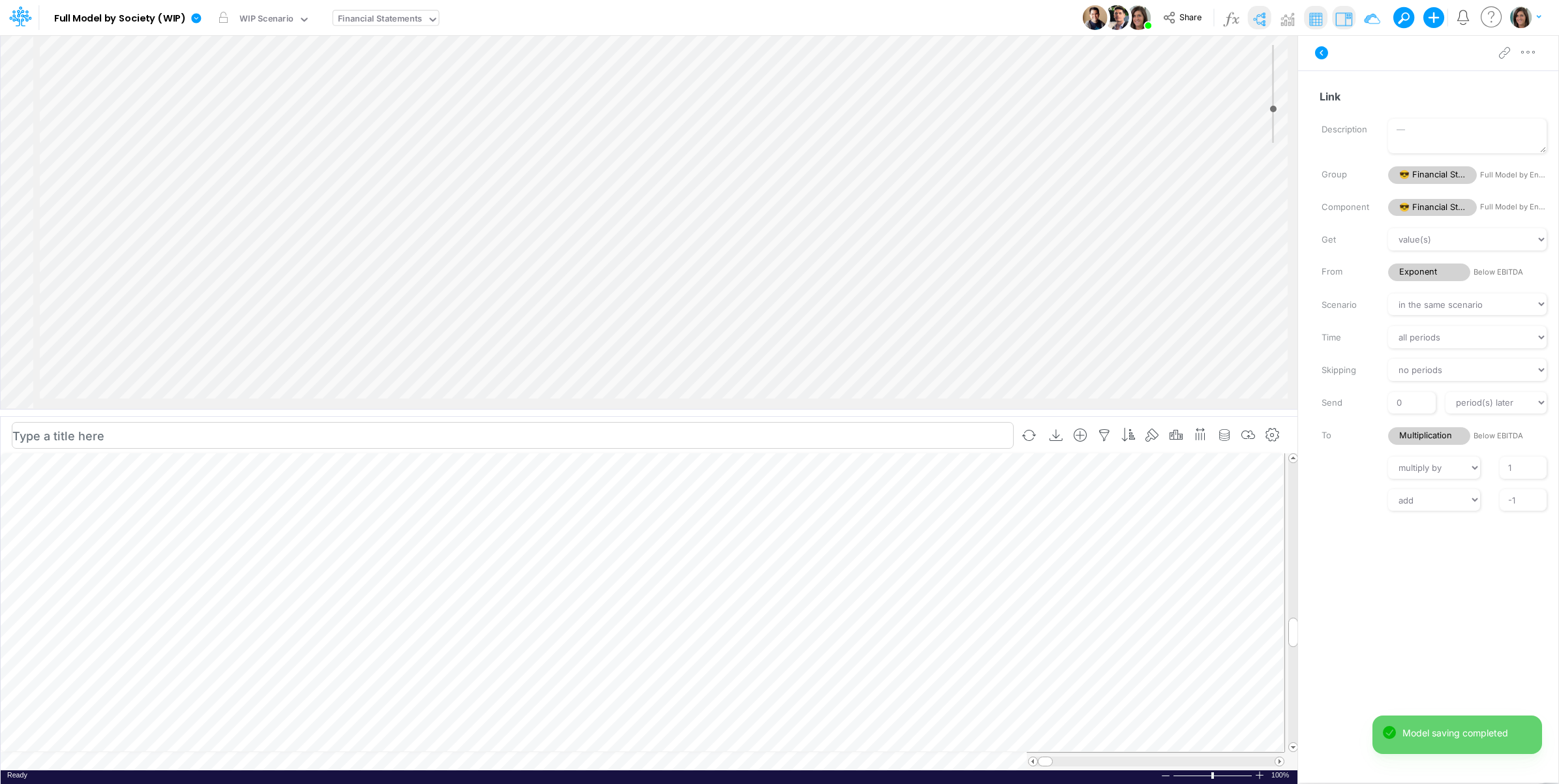
scroll to position [1699, 1482]
select select "Multiply"
select select "Add"
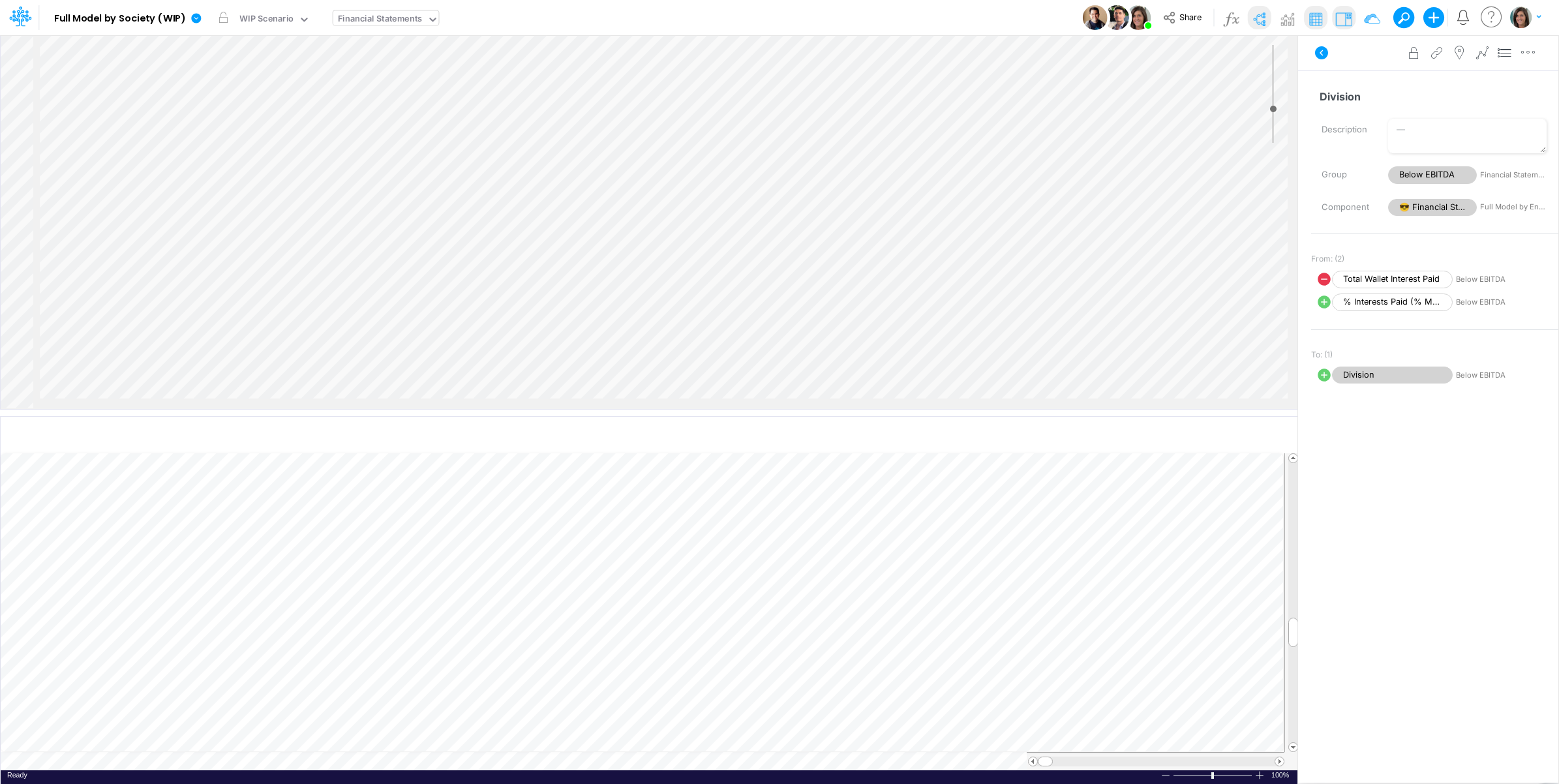
select select "1"
select select "Multiply"
select select "Add"
select select "Multiply"
select select "Add"
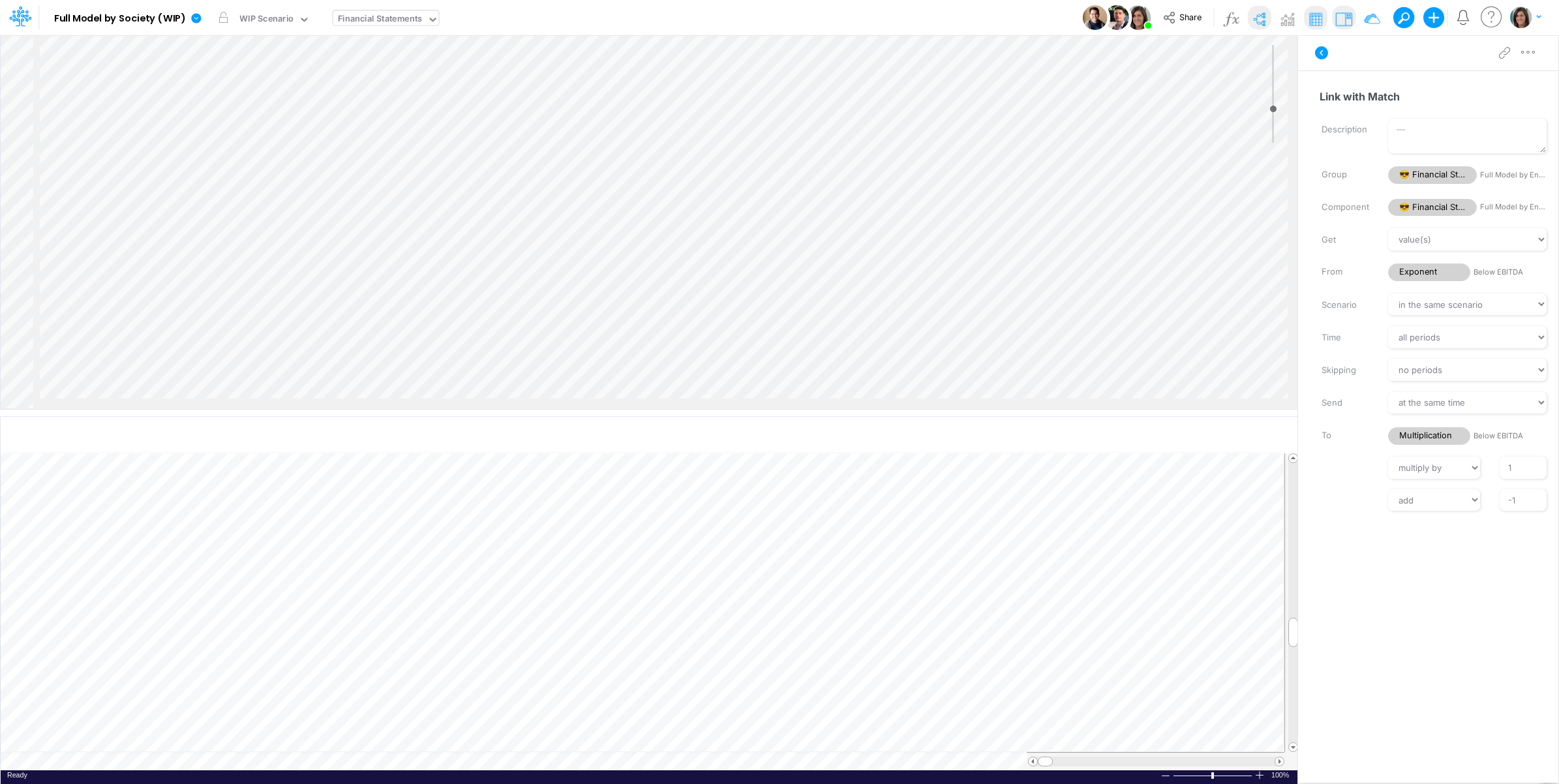
scroll to position [2025, 1482]
select select "Multiply"
select select "Add"
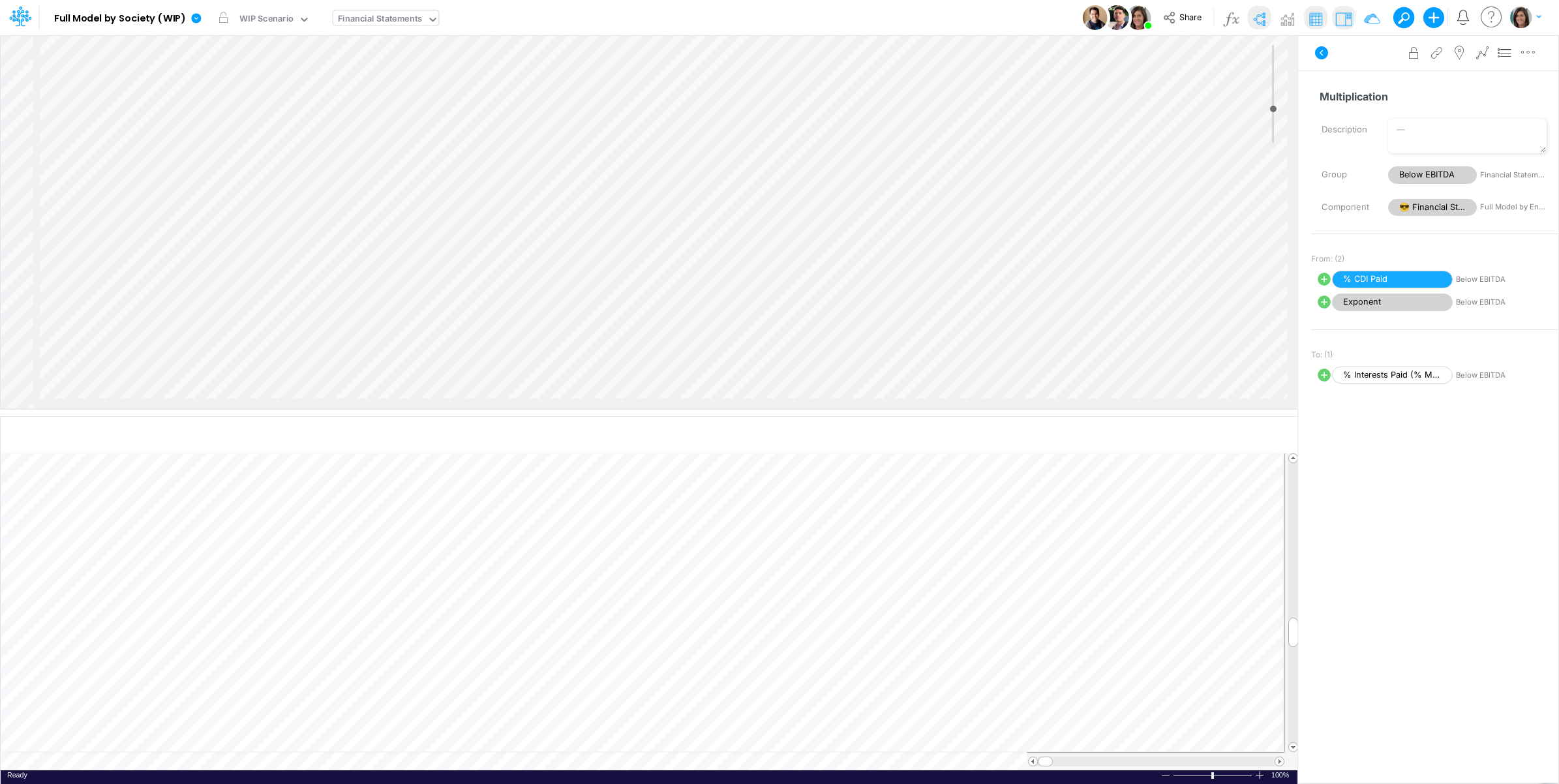
select select "Multiply"
select select "Add"
select select "Multiply"
select select "Add"
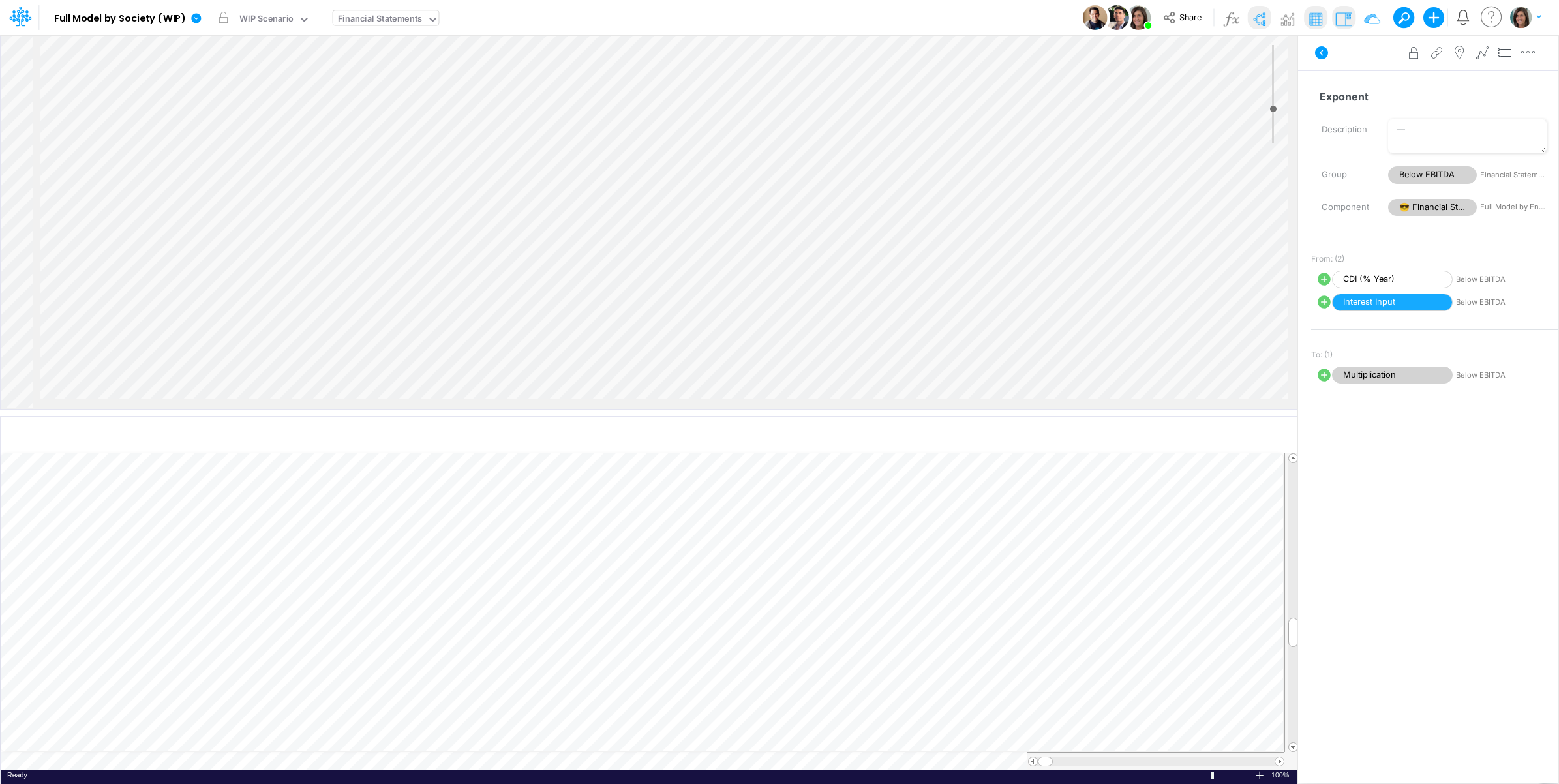
select select "Divide"
select select "Add"
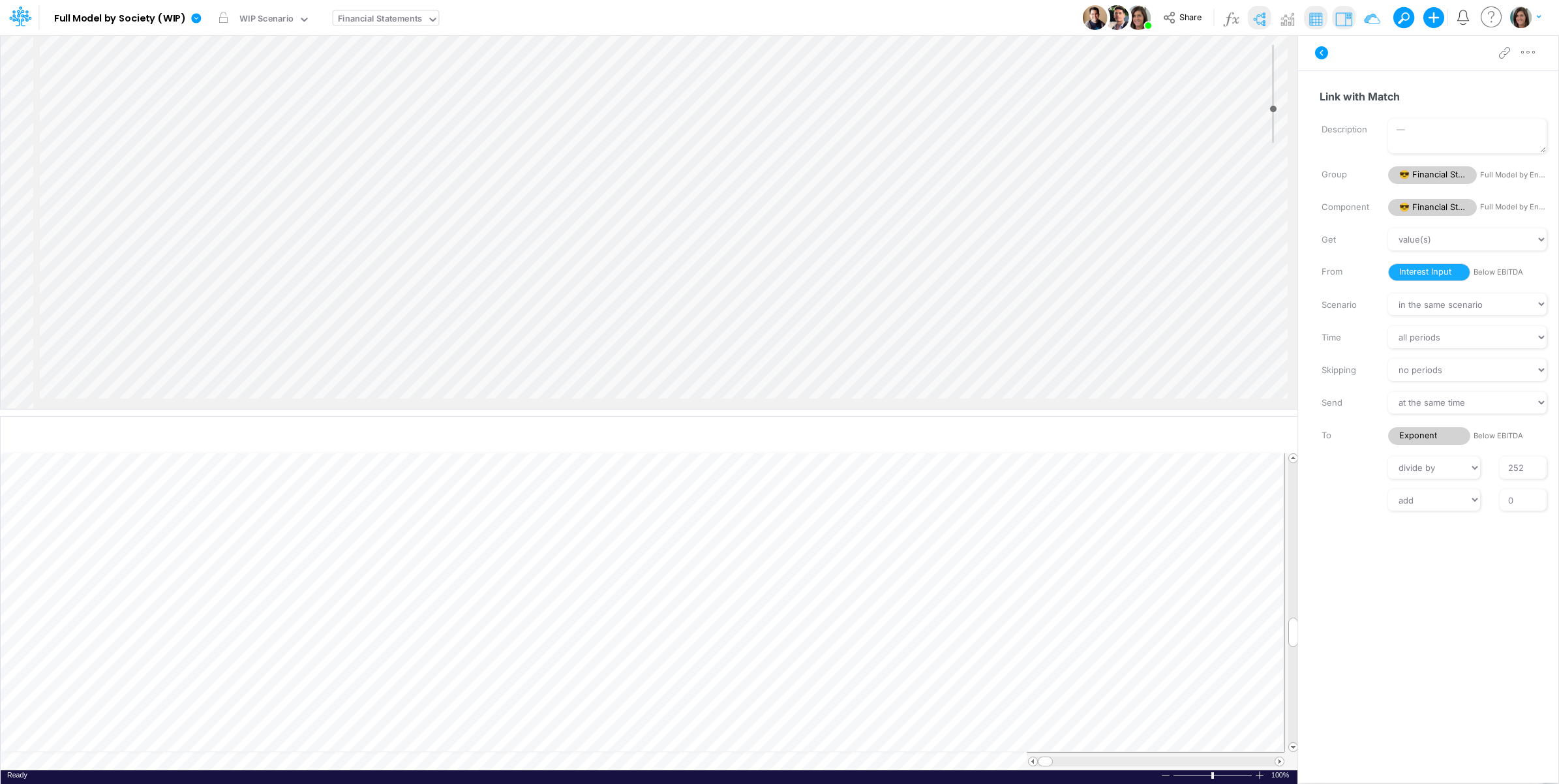
scroll to position [2242, 1482]
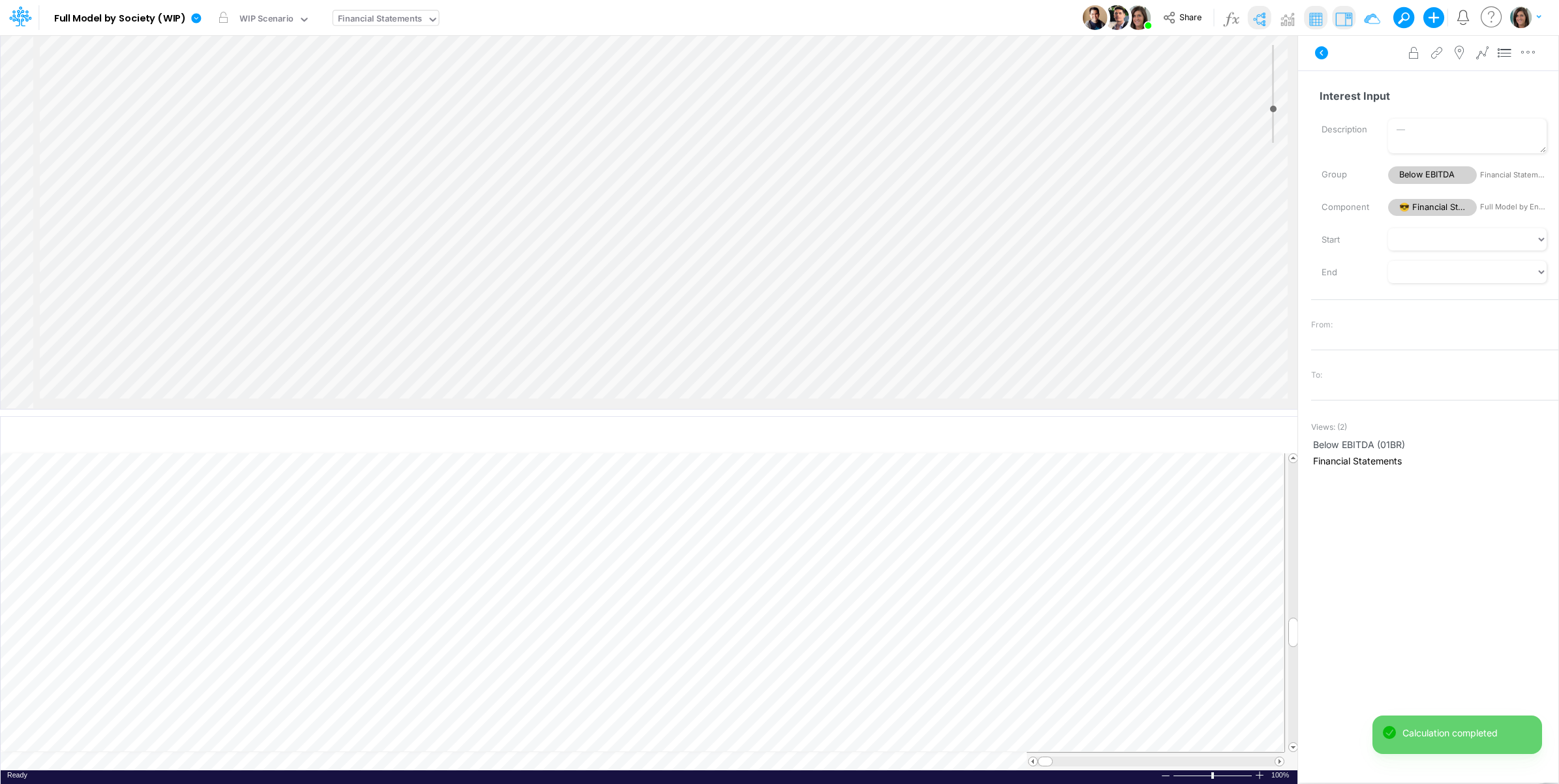
select select "1"
select select "Multiply"
select select "Add"
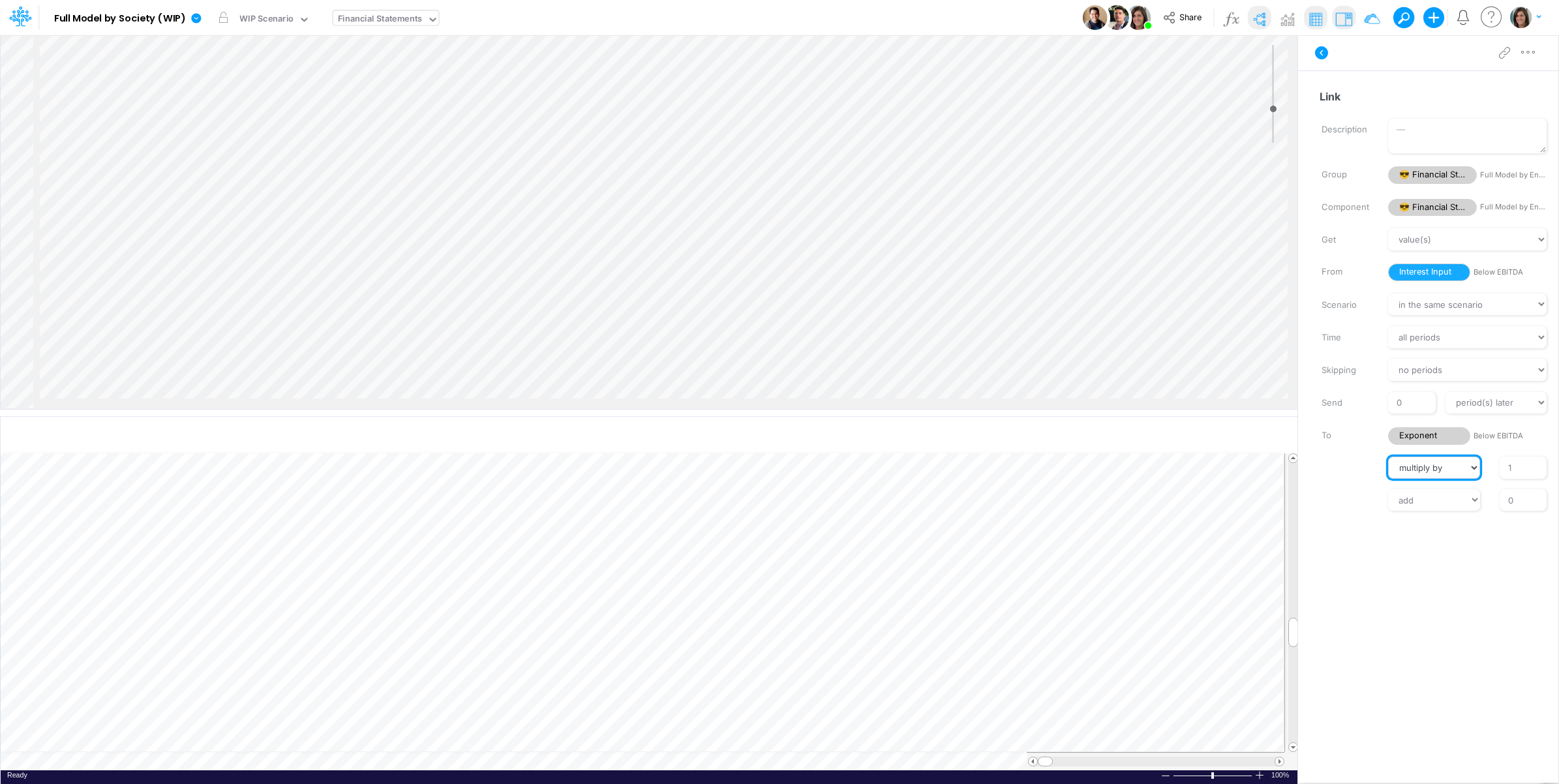
click at [1438, 474] on select "// multiply by divide by" at bounding box center [1434, 467] width 92 height 22
select select "Divide"
click at [1388, 457] on select "// multiply by divide by" at bounding box center [1434, 467] width 92 height 22
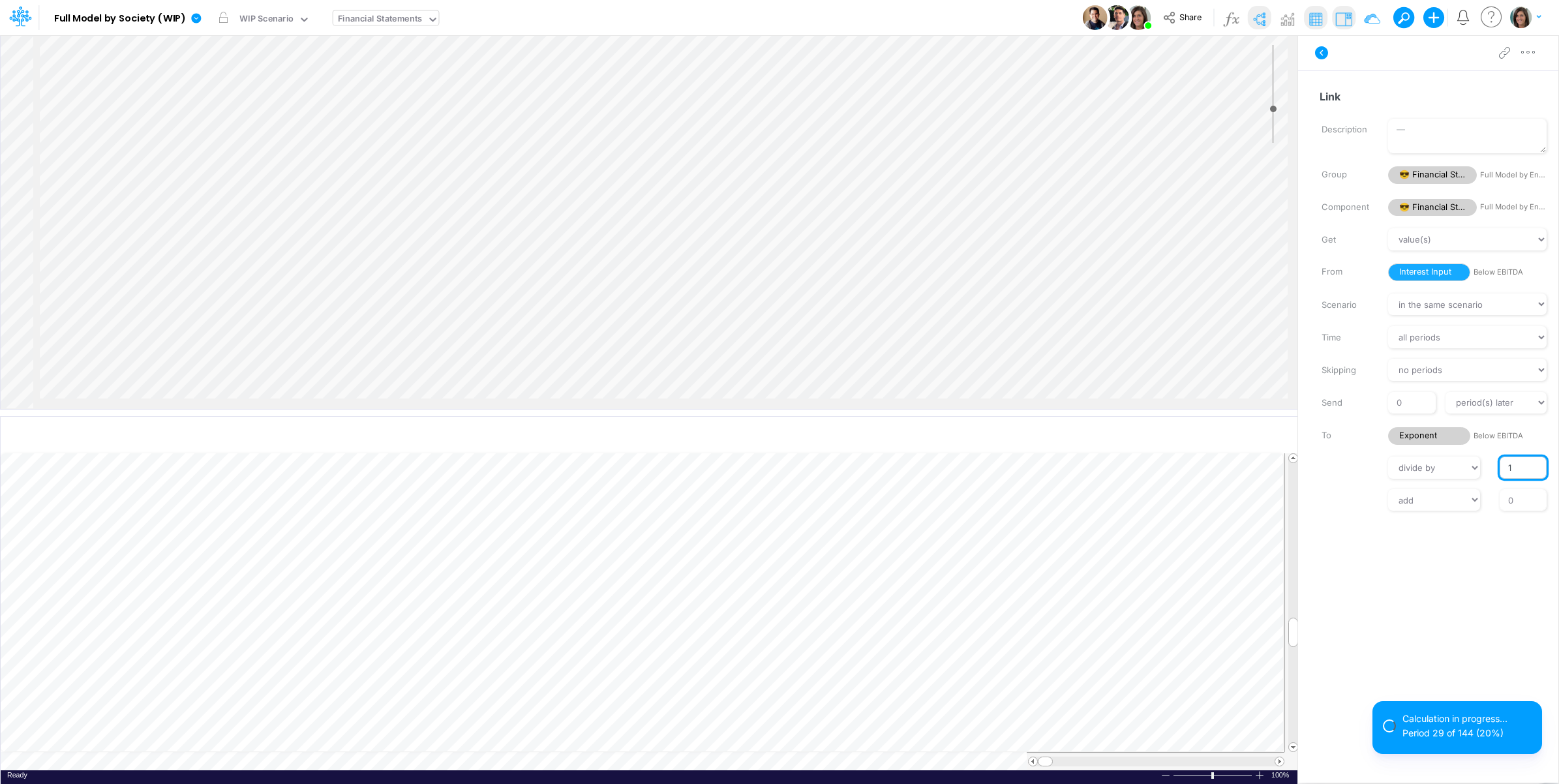
drag, startPoint x: 1517, startPoint y: 467, endPoint x: 1504, endPoint y: 467, distance: 13.0
click at [1504, 467] on input "1" at bounding box center [1522, 467] width 47 height 22
type input "252"
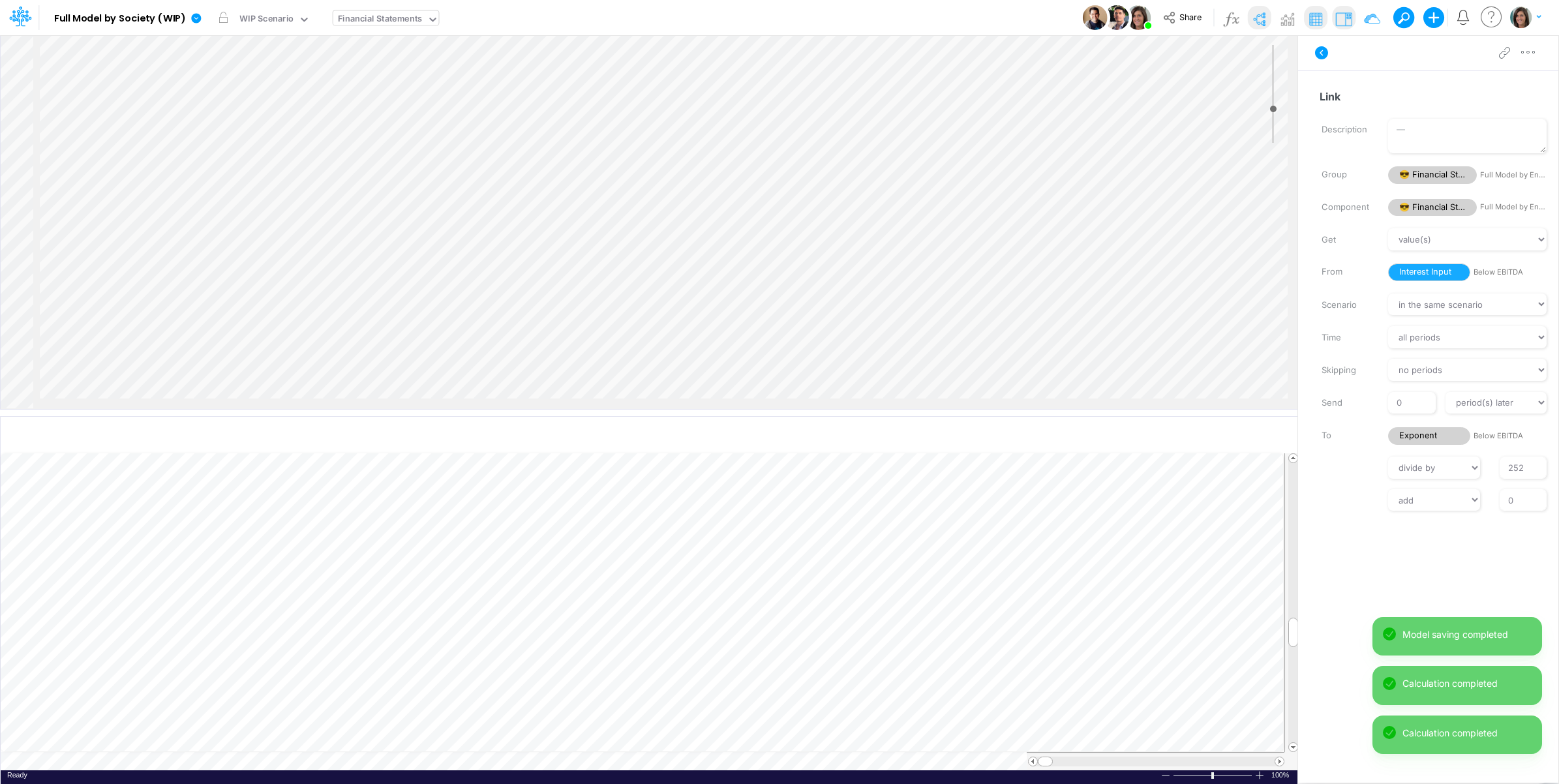
scroll to position [2460, 1482]
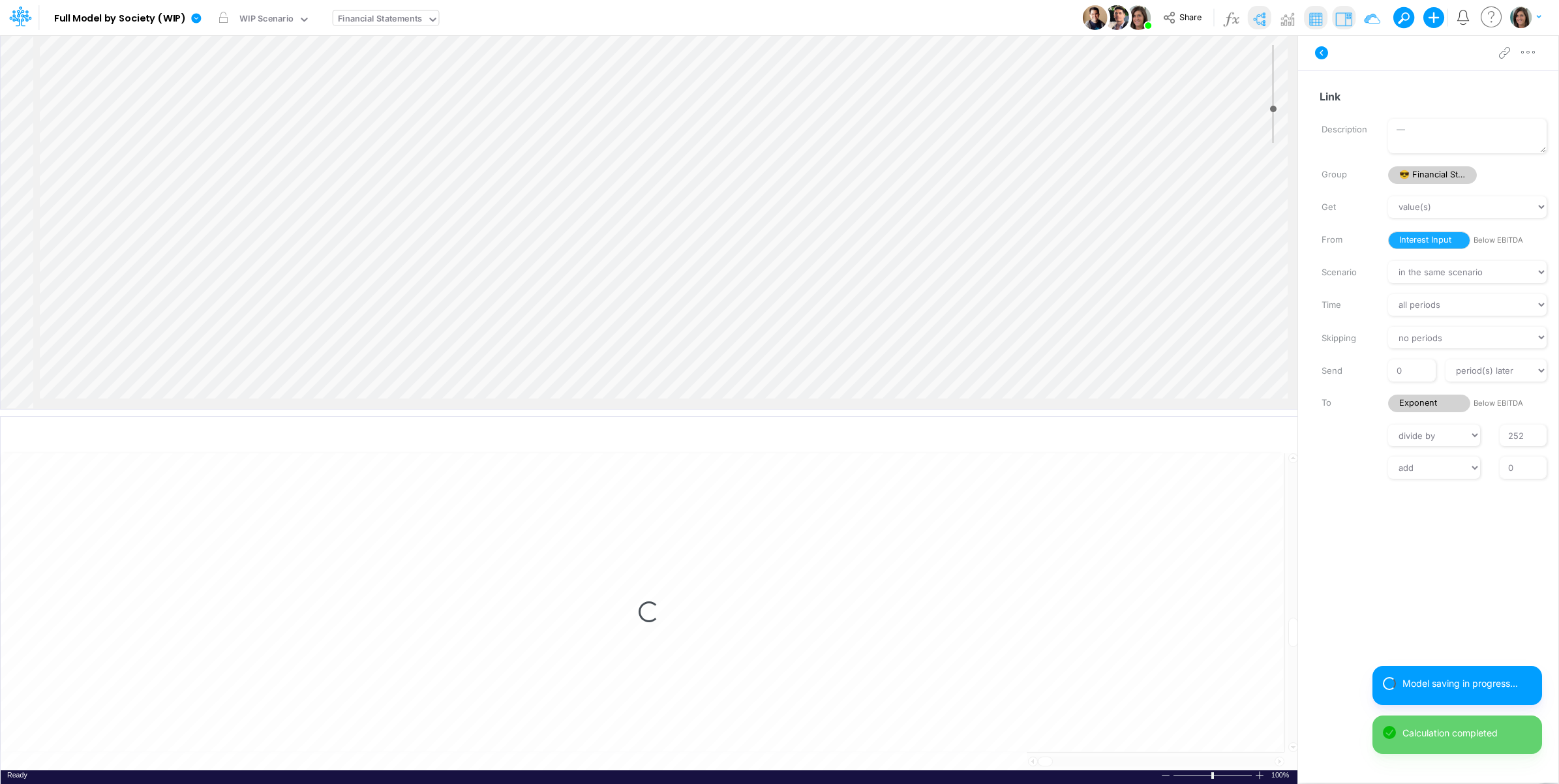
select select "Multiply"
type input "1"
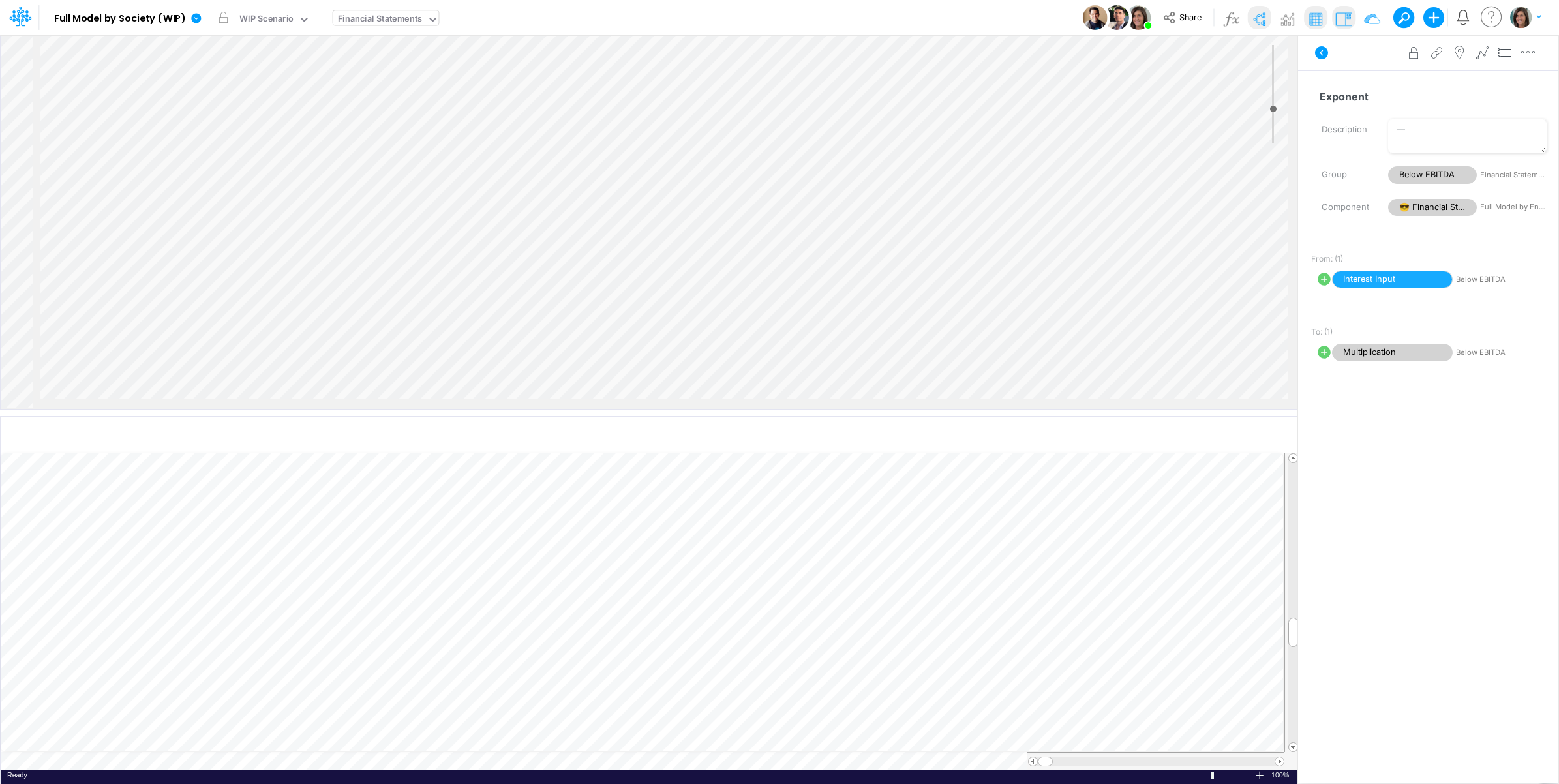
select select "1"
select select "Multiply"
select select "Add"
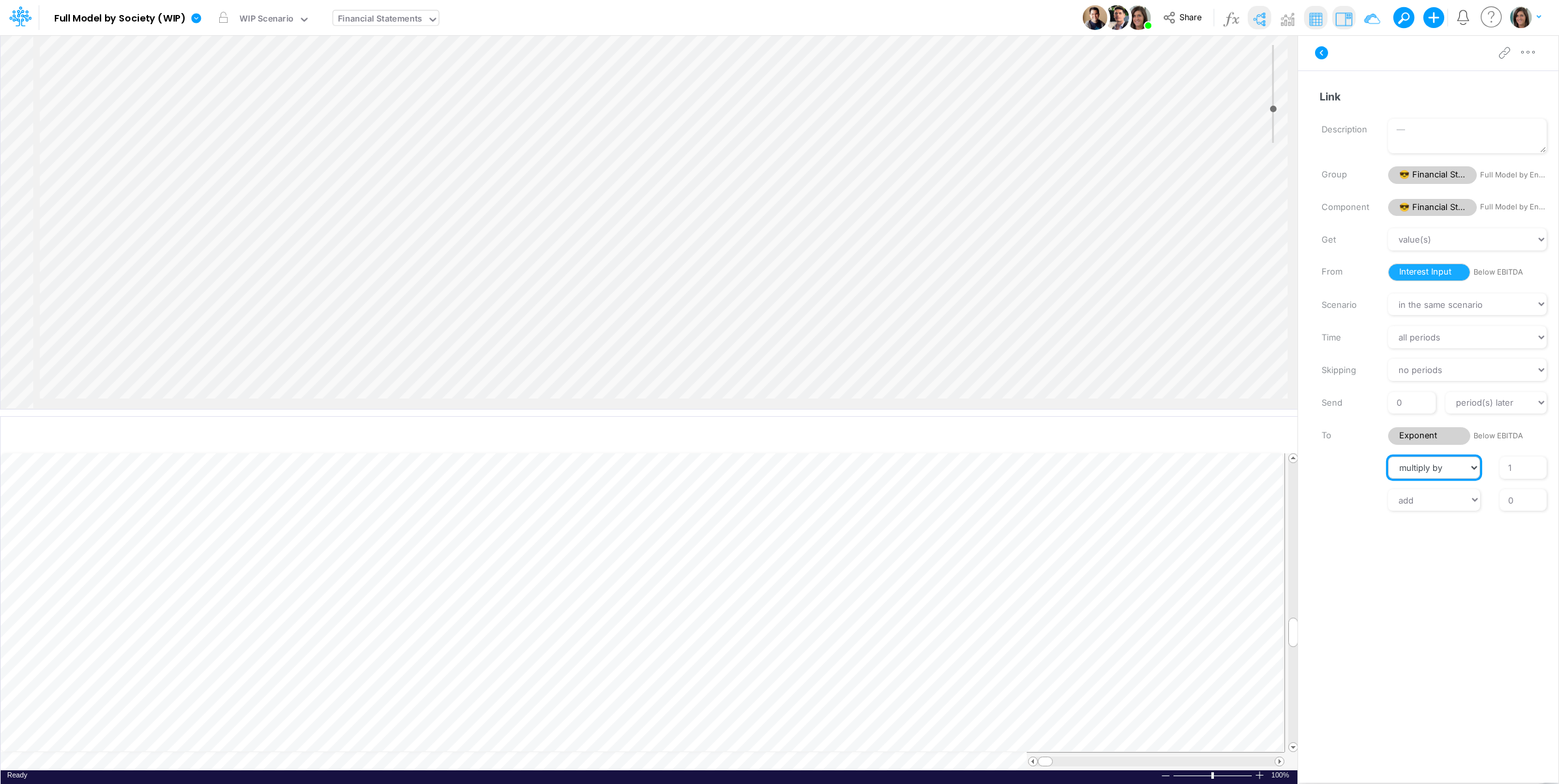
click at [1453, 467] on select "// multiply by divide by" at bounding box center [1434, 467] width 92 height 22
select select "Divide"
click at [1388, 457] on select "// multiply by divide by" at bounding box center [1434, 467] width 92 height 22
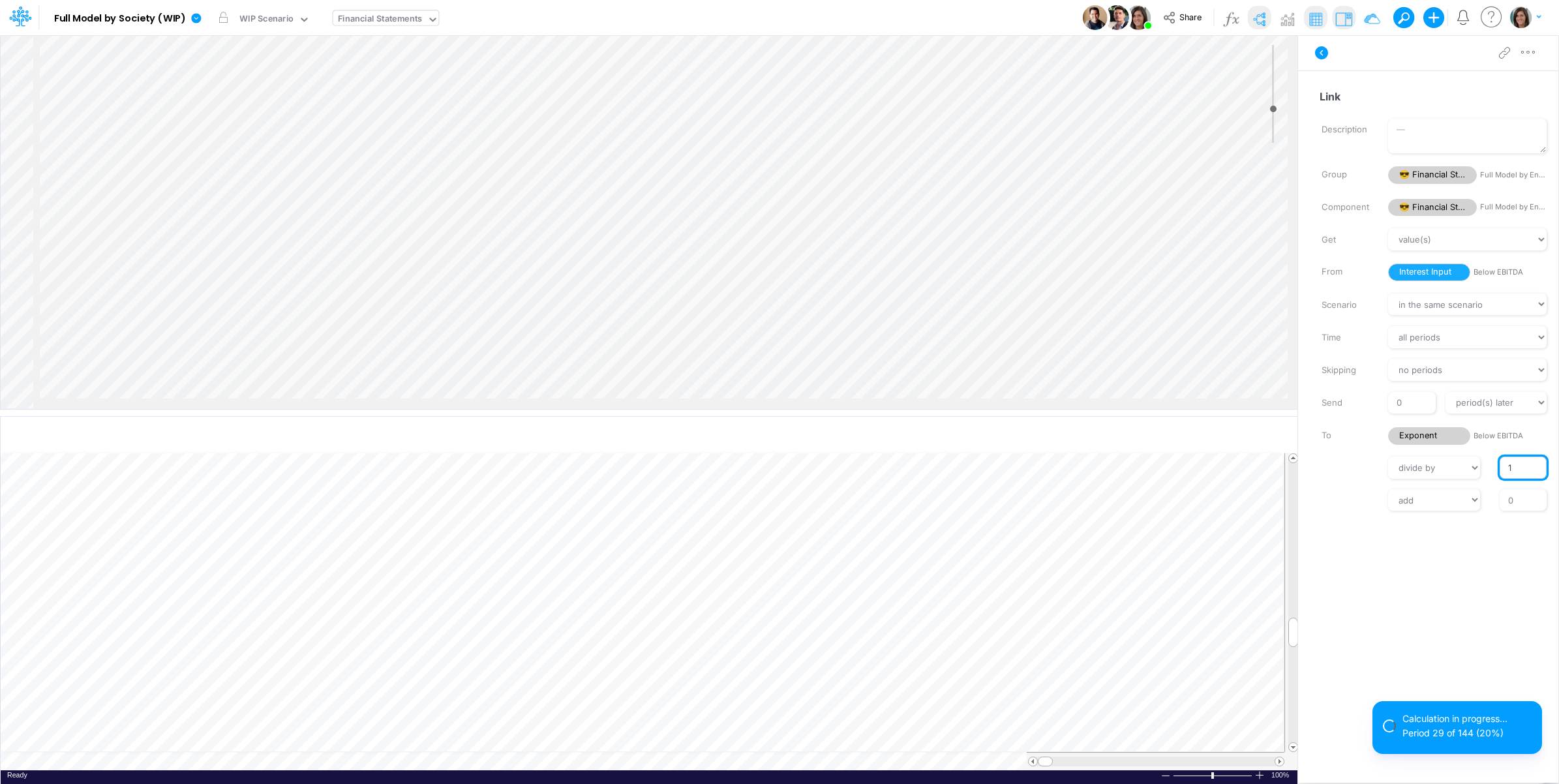
drag, startPoint x: 1520, startPoint y: 466, endPoint x: 1500, endPoint y: 466, distance: 20.0
click at [1500, 466] on input "1" at bounding box center [1522, 467] width 47 height 22
type input "252"
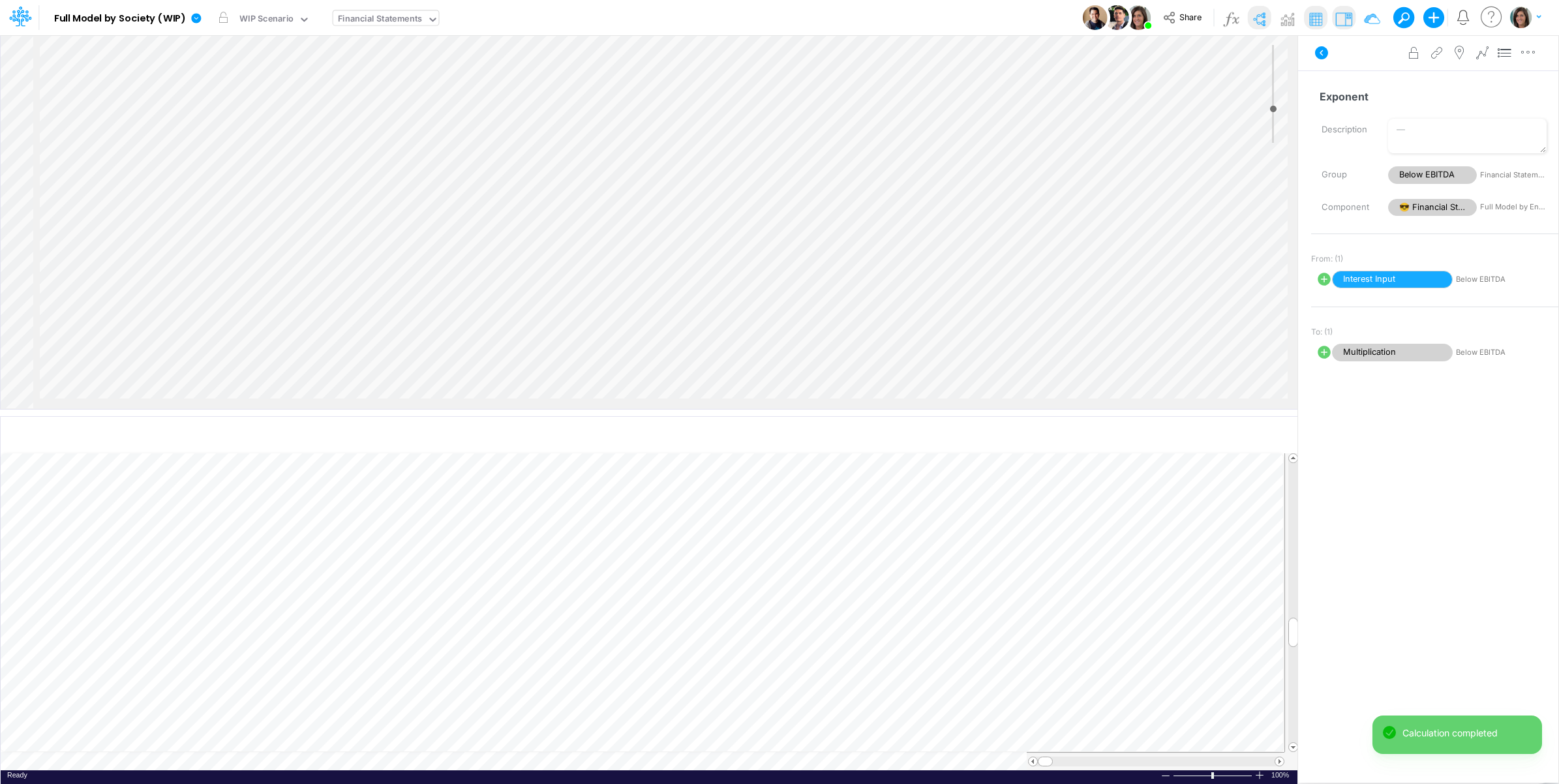
select select "Divide"
select select "Add"
select select "Divide"
select select "Add"
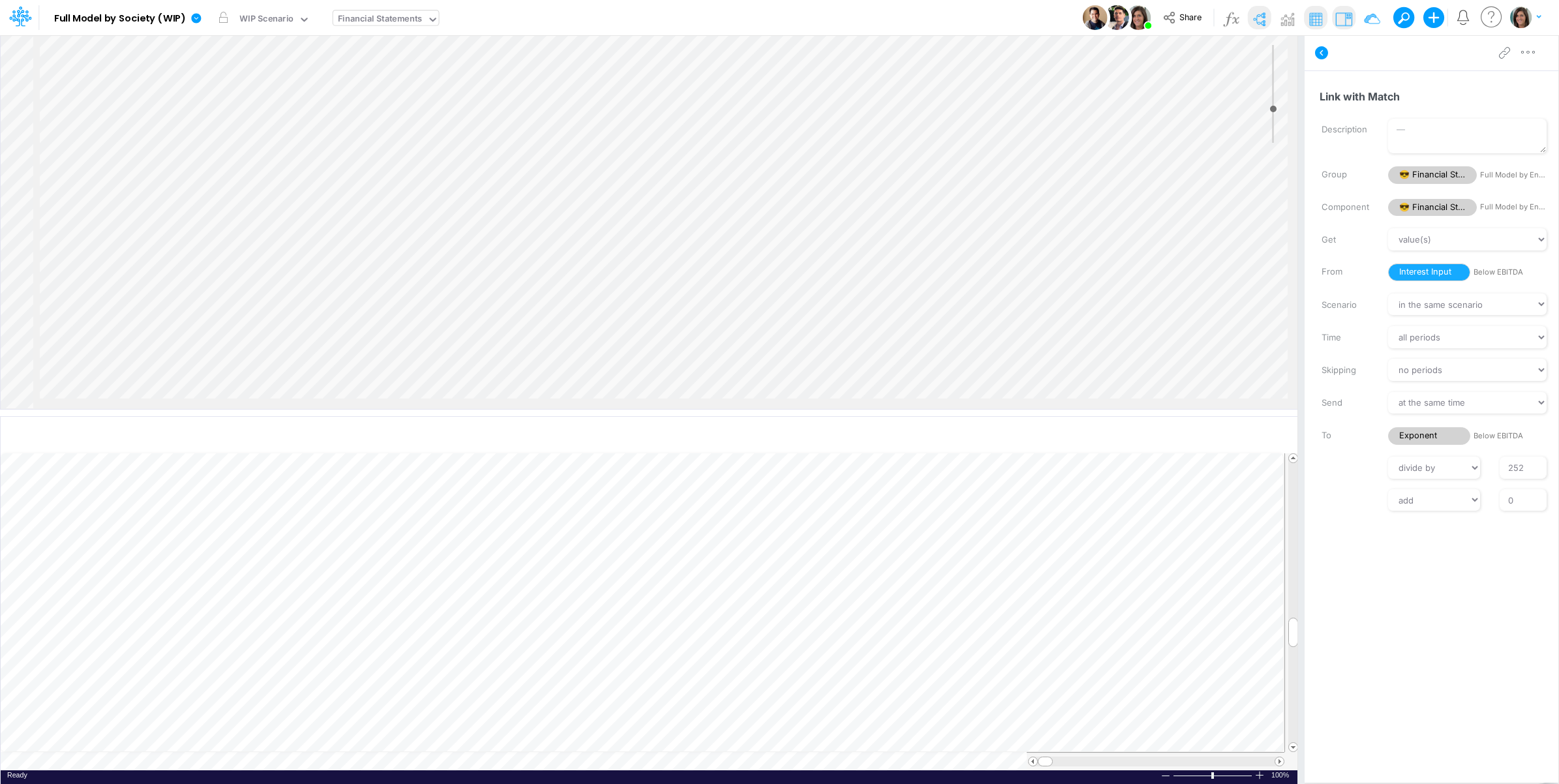
scroll to position [1699, 1482]
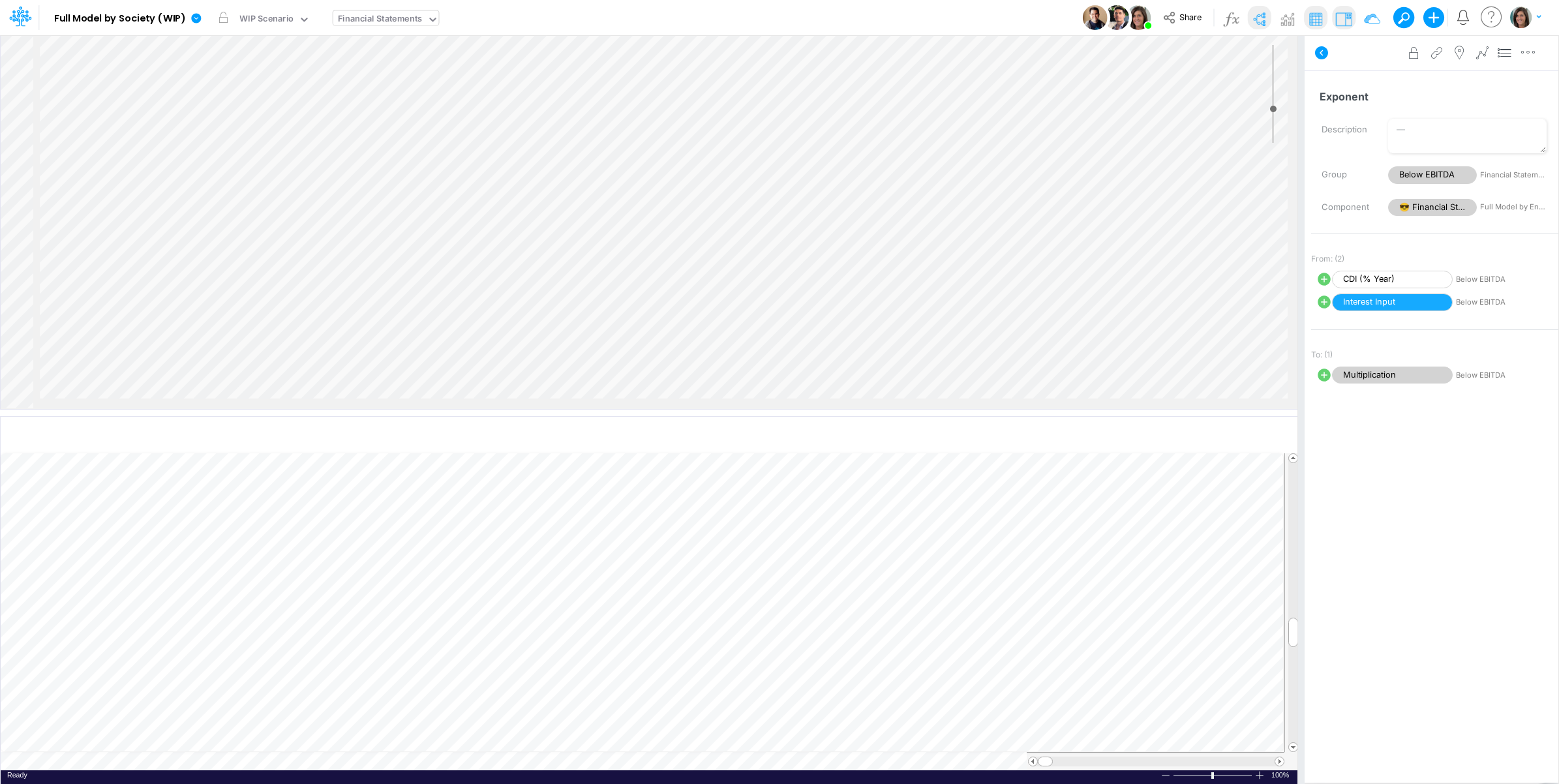
select select "Divide"
select select "Add"
select select "Multiply"
select select "Add"
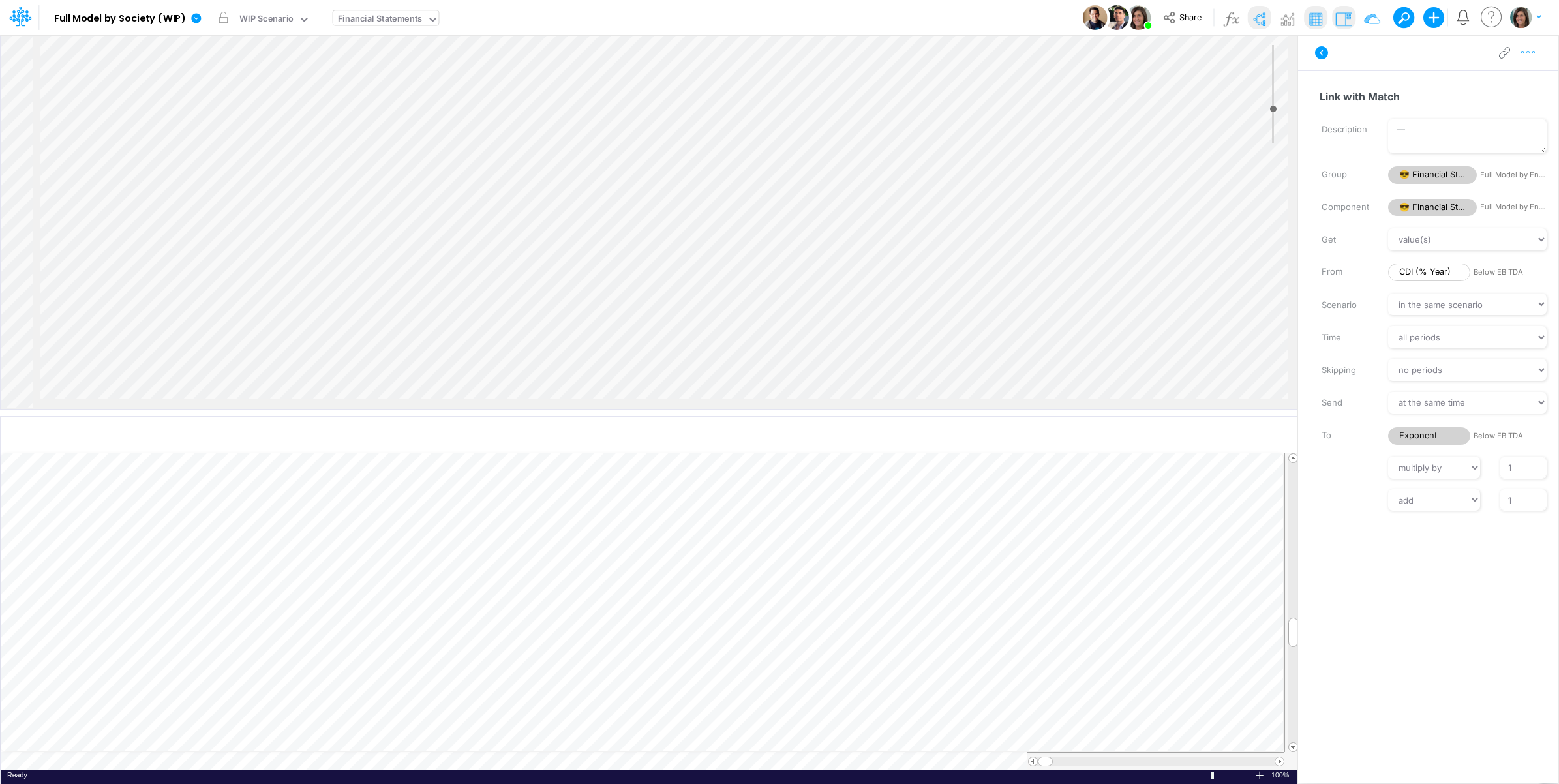
click at [1539, 60] on div "Advanced settings Delete" at bounding box center [1428, 52] width 260 height 37
click at [1531, 56] on icon "button" at bounding box center [1528, 52] width 20 height 14
click at [1513, 82] on button "Advanced settings" at bounding box center [1461, 85] width 155 height 22
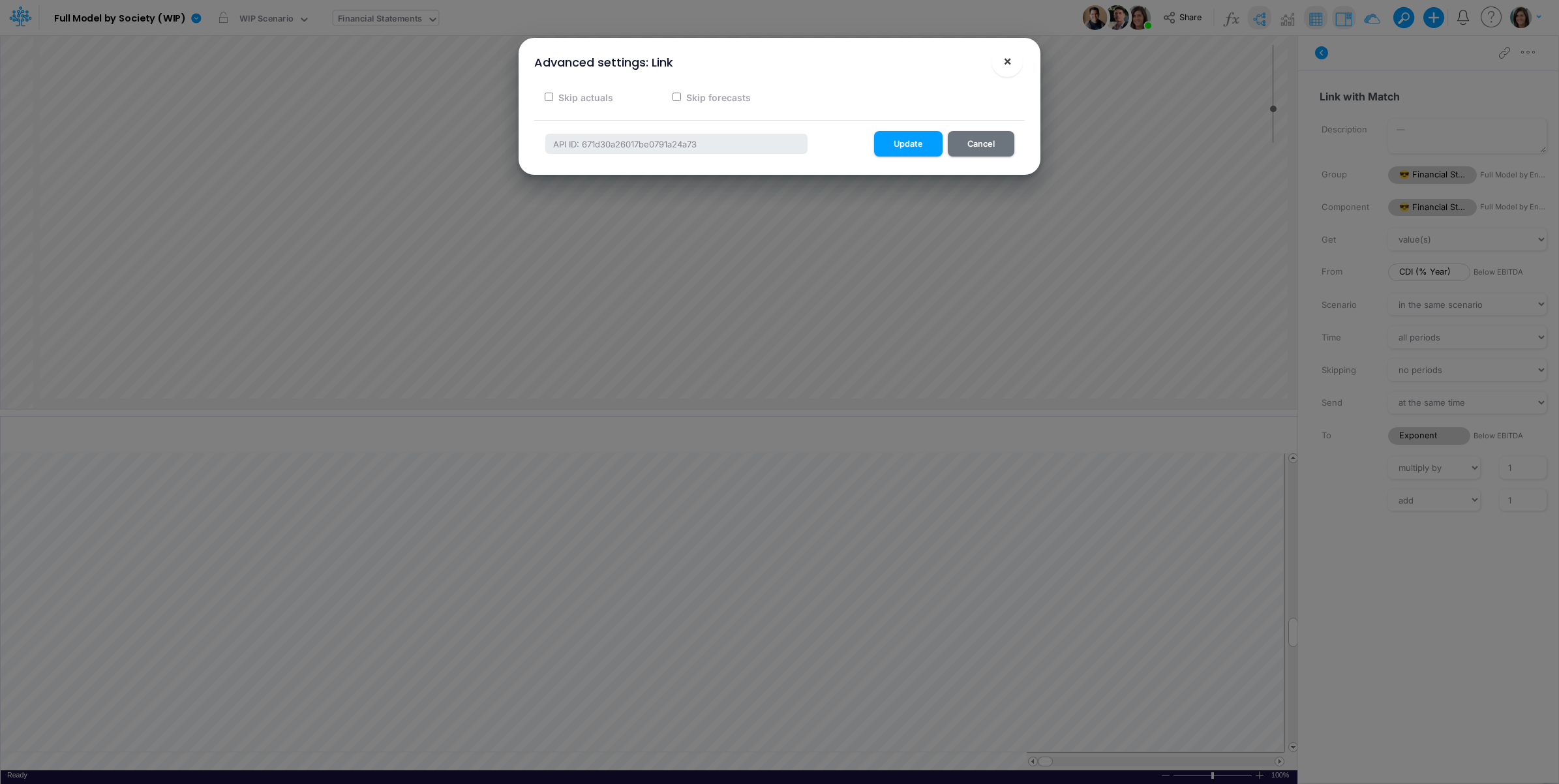
click at [1011, 60] on span "×" at bounding box center [1007, 61] width 8 height 16
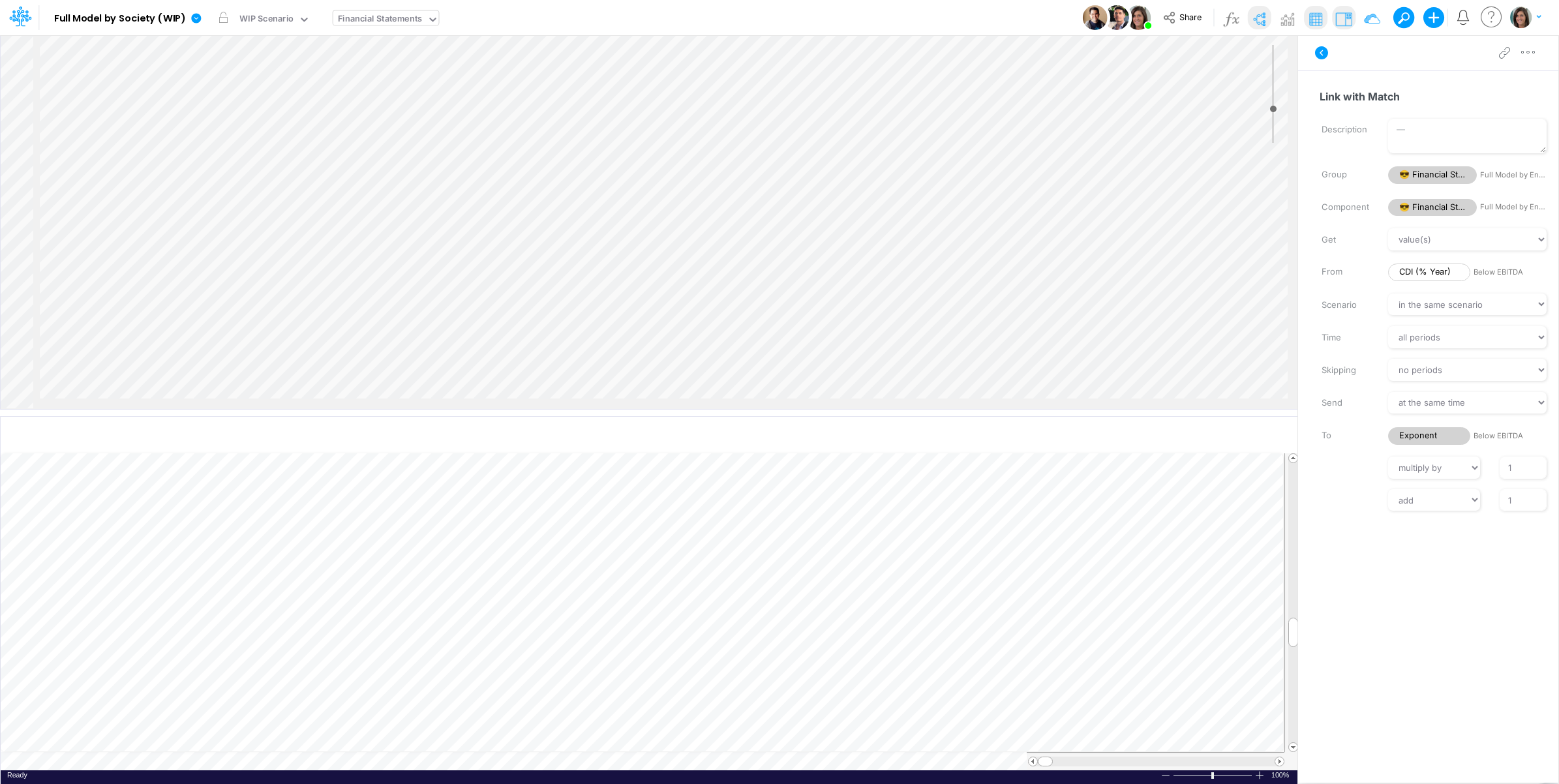
scroll to position [1590, 1482]
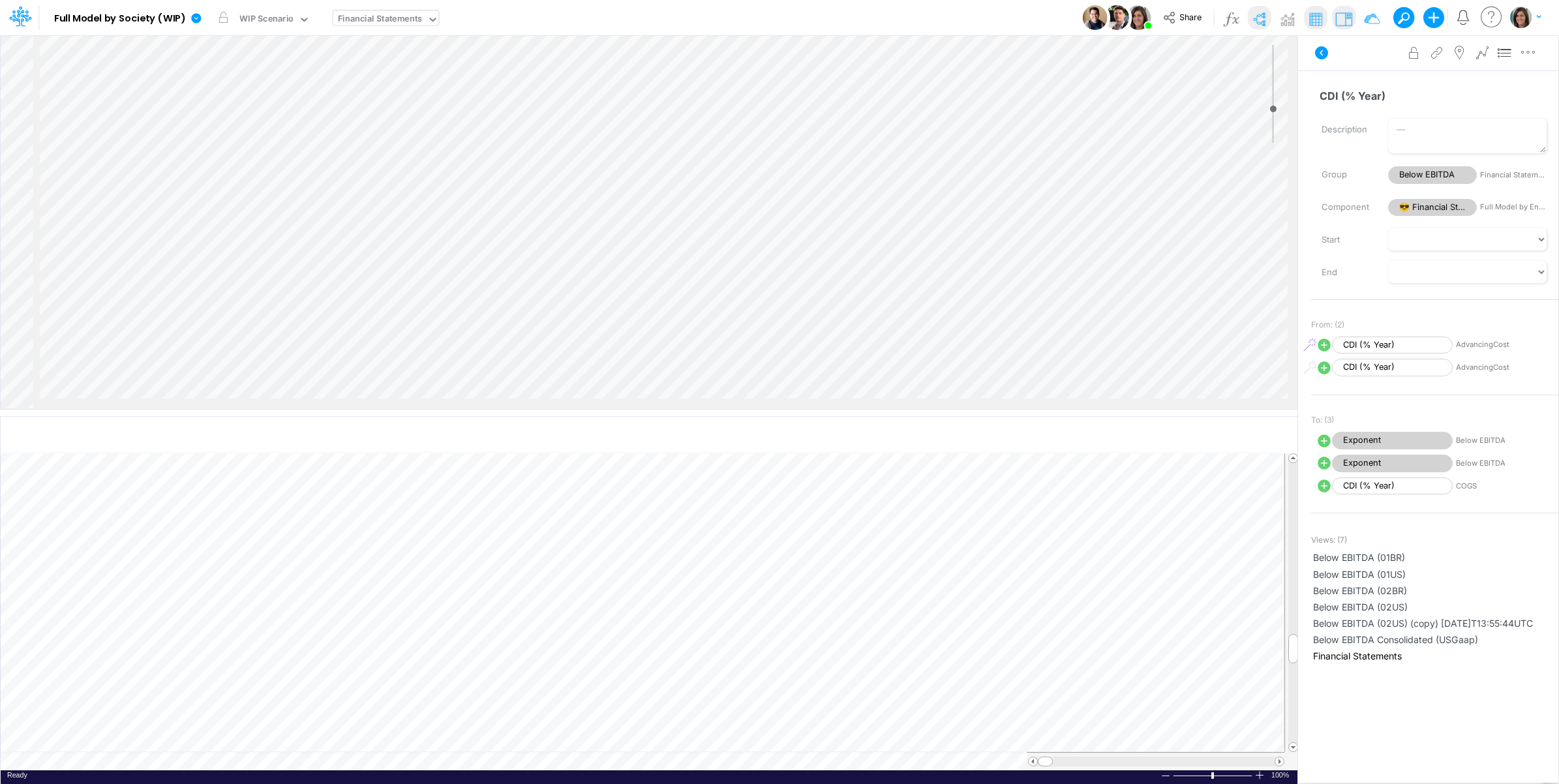
scroll to position [1808, 1482]
select select "Multiply"
select select "Add"
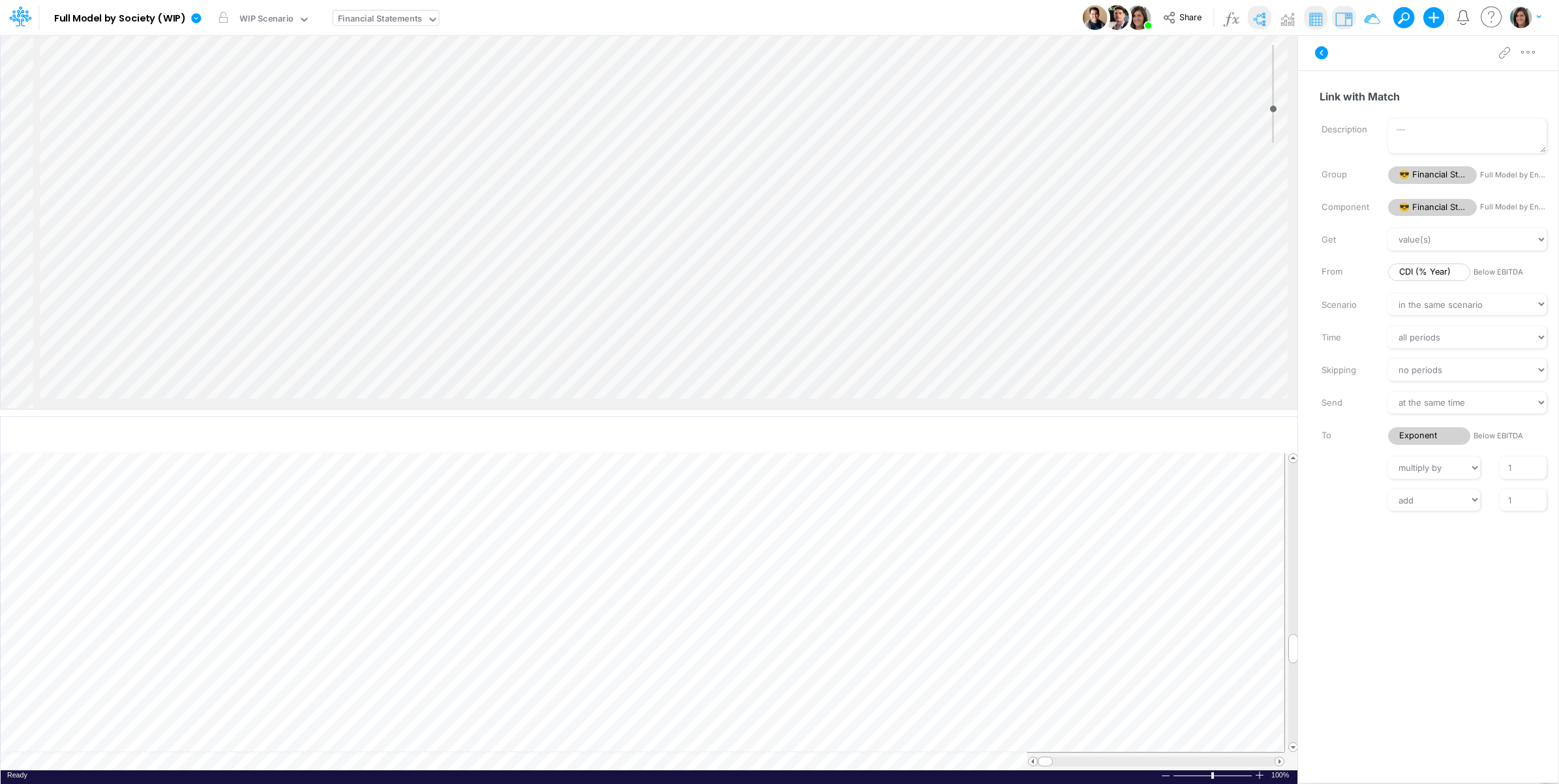
scroll to position [1590, 1482]
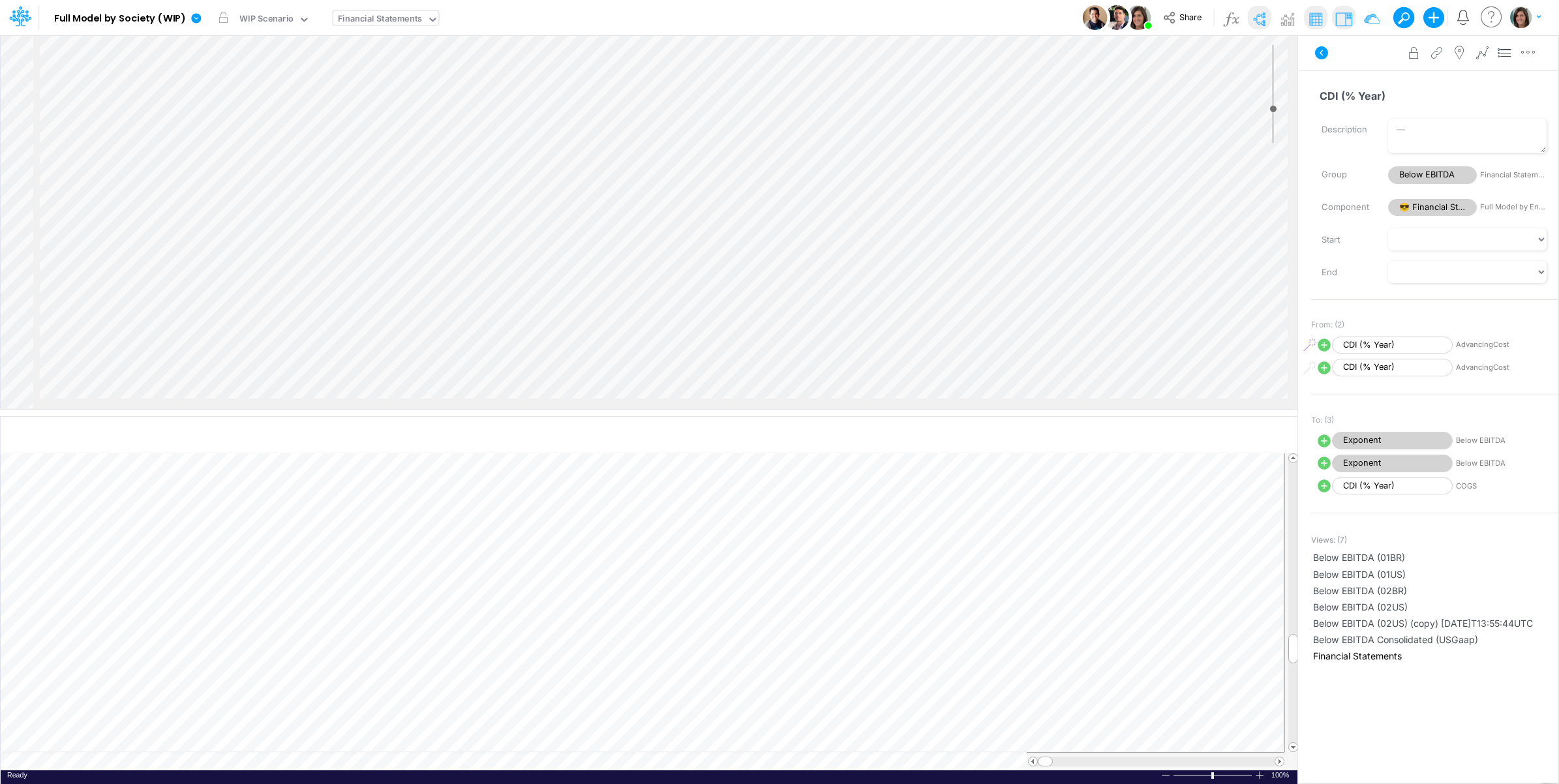
scroll to position [2175, 1482]
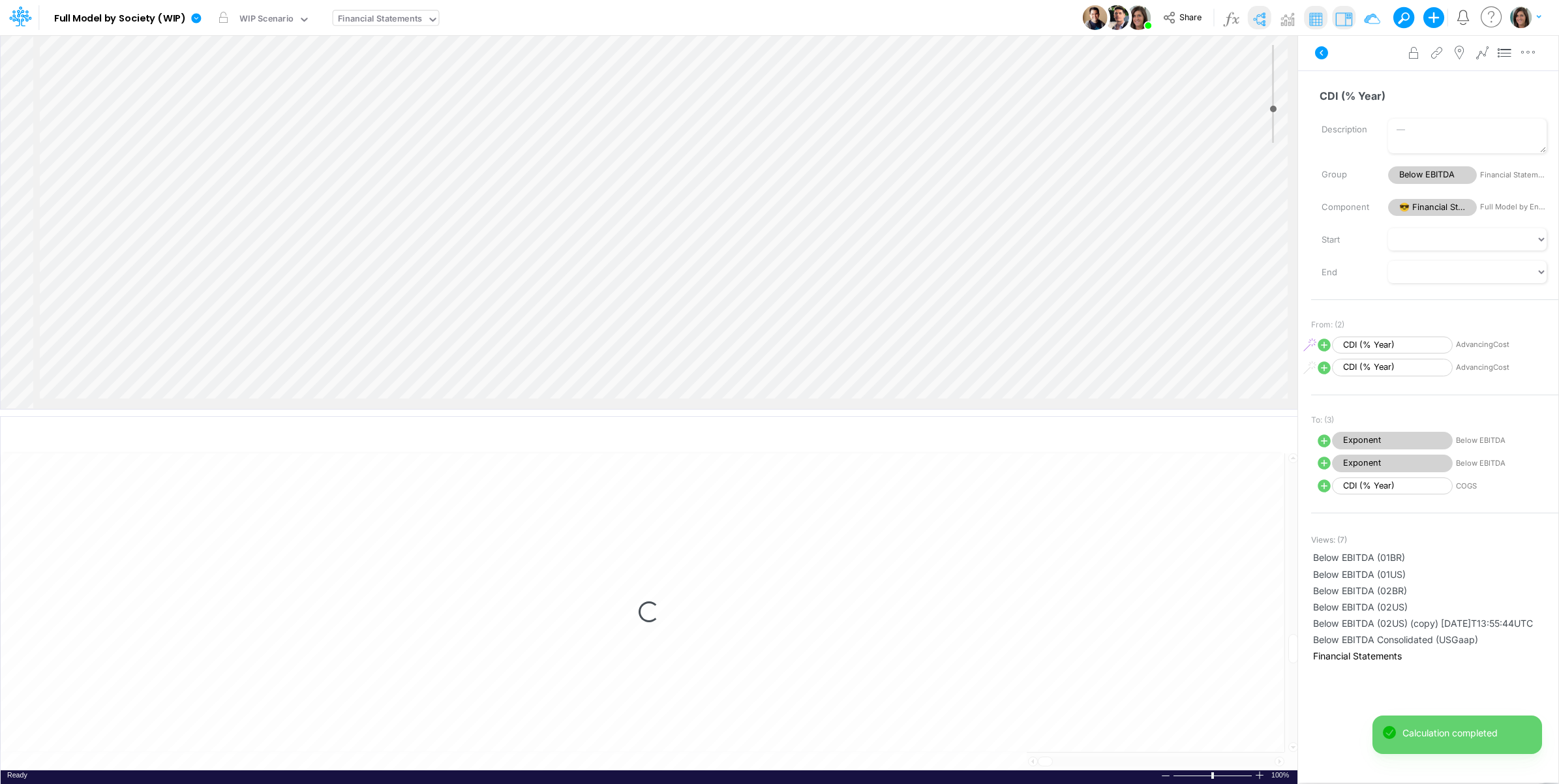
select select "1"
select select "Multiply"
select select "Add"
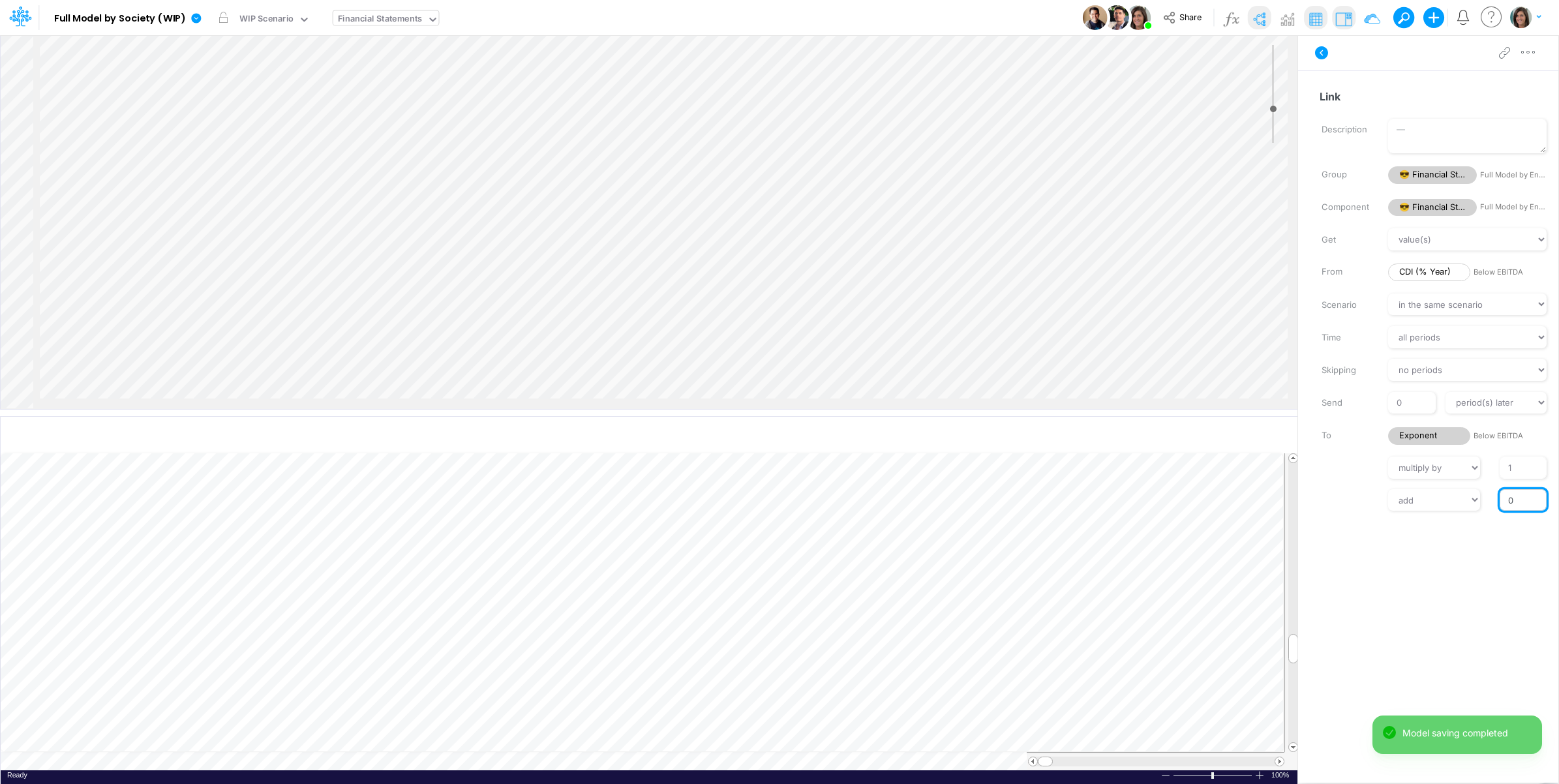
click at [1514, 499] on input "0" at bounding box center [1522, 500] width 47 height 22
type input "1"
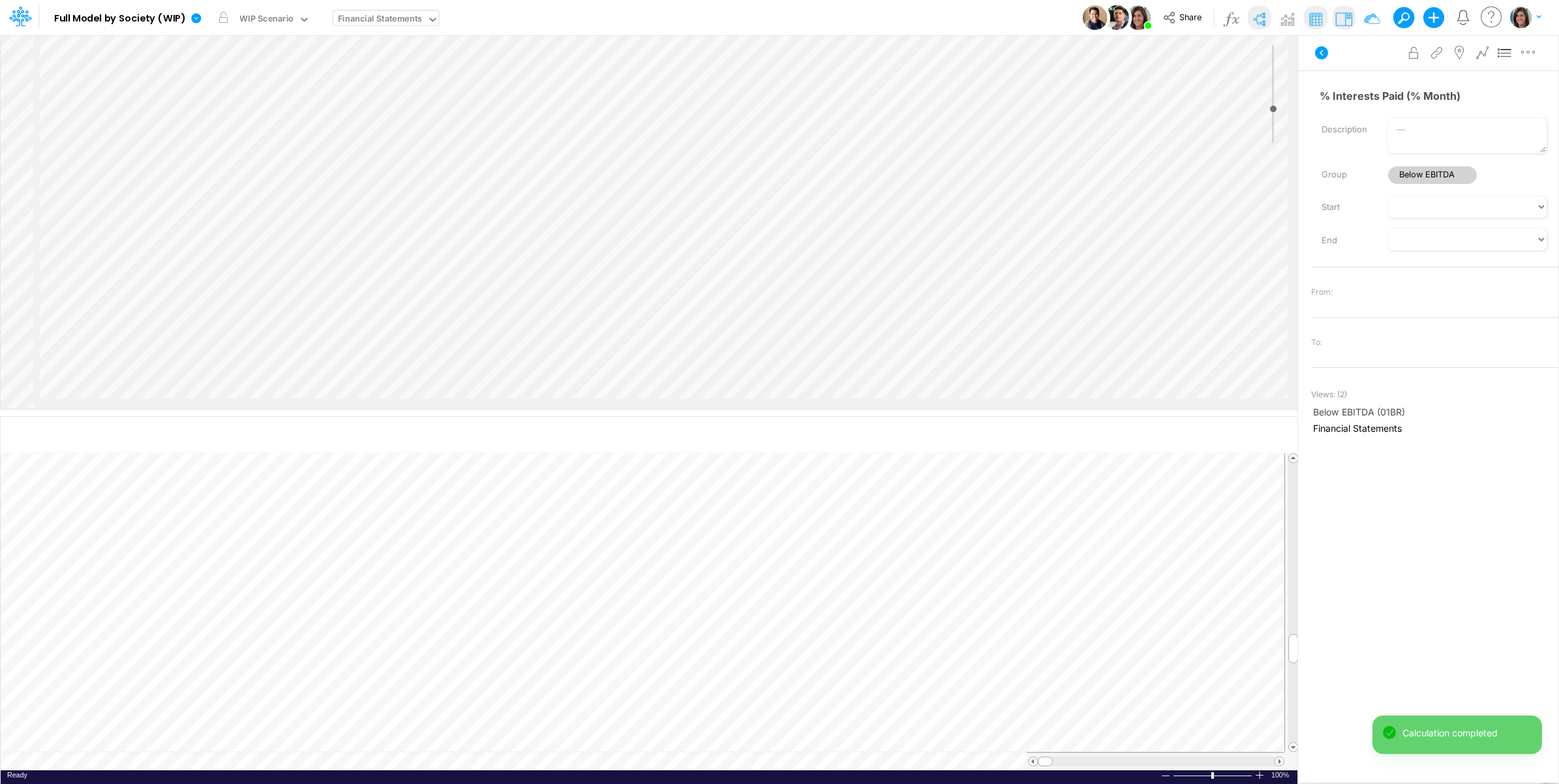
select select "Multiply"
select select "Add"
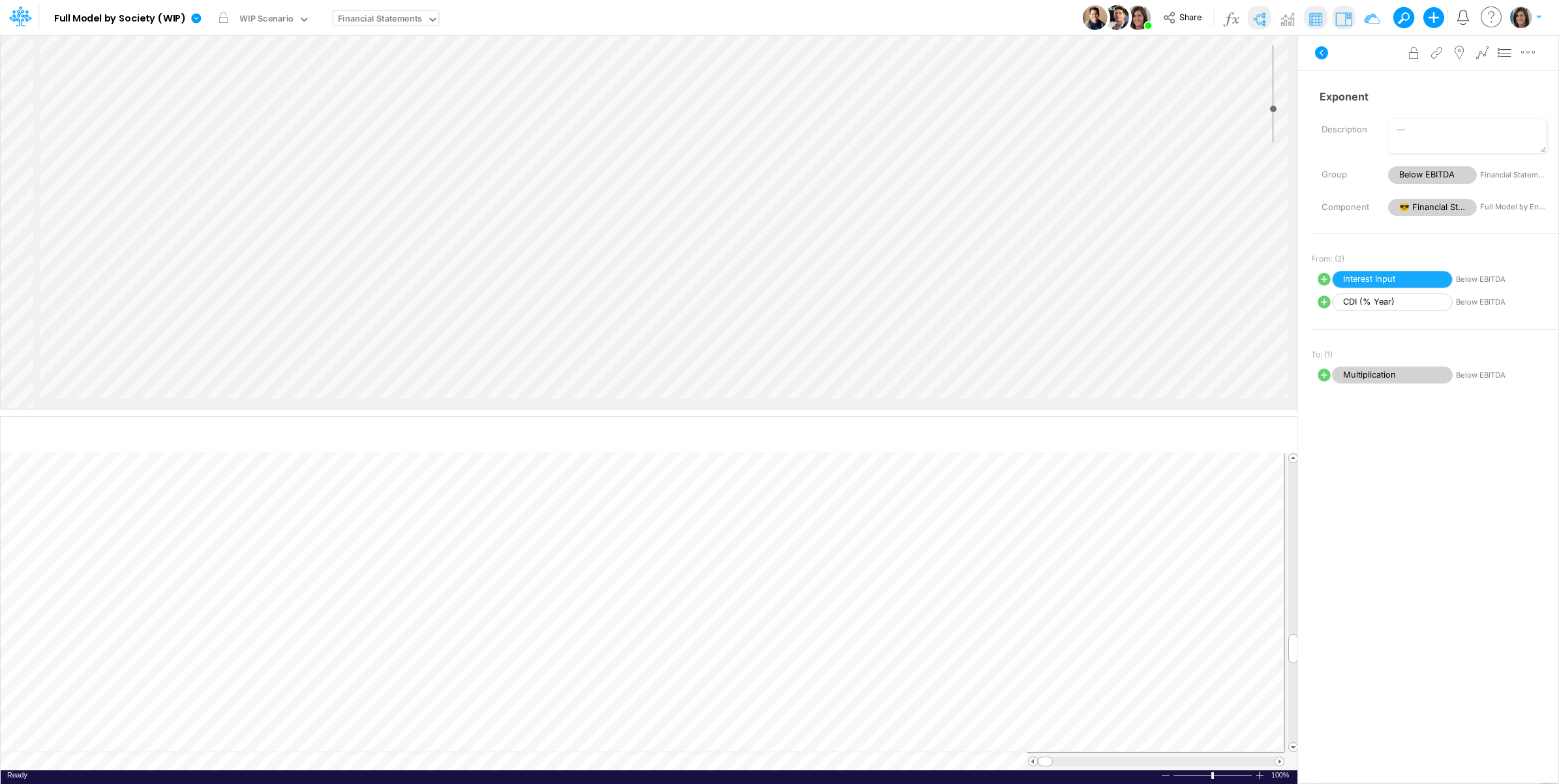
select select "Multiply"
select select "Add"
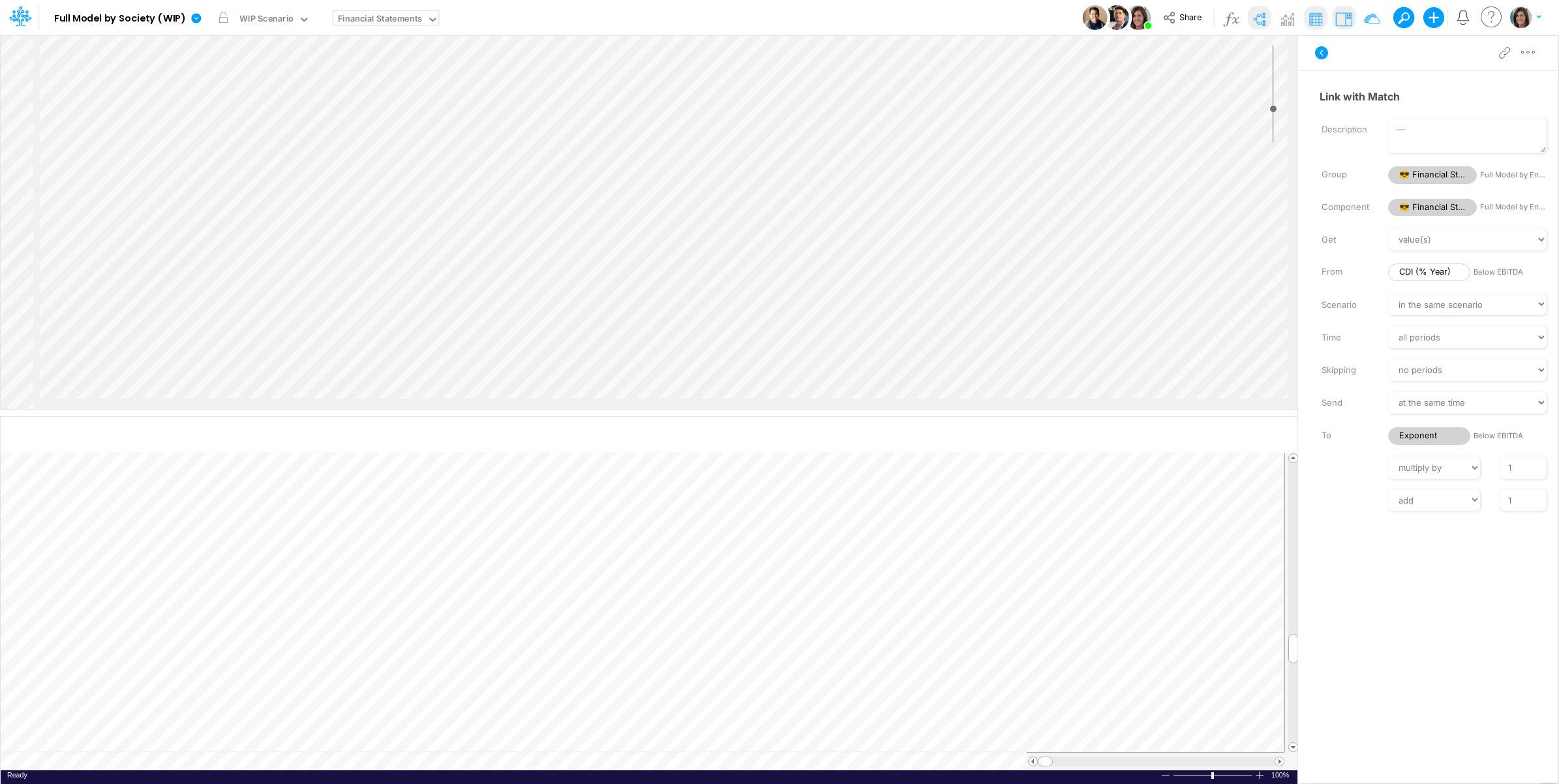
scroll to position [1631, 1482]
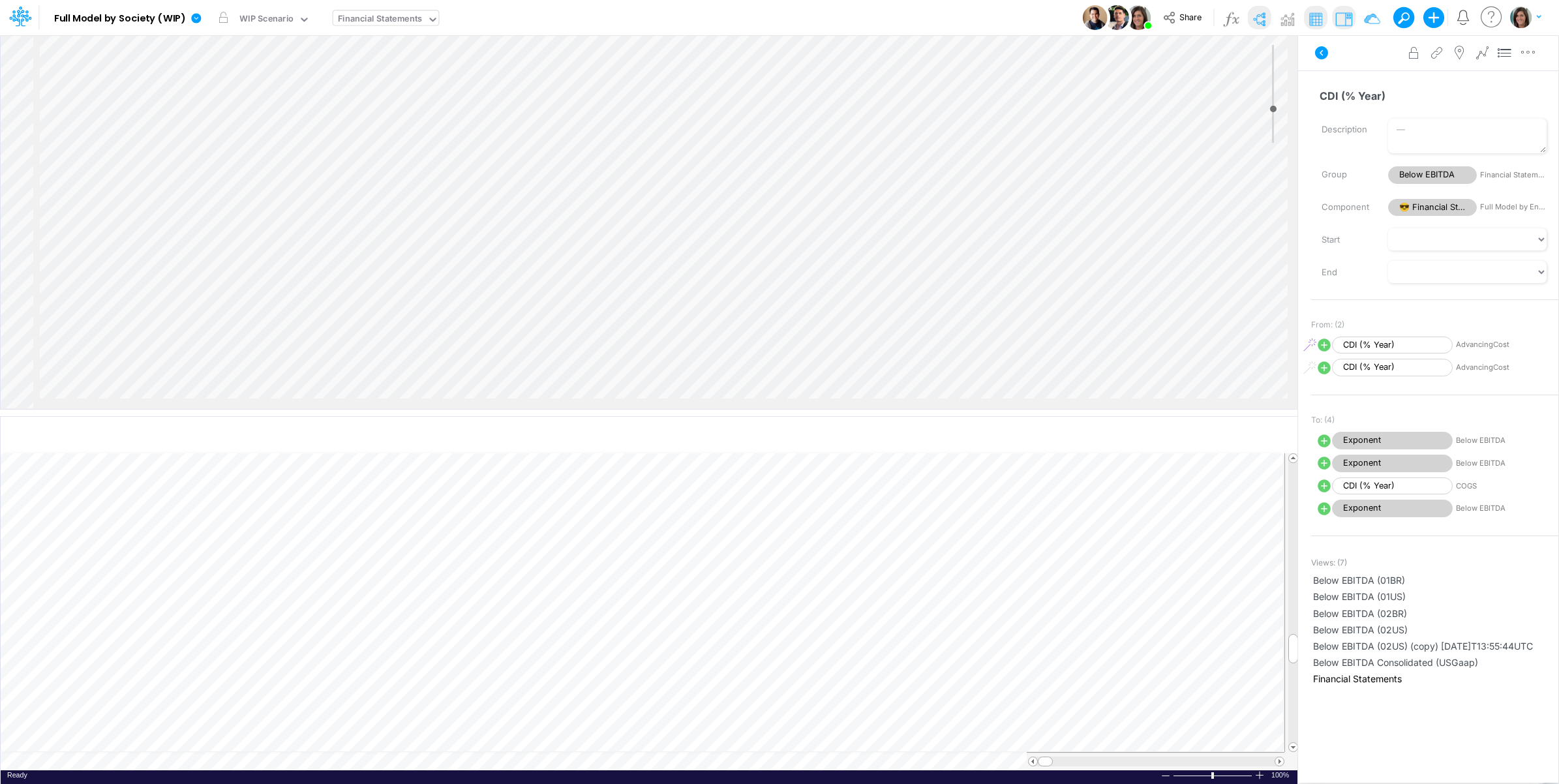
scroll to position [1631, 1482]
click at [1322, 442] on icon at bounding box center [1324, 441] width 13 height 13
select select "Multiply"
select select "Add"
click at [1322, 461] on icon at bounding box center [1324, 464] width 13 height 13
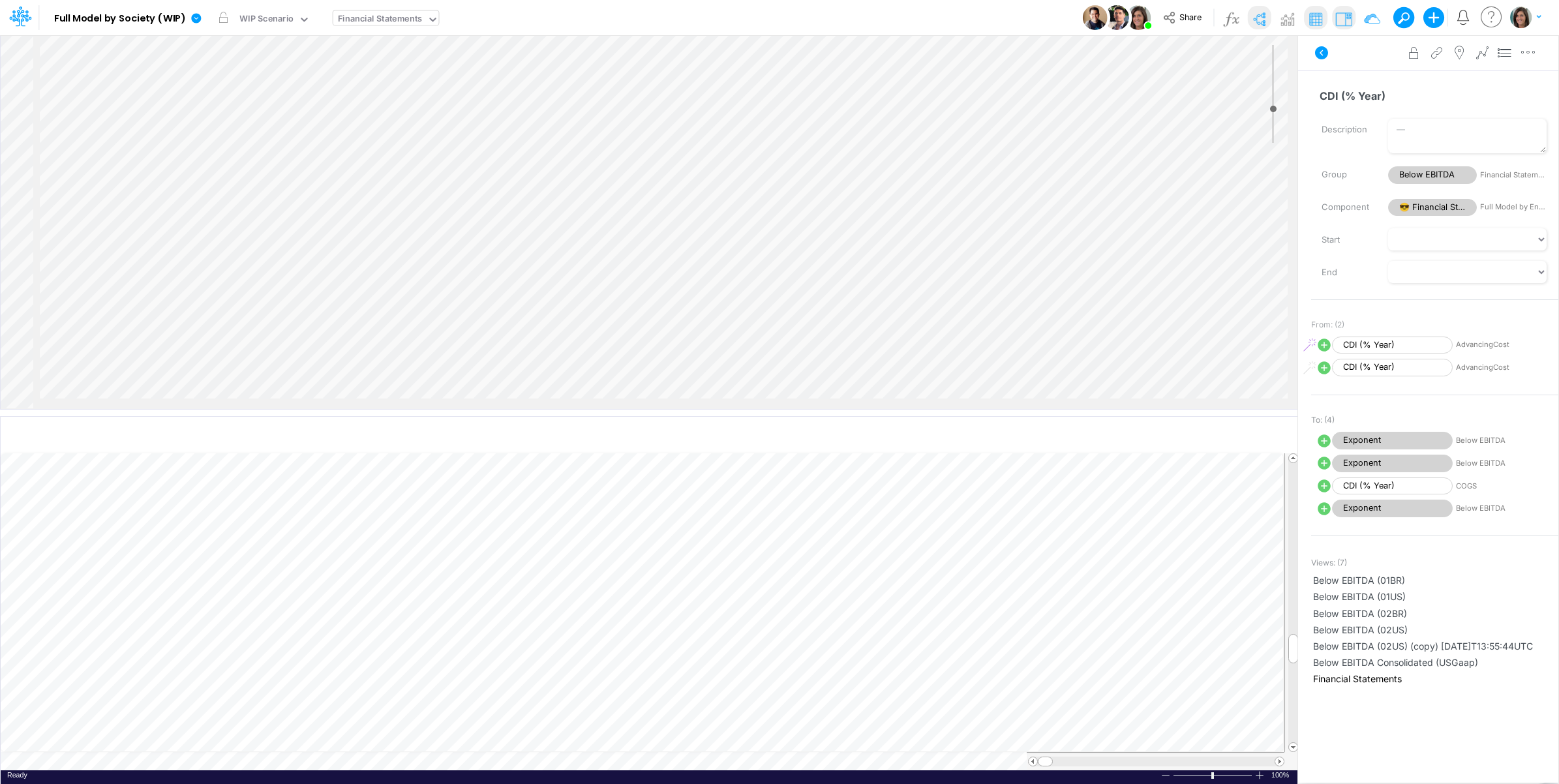
select select "Multiply"
select select "Add"
click at [1318, 516] on icon at bounding box center [1324, 509] width 13 height 13
select select "Multiply"
select select "Add"
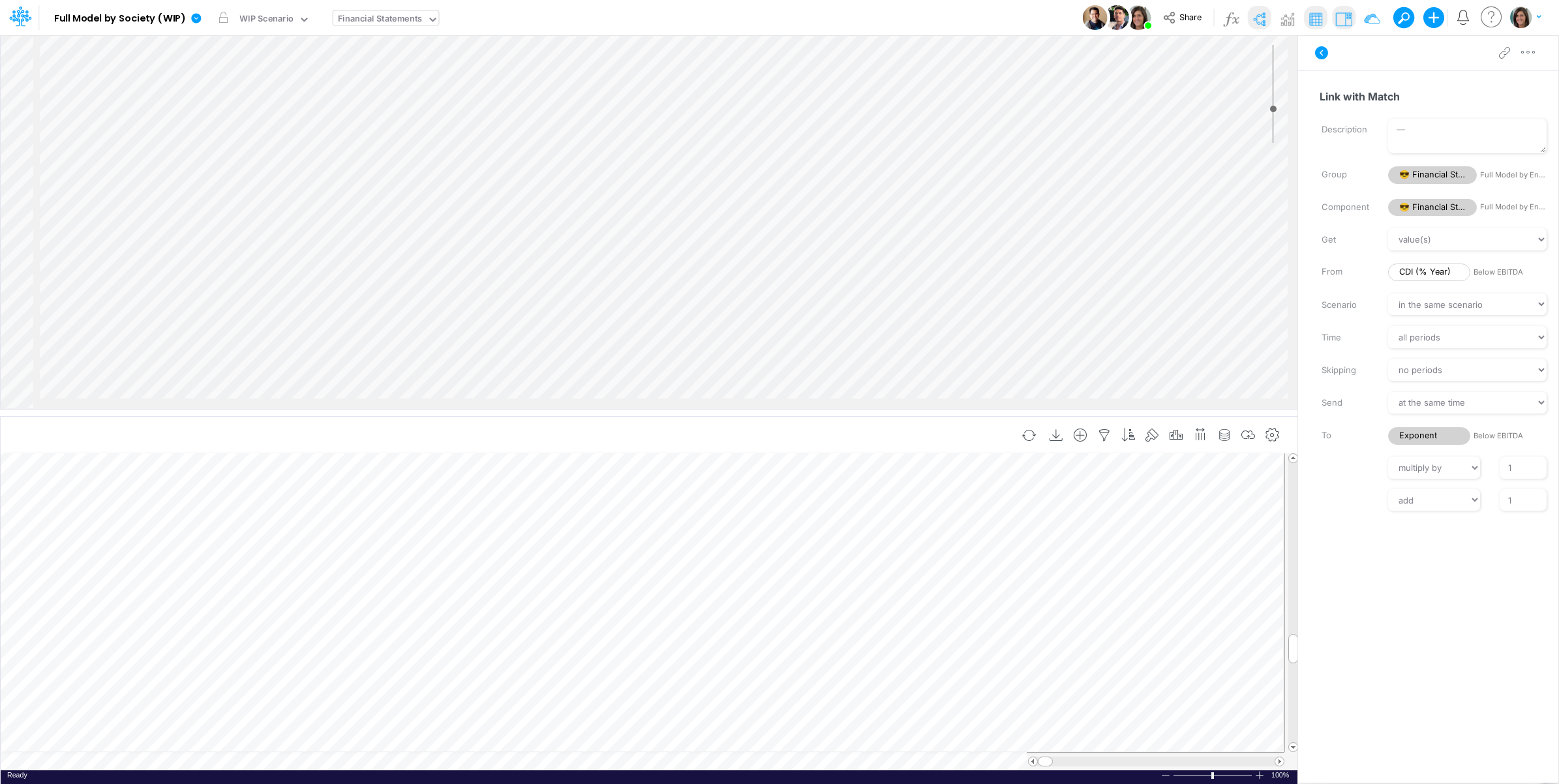
scroll to position [2455, 1482]
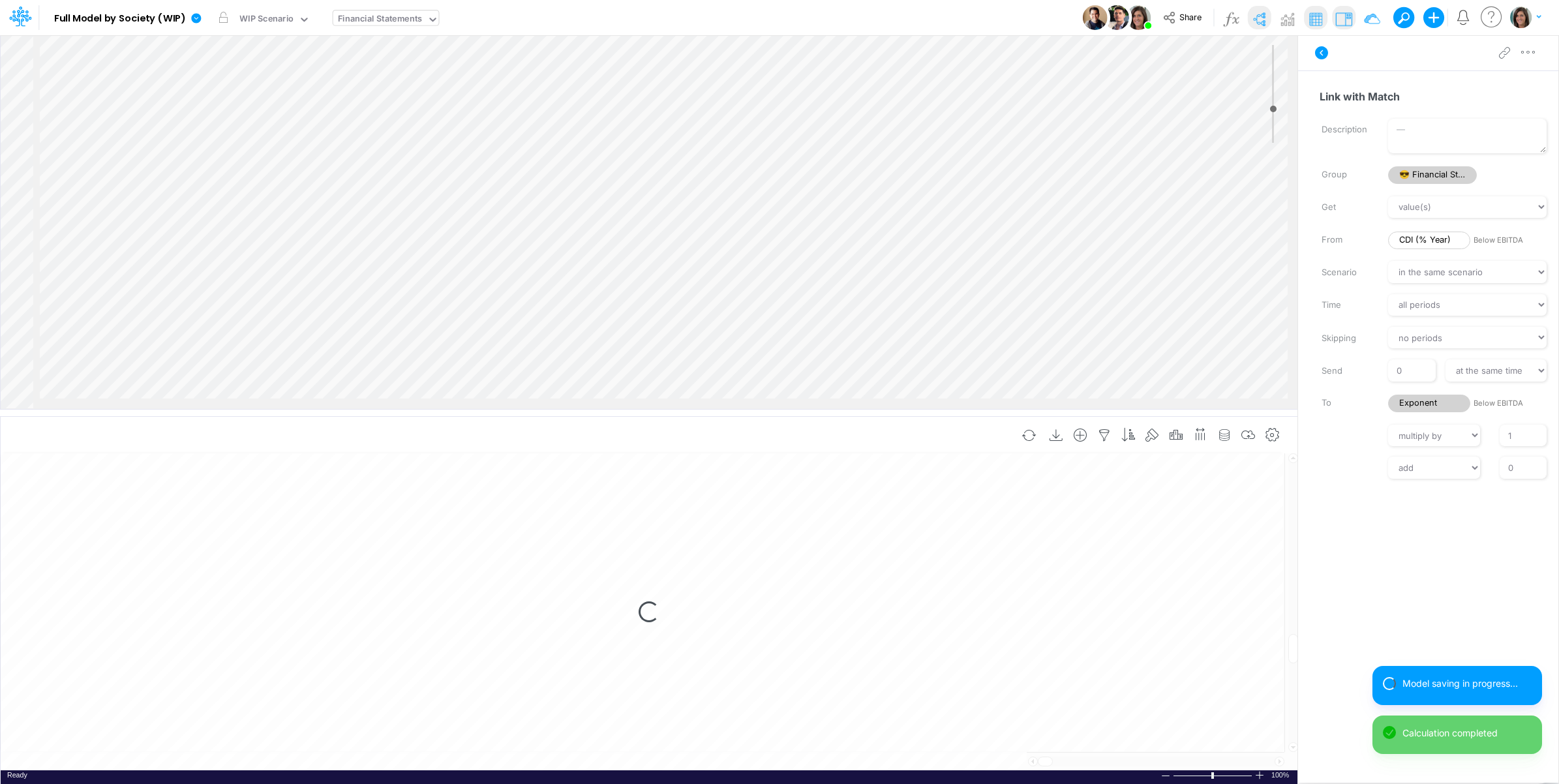
select select "1"
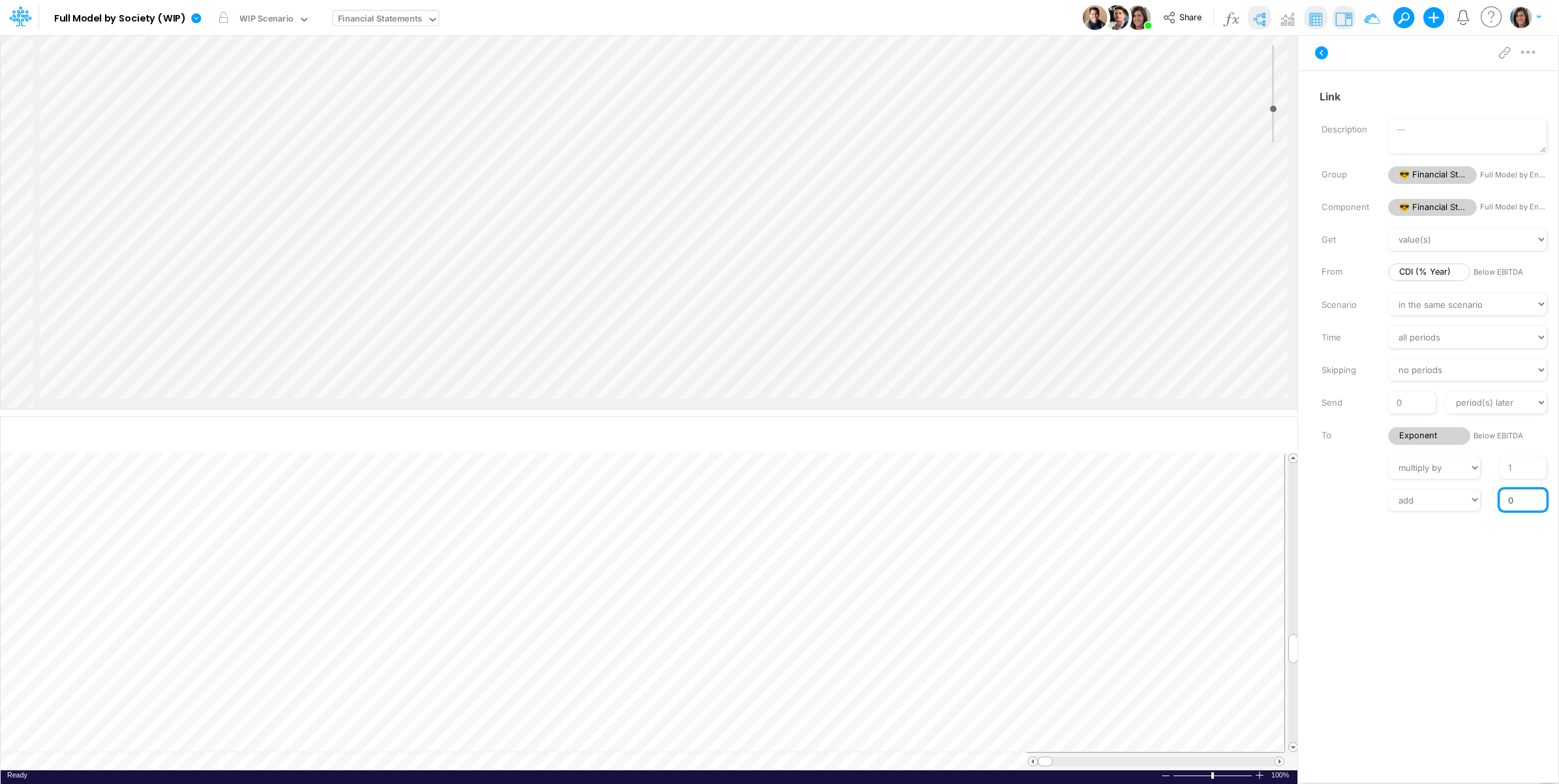
drag, startPoint x: 1505, startPoint y: 499, endPoint x: 1517, endPoint y: 502, distance: 12.4
click at [1517, 502] on input "0" at bounding box center [1522, 500] width 47 height 22
type input "1"
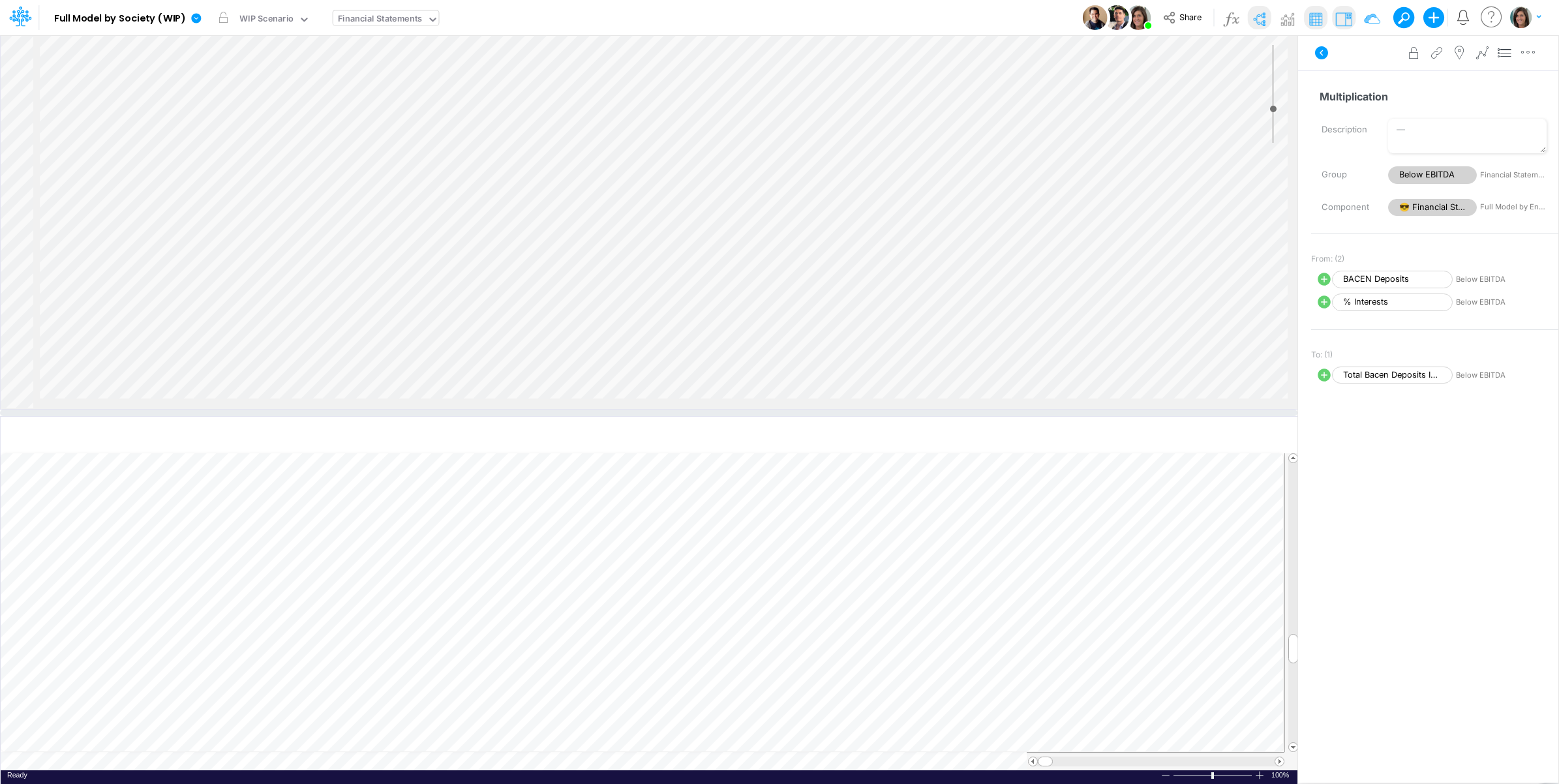
scroll to position [2782, 1482]
drag, startPoint x: 1326, startPoint y: 53, endPoint x: 1302, endPoint y: 53, distance: 24.0
click at [1325, 53] on icon at bounding box center [1322, 53] width 13 height 13
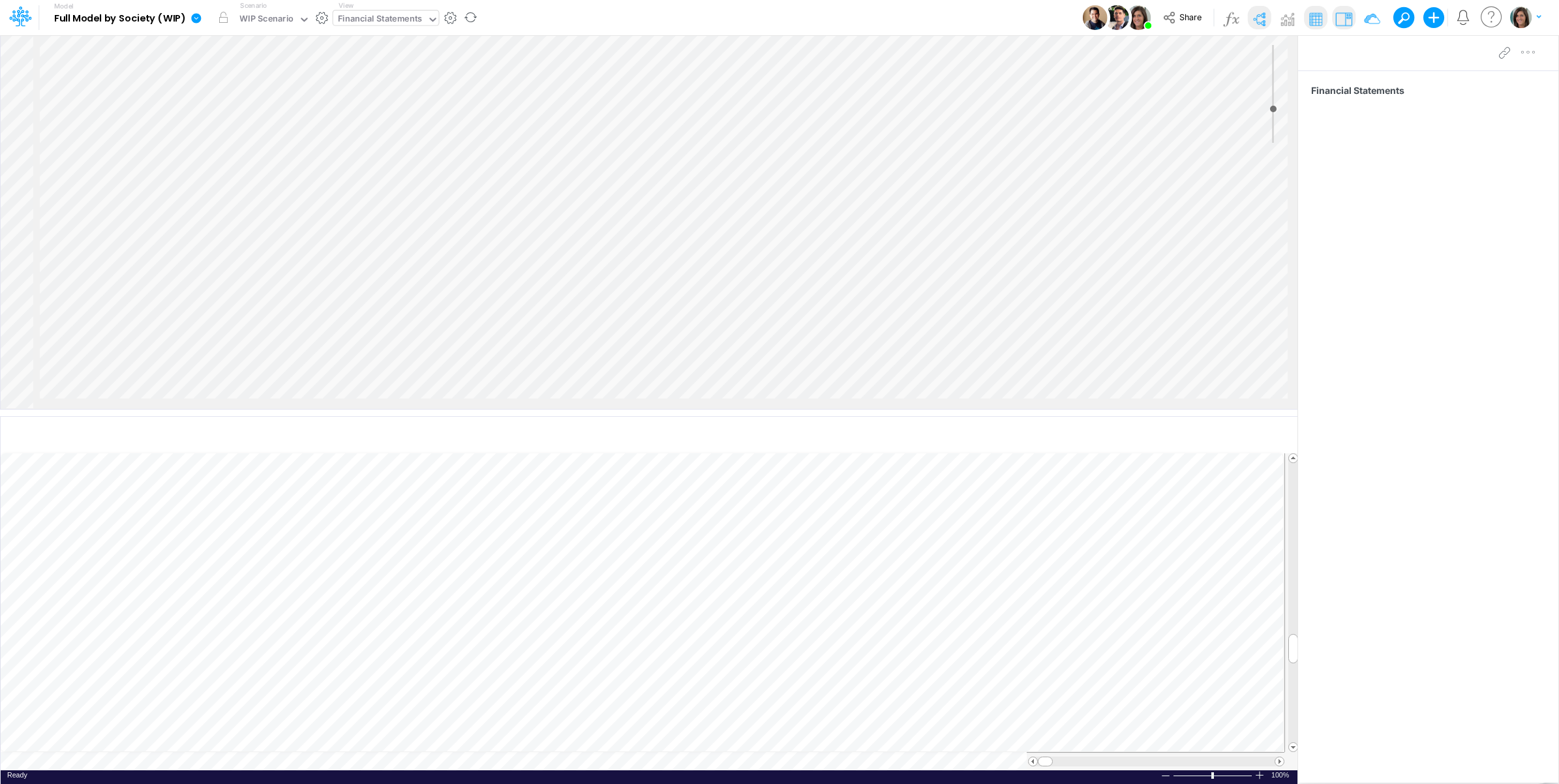
click at [192, 20] on icon at bounding box center [196, 18] width 10 height 10
click at [230, 133] on button "View model info" at bounding box center [262, 135] width 140 height 20
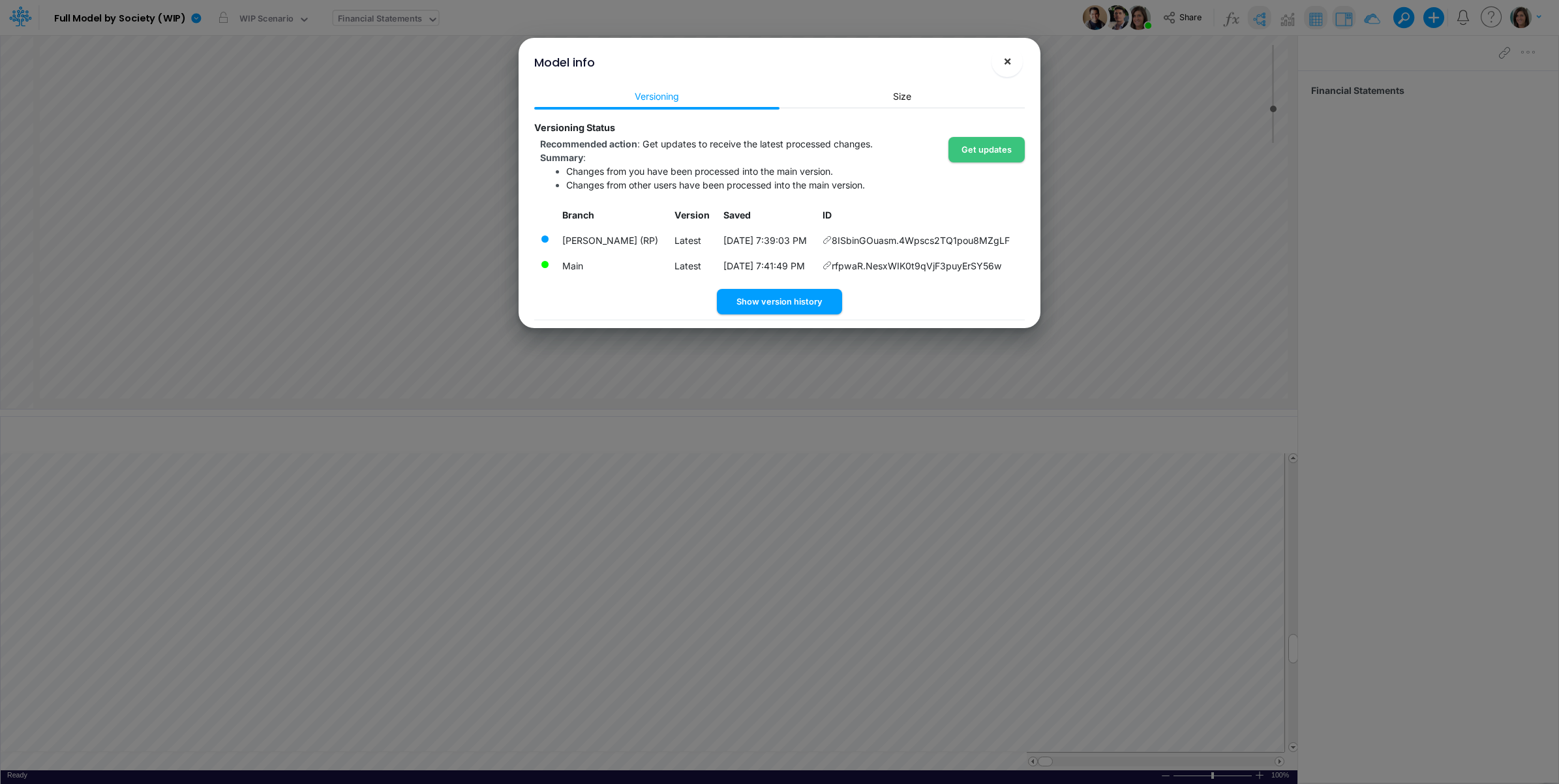
click at [1009, 63] on span "×" at bounding box center [1007, 61] width 8 height 16
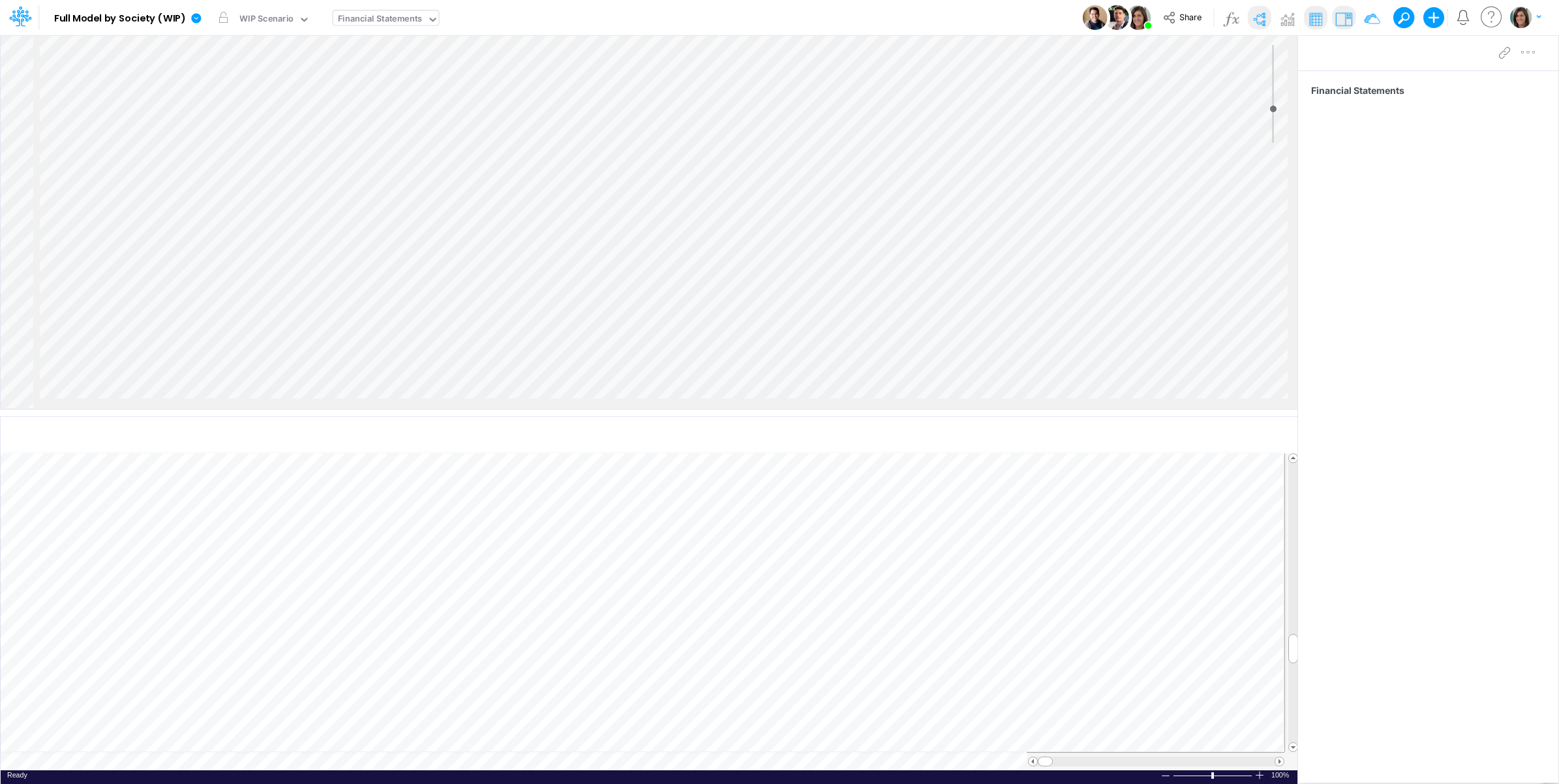
drag, startPoint x: 699, startPoint y: 13, endPoint x: 715, endPoint y: 13, distance: 16.0
click at [702, 13] on div "Model Full Model by Society (WIP) Edit model settings Duplicate Import QuickBoo…" at bounding box center [780, 17] width 1403 height 35
click at [1254, 16] on img at bounding box center [1259, 19] width 21 height 21
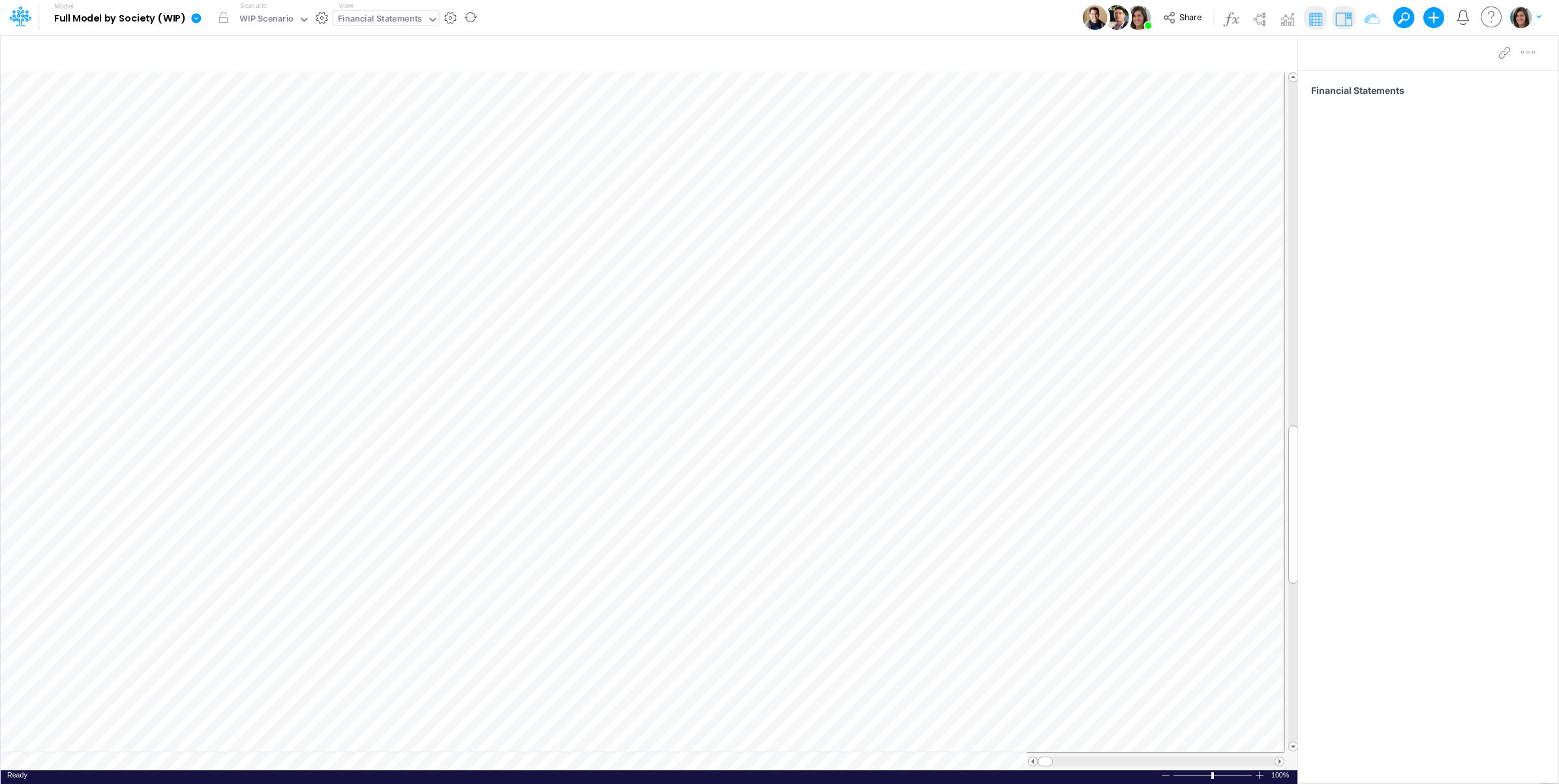
click at [196, 21] on icon at bounding box center [196, 18] width 10 height 10
click at [239, 136] on button "View model info" at bounding box center [262, 135] width 140 height 20
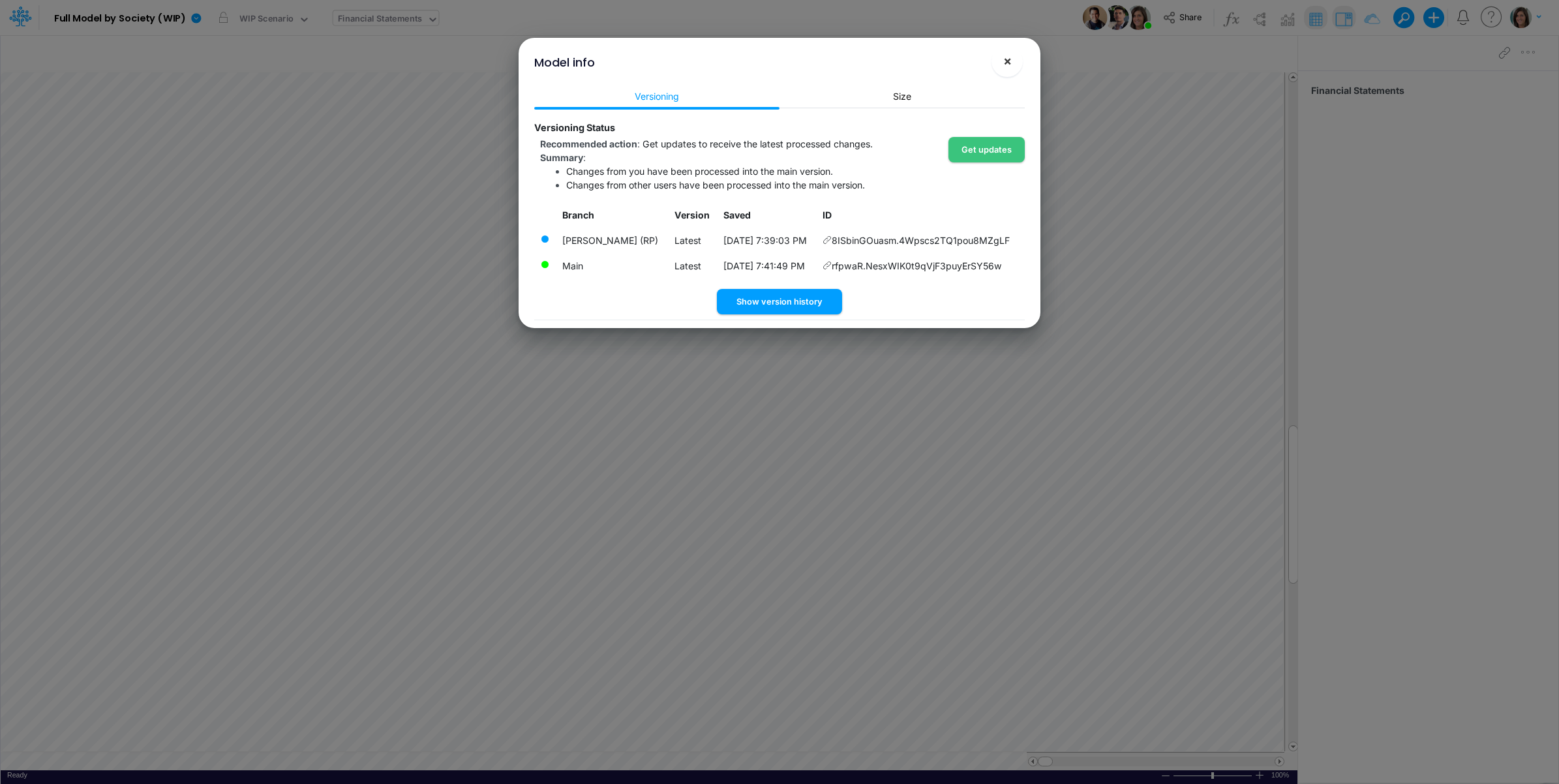
click at [1004, 60] on span "×" at bounding box center [1007, 61] width 8 height 16
